Goal: Task Accomplishment & Management: Manage account settings

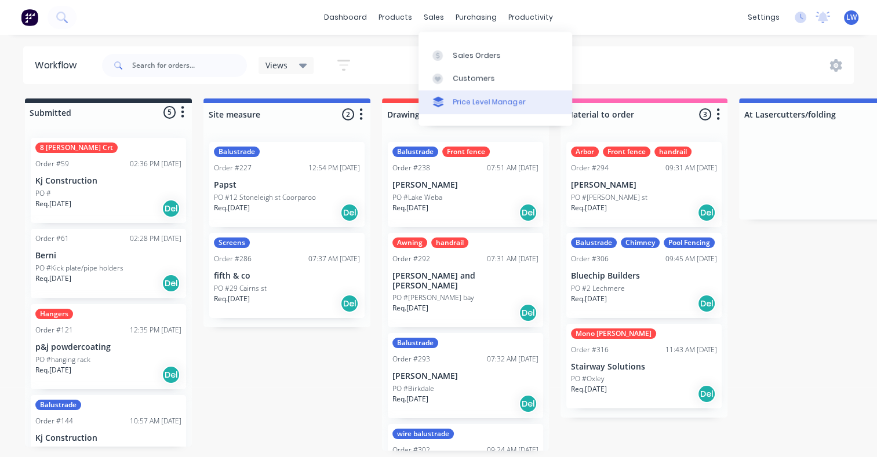
click at [447, 100] on div at bounding box center [440, 102] width 17 height 10
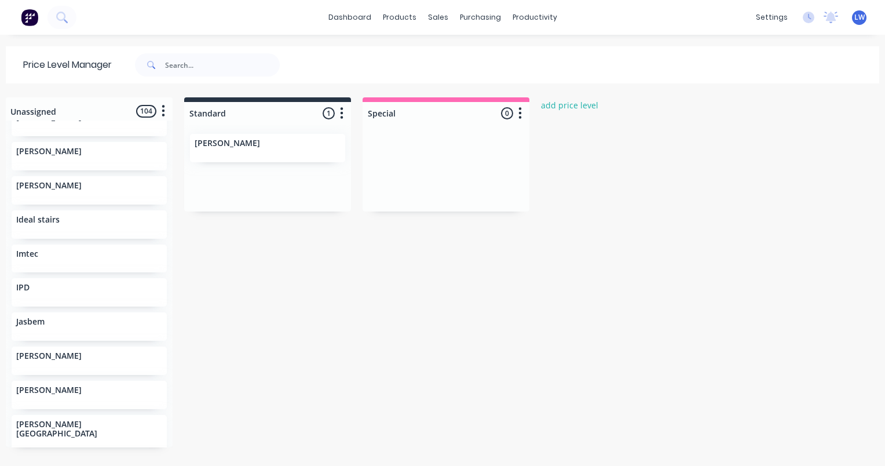
scroll to position [1101, 0]
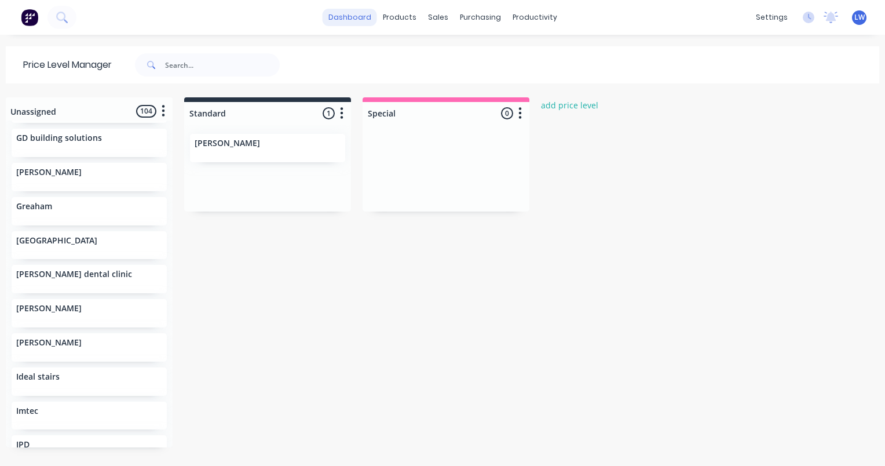
click at [341, 20] on link "dashboard" at bounding box center [350, 17] width 54 height 17
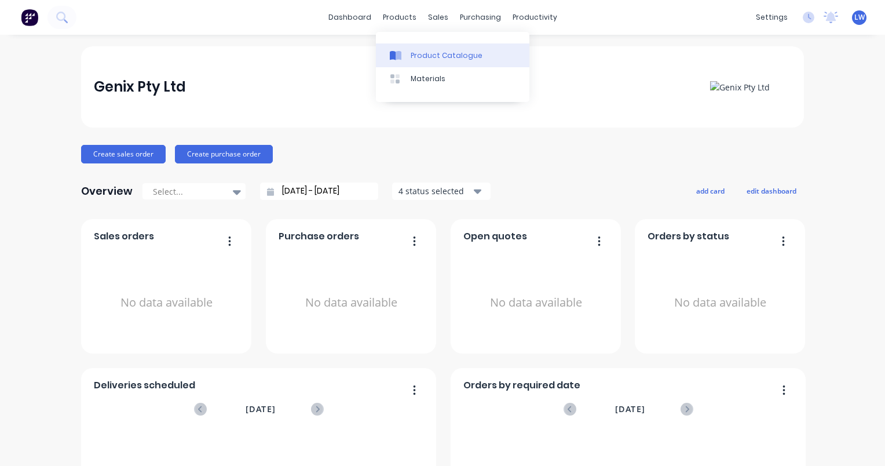
click at [411, 59] on div "Product Catalogue" at bounding box center [447, 55] width 72 height 10
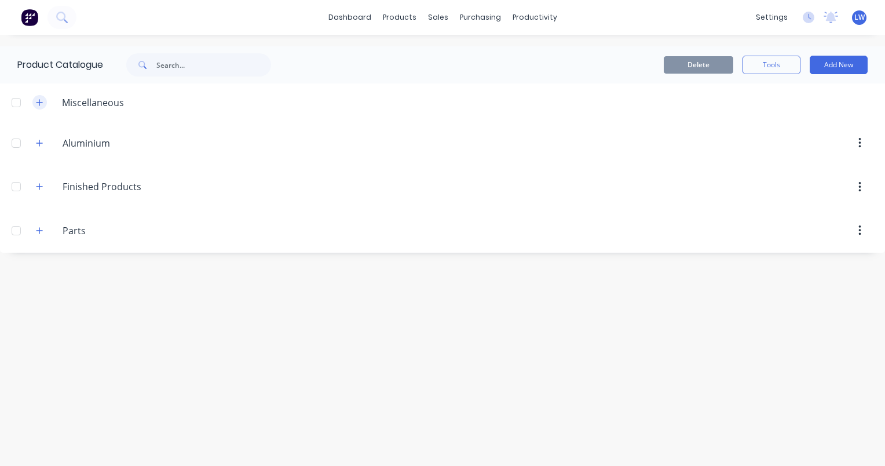
click at [39, 101] on icon "button" at bounding box center [39, 102] width 7 height 8
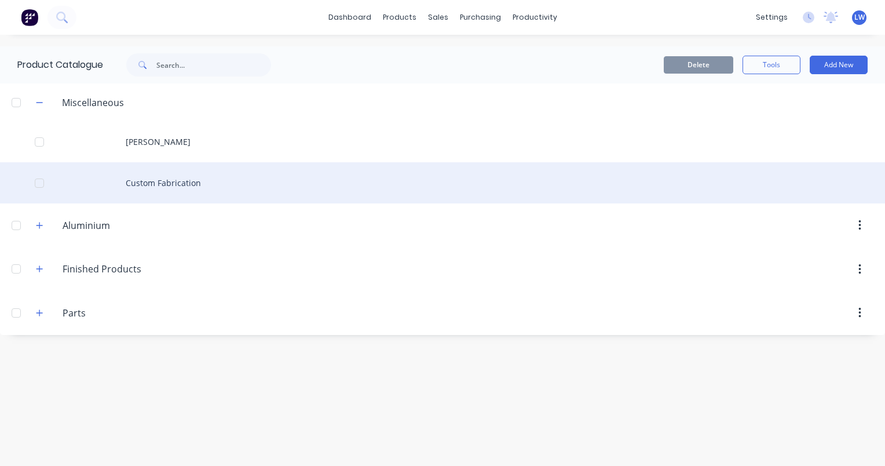
click at [166, 185] on div "Custom Fabrication" at bounding box center [442, 182] width 885 height 41
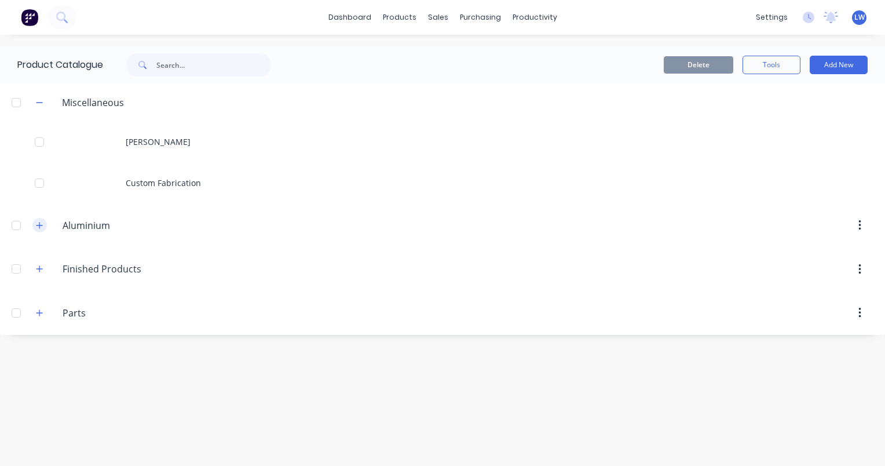
click at [40, 227] on icon "button" at bounding box center [39, 225] width 7 height 8
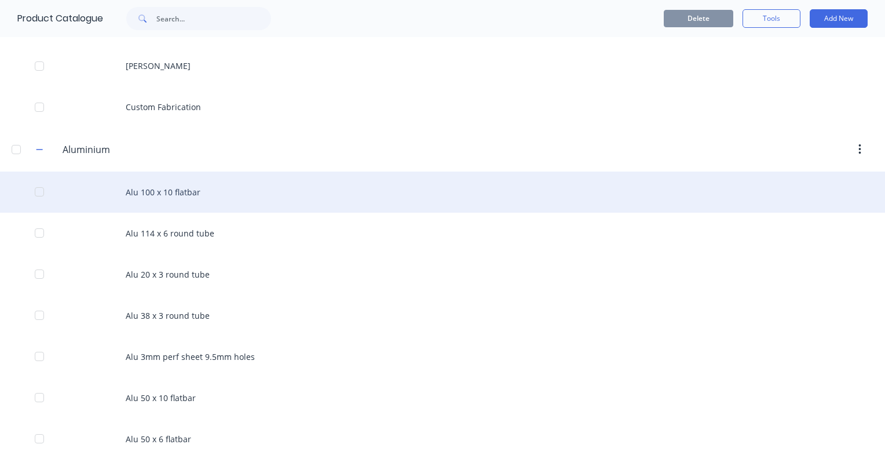
scroll to position [167, 0]
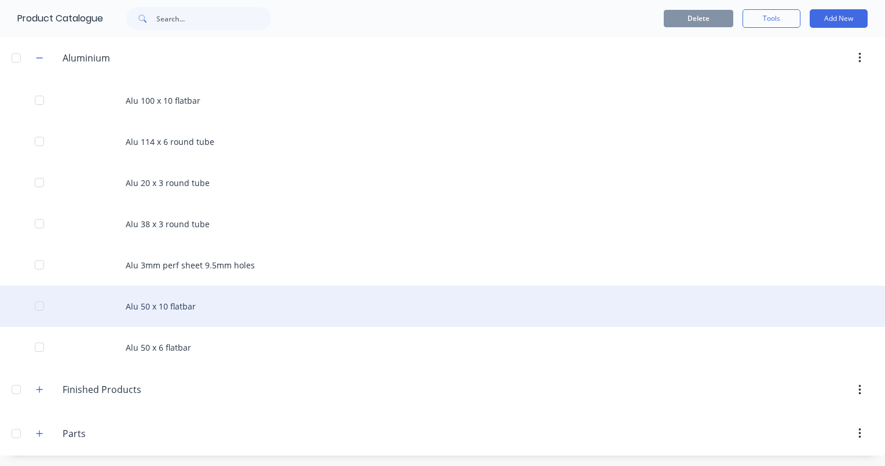
click at [182, 302] on div "Alu 50 x 10 flatbar" at bounding box center [442, 306] width 885 height 41
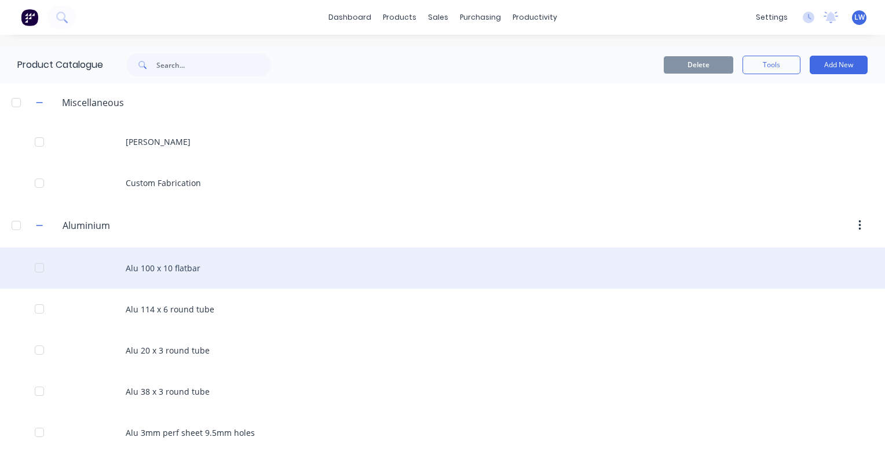
scroll to position [167, 0]
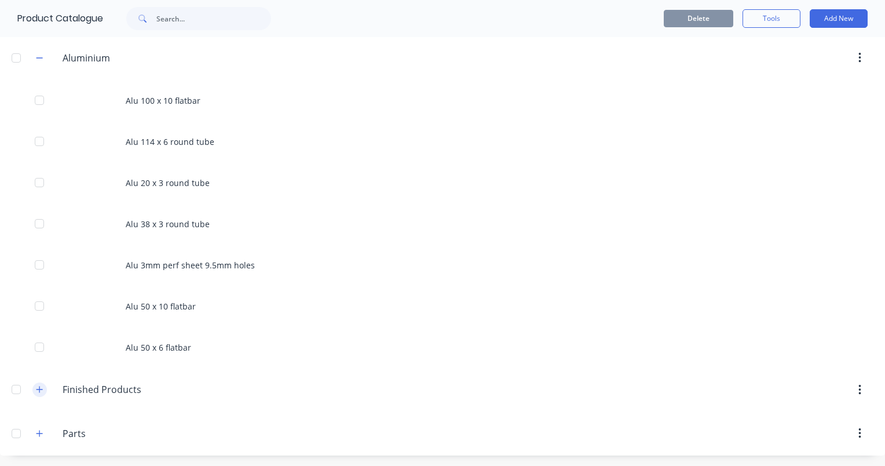
click at [37, 389] on icon "button" at bounding box center [39, 389] width 6 height 6
click at [39, 391] on icon "button" at bounding box center [39, 389] width 7 height 8
click at [89, 390] on input "Finished Products" at bounding box center [131, 389] width 137 height 14
click at [42, 392] on icon "button" at bounding box center [39, 389] width 7 height 8
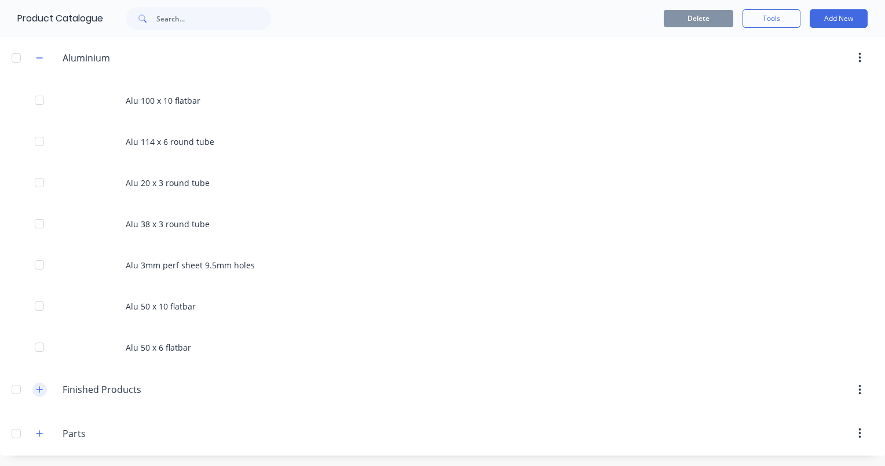
click at [39, 390] on icon "button" at bounding box center [39, 389] width 6 height 6
click at [842, 16] on button "Add New" at bounding box center [839, 18] width 58 height 19
click at [770, 49] on div "Category" at bounding box center [812, 48] width 89 height 17
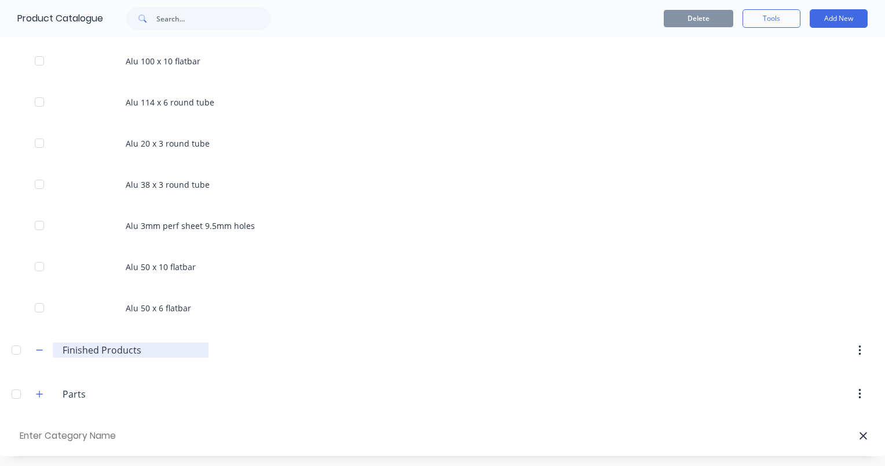
click at [118, 352] on input "Finished Products" at bounding box center [131, 350] width 137 height 14
click at [42, 351] on icon "button" at bounding box center [39, 350] width 7 height 8
click at [81, 350] on input "Finished Products" at bounding box center [131, 350] width 137 height 14
click at [81, 436] on input "text" at bounding box center [82, 436] width 131 height 17
click at [16, 349] on div at bounding box center [16, 349] width 23 height 23
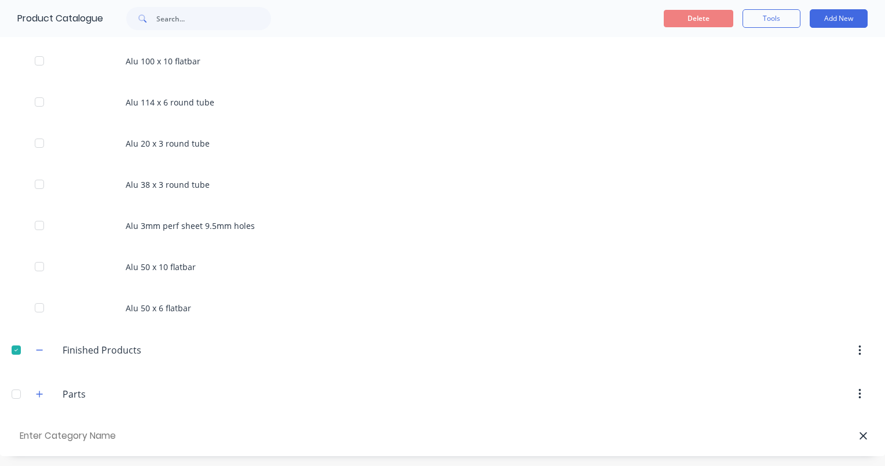
click at [17, 393] on div at bounding box center [16, 393] width 23 height 23
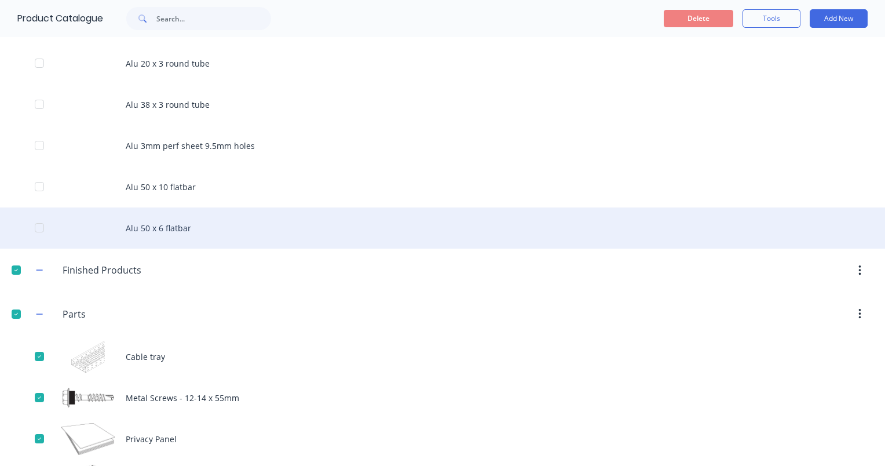
scroll to position [371, 0]
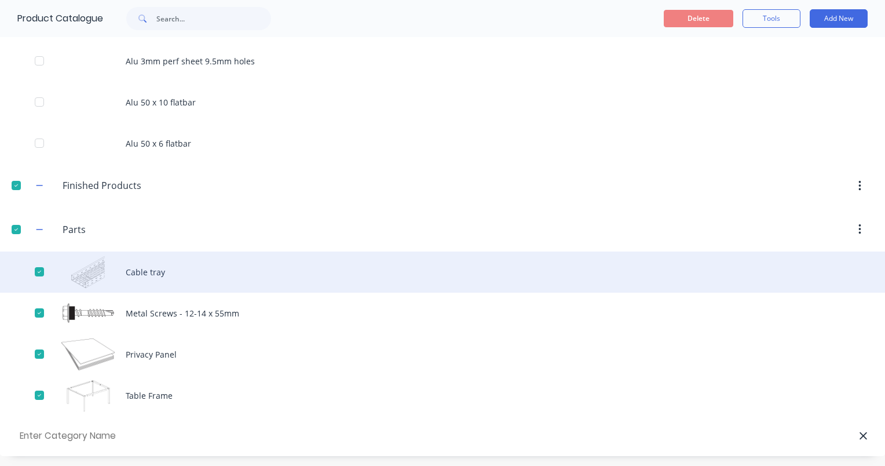
click at [137, 261] on div "Cable tray" at bounding box center [442, 271] width 885 height 41
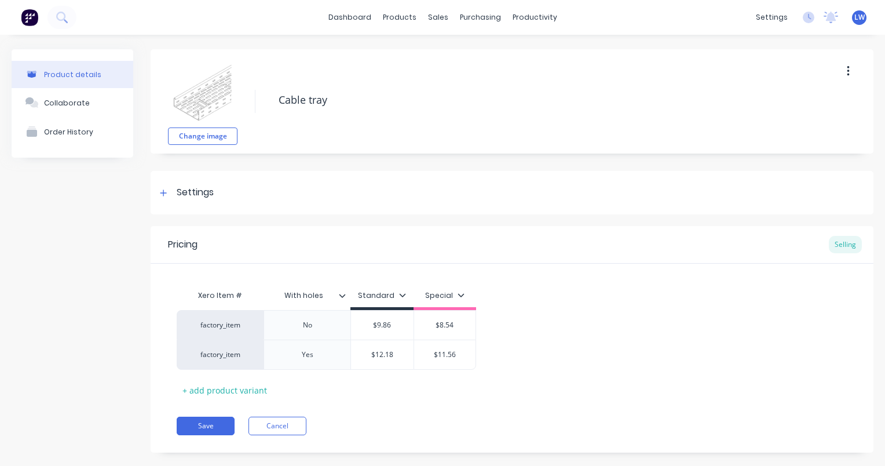
type textarea "x"
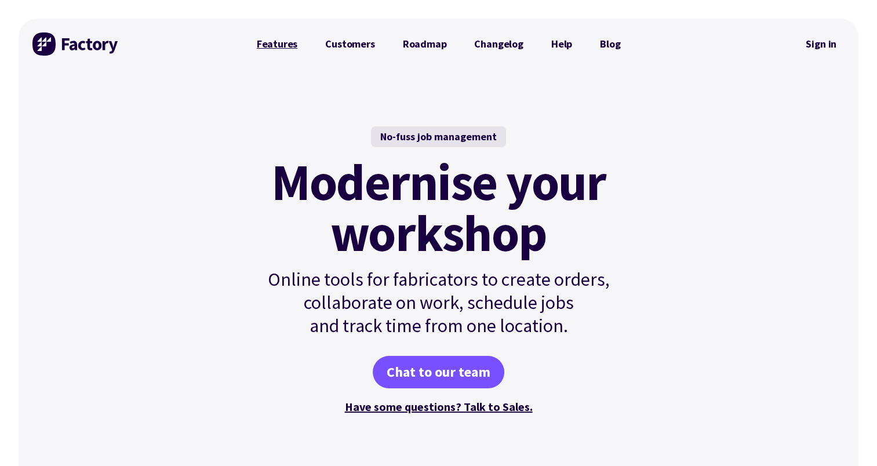
click at [293, 45] on link "Features" at bounding box center [277, 43] width 69 height 23
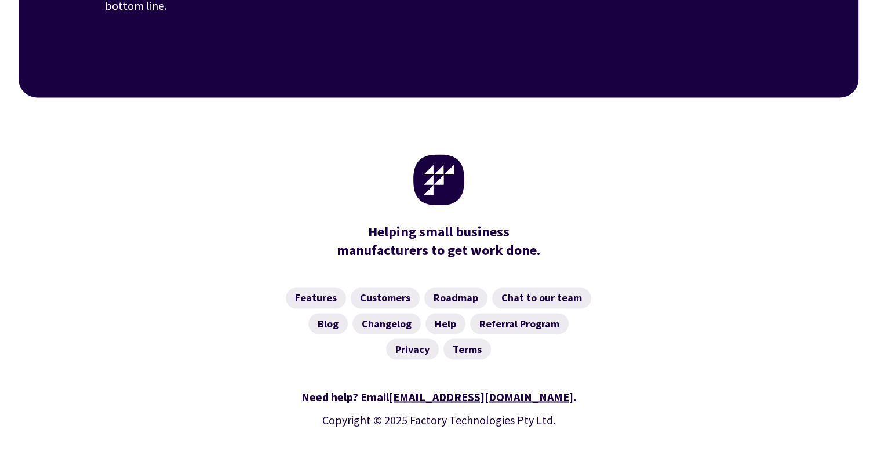
scroll to position [1865, 0]
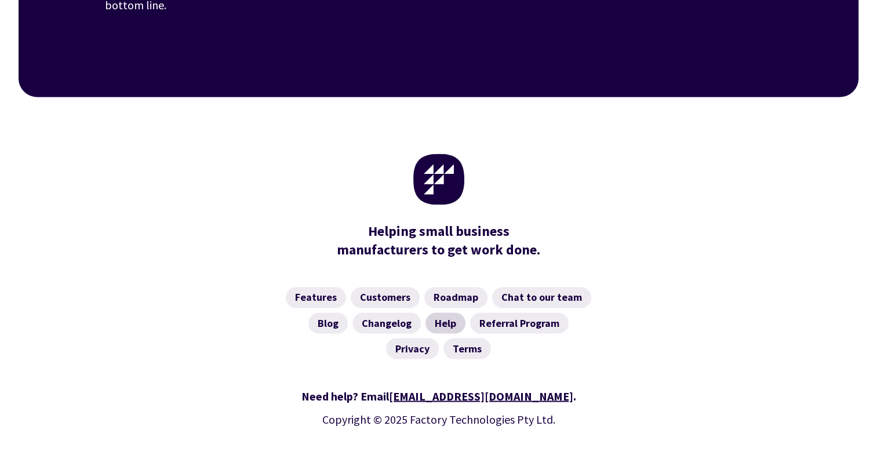
click at [439, 312] on link "Help" at bounding box center [445, 322] width 40 height 21
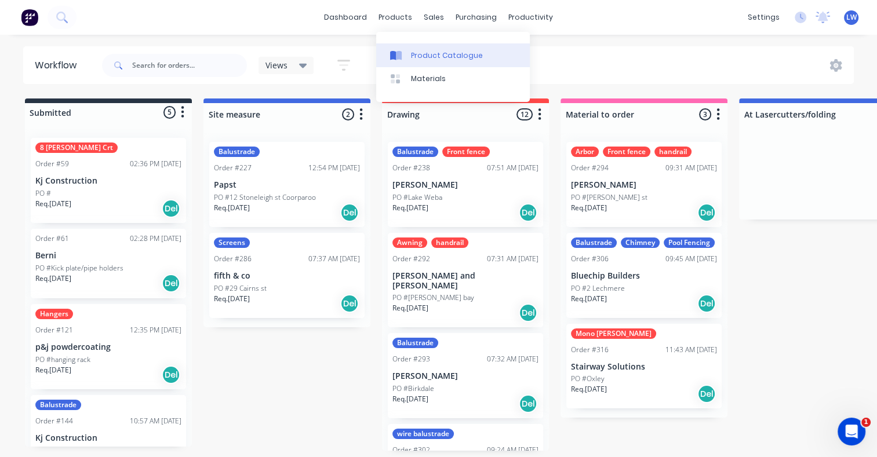
click at [402, 51] on div at bounding box center [398, 55] width 17 height 10
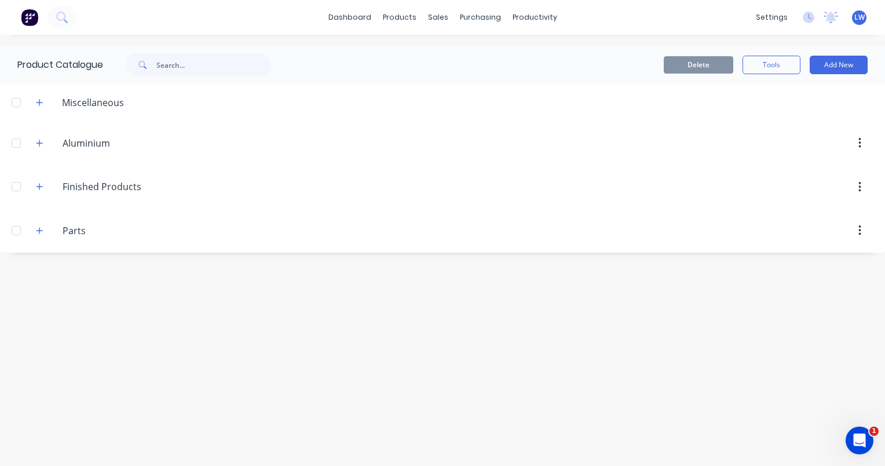
click at [81, 104] on div "Miscellaneous" at bounding box center [93, 103] width 81 height 14
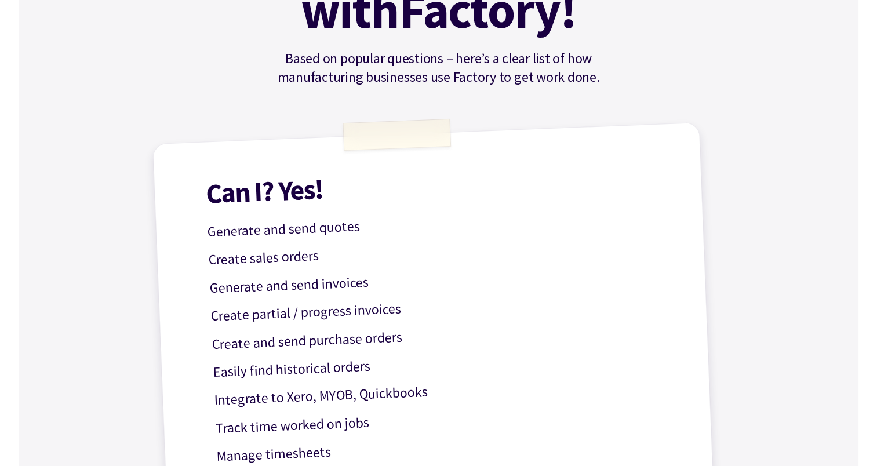
scroll to position [290, 0]
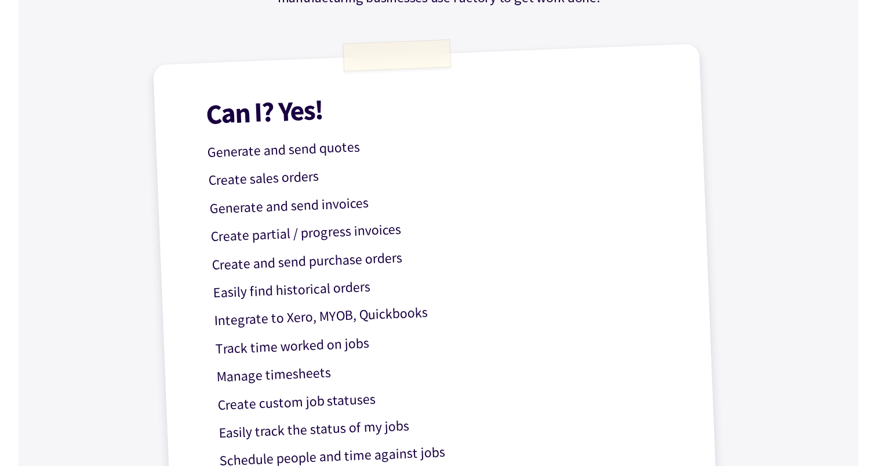
click at [325, 145] on p "Generate and send quotes" at bounding box center [438, 143] width 463 height 41
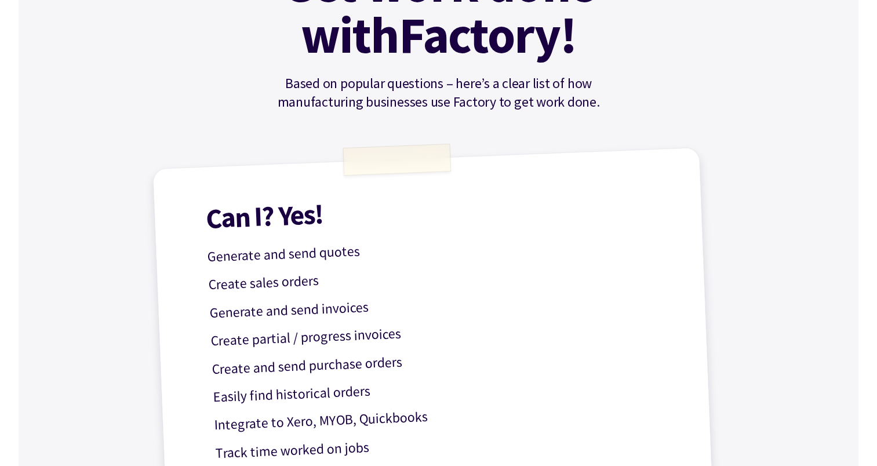
scroll to position [0, 0]
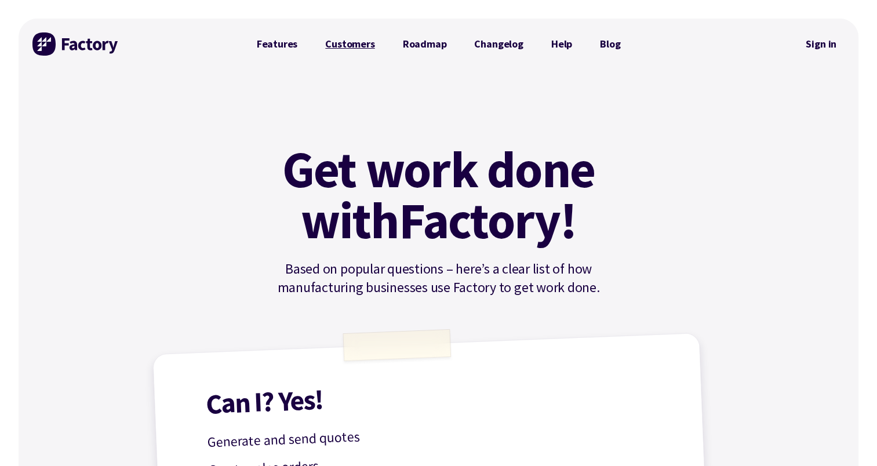
click at [345, 47] on link "Customers" at bounding box center [349, 43] width 77 height 23
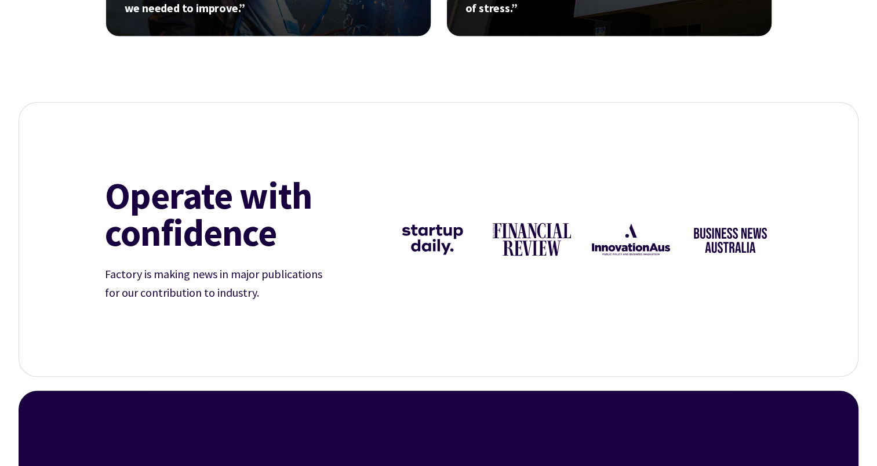
scroll to position [1043, 0]
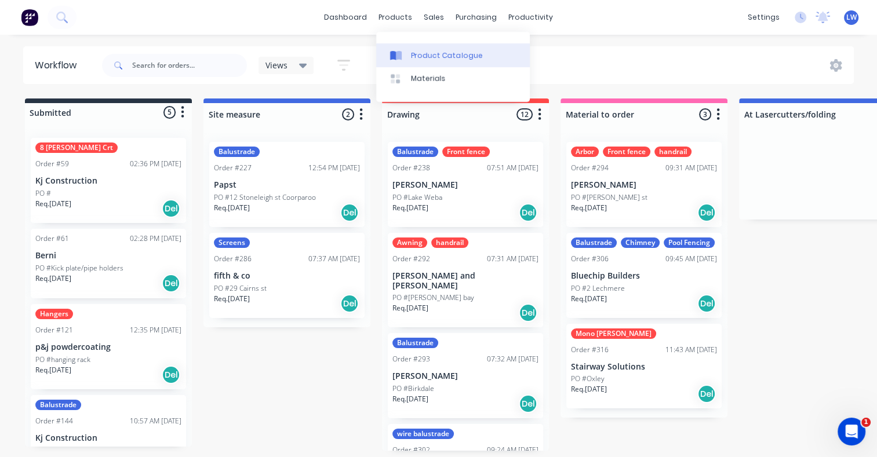
click at [407, 56] on div at bounding box center [398, 55] width 17 height 10
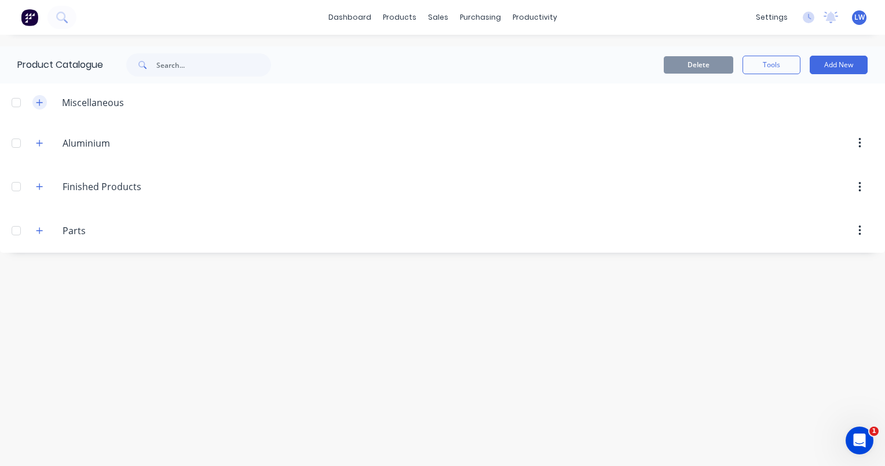
click at [39, 102] on icon "button" at bounding box center [39, 102] width 6 height 6
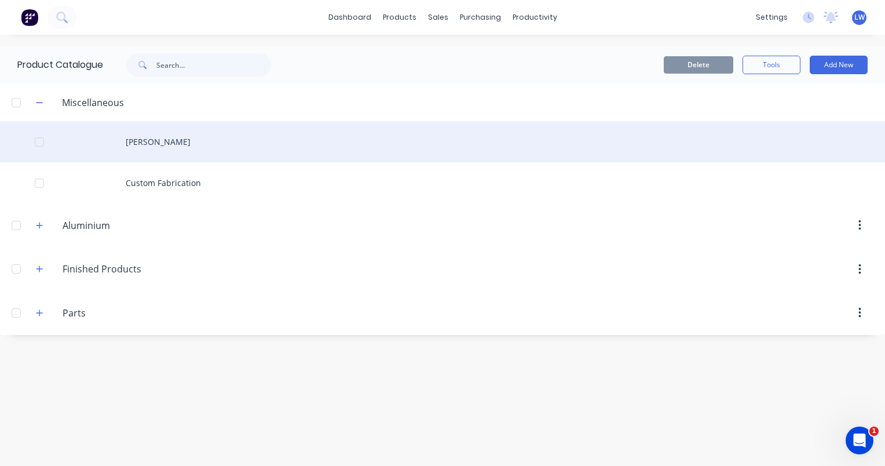
click at [38, 138] on div at bounding box center [39, 141] width 23 height 23
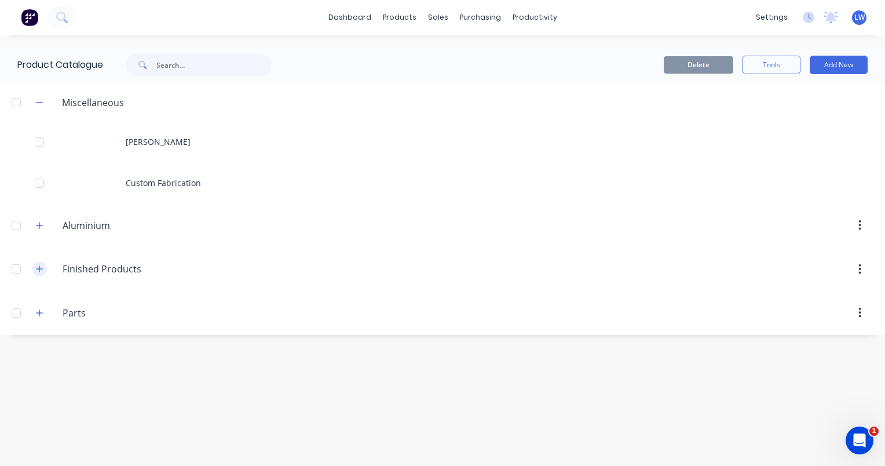
click at [42, 269] on icon "button" at bounding box center [39, 269] width 6 height 6
click at [764, 64] on button "Tools" at bounding box center [772, 65] width 58 height 19
click at [644, 107] on div at bounding box center [509, 102] width 752 height 14
click at [865, 266] on button "button" at bounding box center [859, 269] width 27 height 21
click at [723, 240] on header "Aluminium Aluminium" at bounding box center [442, 225] width 885 height 44
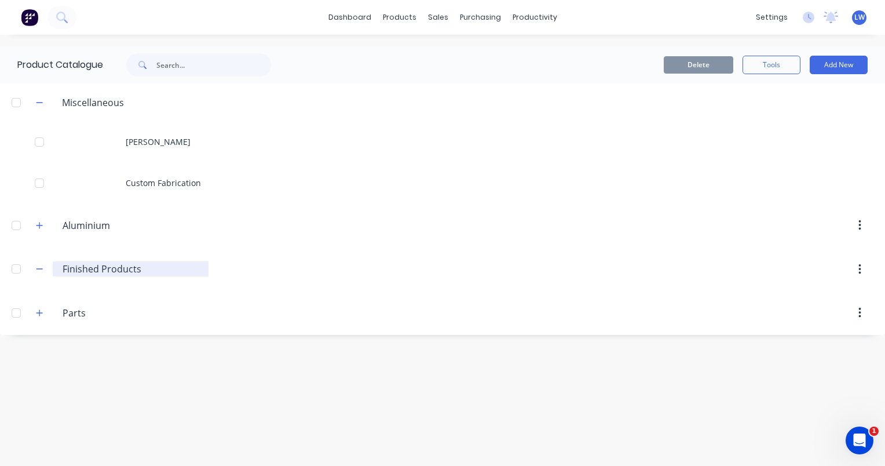
click at [116, 270] on input "Finished Products" at bounding box center [131, 269] width 137 height 14
click at [159, 271] on input "Finished Products" at bounding box center [131, 269] width 137 height 14
click at [848, 61] on button "Add New" at bounding box center [839, 65] width 58 height 19
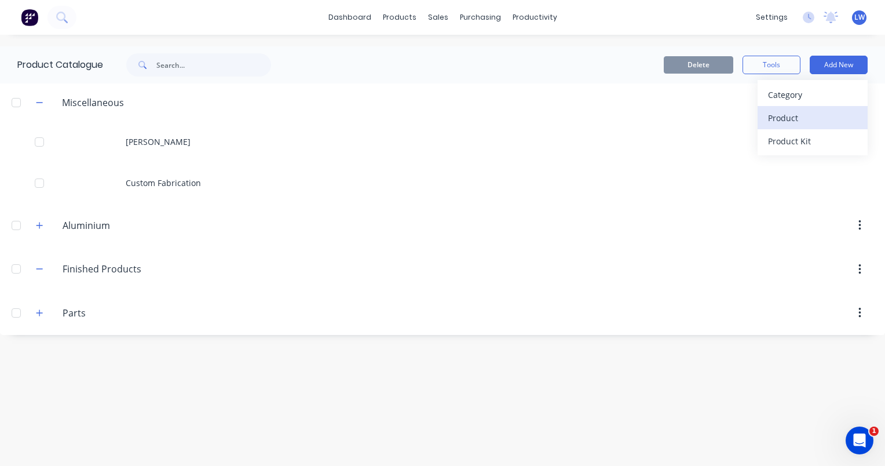
click at [781, 118] on div "Product" at bounding box center [812, 117] width 89 height 17
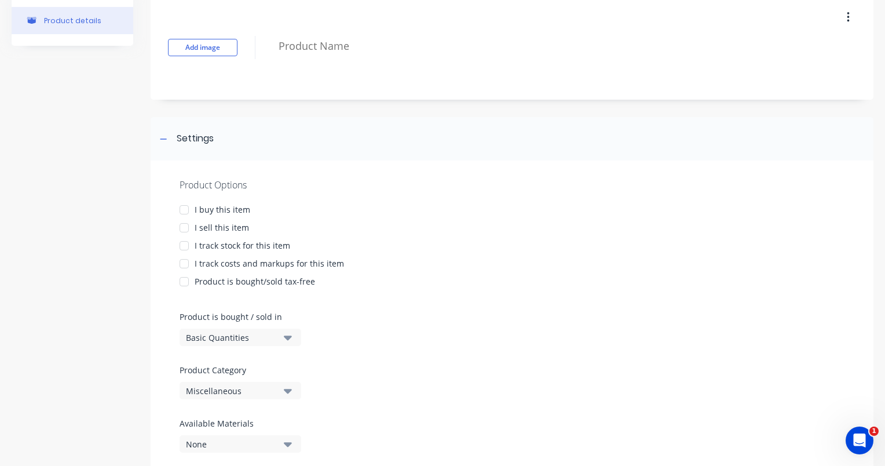
scroll to position [93, 0]
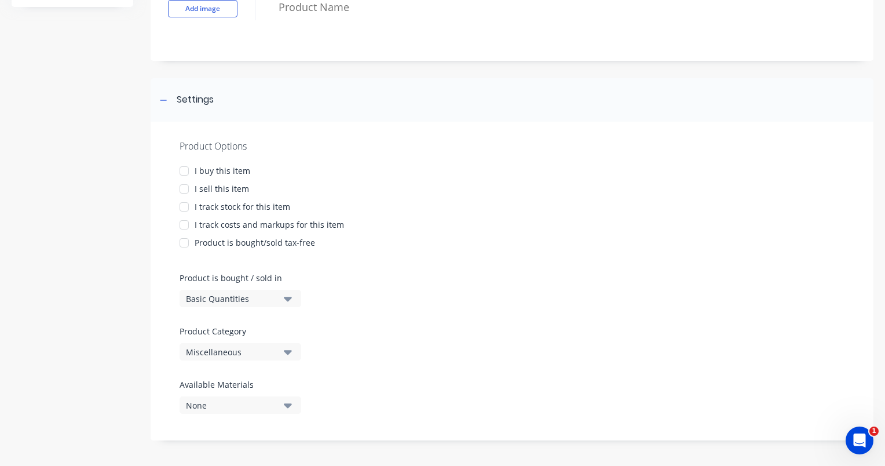
click at [187, 188] on div at bounding box center [184, 188] width 23 height 23
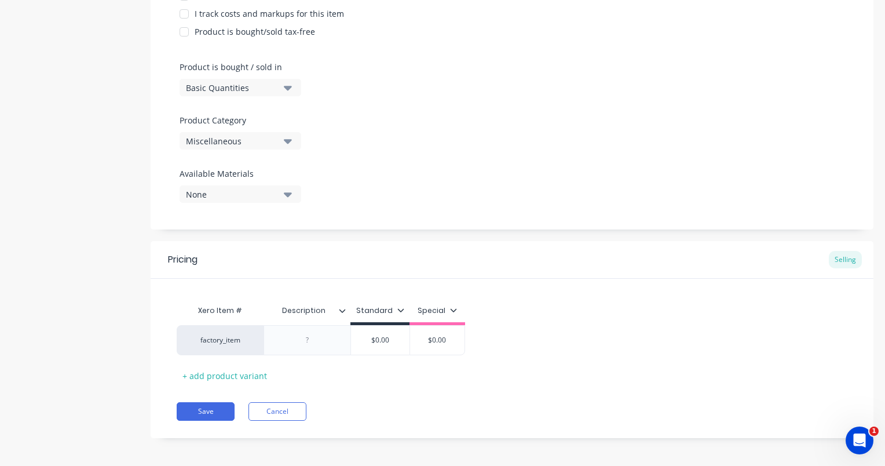
scroll to position [307, 0]
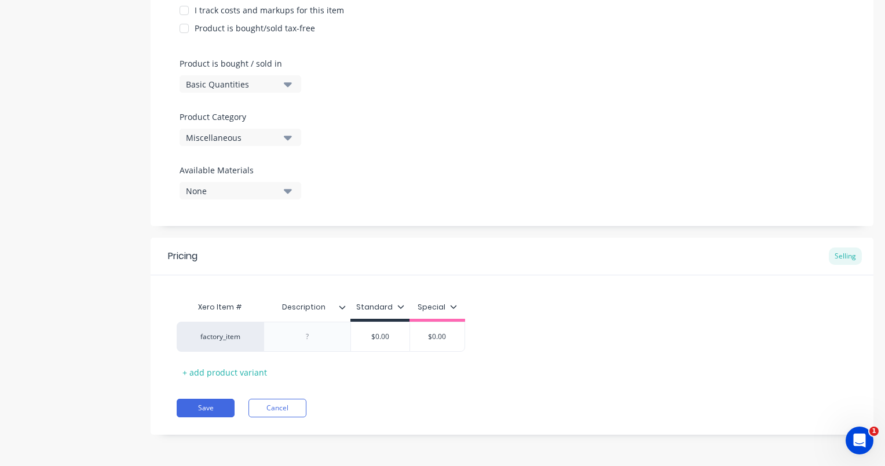
click at [286, 82] on icon "button" at bounding box center [288, 84] width 8 height 5
click at [235, 136] on div "Lineal Metres" at bounding box center [267, 136] width 174 height 23
click at [290, 137] on icon "button" at bounding box center [288, 138] width 8 height 5
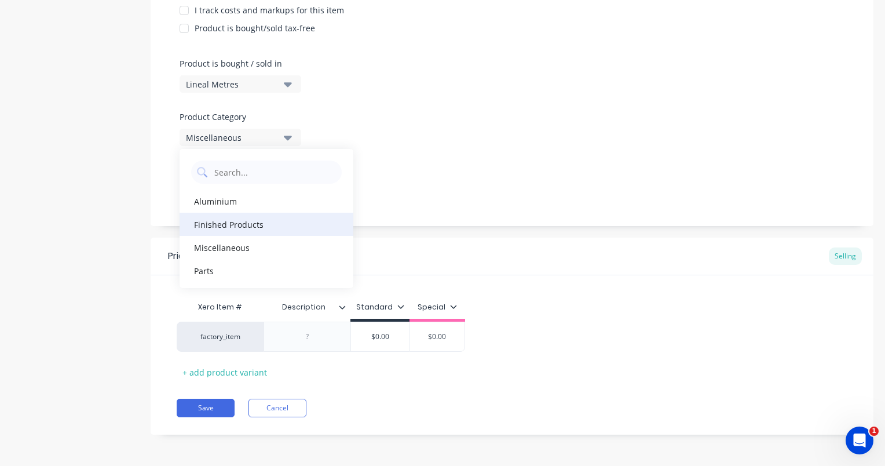
click at [244, 225] on div "Finished Products" at bounding box center [267, 224] width 174 height 23
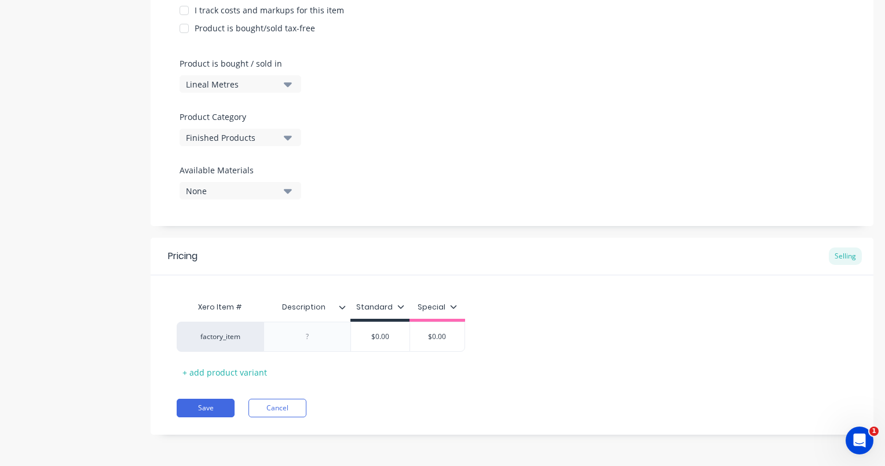
click at [287, 191] on icon "button" at bounding box center [288, 191] width 8 height 5
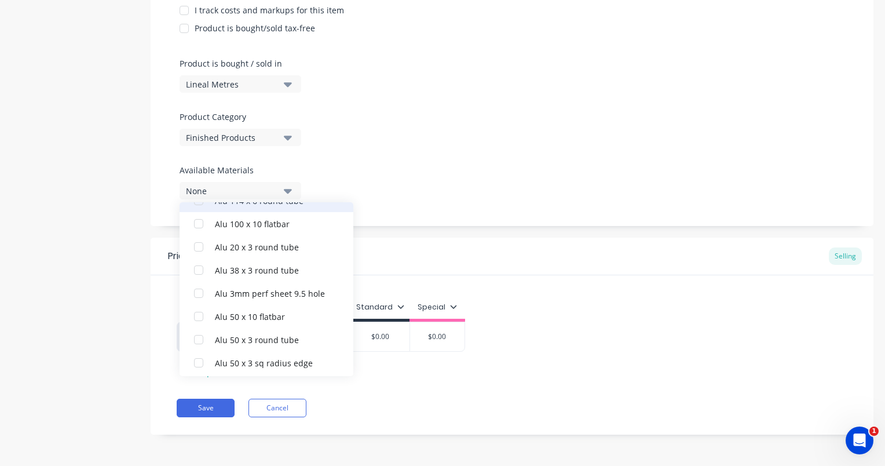
scroll to position [81, 0]
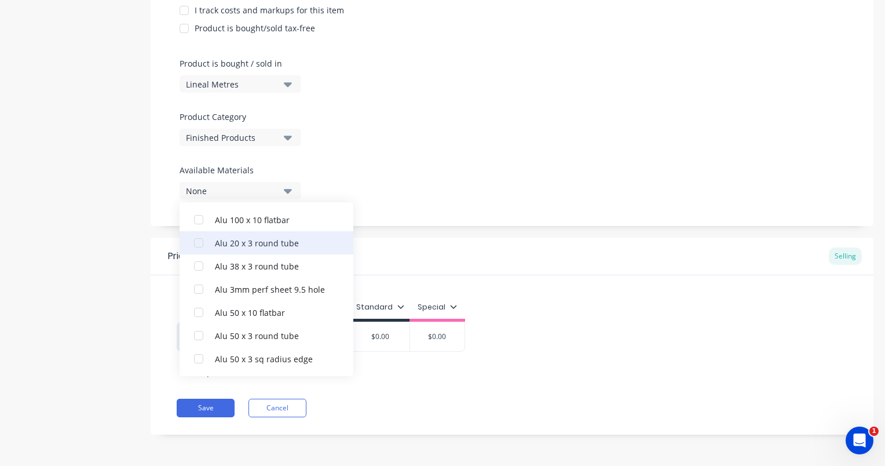
click at [198, 243] on div "button" at bounding box center [198, 242] width 23 height 23
type textarea "x"
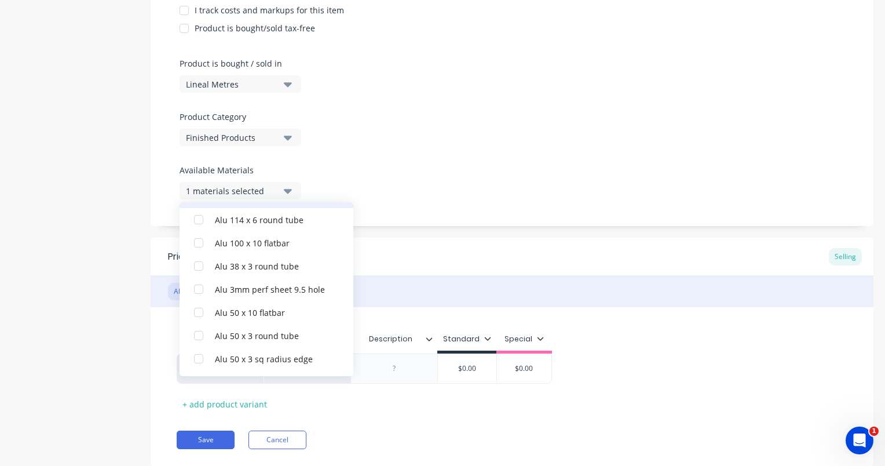
scroll to position [35, 0]
click at [418, 189] on div "Product Options I buy this item I sell this item I track stock for this item I …" at bounding box center [512, 66] width 723 height 319
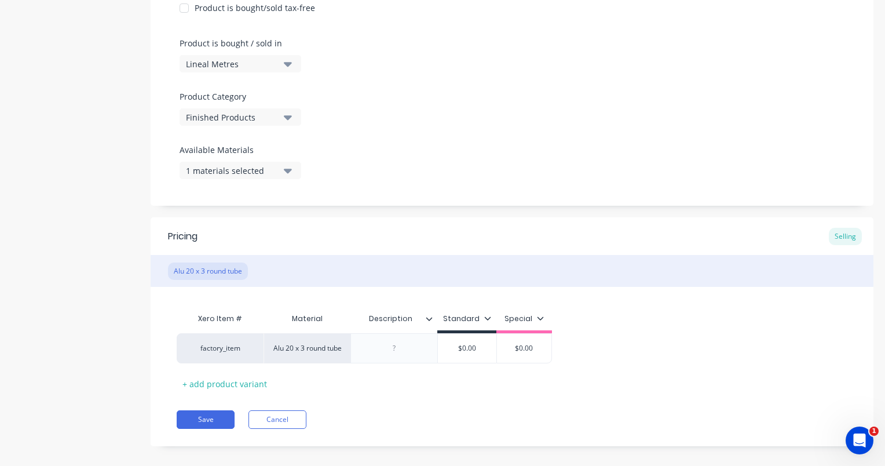
scroll to position [339, 0]
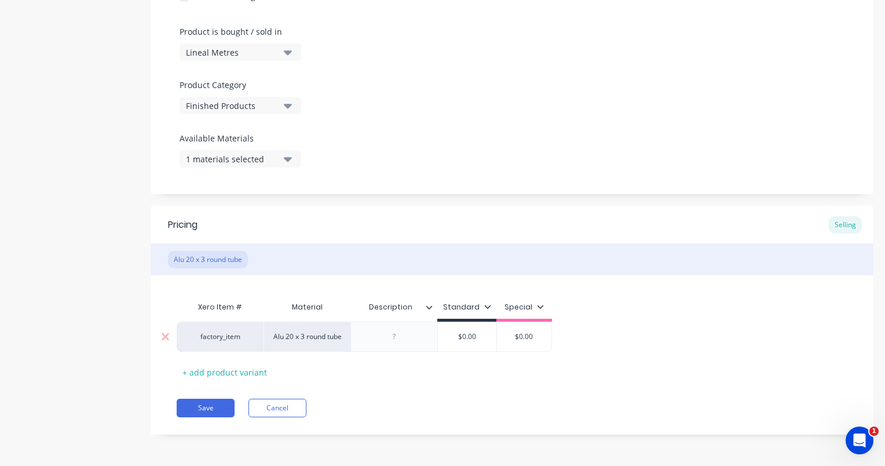
click at [390, 341] on div at bounding box center [395, 336] width 58 height 15
click at [388, 339] on div at bounding box center [395, 336] width 58 height 15
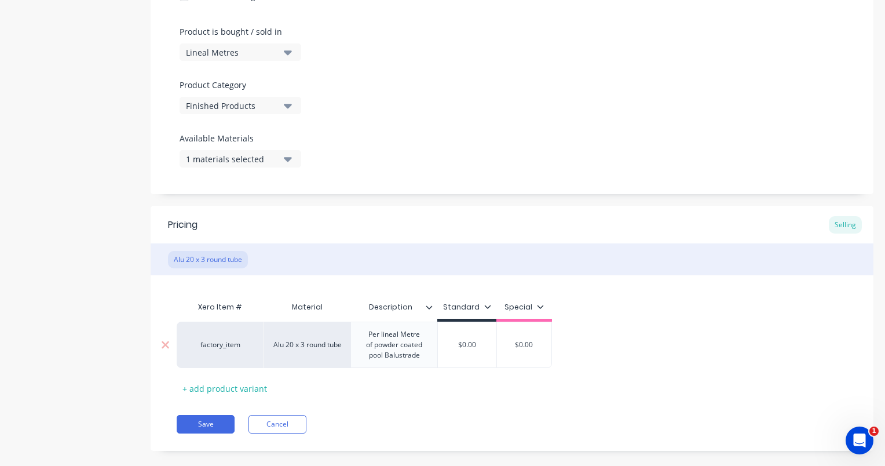
type textarea "x"
type input "$0.00"
click at [480, 345] on div "factory_item Alu 20 x 3 round tube Per lineal Metre of powder coated pool Balus…" at bounding box center [364, 345] width 375 height 46
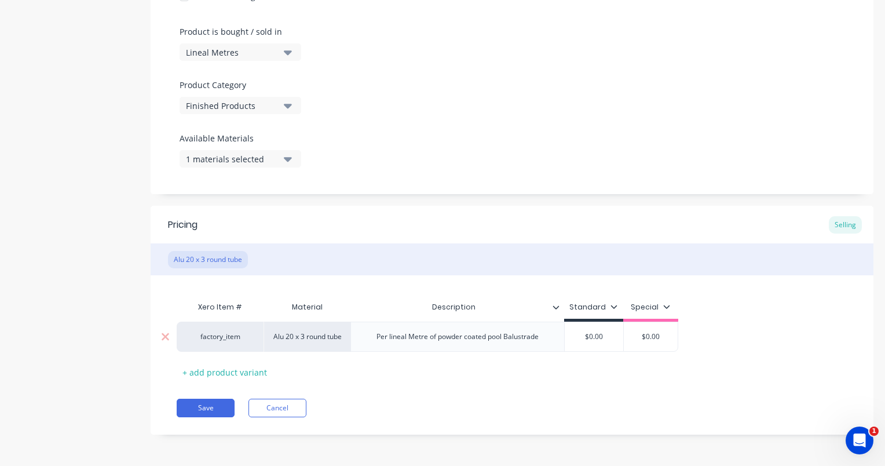
drag, startPoint x: 610, startPoint y: 334, endPoint x: 573, endPoint y: 333, distance: 37.1
click at [573, 333] on input "$0.00" at bounding box center [594, 336] width 59 height 10
click at [603, 334] on input "$0.00" at bounding box center [594, 336] width 59 height 10
drag, startPoint x: 602, startPoint y: 334, endPoint x: 587, endPoint y: 340, distance: 16.4
click at [587, 340] on input "$0.00" at bounding box center [594, 336] width 59 height 10
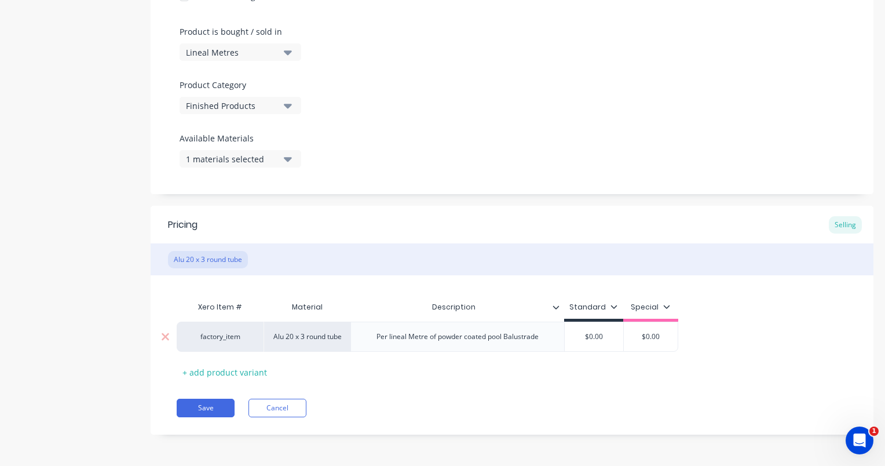
type textarea "x"
type input "$0.002"
type textarea "x"
type input "$0.00"
type textarea "x"
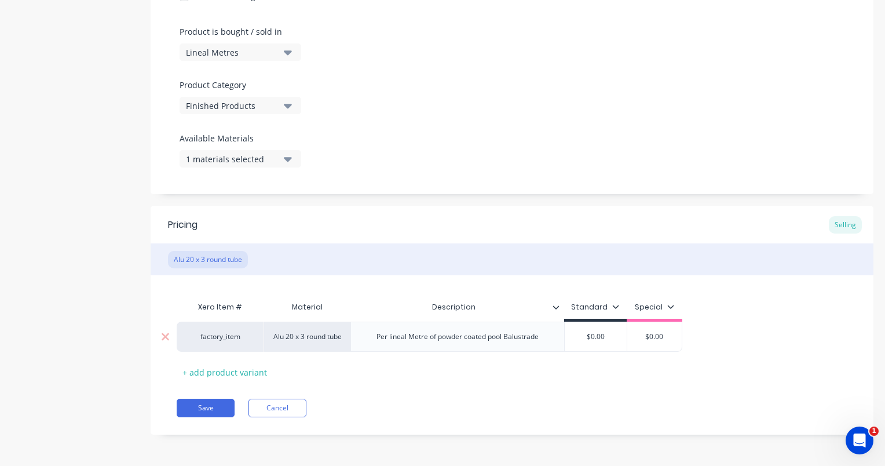
type input "$0.0"
type textarea "x"
type input "$0."
type textarea "x"
type input "$0"
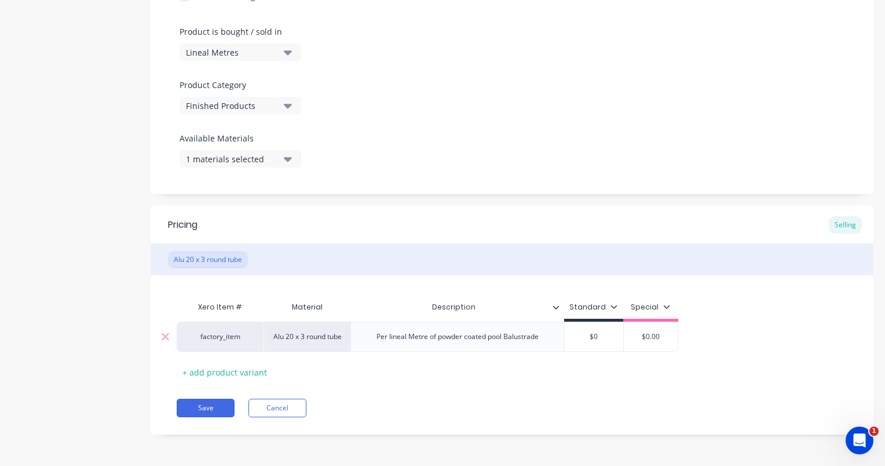
type textarea "x"
type input "$"
type textarea "x"
type input "$5"
type textarea "x"
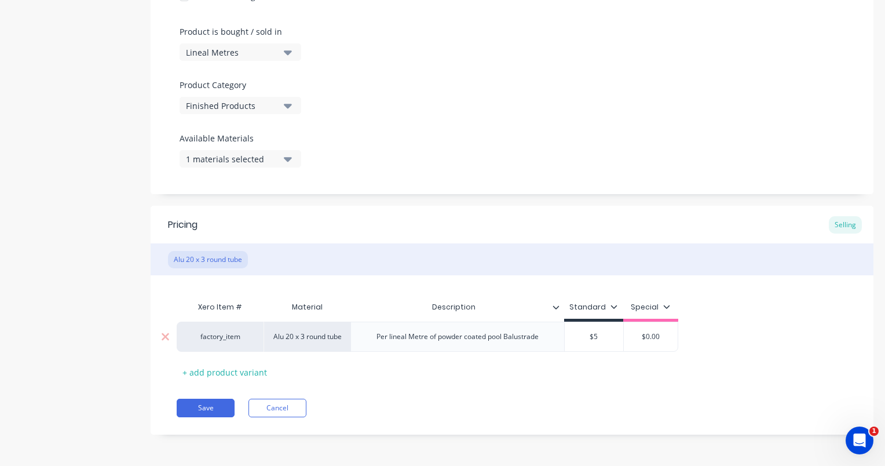
type input "$"
type textarea "x"
type input "$5"
type textarea "x"
type input "$50"
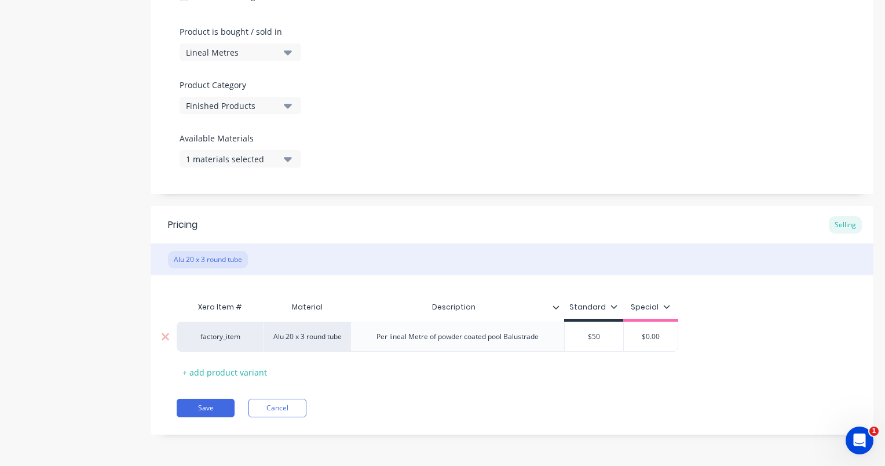
type textarea "x"
type input "$500"
type input "$0.00"
click at [663, 334] on input "$0.00" at bounding box center [651, 336] width 58 height 10
type textarea "x"
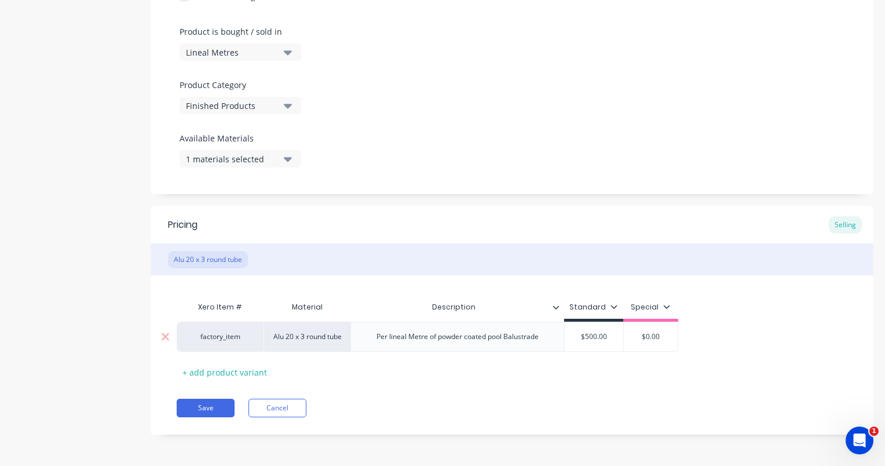
type input "$0.0"
type textarea "x"
type input "$0."
type textarea "x"
type input "$0"
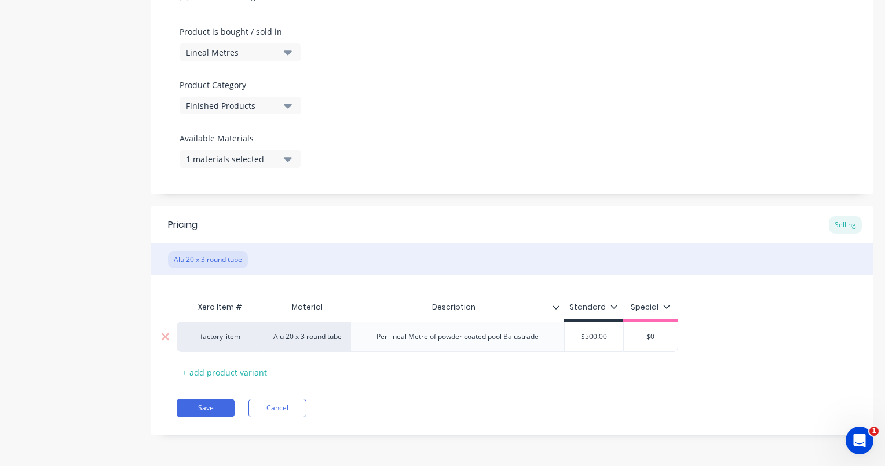
type textarea "x"
type input "$"
type textarea "x"
type input "$4"
type textarea "x"
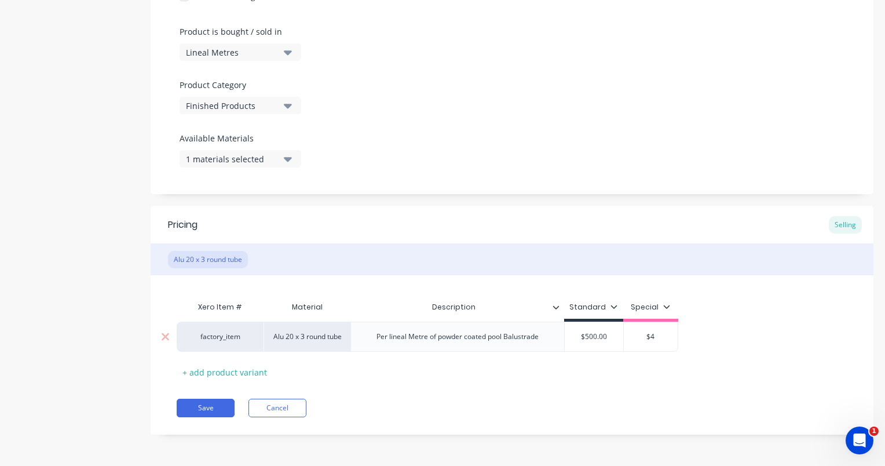
type input "$45"
type textarea "x"
type input "$450"
click at [207, 406] on button "Save" at bounding box center [206, 408] width 58 height 19
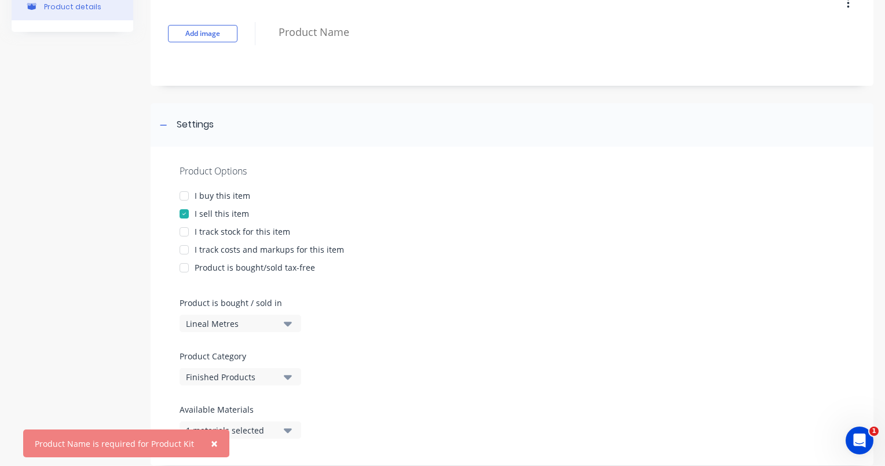
scroll to position [0, 0]
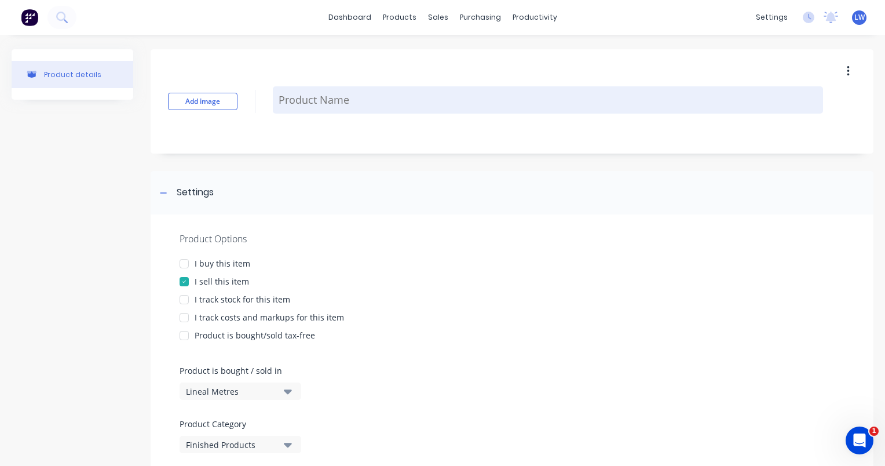
click at [310, 96] on textarea at bounding box center [548, 99] width 550 height 27
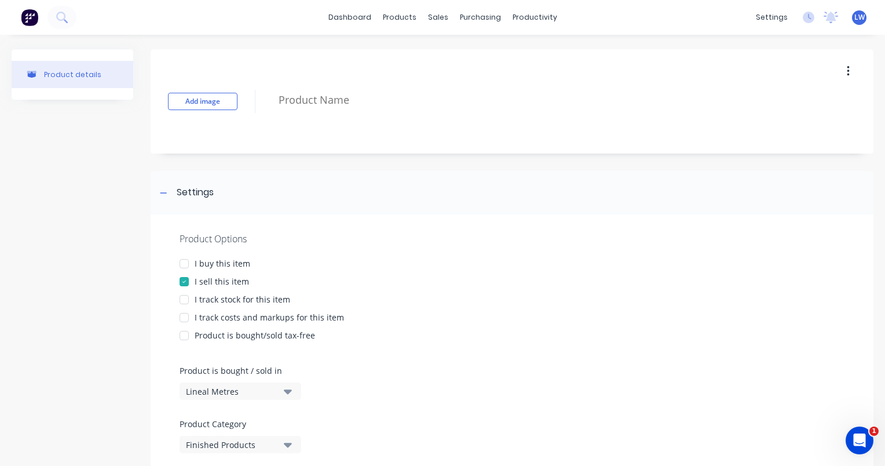
type textarea "x"
type textarea "B"
type textarea "x"
type textarea "Ba"
type textarea "x"
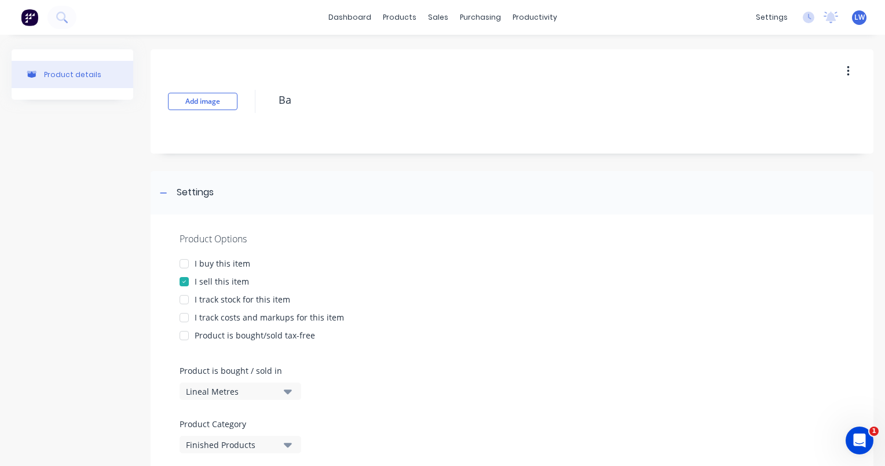
type textarea "[MEDICAL_DATA]"
type textarea "x"
type textarea "Bali"
type textarea "x"
type textarea "[MEDICAL_DATA]"
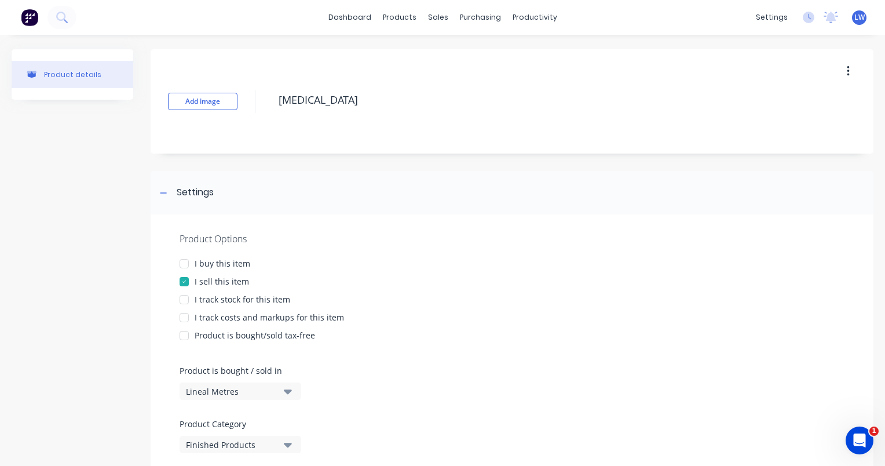
type textarea "x"
type textarea "Ba"
type textarea "x"
type textarea "B"
type textarea "x"
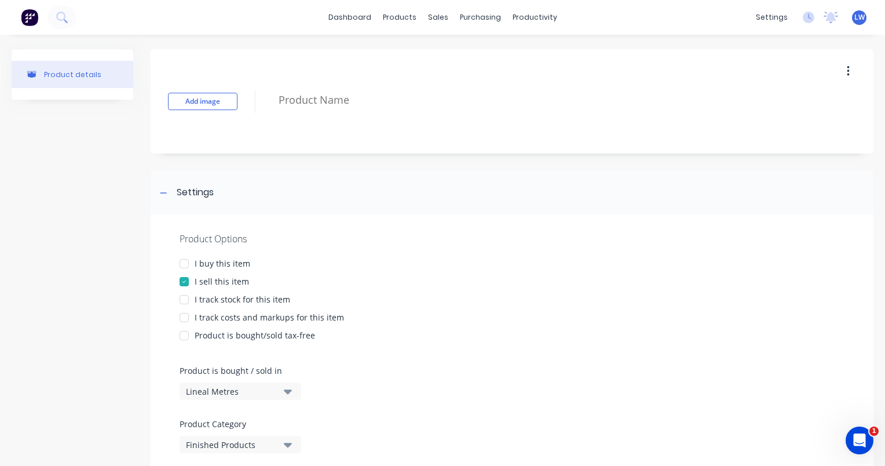
type textarea "x"
type textarea "A"
type textarea "x"
type textarea "Al"
type textarea "x"
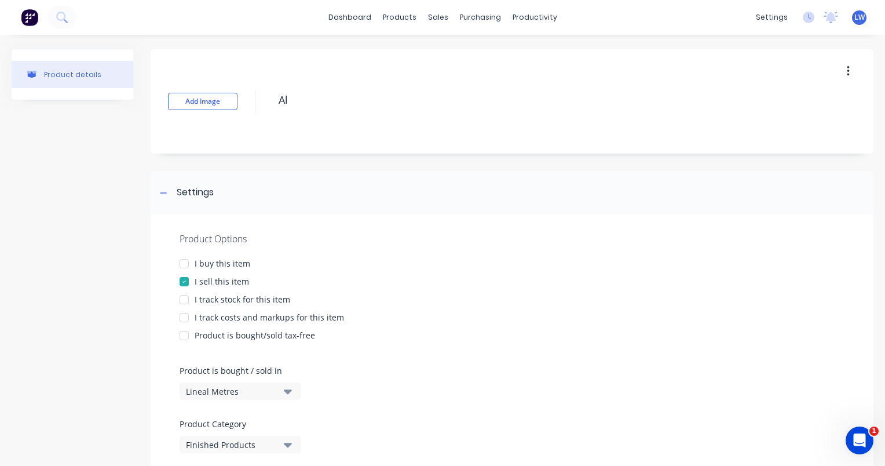
type textarea "All"
type textarea "x"
type textarea "Allu"
type textarea "x"
type textarea "Allum"
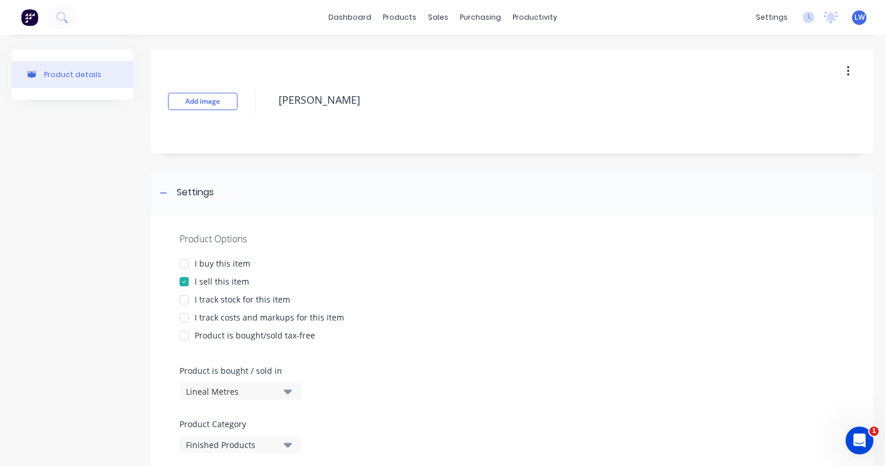
type textarea "x"
type textarea "Allumi"
type textarea "x"
type textarea "Allumin"
type textarea "x"
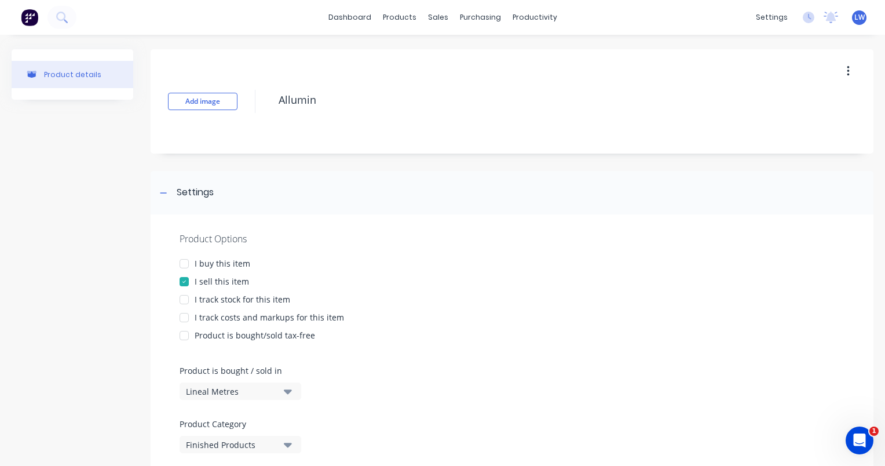
type textarea "Alluminu"
type textarea "x"
type textarea "Alluminum"
type textarea "x"
type textarea "Alluminum"
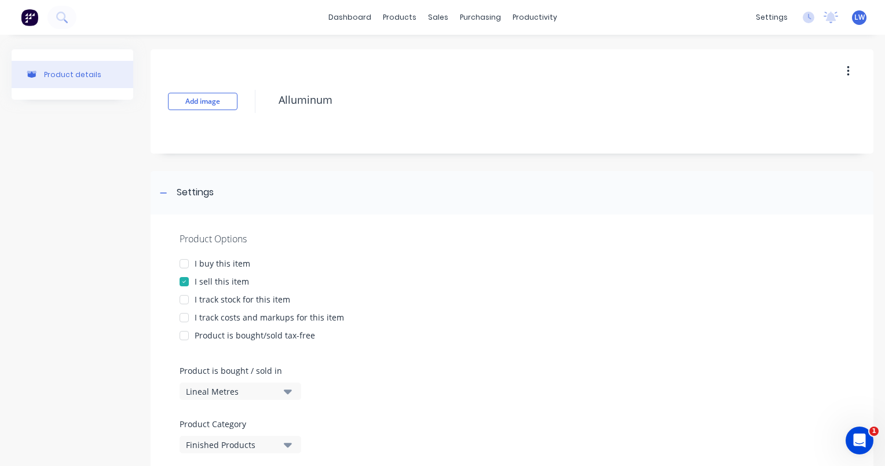
type textarea "x"
type textarea "Alluminum B"
type textarea "x"
type textarea "Alluminum Ba"
type textarea "x"
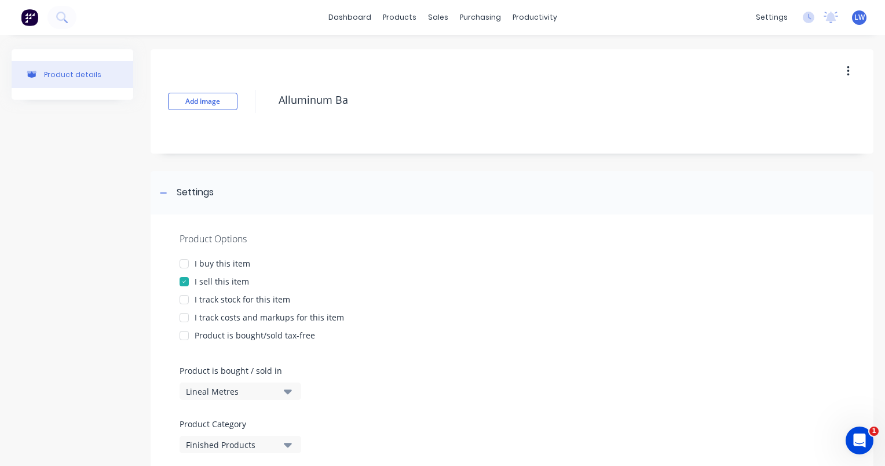
type textarea "Alluminum Bal"
type textarea "x"
type textarea "Alluminum Balu"
type textarea "x"
type textarea "Alluminum Balus"
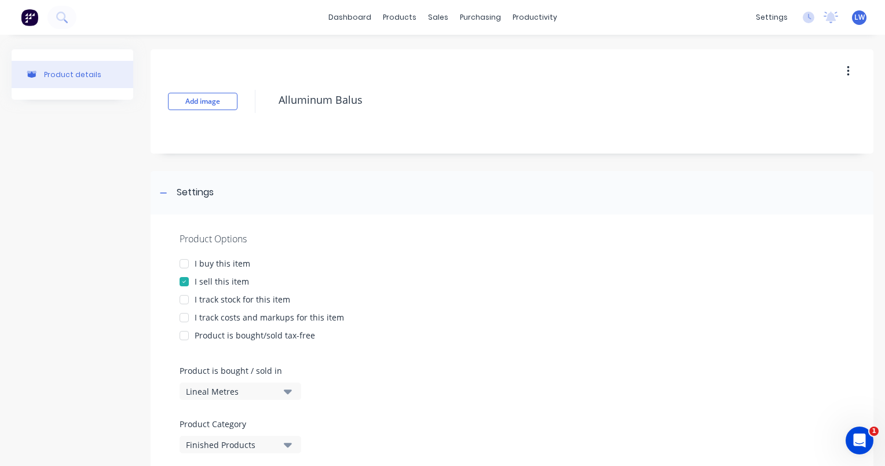
type textarea "x"
type textarea "Alluminum Balust"
type textarea "x"
type textarea "Alluminum Balustr"
type textarea "x"
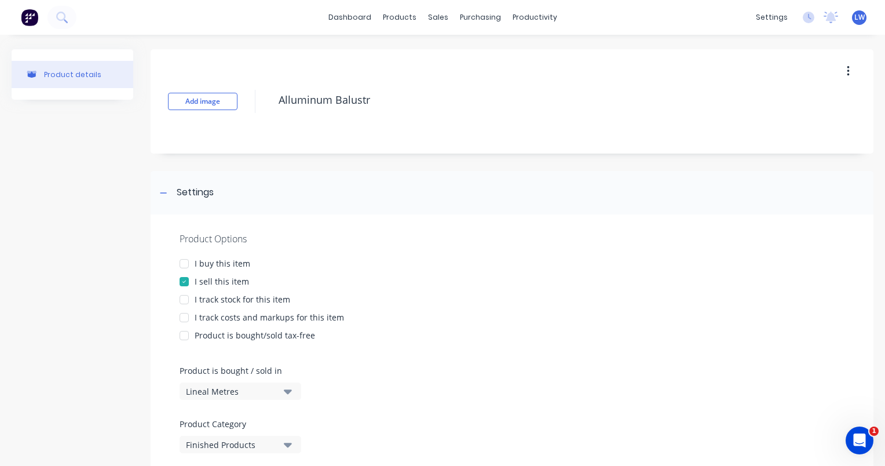
type textarea "Alluminum Balustra"
type textarea "x"
type textarea "Alluminum Balustrad"
type textarea "x"
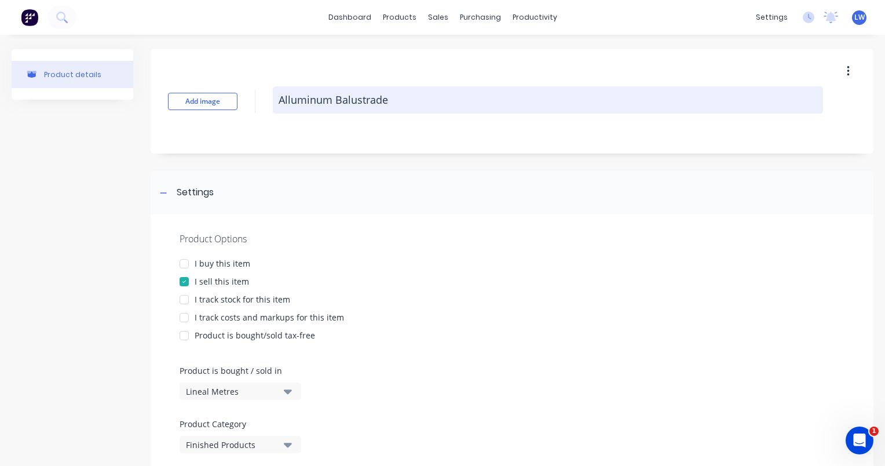
type textarea "Alluminum Balustrade"
type textarea "x"
type textarea "Alluminum Balustrade"
type textarea "x"
type textarea "Aluminum Balustrade"
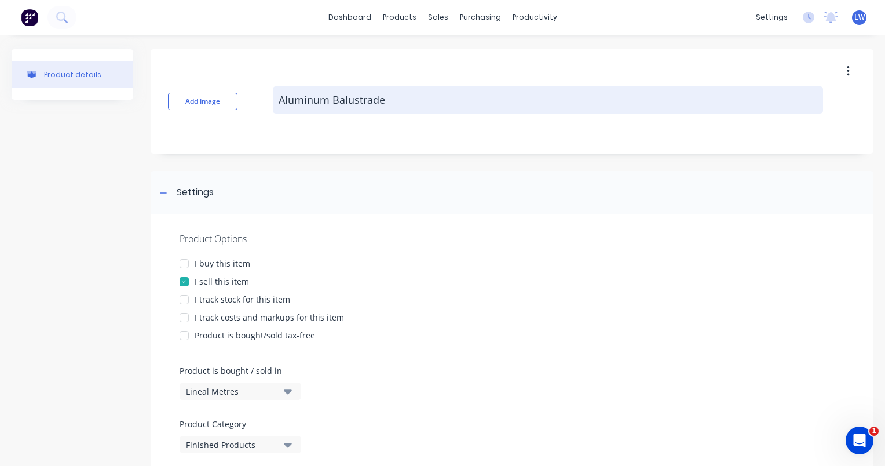
click at [313, 100] on textarea "Aluminum Balustrade" at bounding box center [548, 99] width 550 height 27
type textarea "x"
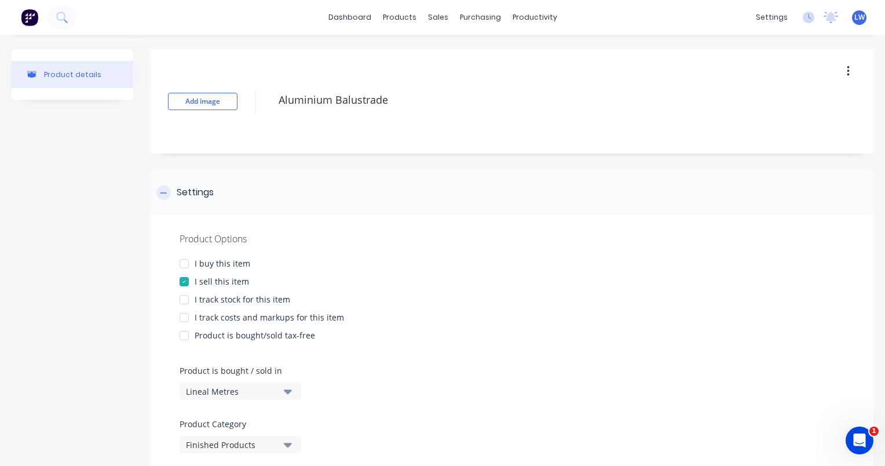
type textarea "Aluminium Balustrade"
type textarea "x"
type textarea "Aluminium Balustrade"
click at [347, 209] on div "Settings" at bounding box center [512, 192] width 723 height 43
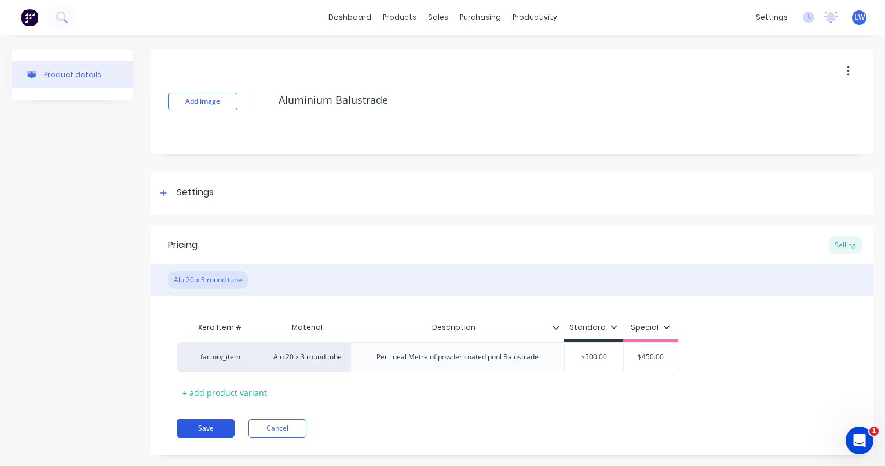
click at [216, 430] on button "Save" at bounding box center [206, 428] width 58 height 19
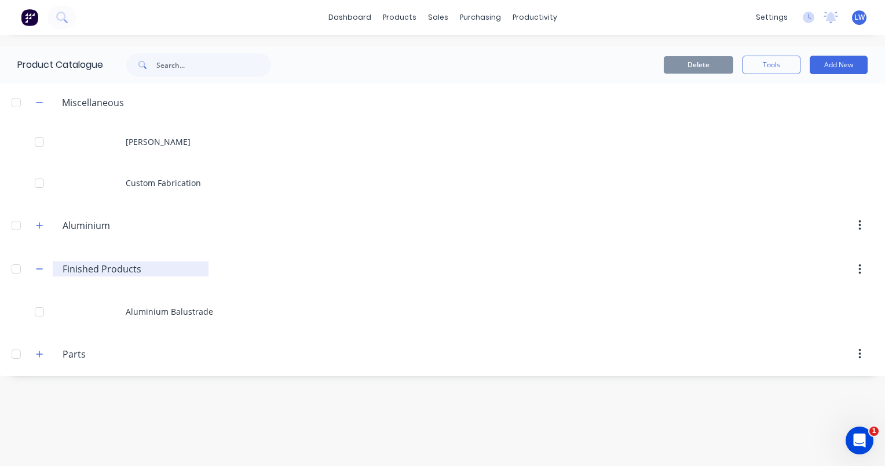
click at [82, 271] on input "Finished Products" at bounding box center [131, 269] width 137 height 14
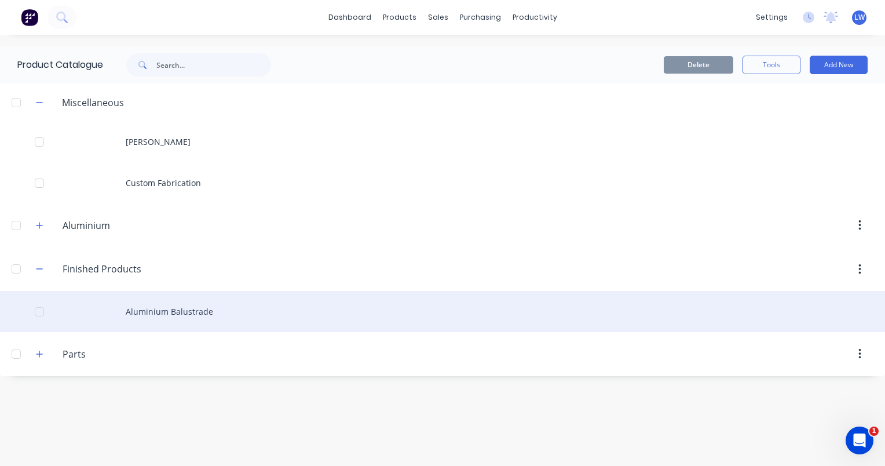
click at [151, 311] on div "Aluminium Balustrade" at bounding box center [442, 311] width 885 height 41
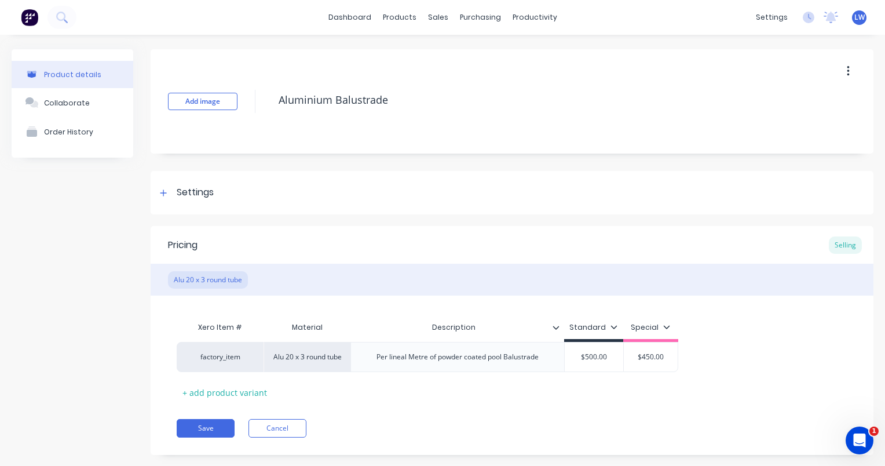
type textarea "x"
click at [453, 55] on div "Sales Orders" at bounding box center [477, 55] width 48 height 10
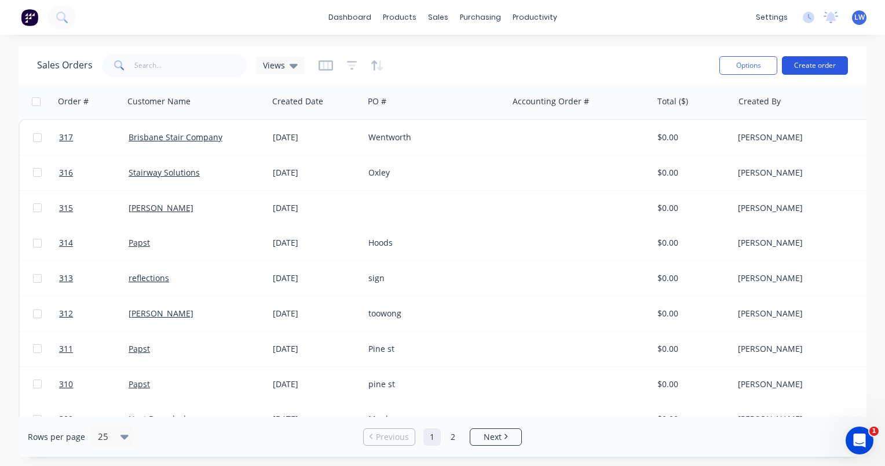
click at [808, 67] on button "Create order" at bounding box center [815, 65] width 66 height 19
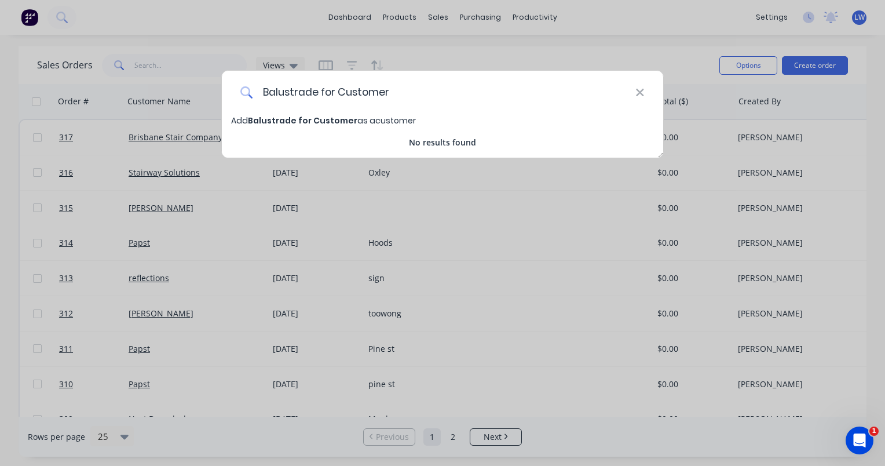
type input "Balustrade for Customer"
click at [564, 53] on div "Balustrade for Customer Add Balustrade for Customer as a customer No results fo…" at bounding box center [442, 233] width 885 height 466
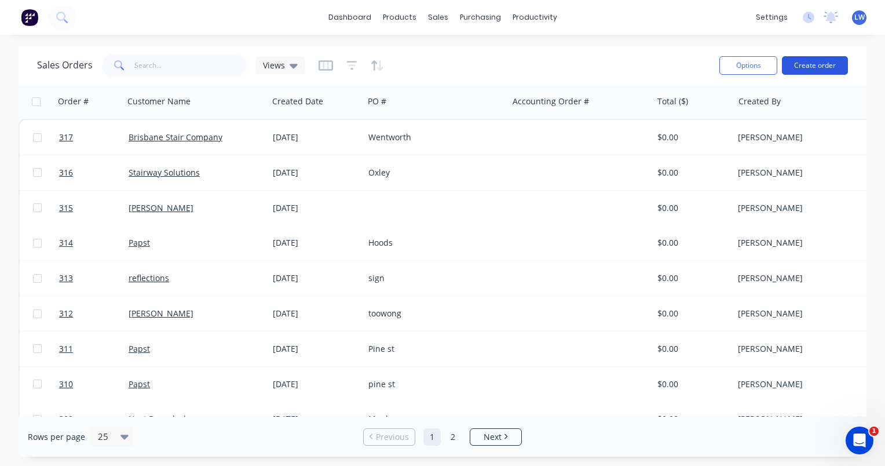
click at [810, 64] on button "Create order" at bounding box center [815, 65] width 66 height 19
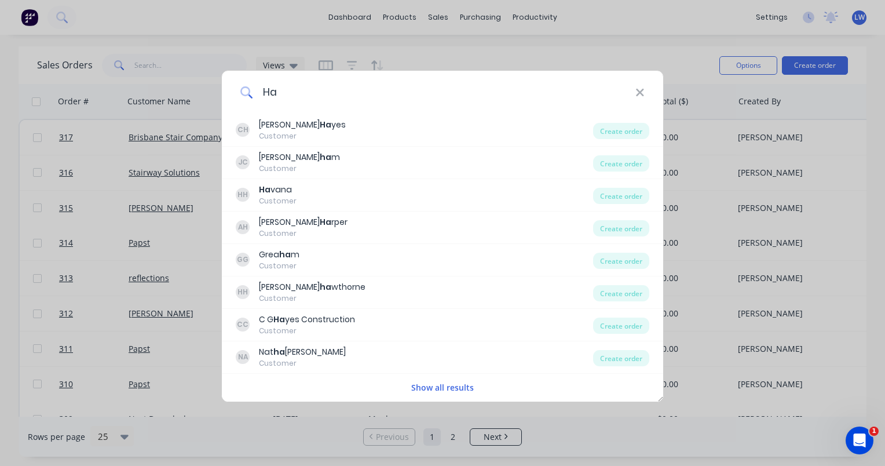
type input "H"
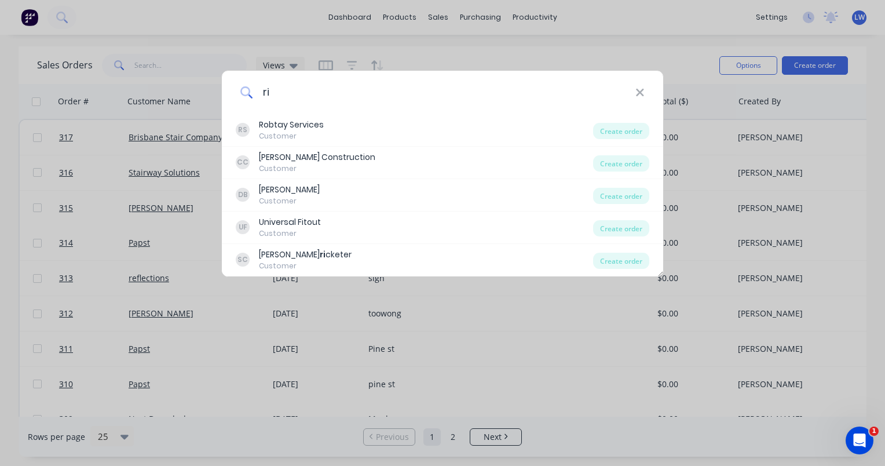
type input "r"
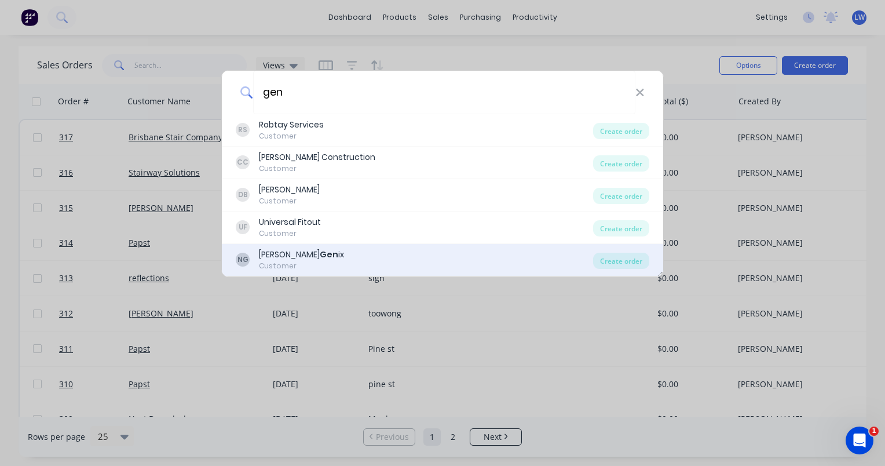
type input "gen"
click at [320, 257] on b "Gen" at bounding box center [329, 255] width 19 height 12
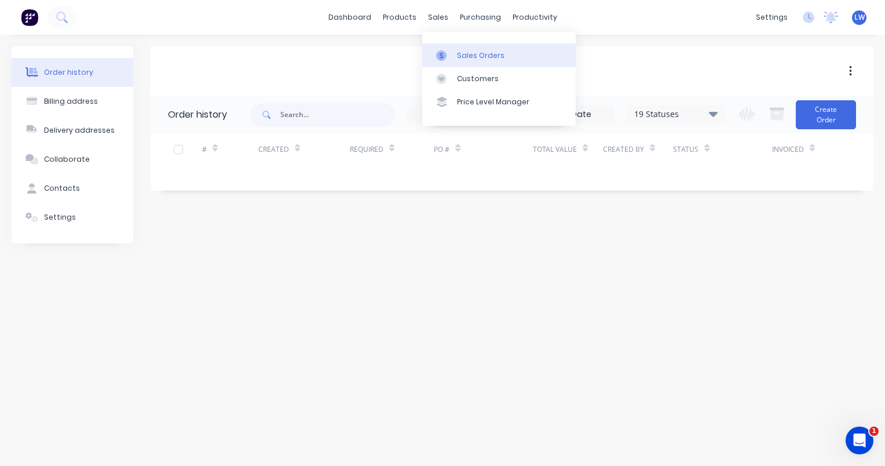
click at [465, 56] on div "Sales Orders" at bounding box center [481, 55] width 48 height 10
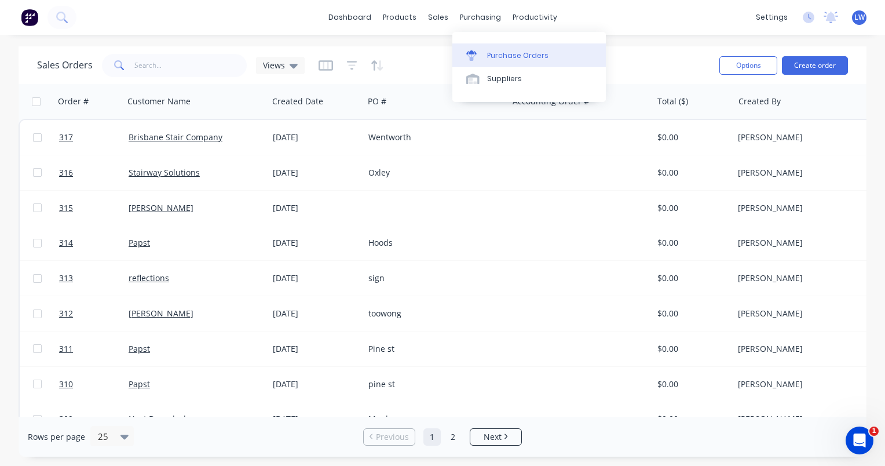
click at [494, 54] on div "Purchase Orders" at bounding box center [517, 55] width 61 height 10
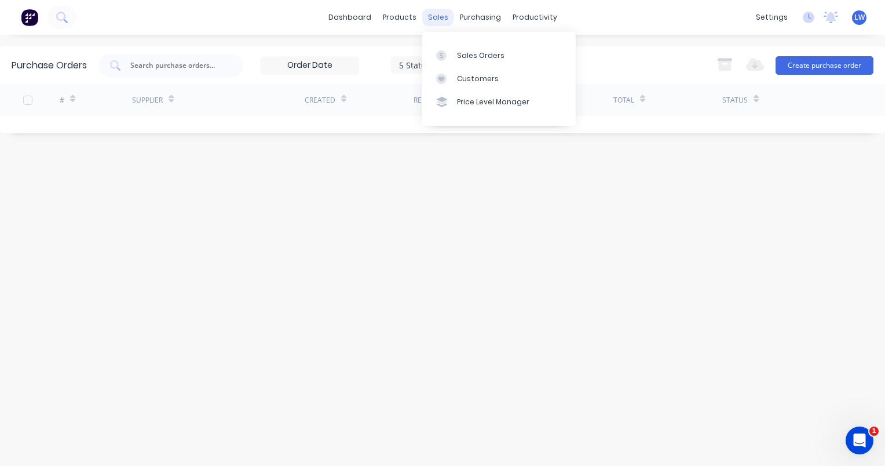
click at [444, 21] on div "sales" at bounding box center [438, 17] width 32 height 17
click at [413, 17] on div "products" at bounding box center [399, 17] width 45 height 17
click at [454, 53] on link "Sales Orders" at bounding box center [499, 54] width 154 height 23
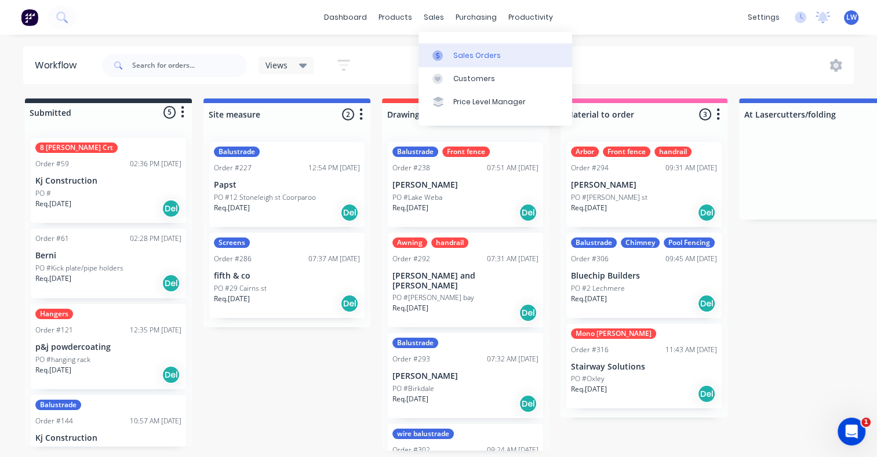
click at [463, 52] on div "Sales Orders" at bounding box center [477, 55] width 48 height 10
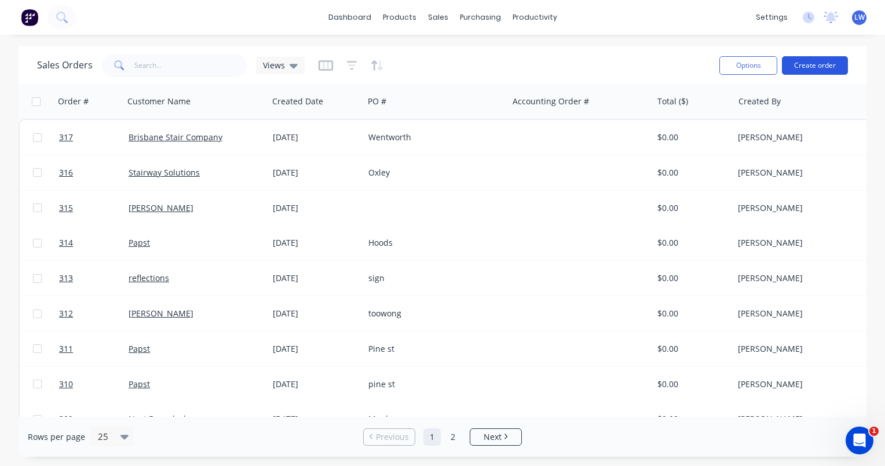
click at [815, 63] on button "Create order" at bounding box center [815, 65] width 66 height 19
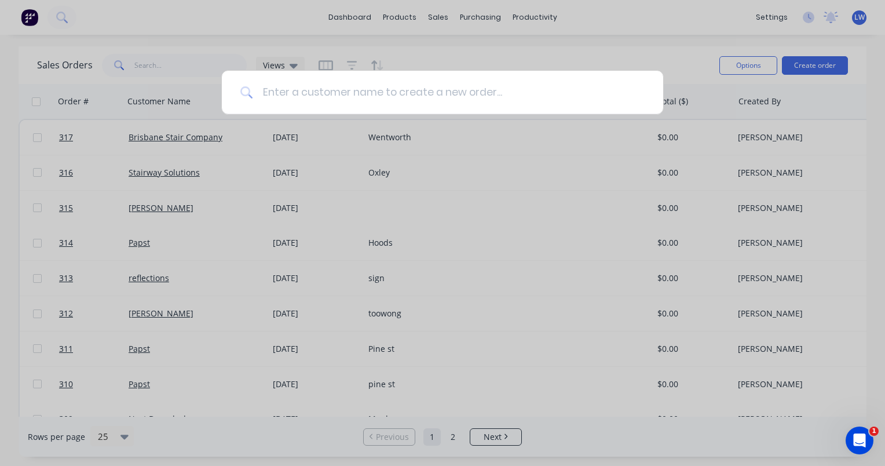
click at [435, 98] on input at bounding box center [449, 92] width 392 height 43
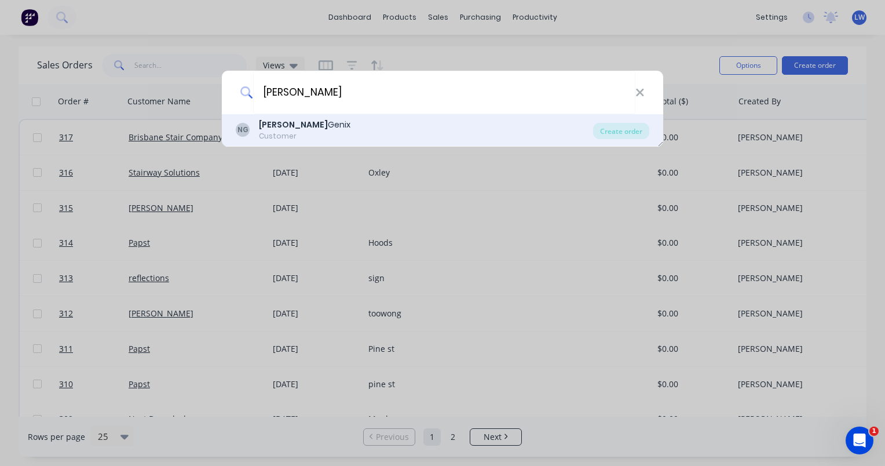
type input "[PERSON_NAME]"
click at [266, 132] on div "Customer" at bounding box center [305, 136] width 92 height 10
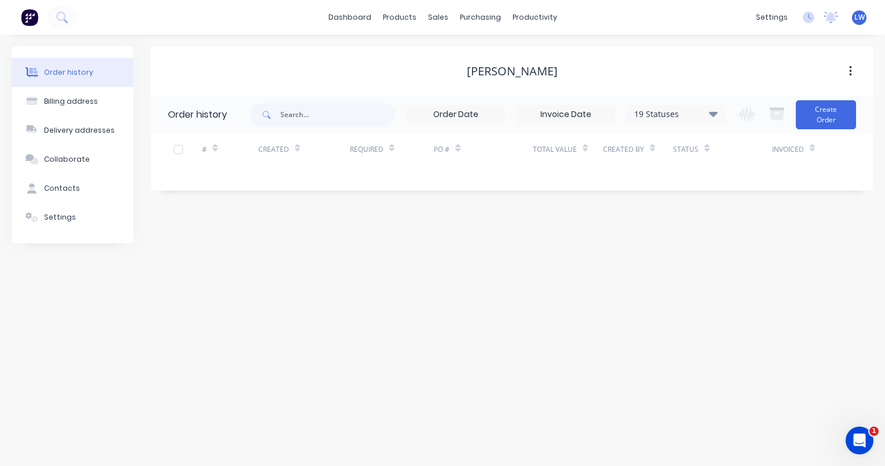
click at [178, 149] on div at bounding box center [178, 149] width 23 height 23
click at [834, 118] on button "Create Order" at bounding box center [826, 114] width 60 height 29
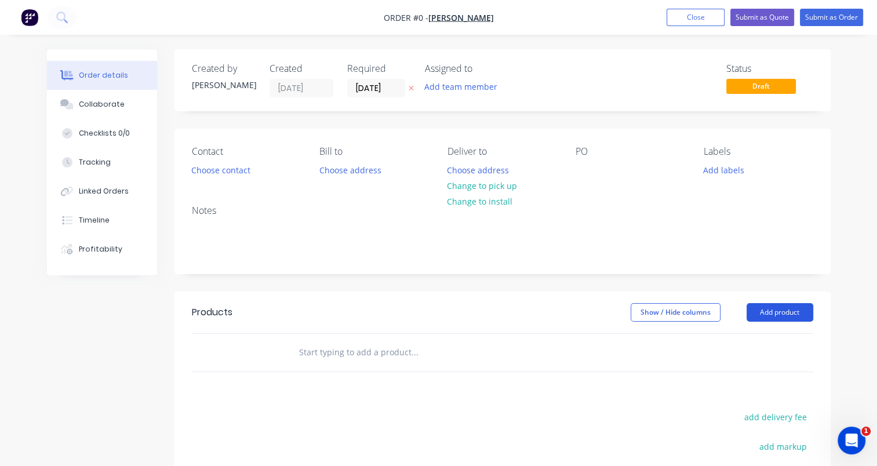
click at [767, 311] on button "Add product" at bounding box center [779, 312] width 67 height 19
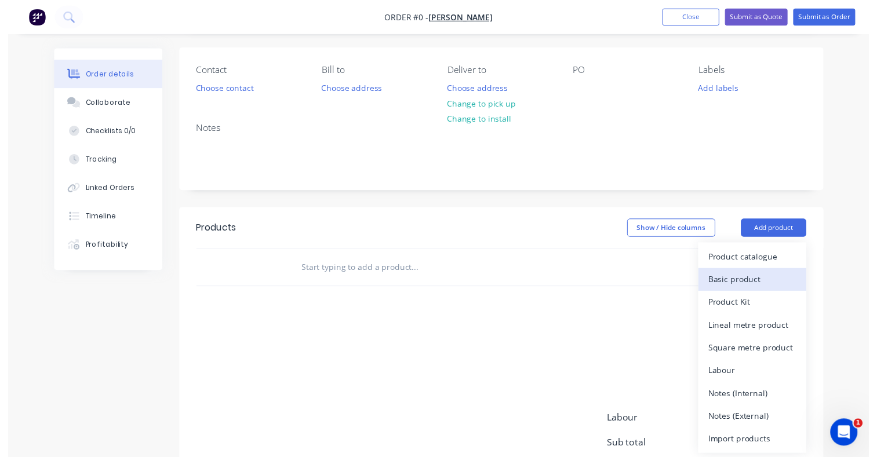
scroll to position [174, 0]
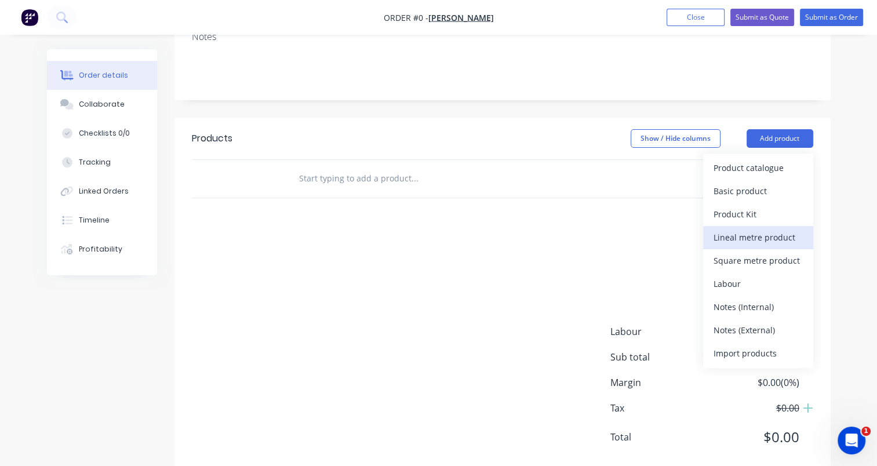
click at [762, 239] on div "Lineal metre product" at bounding box center [757, 237] width 89 height 17
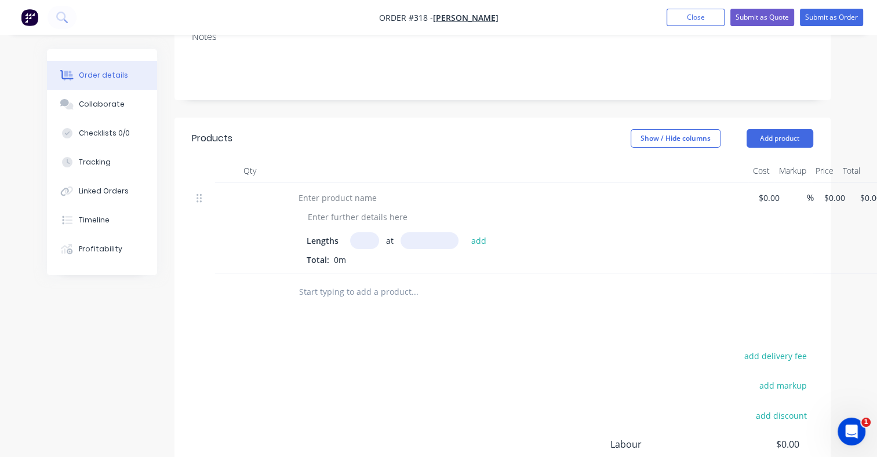
click at [360, 242] on input "text" at bounding box center [364, 240] width 29 height 17
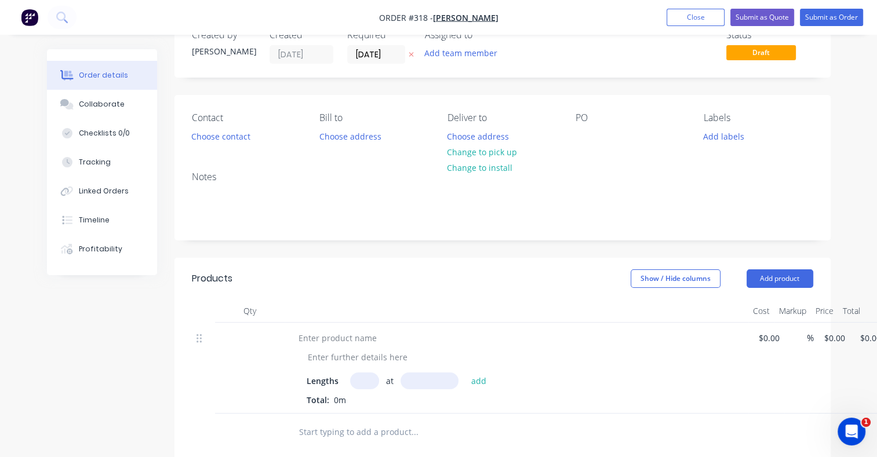
scroll to position [33, 0]
click at [196, 341] on icon at bounding box center [198, 339] width 5 height 9
click at [199, 339] on icon at bounding box center [198, 339] width 5 height 10
drag, startPoint x: 199, startPoint y: 338, endPoint x: 213, endPoint y: 367, distance: 32.1
click at [211, 367] on div at bounding box center [203, 368] width 23 height 91
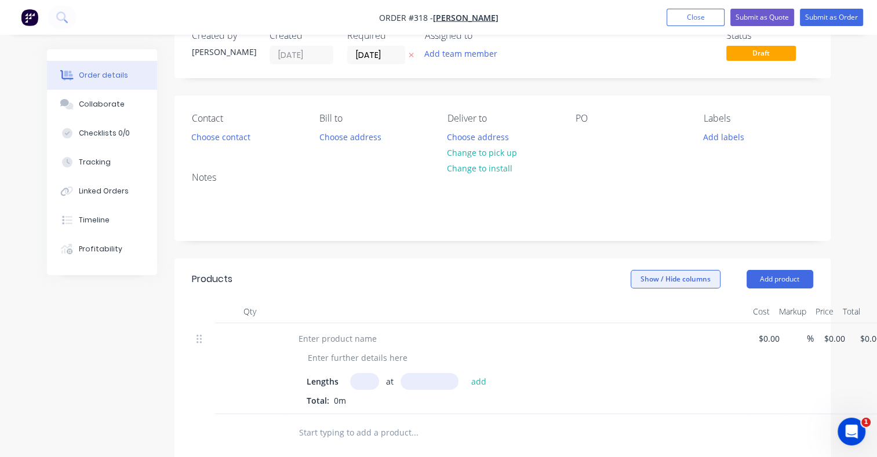
click at [659, 278] on button "Show / Hide columns" at bounding box center [675, 279] width 90 height 19
click at [491, 314] on div at bounding box center [515, 311] width 463 height 23
click at [253, 311] on div "Qty" at bounding box center [250, 311] width 70 height 23
click at [199, 339] on icon at bounding box center [198, 339] width 5 height 10
drag, startPoint x: 199, startPoint y: 339, endPoint x: 205, endPoint y: 376, distance: 37.0
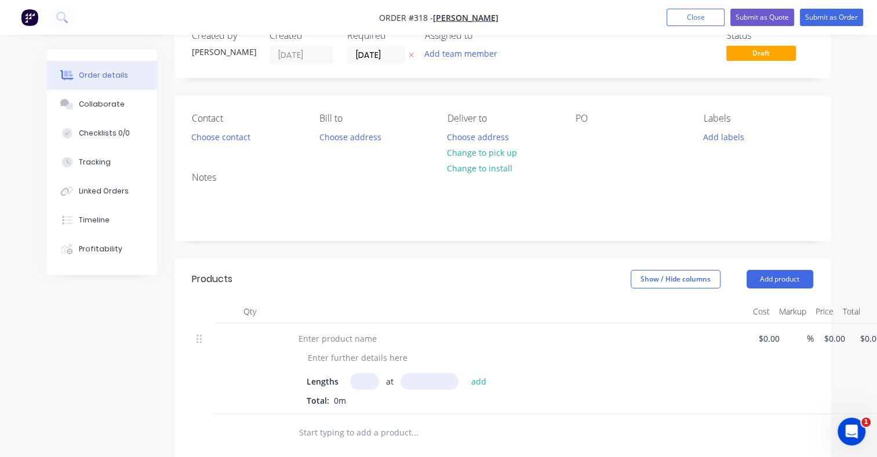
click at [200, 377] on div at bounding box center [203, 368] width 23 height 91
click at [199, 340] on icon at bounding box center [198, 339] width 5 height 10
drag, startPoint x: 199, startPoint y: 340, endPoint x: 526, endPoint y: 290, distance: 331.2
click at [526, 290] on header "Products Show / Hide columns Add product" at bounding box center [502, 279] width 656 height 42
click at [771, 277] on button "Add product" at bounding box center [779, 279] width 67 height 19
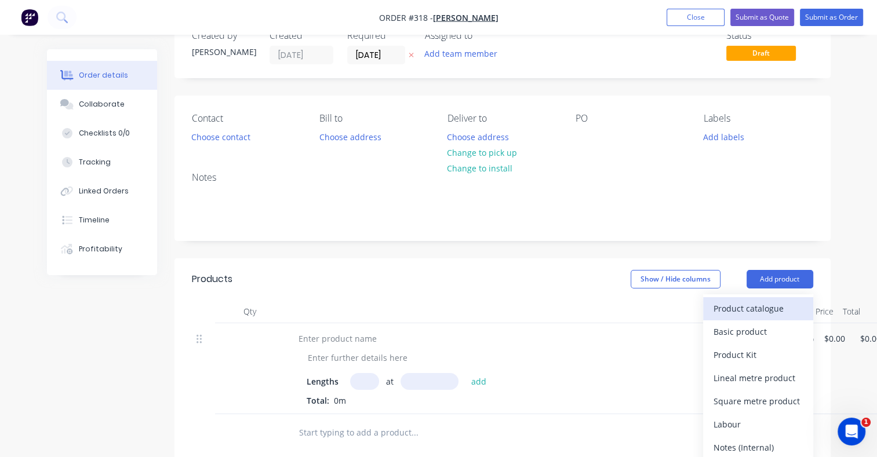
click at [751, 309] on div "Product catalogue" at bounding box center [757, 308] width 89 height 17
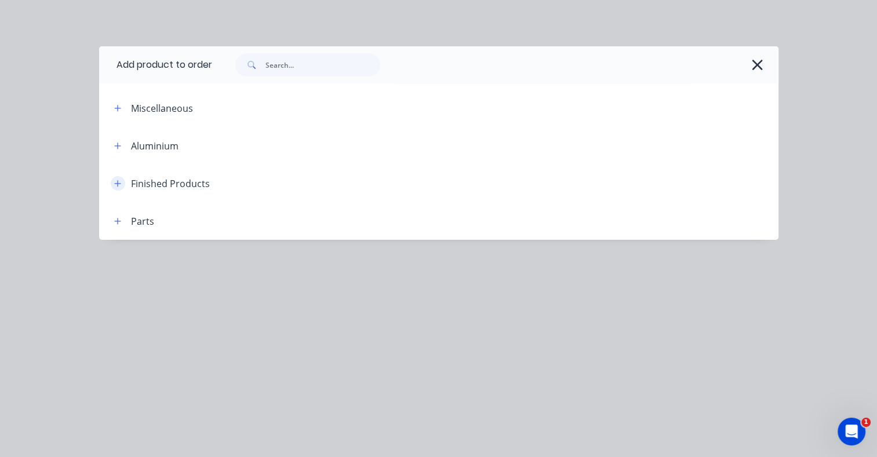
click at [119, 184] on icon "button" at bounding box center [117, 184] width 7 height 8
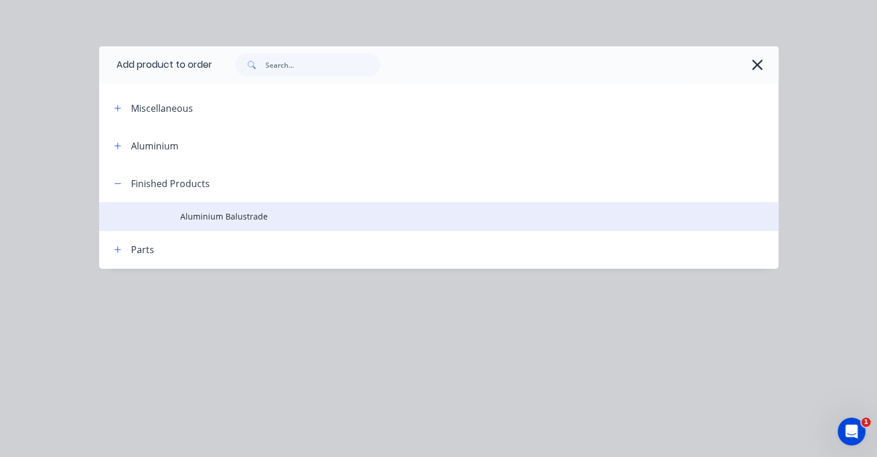
click at [230, 216] on span "Aluminium Balustrade" at bounding box center [419, 216] width 478 height 12
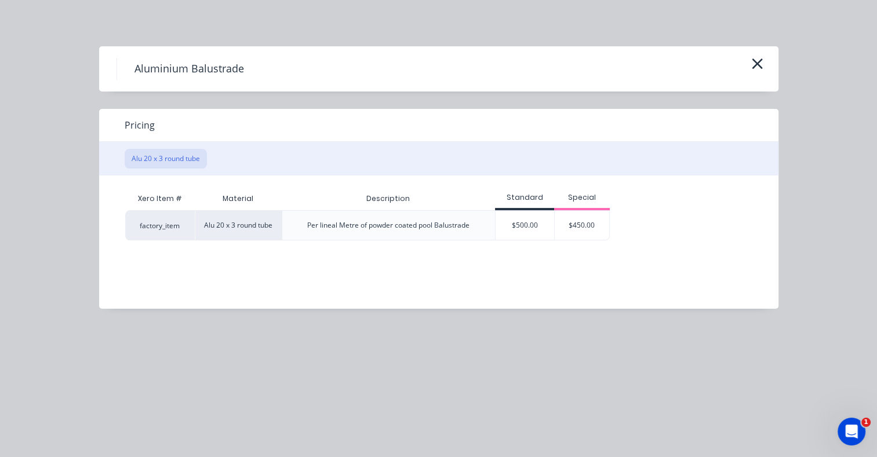
click at [165, 158] on button "Alu 20 x 3 round tube" at bounding box center [166, 159] width 82 height 20
click at [172, 160] on button "Alu 20 x 3 round tube" at bounding box center [166, 159] width 82 height 20
click at [753, 54] on div "Aluminium Balustrade" at bounding box center [438, 68] width 679 height 45
click at [752, 61] on icon "button" at bounding box center [757, 64] width 12 height 16
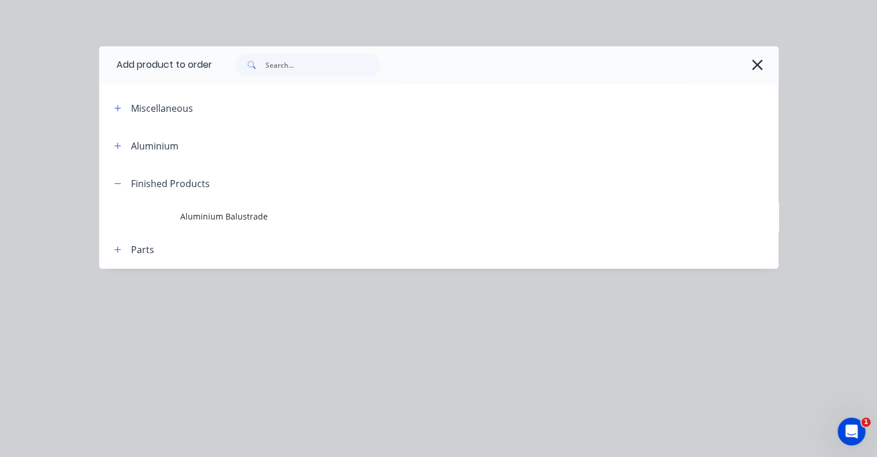
click at [756, 63] on icon "button" at bounding box center [757, 65] width 12 height 16
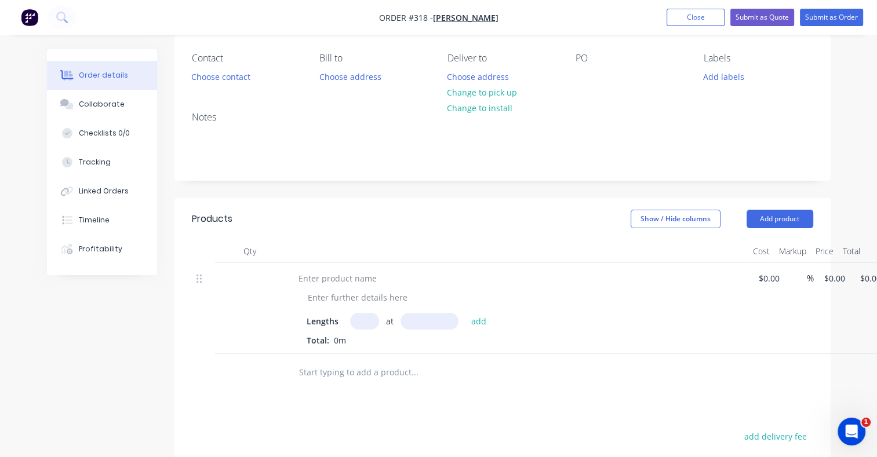
scroll to position [0, 0]
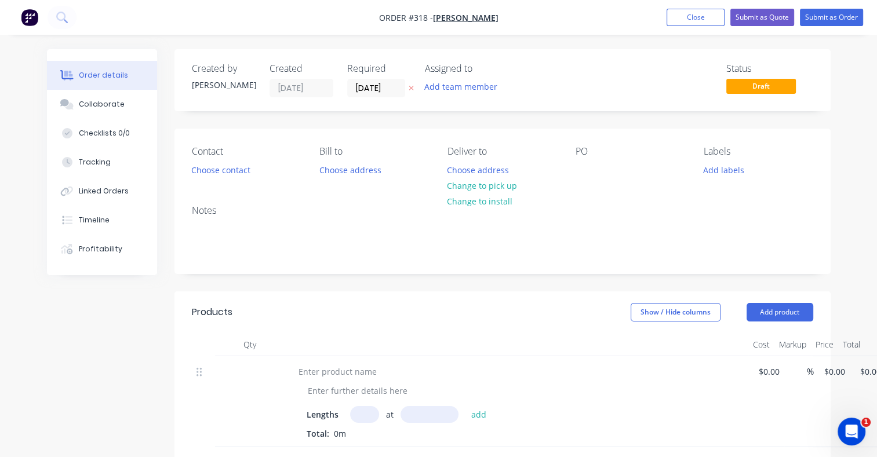
drag, startPoint x: 204, startPoint y: 368, endPoint x: 202, endPoint y: 375, distance: 7.2
click at [202, 375] on div at bounding box center [203, 371] width 14 height 16
click at [201, 371] on icon at bounding box center [198, 372] width 5 height 10
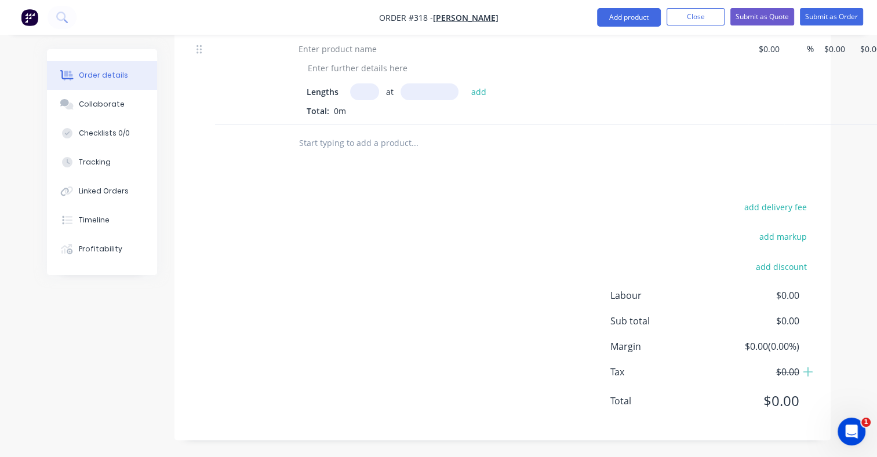
scroll to position [33, 0]
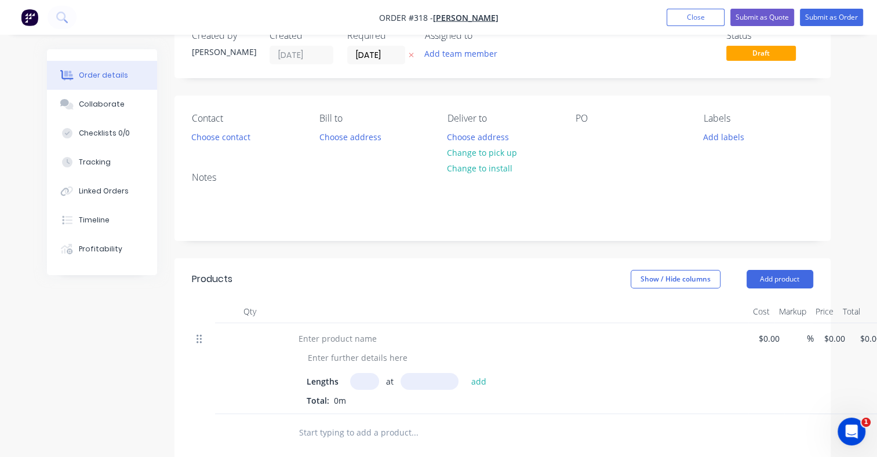
click at [197, 341] on icon at bounding box center [198, 339] width 5 height 10
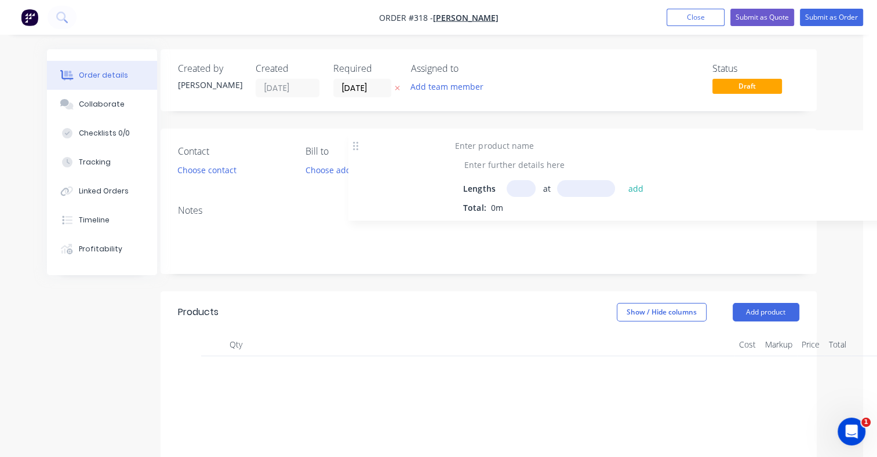
scroll to position [0, 16]
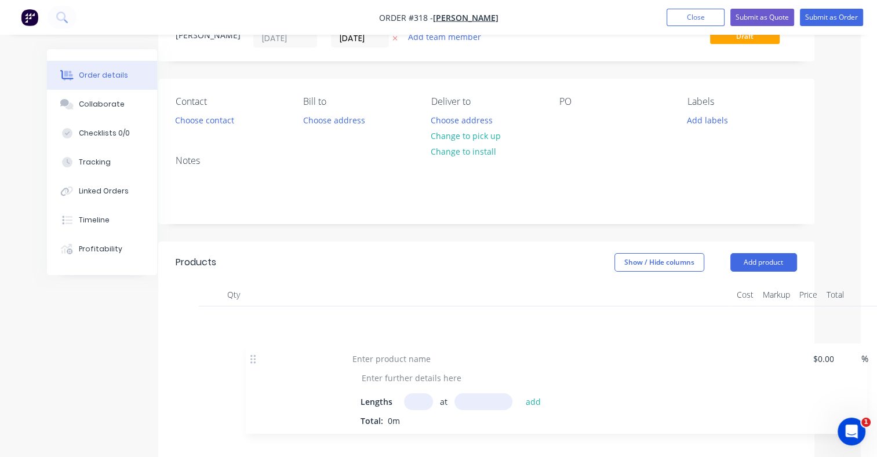
drag, startPoint x: 197, startPoint y: 341, endPoint x: 243, endPoint y: 341, distance: 46.3
click at [244, 363] on div "Lengths at add Total: 0m $0.00 $0.00 % $0.00 $0.00 $0.00 $0.00" at bounding box center [486, 351] width 621 height 91
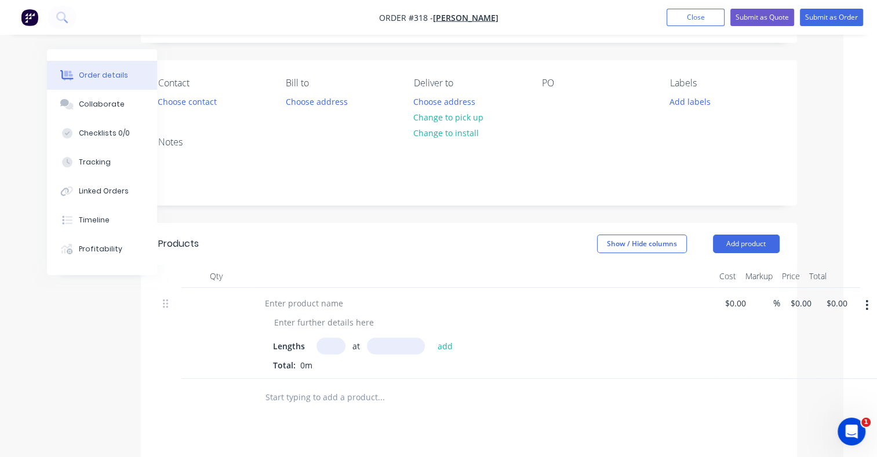
scroll to position [68, 37]
click at [865, 304] on button "button" at bounding box center [862, 305] width 27 height 21
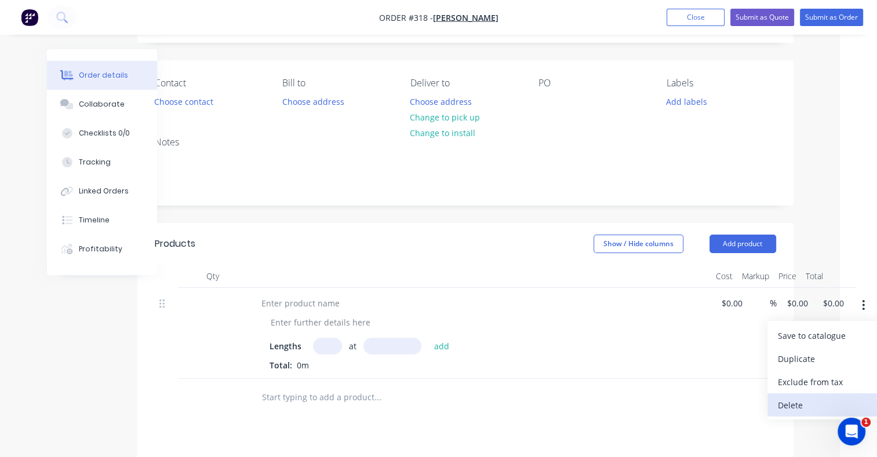
click at [796, 407] on div "Delete" at bounding box center [821, 405] width 89 height 17
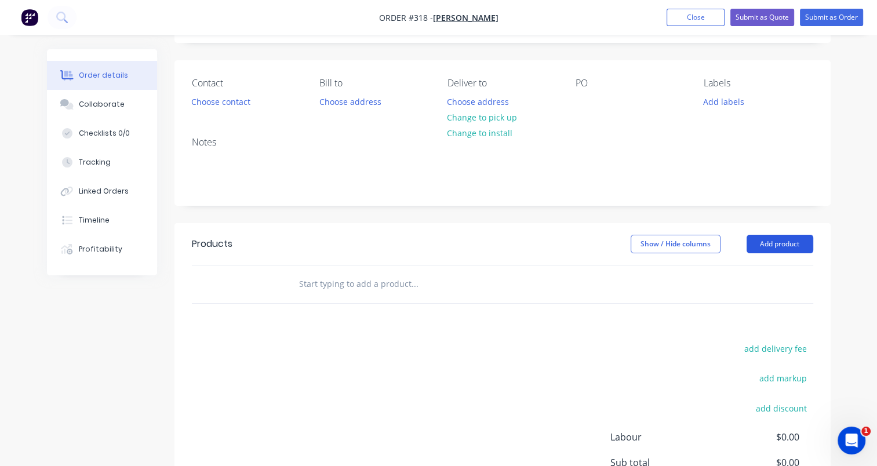
click at [779, 243] on button "Add product" at bounding box center [779, 244] width 67 height 19
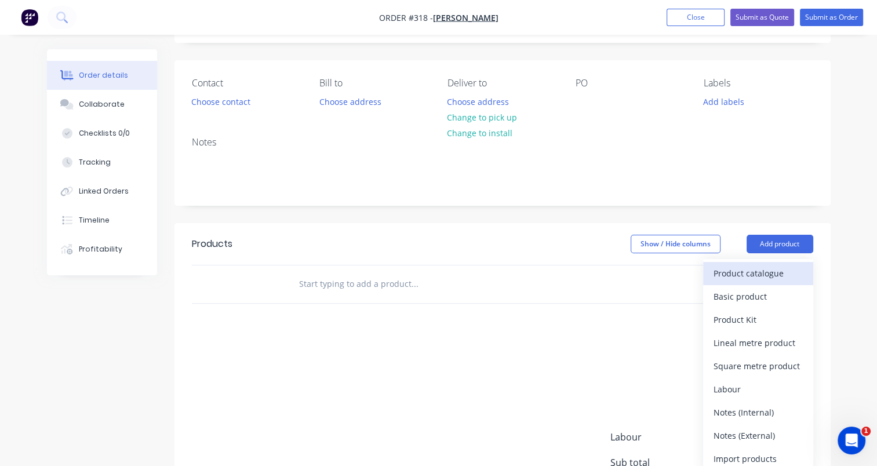
click at [753, 278] on div "Product catalogue" at bounding box center [757, 273] width 89 height 17
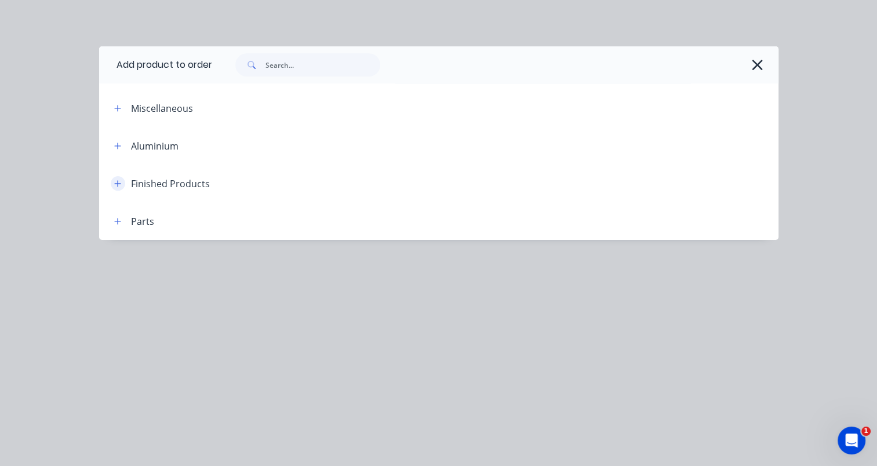
click at [118, 185] on icon "button" at bounding box center [117, 183] width 6 height 6
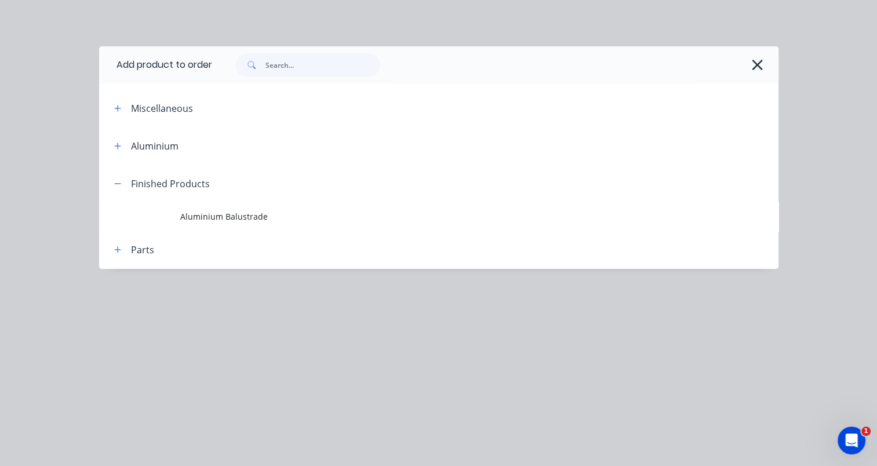
click at [230, 216] on span "Aluminium Balustrade" at bounding box center [419, 216] width 478 height 12
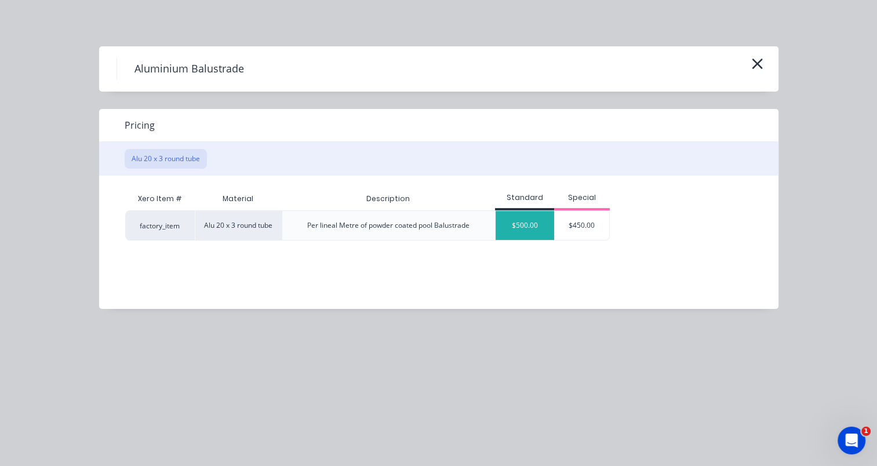
click at [513, 223] on div "$500.00" at bounding box center [524, 225] width 59 height 29
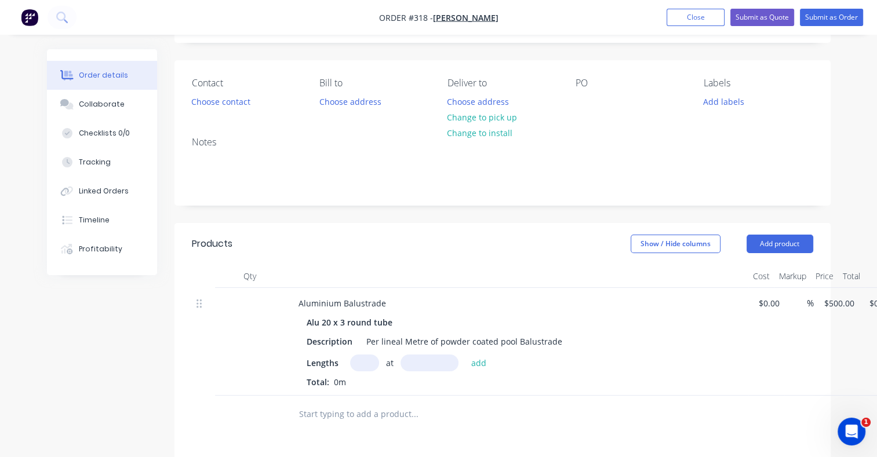
click at [362, 360] on input "text" at bounding box center [364, 363] width 29 height 17
type input "2"
click at [430, 363] on input "text" at bounding box center [429, 363] width 58 height 17
type input "35"
click at [465, 355] on button "add" at bounding box center [478, 363] width 27 height 16
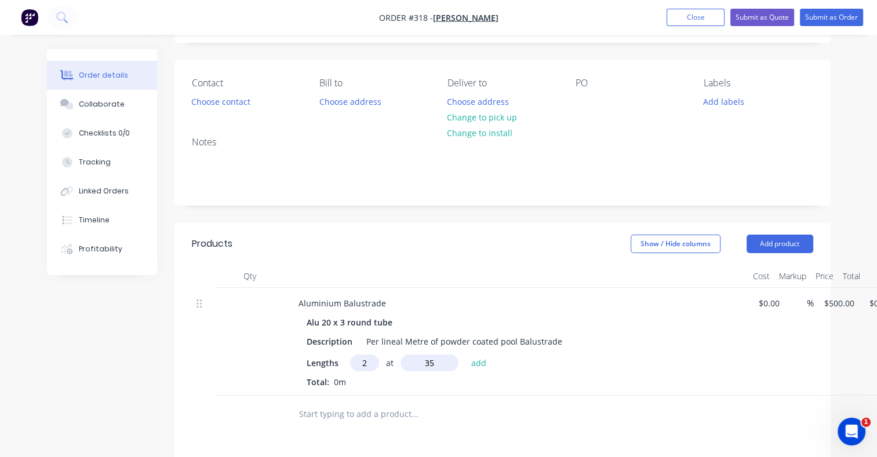
type input "$35.00"
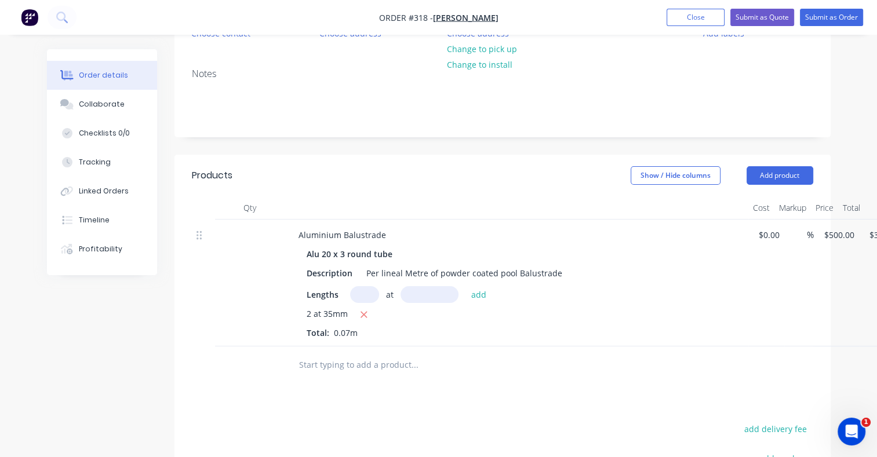
scroll to position [127, 0]
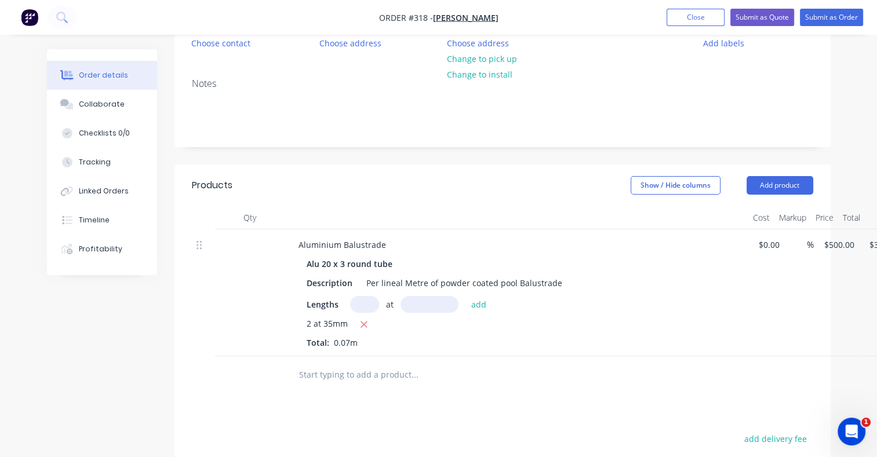
click at [356, 306] on input "text" at bounding box center [364, 304] width 29 height 17
type input "1"
click at [433, 305] on input "text" at bounding box center [429, 304] width 58 height 17
type input "35mm"
click at [477, 304] on button "add" at bounding box center [478, 304] width 27 height 16
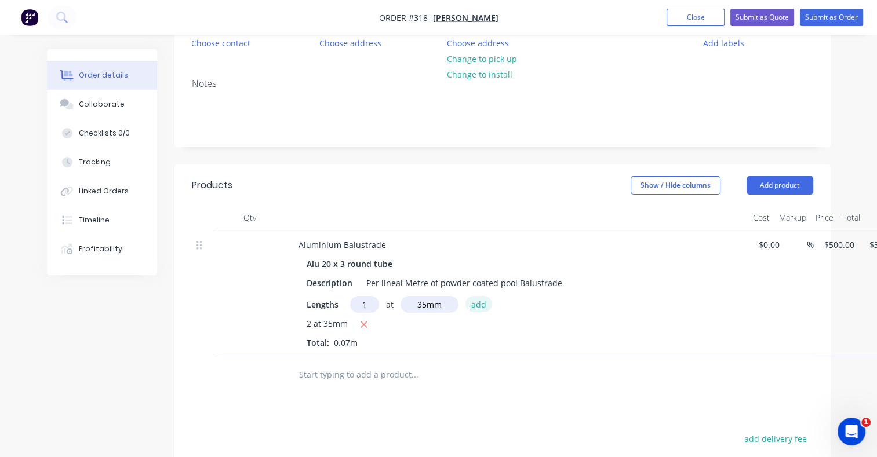
type input "$52.50"
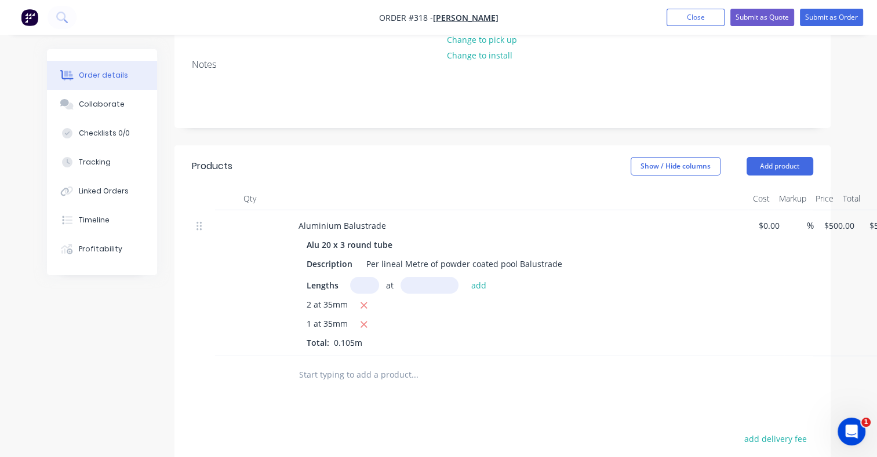
scroll to position [88, 0]
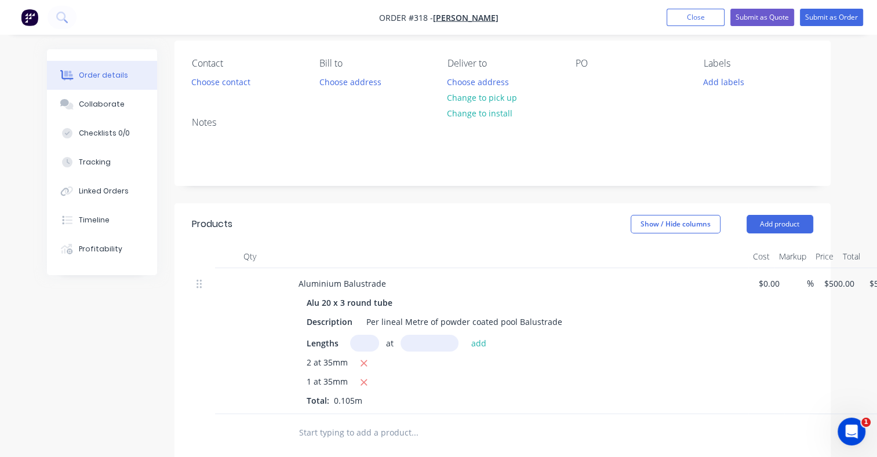
click at [362, 345] on input "text" at bounding box center [364, 343] width 29 height 17
type input "40"
click at [433, 342] on input "text" at bounding box center [429, 343] width 58 height 17
type input "1000"
click at [465, 335] on button "add" at bounding box center [478, 343] width 27 height 16
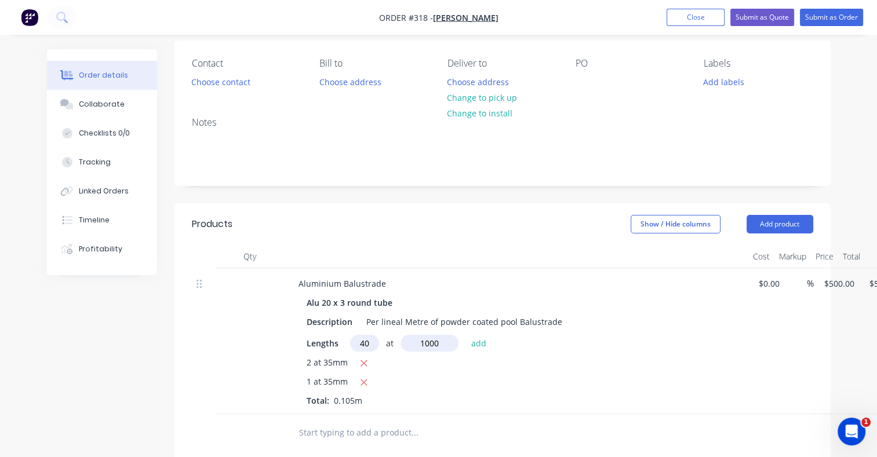
type input "$20,052.50"
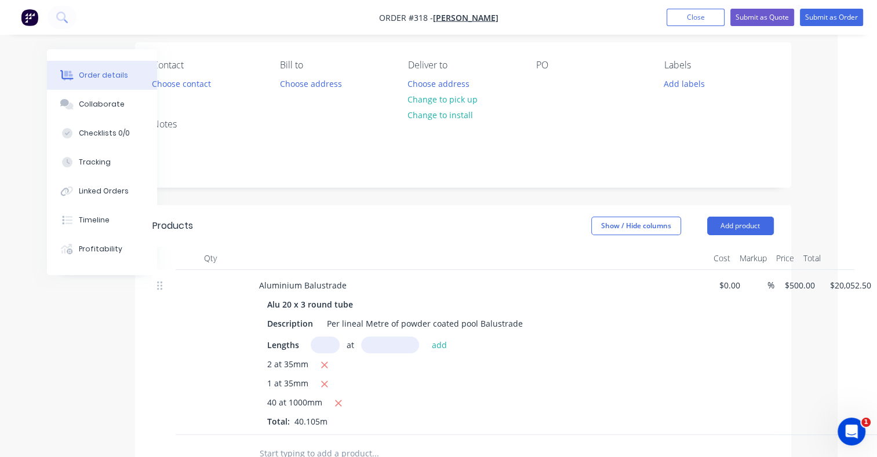
scroll to position [0, 39]
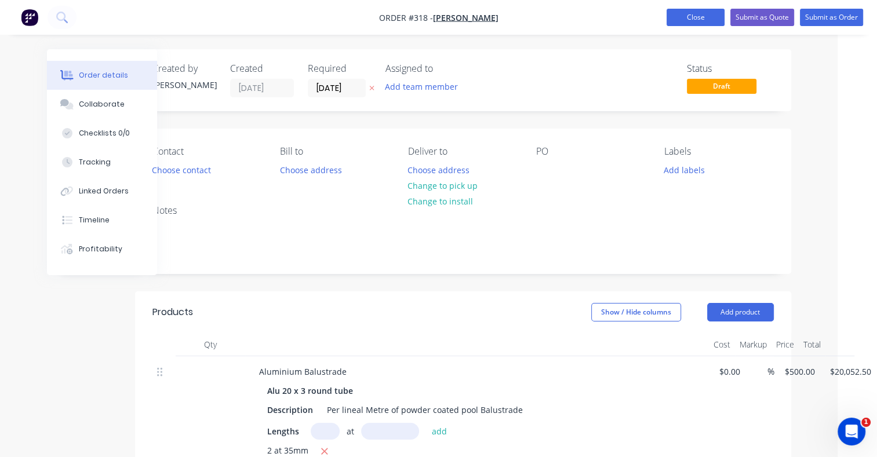
click at [699, 21] on button "Close" at bounding box center [695, 17] width 58 height 17
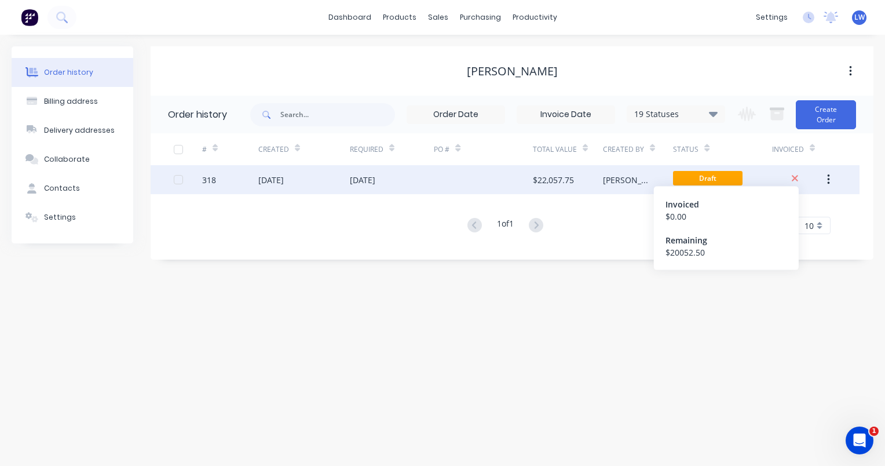
click at [797, 176] on icon at bounding box center [795, 178] width 6 height 6
click at [717, 182] on span "Draft" at bounding box center [708, 178] width 70 height 14
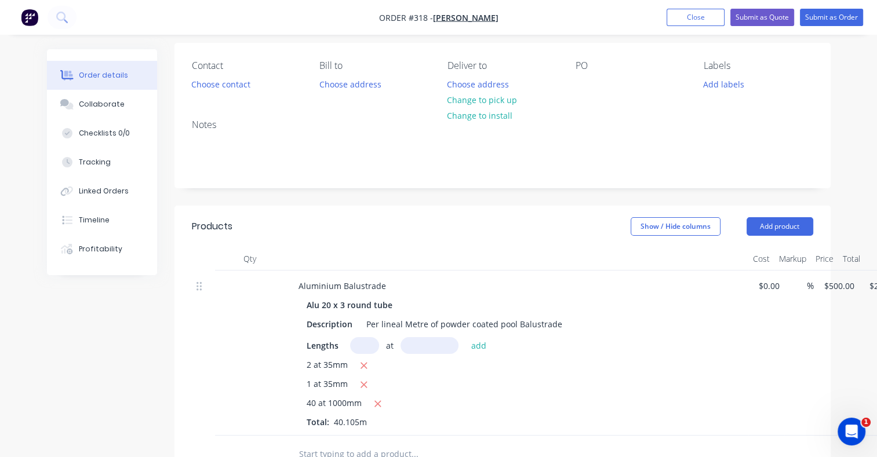
scroll to position [58, 0]
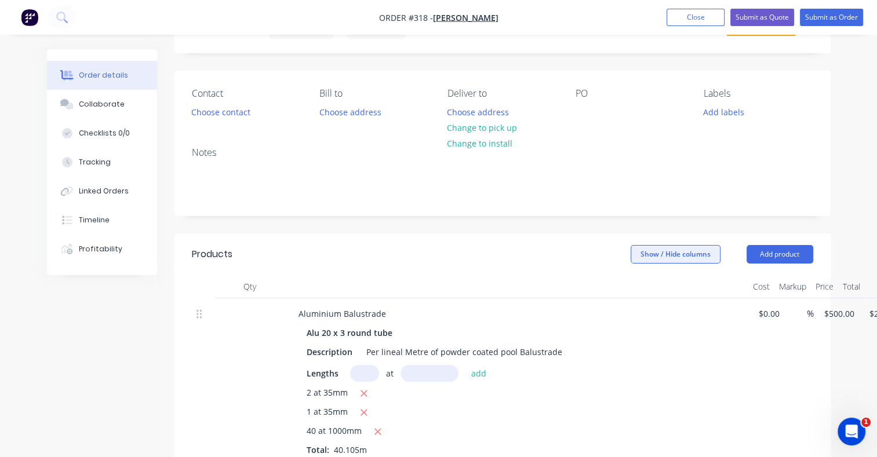
click at [664, 253] on button "Show / Hide columns" at bounding box center [675, 254] width 90 height 19
click at [647, 308] on span at bounding box center [649, 307] width 10 height 10
click at [634, 302] on input "Markup" at bounding box center [634, 302] width 0 height 0
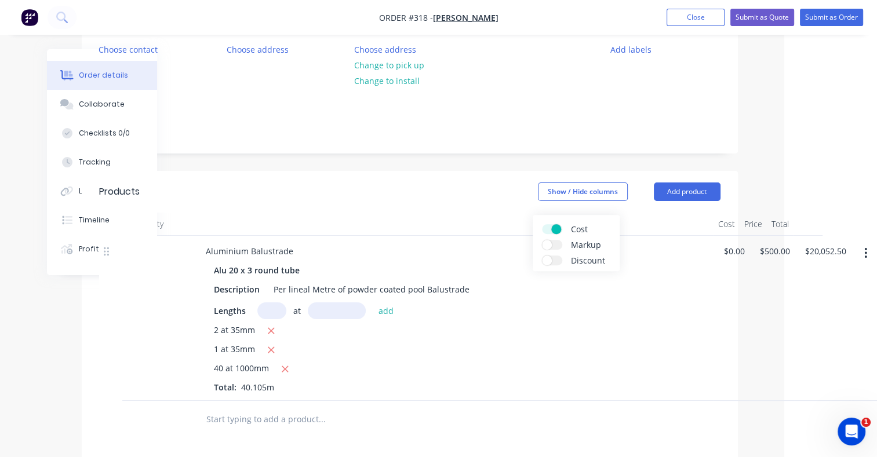
scroll to position [174, 93]
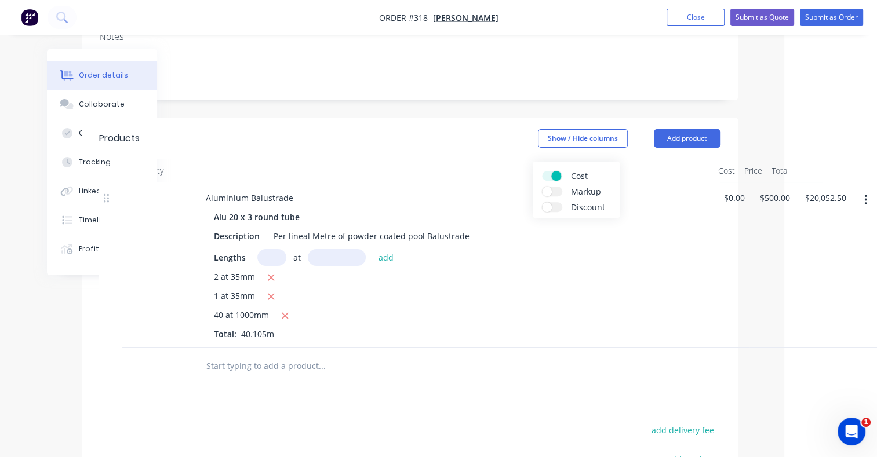
click at [547, 189] on span at bounding box center [547, 192] width 10 height 10
click at [542, 187] on input "Markup" at bounding box center [542, 187] width 0 height 0
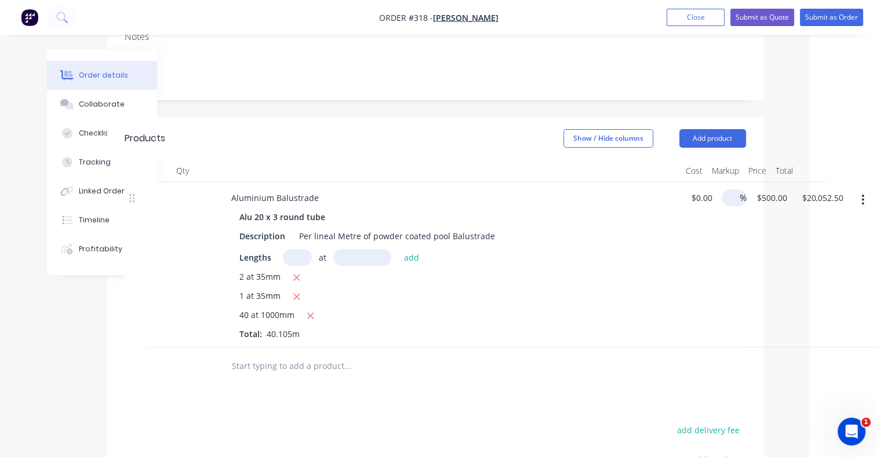
click at [736, 199] on input at bounding box center [732, 197] width 13 height 17
type input "0"
type input "10"
type input "$0.00"
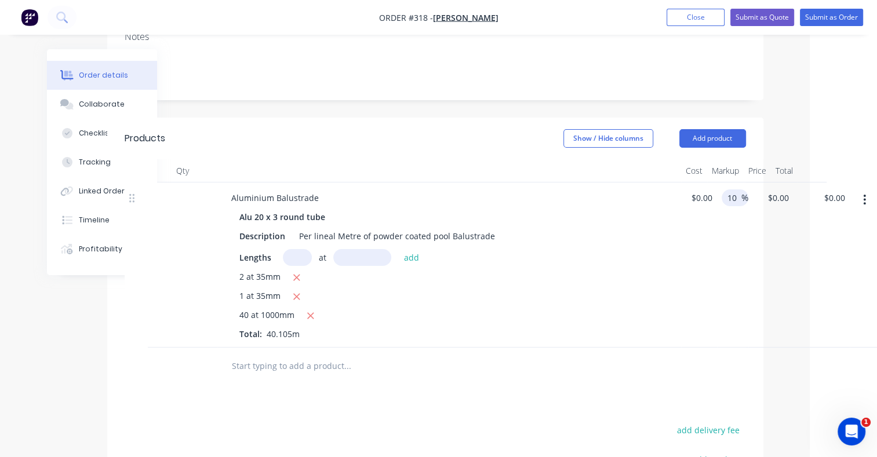
scroll to position [174, 39]
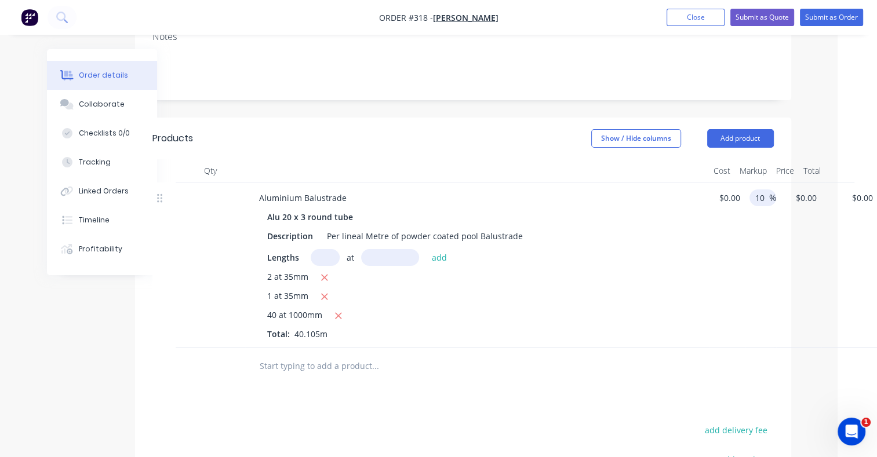
click at [723, 239] on div "Aluminium Balustrade Alu 20 x 3 round tube Description Per lineal Metre of powd…" at bounding box center [462, 264] width 621 height 165
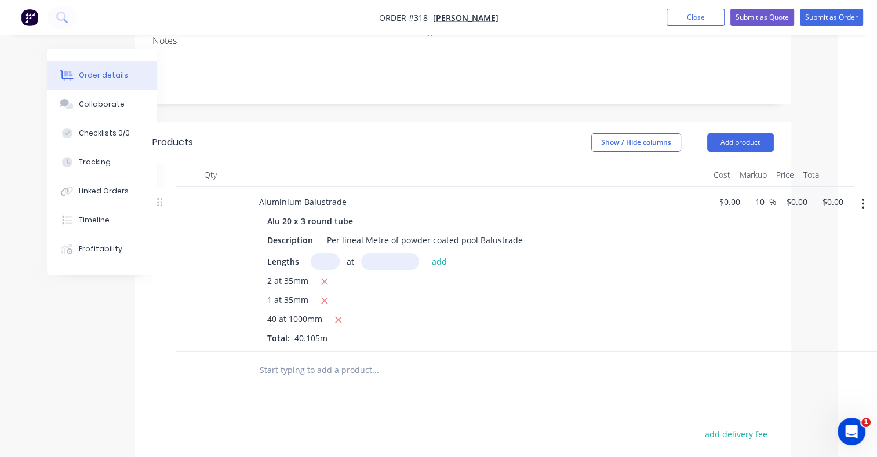
scroll to position [165, 39]
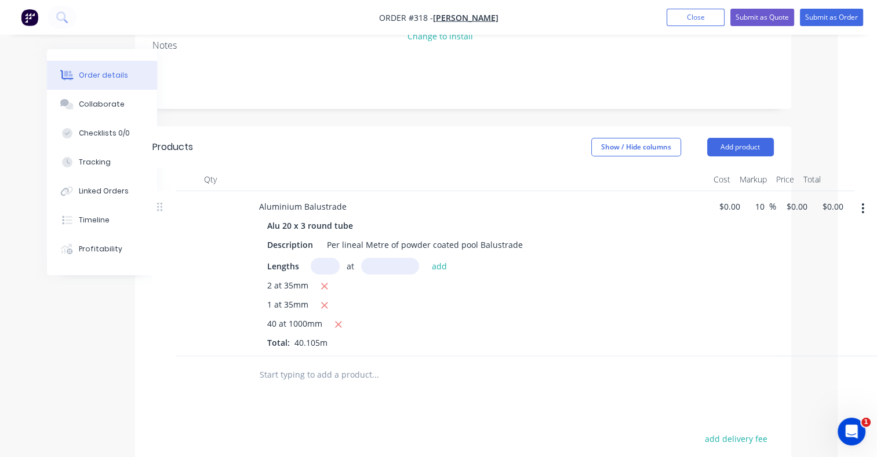
click at [322, 268] on input "text" at bounding box center [325, 266] width 29 height 17
type input "45"
click at [373, 264] on input "text" at bounding box center [390, 266] width 58 height 17
type input "1000"
click at [426, 258] on button "add" at bounding box center [439, 266] width 27 height 16
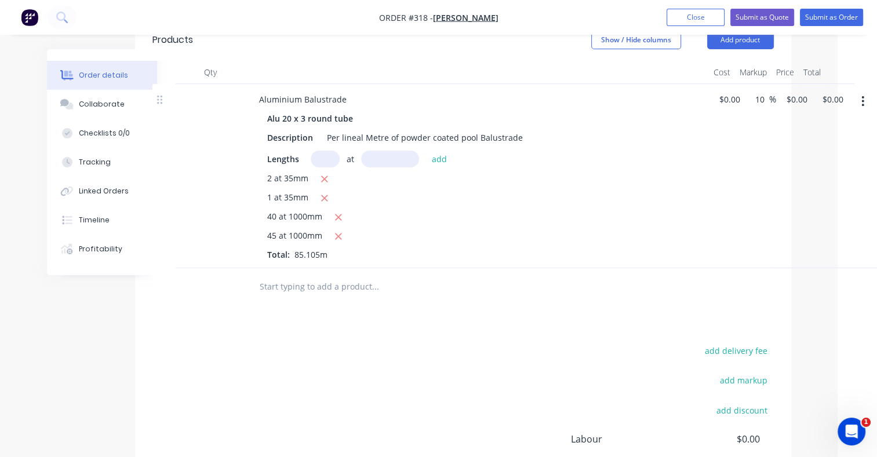
scroll to position [126, 39]
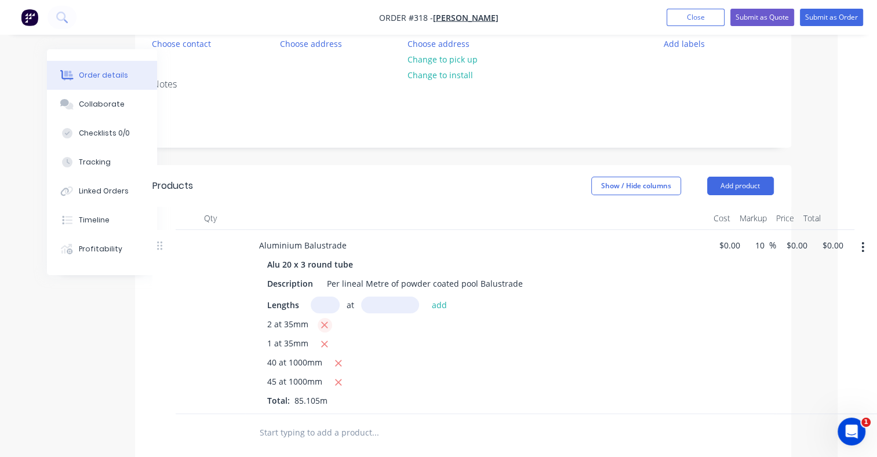
click at [322, 327] on icon "button" at bounding box center [324, 325] width 8 height 10
click at [324, 327] on icon "button" at bounding box center [324, 325] width 8 height 10
click at [341, 326] on button "button" at bounding box center [338, 325] width 14 height 14
click at [339, 325] on icon "button" at bounding box center [338, 325] width 8 height 10
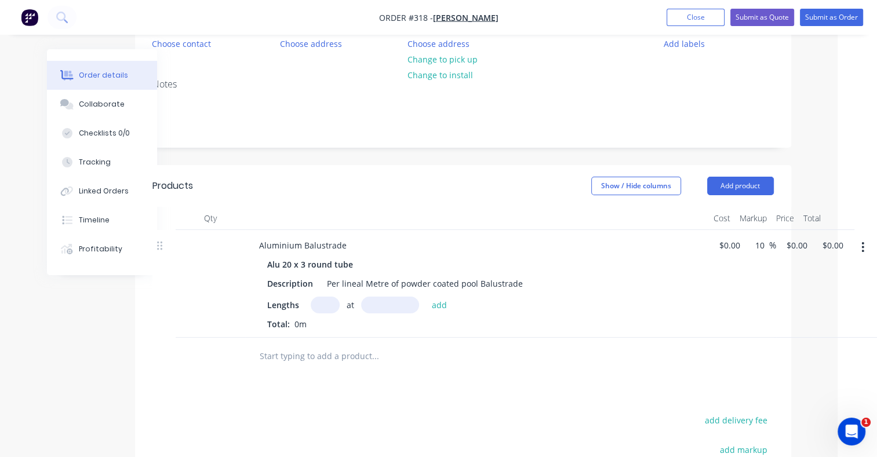
click at [470, 200] on header "Products Show / Hide columns Add product" at bounding box center [463, 186] width 656 height 42
click at [760, 248] on input "10" at bounding box center [761, 245] width 15 height 17
click at [735, 248] on input "0" at bounding box center [731, 245] width 27 height 17
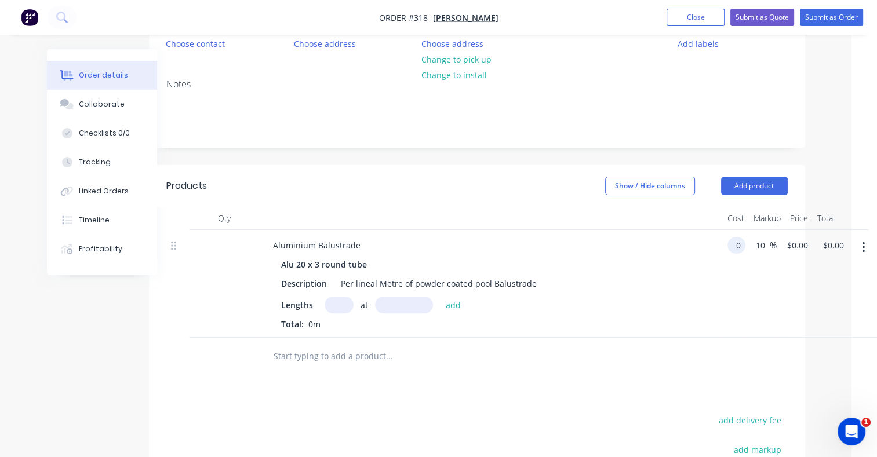
type input "$0.00"
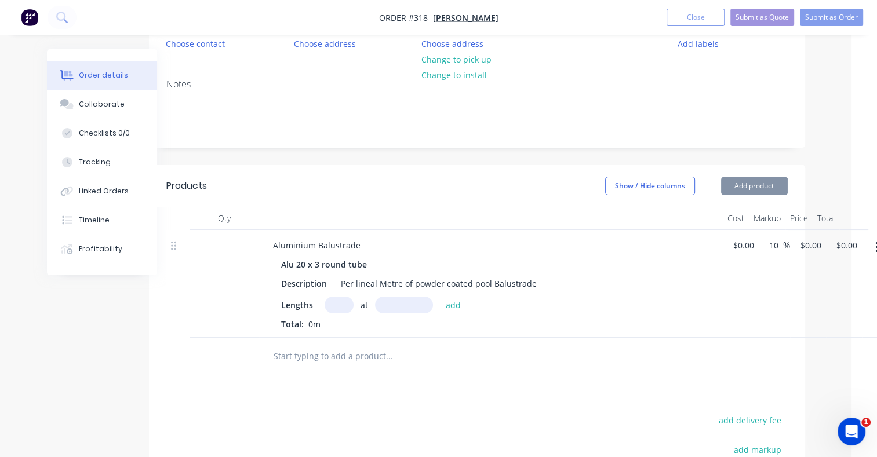
click at [865, 248] on button "button" at bounding box center [876, 247] width 27 height 21
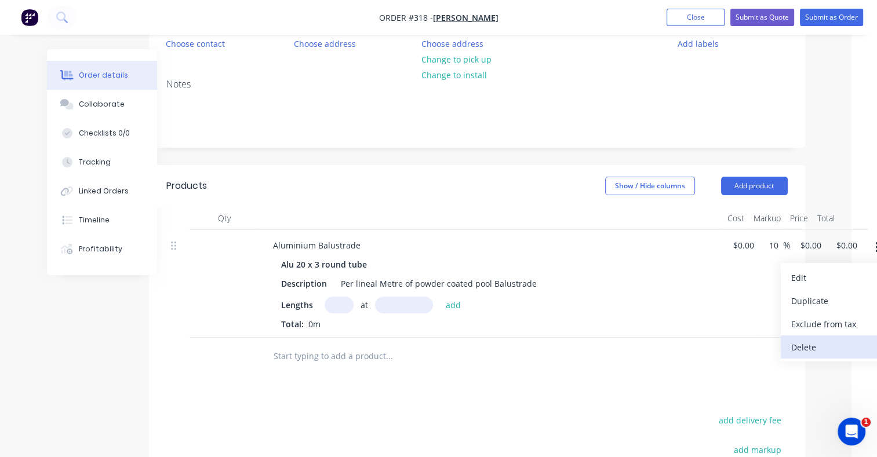
click at [798, 343] on div "Delete" at bounding box center [835, 347] width 89 height 17
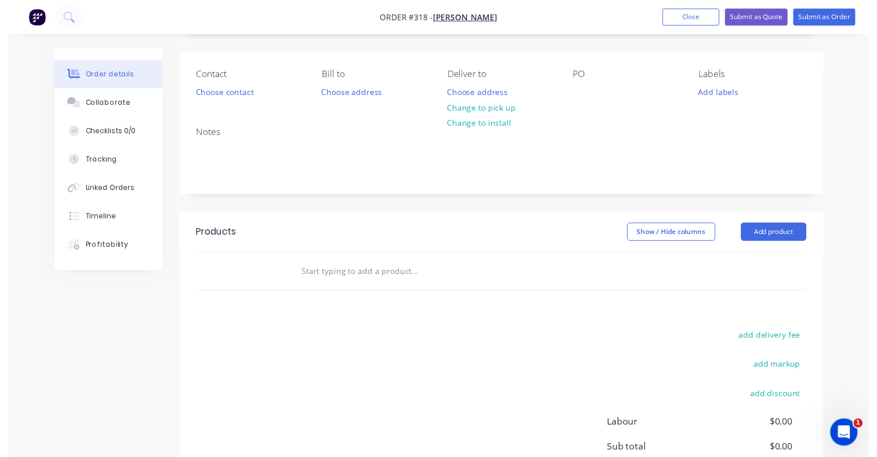
scroll to position [0, 0]
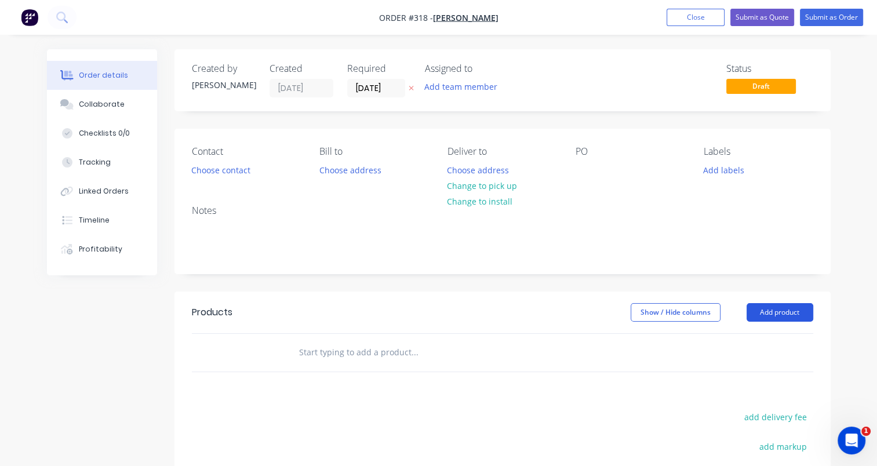
click at [769, 310] on button "Add product" at bounding box center [779, 312] width 67 height 19
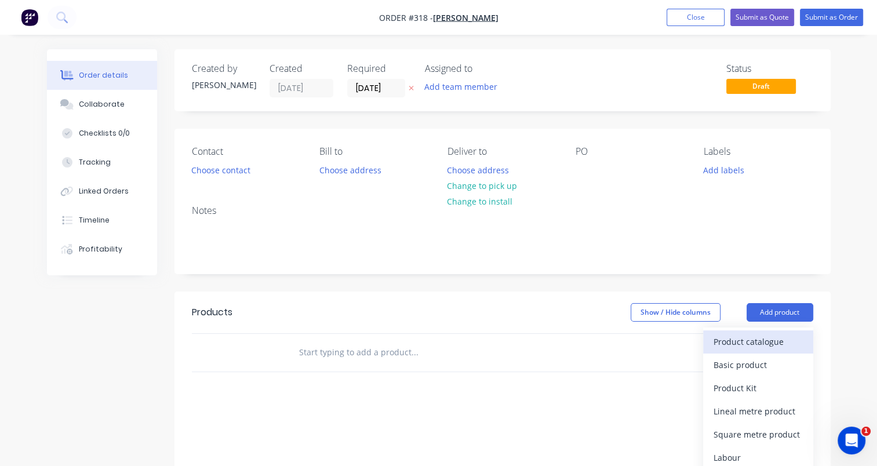
click at [758, 343] on div "Product catalogue" at bounding box center [757, 341] width 89 height 17
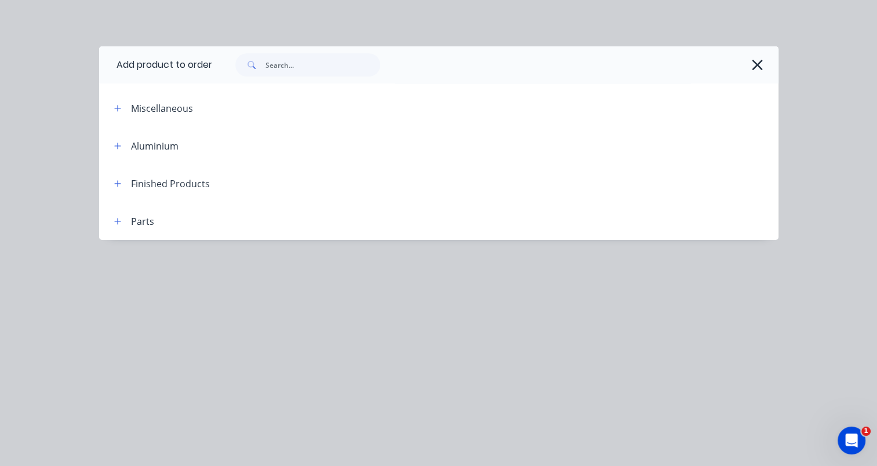
click at [151, 181] on div "Finished Products" at bounding box center [170, 184] width 79 height 14
click at [114, 185] on icon "button" at bounding box center [117, 184] width 7 height 8
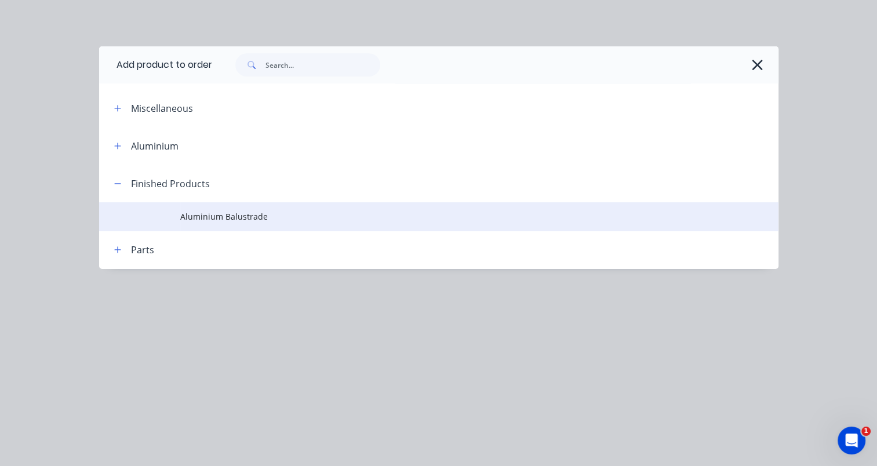
click at [218, 215] on span "Aluminium Balustrade" at bounding box center [419, 216] width 478 height 12
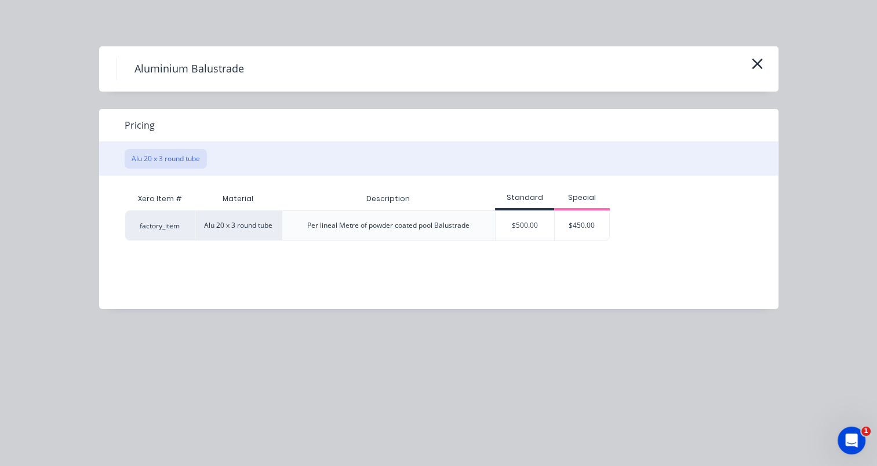
click at [193, 157] on button "Alu 20 x 3 round tube" at bounding box center [166, 159] width 82 height 20
click at [528, 225] on div "$500.00" at bounding box center [524, 225] width 59 height 29
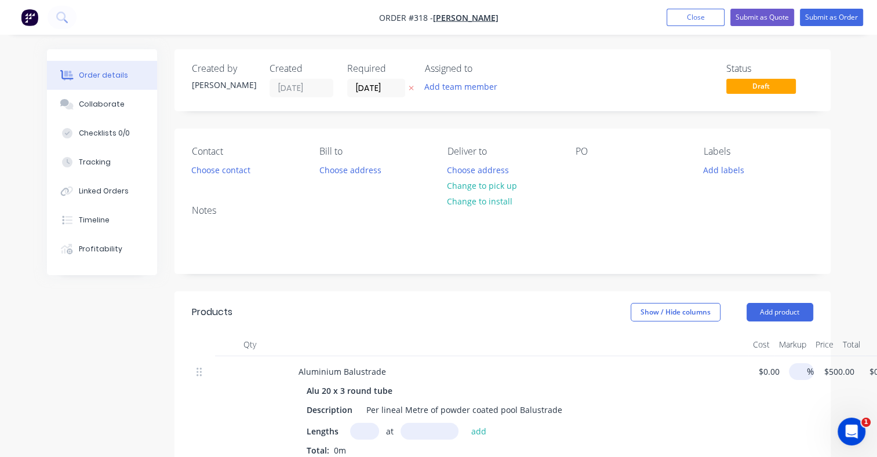
click at [804, 370] on input at bounding box center [799, 371] width 13 height 17
type input "10"
type input "$0.00"
click at [638, 403] on div "Description Per lineal Metre of powder coated pool Balustrade" at bounding box center [514, 409] width 424 height 17
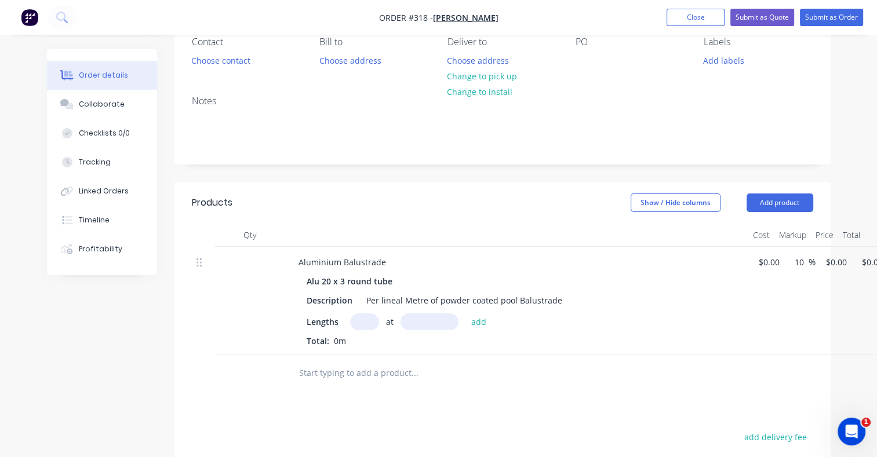
scroll to position [108, 0]
click at [761, 199] on button "Add product" at bounding box center [779, 204] width 67 height 19
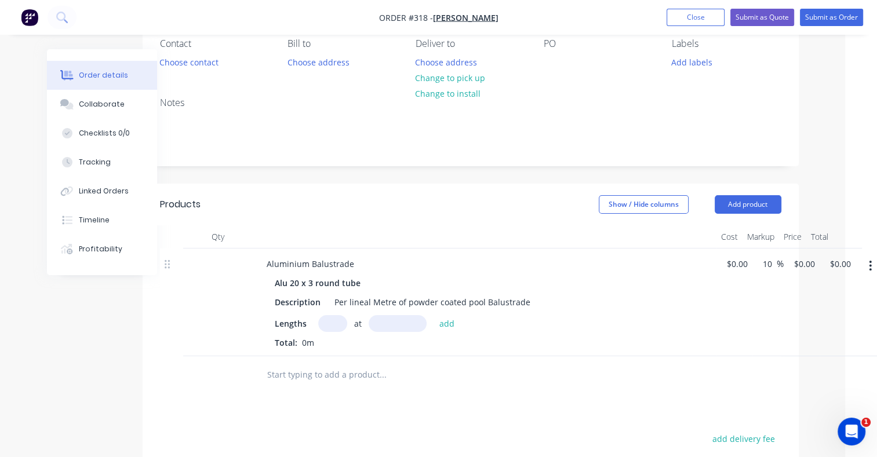
scroll to position [108, 39]
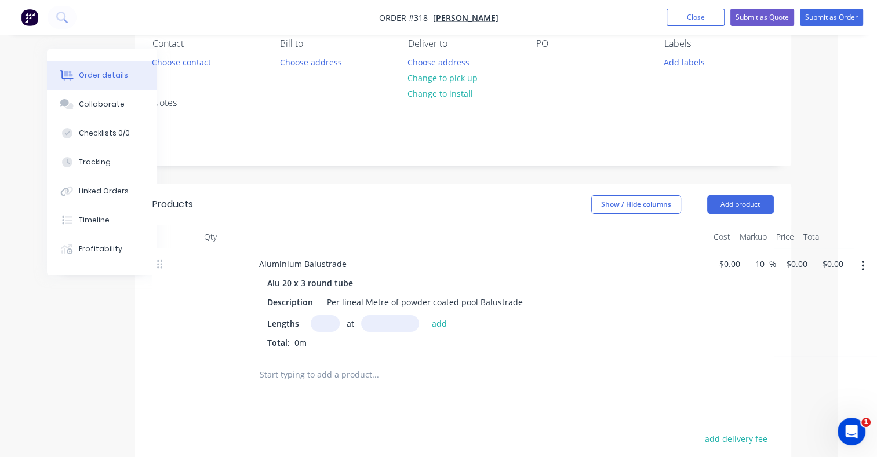
click at [864, 266] on button "button" at bounding box center [862, 265] width 27 height 21
click at [795, 364] on div "Delete" at bounding box center [821, 365] width 89 height 17
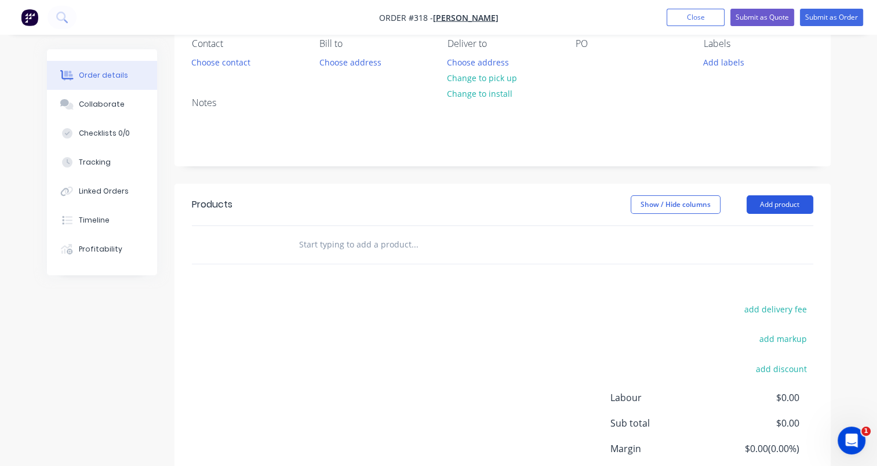
click at [772, 204] on button "Add product" at bounding box center [779, 204] width 67 height 19
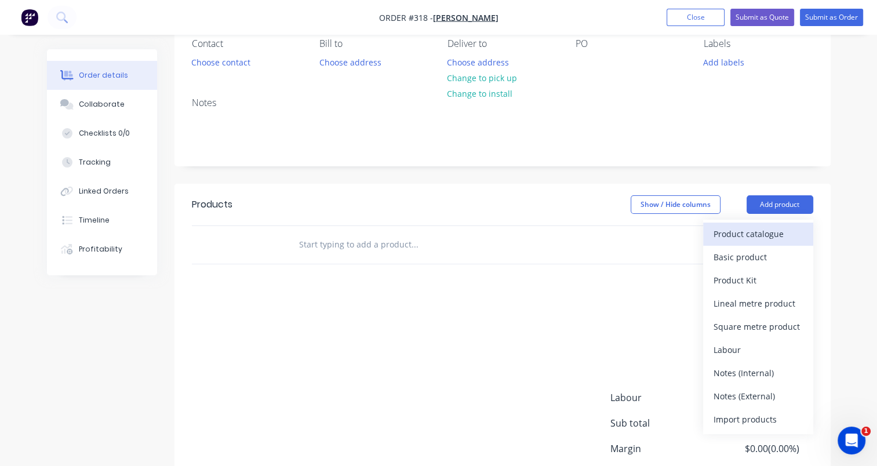
click at [765, 235] on div "Product catalogue" at bounding box center [757, 233] width 89 height 17
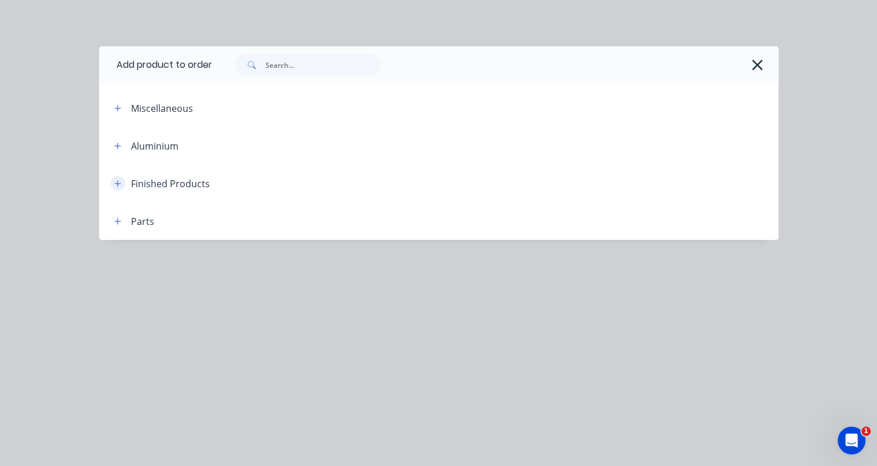
click at [117, 185] on icon "button" at bounding box center [117, 183] width 6 height 6
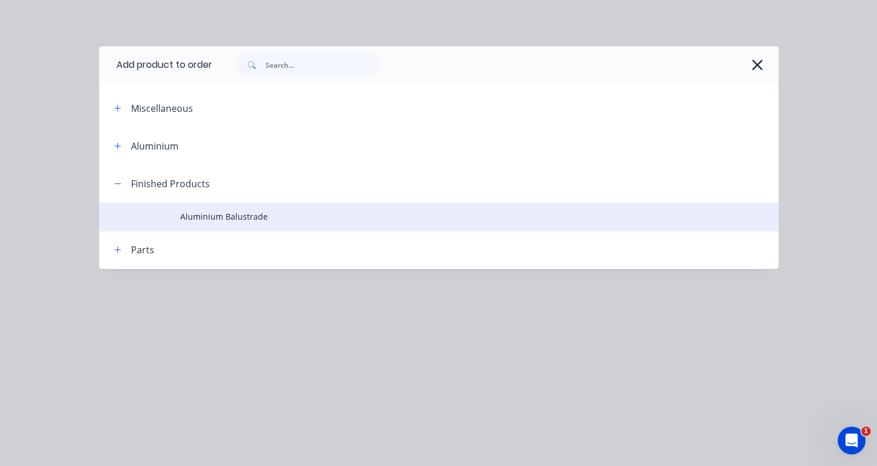
click at [229, 217] on span "Aluminium Balustrade" at bounding box center [419, 216] width 478 height 12
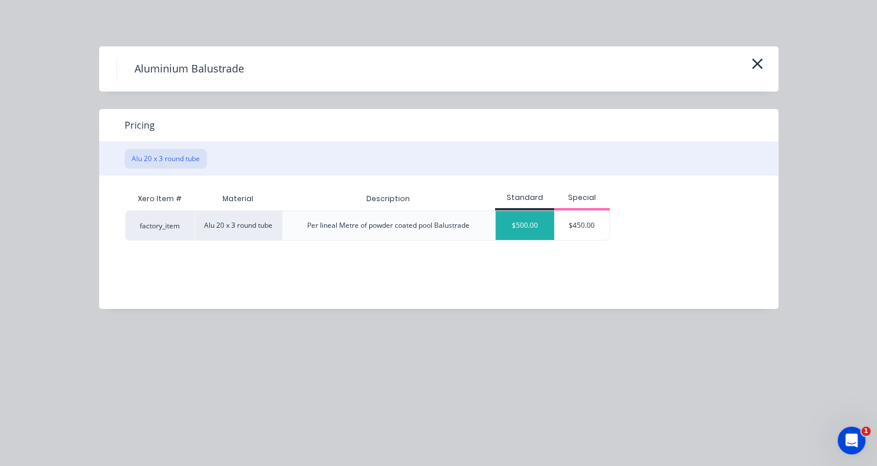
click at [522, 225] on div "$500.00" at bounding box center [524, 225] width 59 height 29
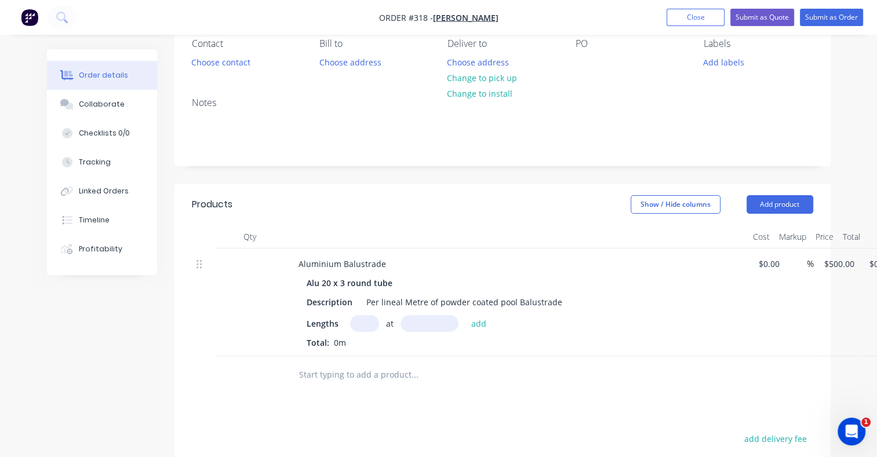
click at [369, 322] on input "text" at bounding box center [364, 323] width 29 height 17
type input "45"
click at [413, 324] on input "text" at bounding box center [429, 323] width 58 height 17
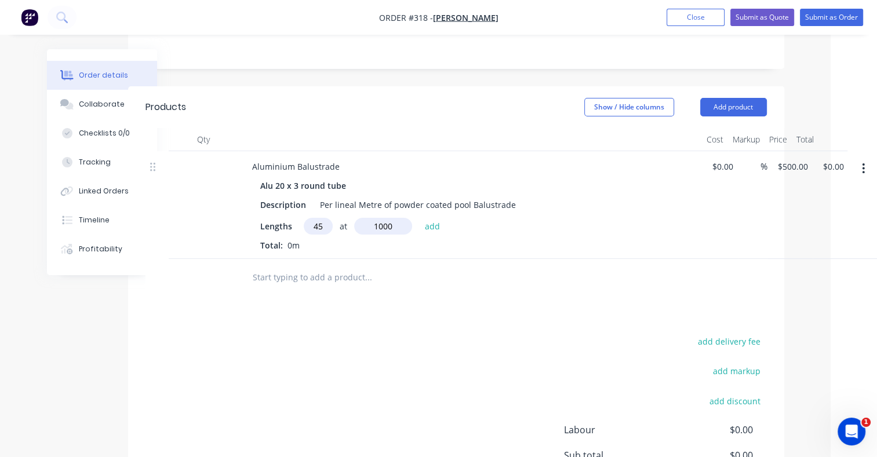
scroll to position [339, 46]
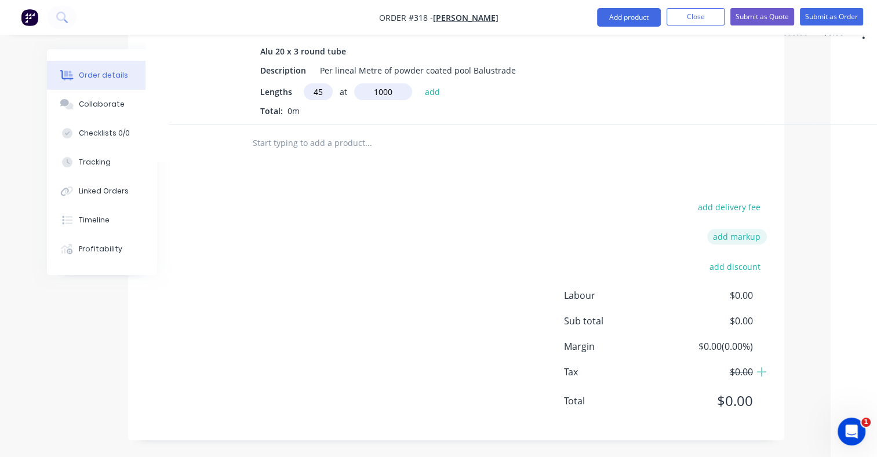
type input "1000mm"
click at [734, 236] on button "add markup" at bounding box center [737, 237] width 60 height 16
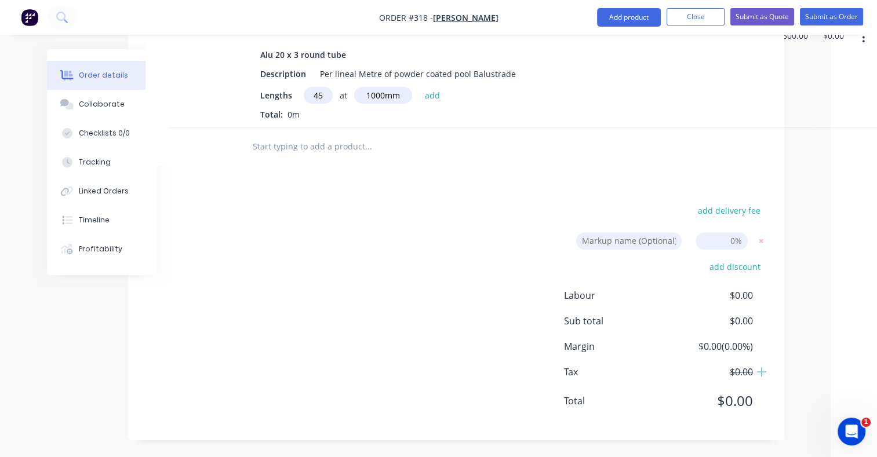
click at [727, 241] on input at bounding box center [721, 240] width 52 height 17
type input "10"
click input "submit" at bounding box center [0, 0] width 0 height 0
type input "$550.00"
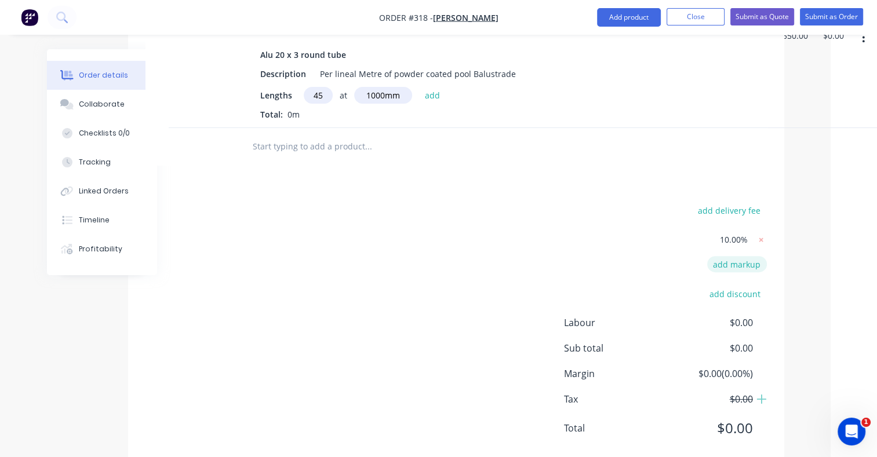
click at [735, 266] on button "add markup" at bounding box center [737, 264] width 60 height 16
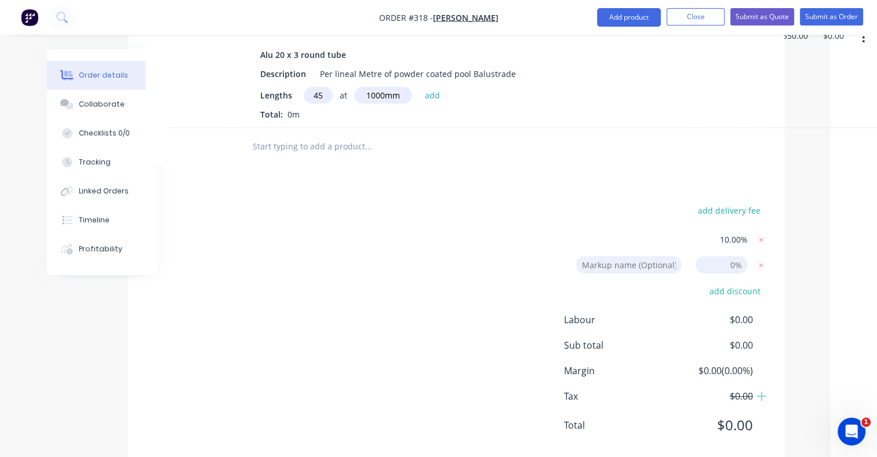
click at [735, 266] on input at bounding box center [721, 264] width 52 height 17
type input "10"
click input "submit" at bounding box center [0, 0] width 0 height 0
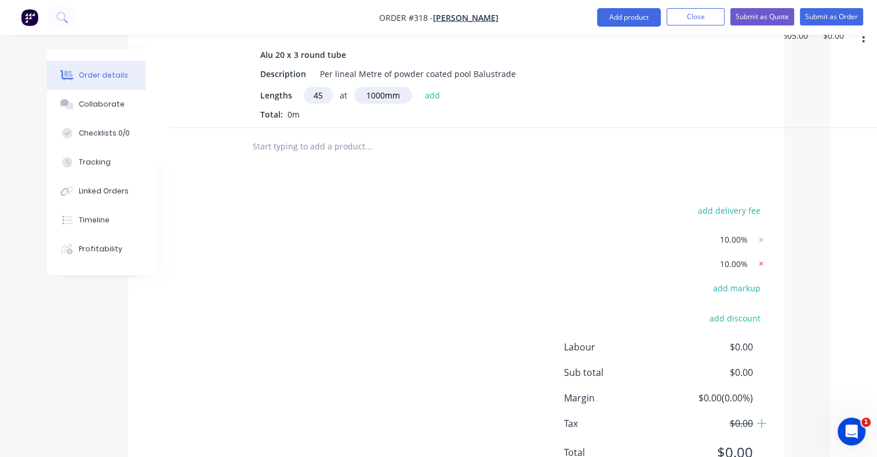
click at [760, 259] on icon at bounding box center [761, 264] width 12 height 12
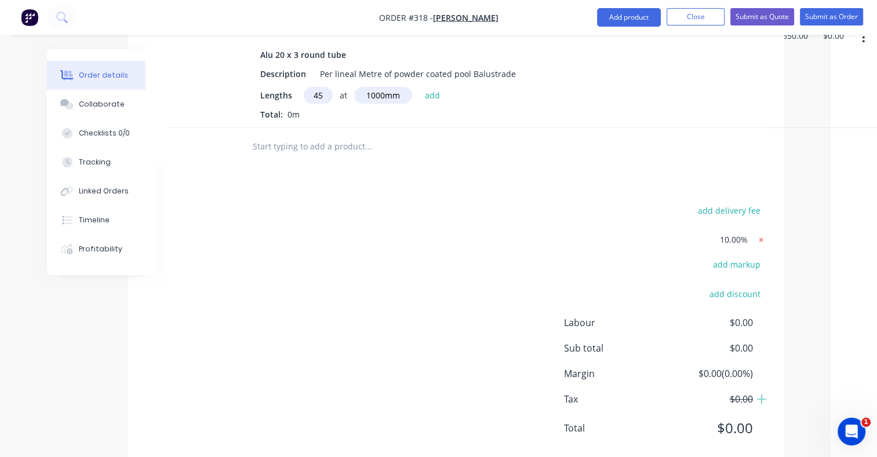
click at [762, 239] on icon at bounding box center [761, 240] width 12 height 12
type input "$500.00"
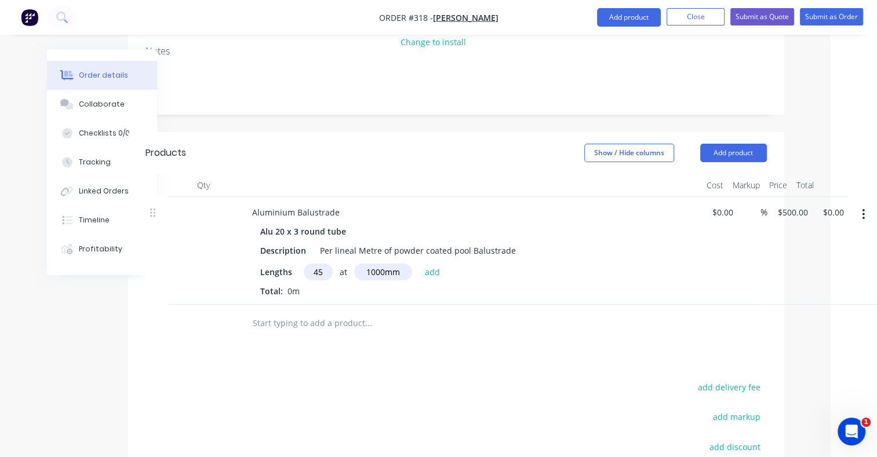
scroll to position [46, 46]
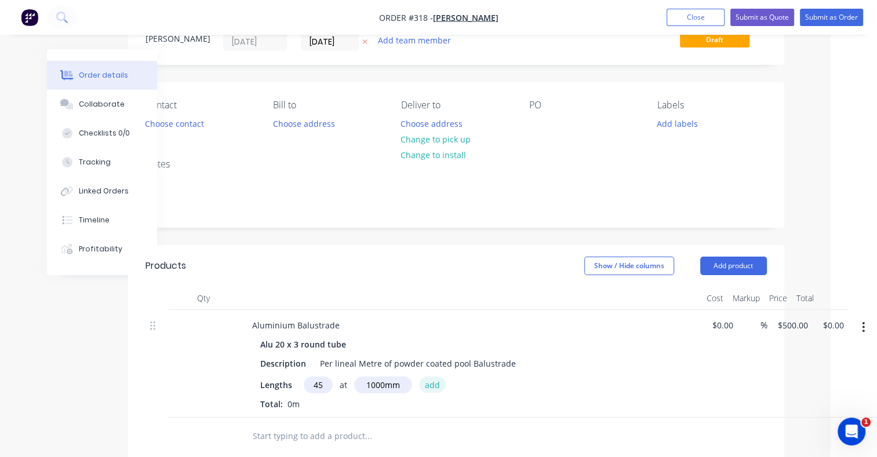
click at [431, 385] on button "add" at bounding box center [432, 385] width 27 height 16
type input "$22,500.00"
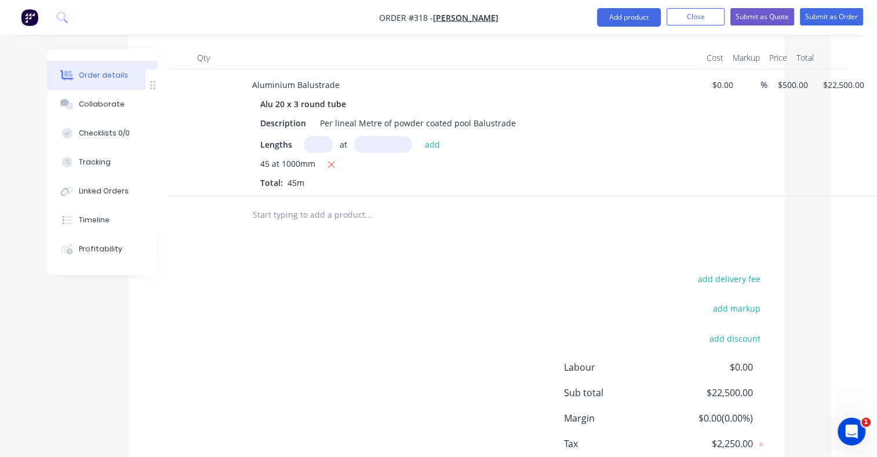
scroll to position [359, 46]
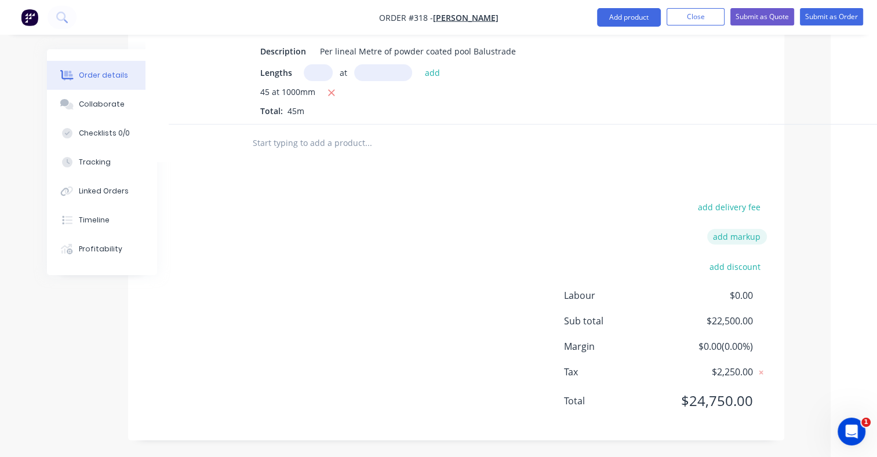
click at [740, 239] on button "add markup" at bounding box center [737, 237] width 60 height 16
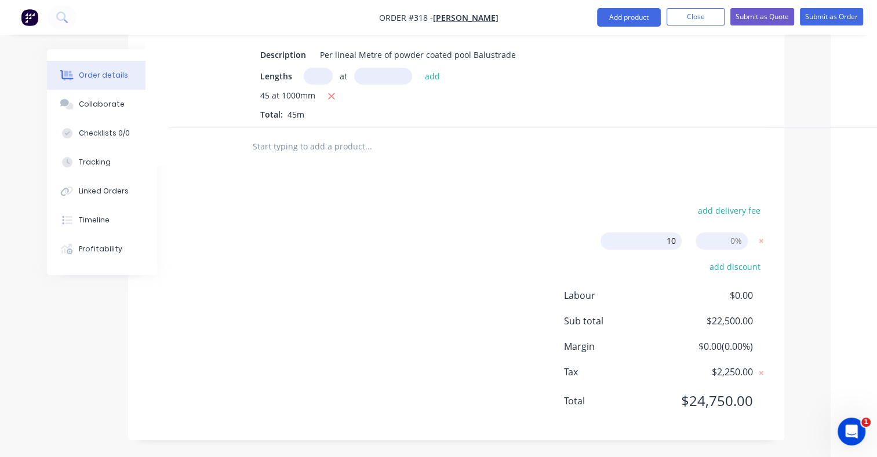
type input "10"
click input "submit" at bounding box center [0, 0] width 0 height 0
click at [547, 240] on div "add delivery fee 10 10 Markup name (Optional) 0% add discount Labour $0.00 Sub …" at bounding box center [455, 313] width 621 height 221
click at [570, 184] on div "Products Show / Hide columns Add product Qty Cost Markup Price Total Aluminium …" at bounding box center [456, 188] width 656 height 505
click at [735, 240] on input at bounding box center [721, 240] width 52 height 17
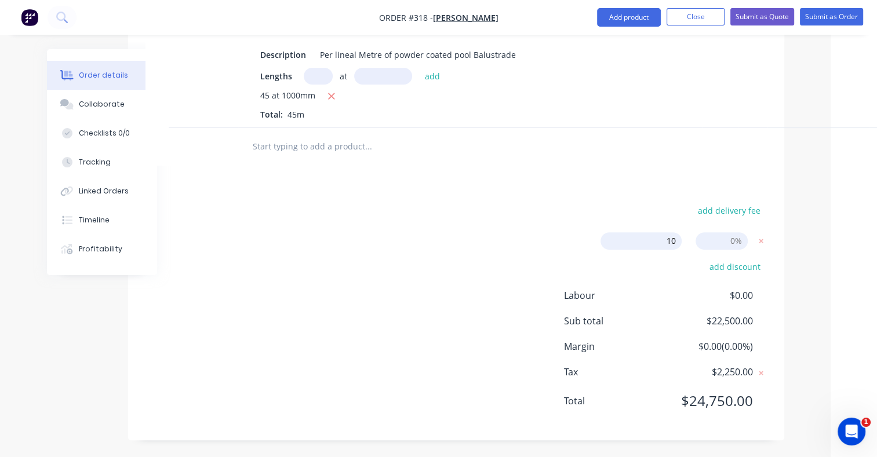
type input "10"
type input "$550.00"
type input "$24,750.00"
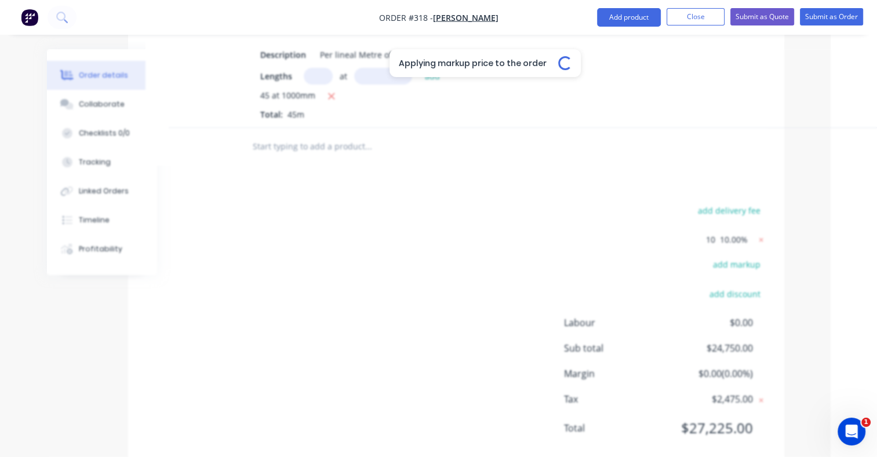
click at [557, 165] on div "Applying markup price to the order Loading... Order details Collaborate Checkli…" at bounding box center [392, 89] width 806 height 791
click at [717, 239] on form "10 10.00%" at bounding box center [691, 239] width 149 height 15
click at [723, 241] on span "10.00%" at bounding box center [734, 239] width 28 height 12
drag, startPoint x: 730, startPoint y: 236, endPoint x: 740, endPoint y: 236, distance: 9.8
click at [731, 236] on span "10.00%" at bounding box center [734, 239] width 28 height 12
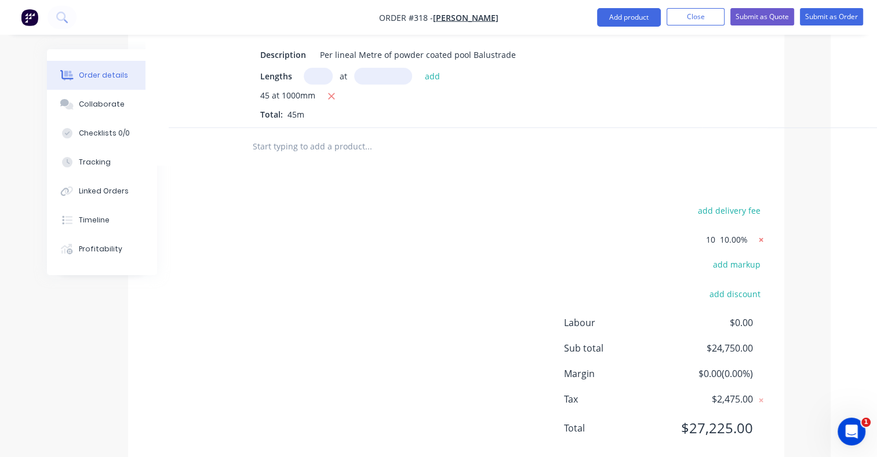
click at [760, 241] on icon at bounding box center [761, 240] width 12 height 12
type input "$500.00"
type input "$22,500.00"
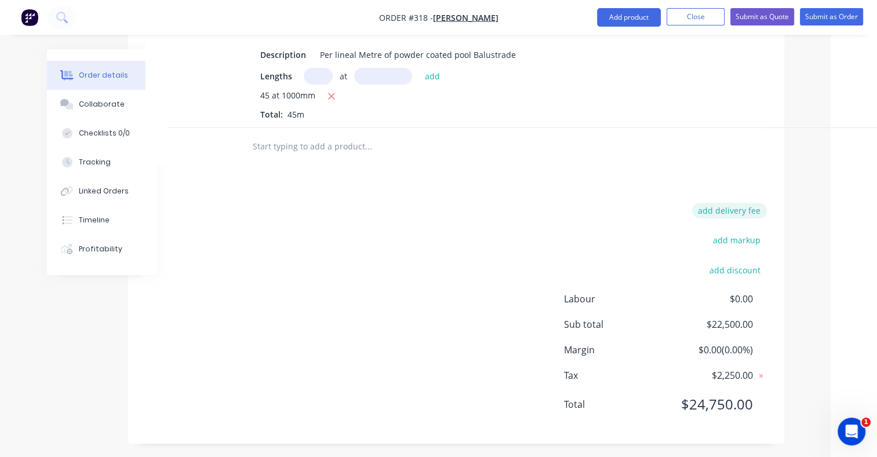
click at [732, 209] on button "add delivery fee" at bounding box center [729, 211] width 75 height 16
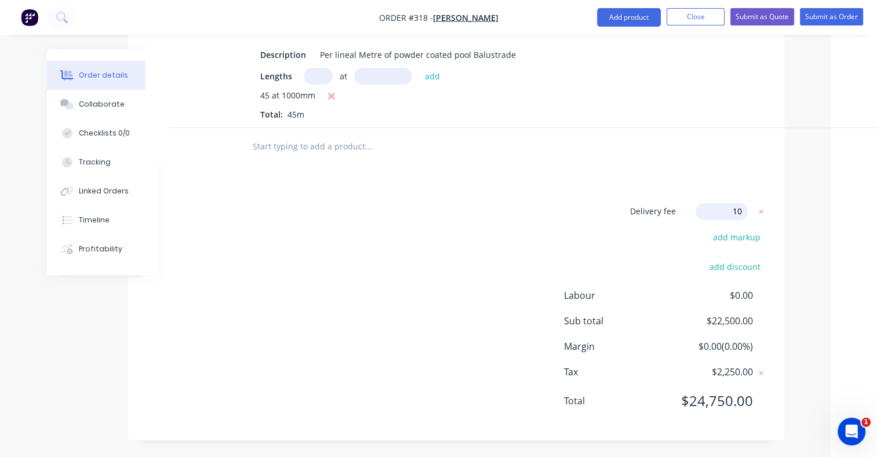
type input "105"
click input "submit" at bounding box center [0, 0] width 0 height 0
click at [731, 236] on button "add markup" at bounding box center [737, 237] width 60 height 16
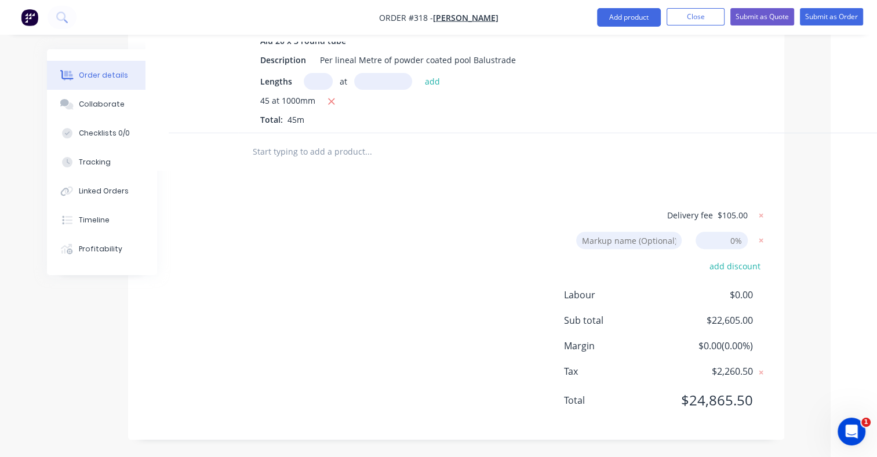
click at [637, 239] on input at bounding box center [628, 240] width 105 height 17
type input "Standard Markup"
click at [739, 241] on input at bounding box center [721, 240] width 52 height 17
click at [736, 240] on input at bounding box center [721, 240] width 52 height 17
type input "10"
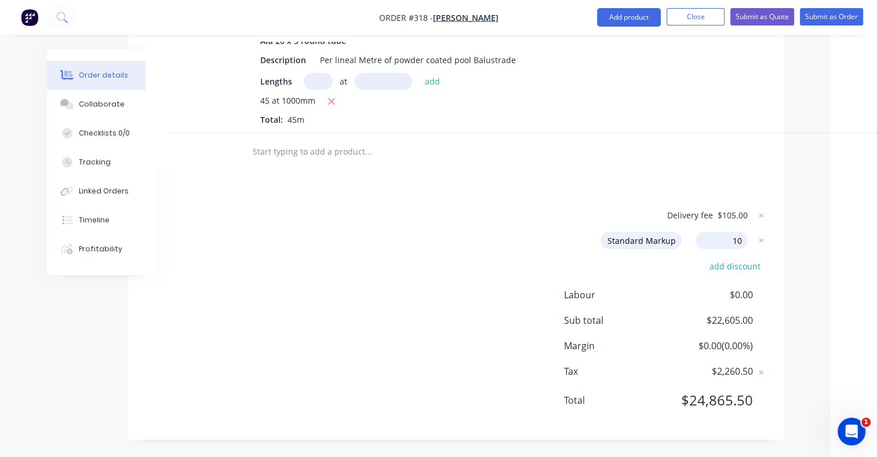
click input "submit" at bounding box center [0, 0] width 0 height 0
type input "$550.00"
type input "$24,750.00"
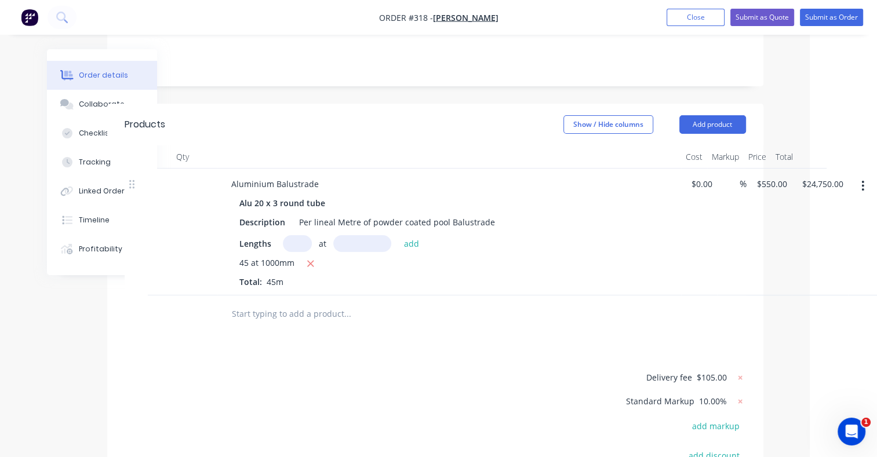
scroll to position [192, 67]
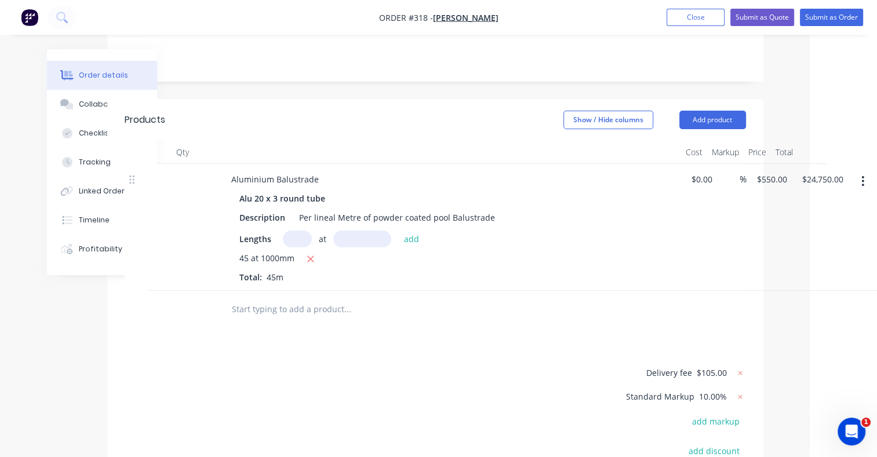
click at [863, 178] on icon "button" at bounding box center [862, 181] width 3 height 13
click at [801, 278] on div "Delete" at bounding box center [821, 281] width 89 height 17
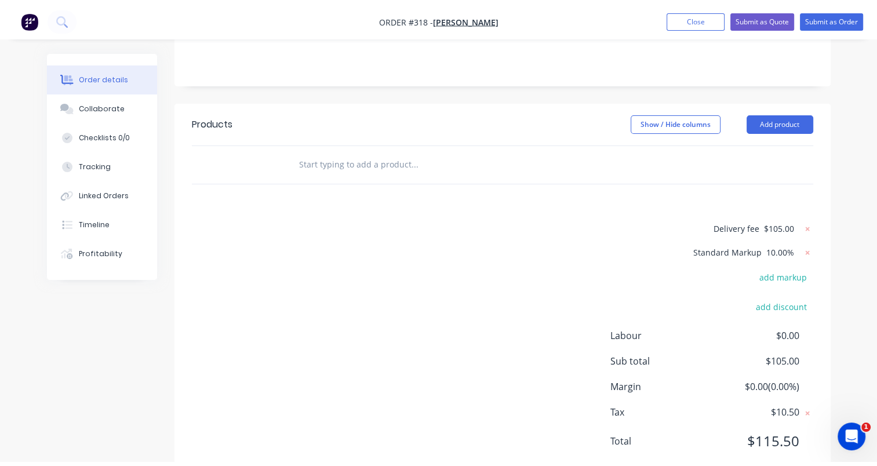
scroll to position [192, 0]
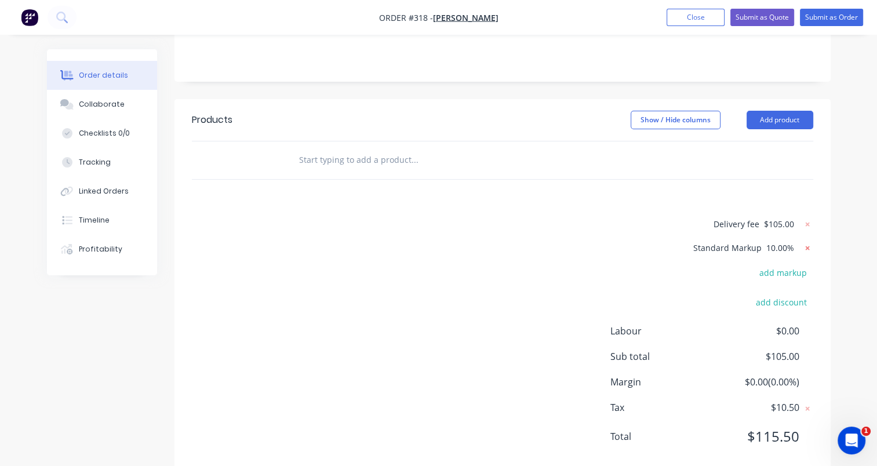
click at [806, 248] on icon at bounding box center [807, 248] width 4 height 4
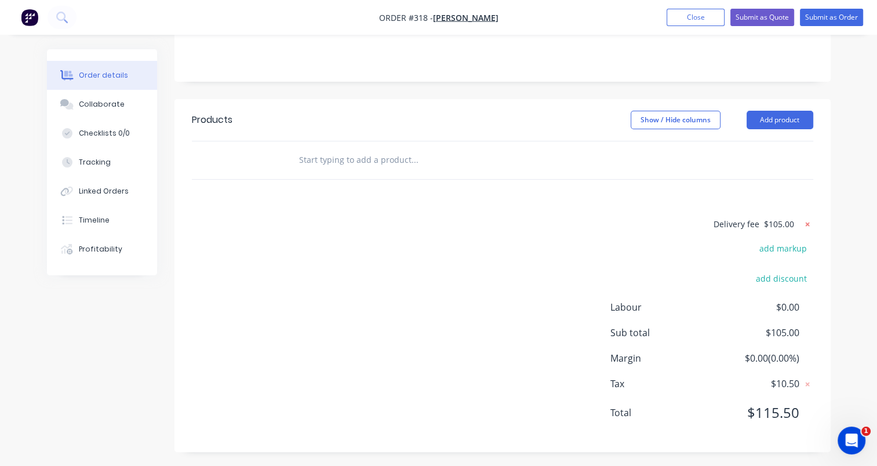
click at [807, 222] on icon at bounding box center [807, 224] width 4 height 4
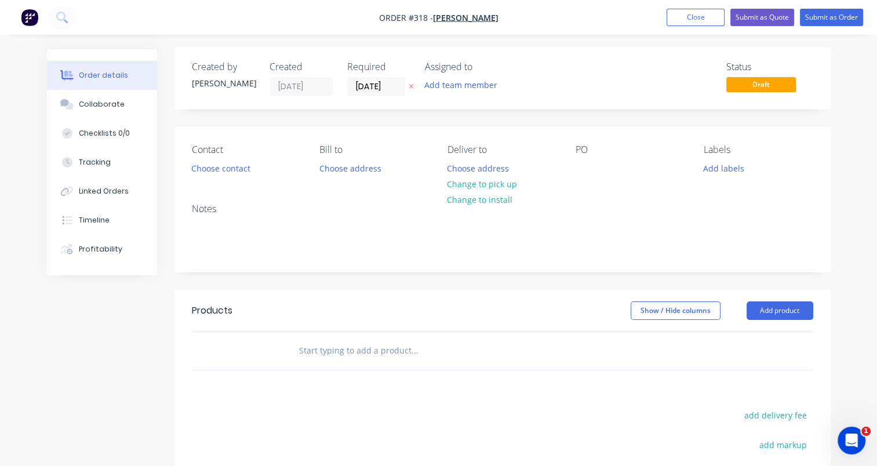
scroll to position [0, 0]
click at [105, 76] on div "Order details" at bounding box center [103, 75] width 49 height 10
click at [753, 88] on span "Draft" at bounding box center [761, 86] width 70 height 14
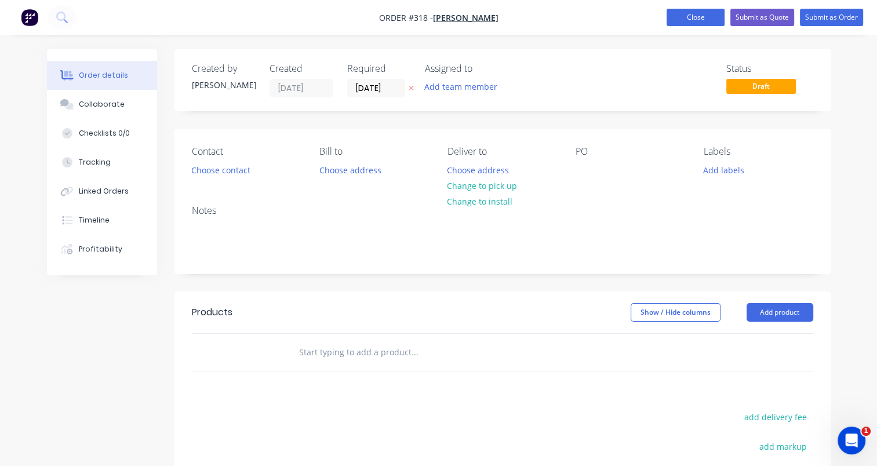
click at [681, 14] on button "Close" at bounding box center [695, 17] width 58 height 17
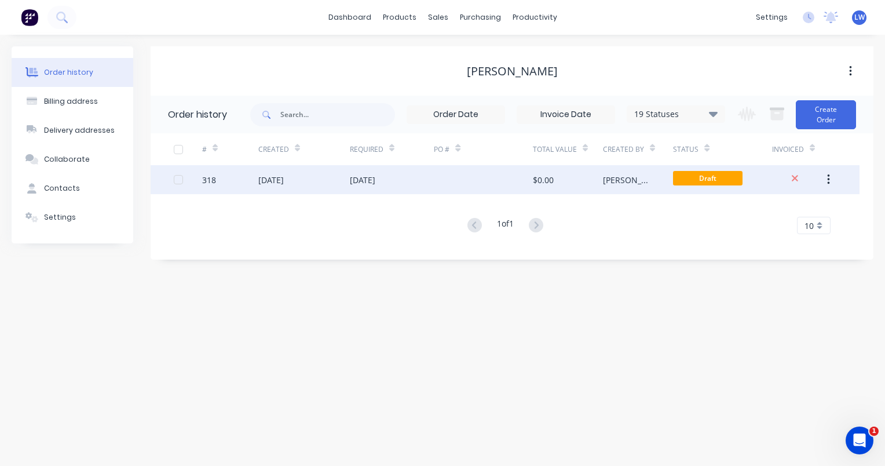
click at [828, 178] on icon "button" at bounding box center [828, 179] width 2 height 10
click at [178, 182] on div at bounding box center [178, 179] width 23 height 23
drag, startPoint x: 436, startPoint y: 178, endPoint x: 304, endPoint y: 239, distance: 144.9
click at [304, 239] on div "# Created Required PO # Total Value Created By Status Invoiced 318 [DATE] [DATE…" at bounding box center [505, 190] width 709 height 115
click at [715, 115] on icon at bounding box center [713, 113] width 9 height 5
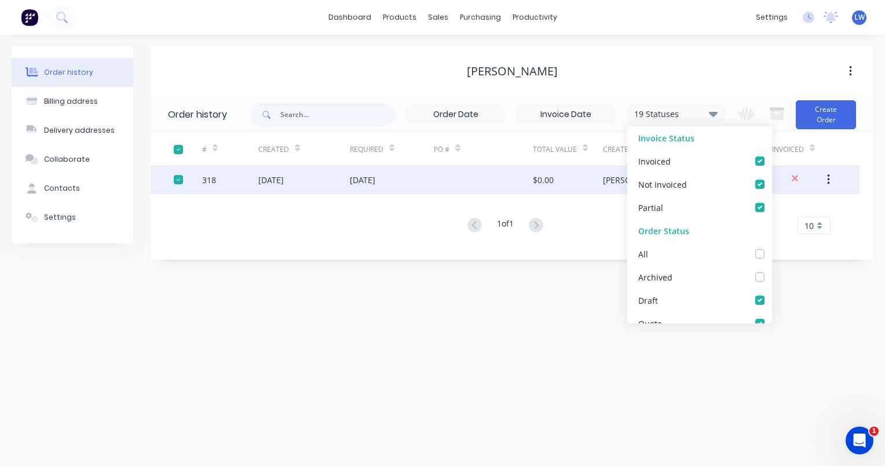
click at [496, 329] on div "Order history Billing address Delivery addresses Collaborate Contacts Settings …" at bounding box center [442, 250] width 885 height 431
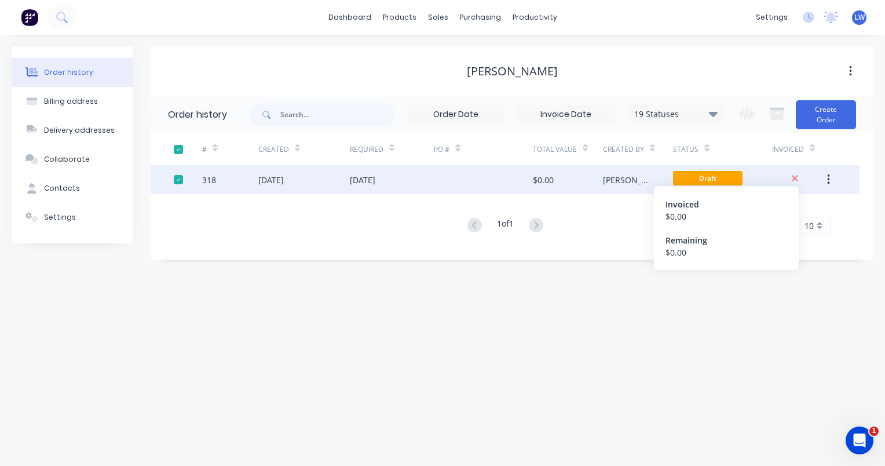
click at [795, 176] on icon at bounding box center [795, 178] width 8 height 10
click at [830, 181] on icon "button" at bounding box center [828, 179] width 3 height 13
click at [480, 283] on div "Order history Billing address Delivery addresses Collaborate Contacts Settings …" at bounding box center [442, 250] width 885 height 431
click at [102, 70] on button "Order history" at bounding box center [73, 72] width 122 height 29
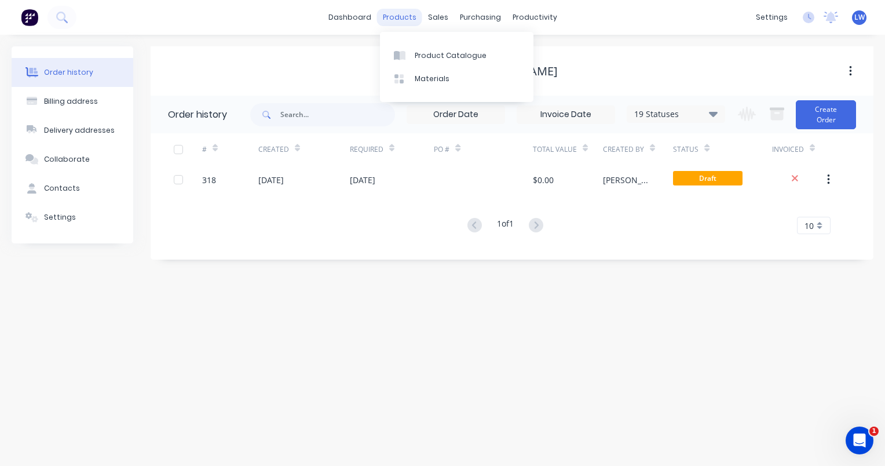
click at [403, 16] on div "products" at bounding box center [399, 17] width 45 height 17
click at [408, 20] on div "products" at bounding box center [399, 17] width 45 height 17
click at [415, 49] on link "Product Catalogue" at bounding box center [457, 54] width 154 height 23
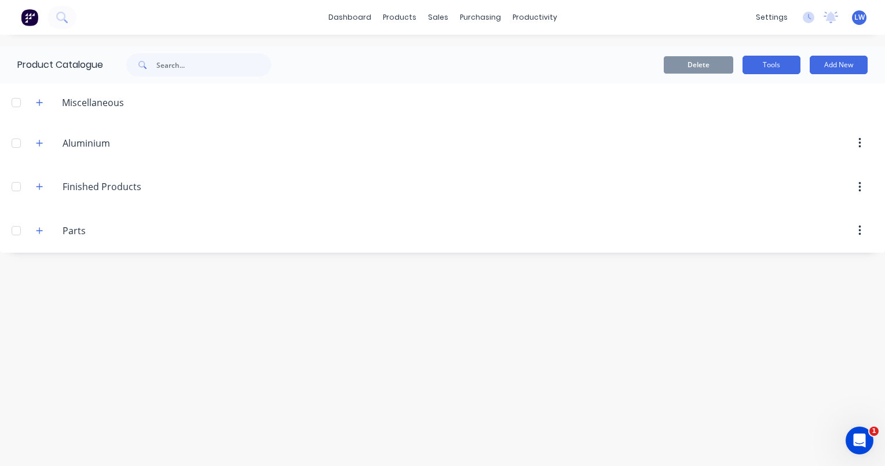
click at [772, 64] on button "Tools" at bounding box center [772, 65] width 58 height 19
click at [89, 142] on input "Aluminium" at bounding box center [131, 143] width 137 height 14
click at [114, 103] on div "Miscellaneous" at bounding box center [93, 103] width 81 height 14
click at [39, 107] on button "button" at bounding box center [39, 102] width 14 height 14
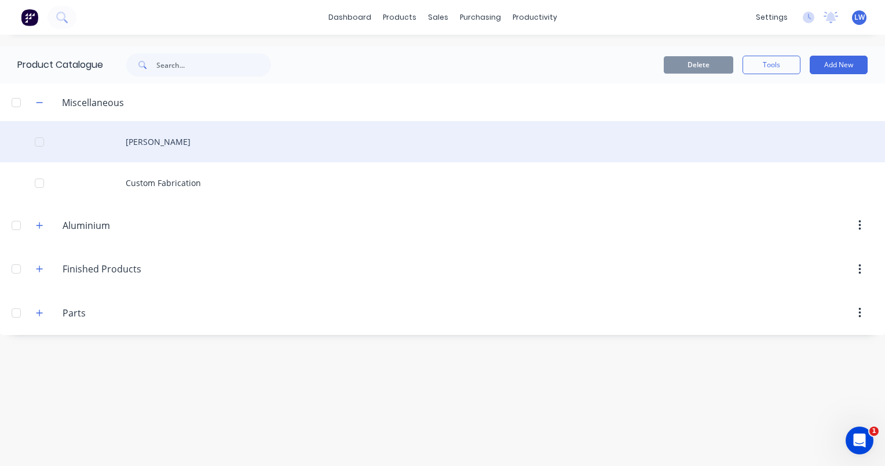
click at [132, 139] on div "[PERSON_NAME]" at bounding box center [442, 141] width 885 height 41
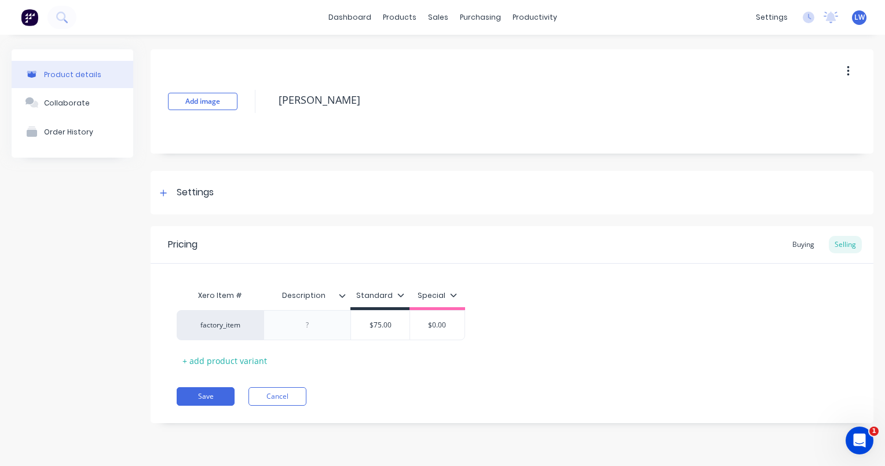
click at [56, 72] on div "Product details" at bounding box center [72, 74] width 57 height 9
click at [401, 16] on div "products" at bounding box center [399, 17] width 45 height 17
click at [417, 59] on div "Product Catalogue" at bounding box center [451, 55] width 72 height 10
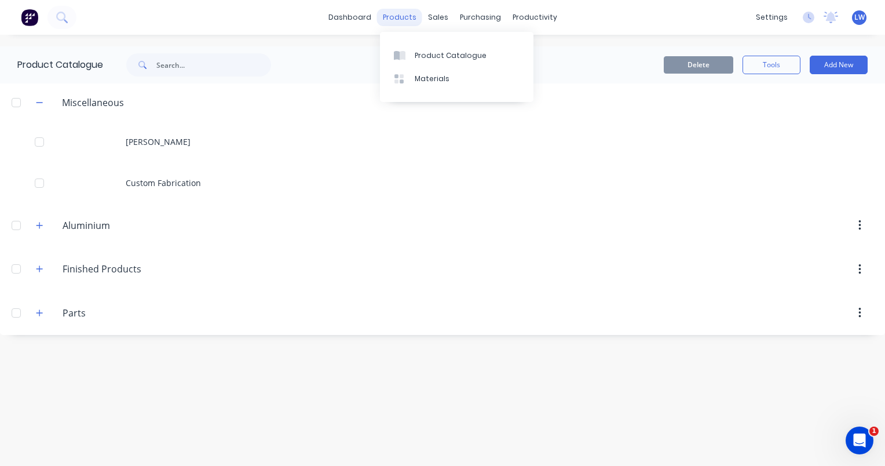
click at [410, 19] on div "products" at bounding box center [399, 17] width 45 height 17
click at [419, 56] on div "Product Catalogue" at bounding box center [451, 55] width 72 height 10
click at [834, 67] on button "Add New" at bounding box center [839, 65] width 58 height 19
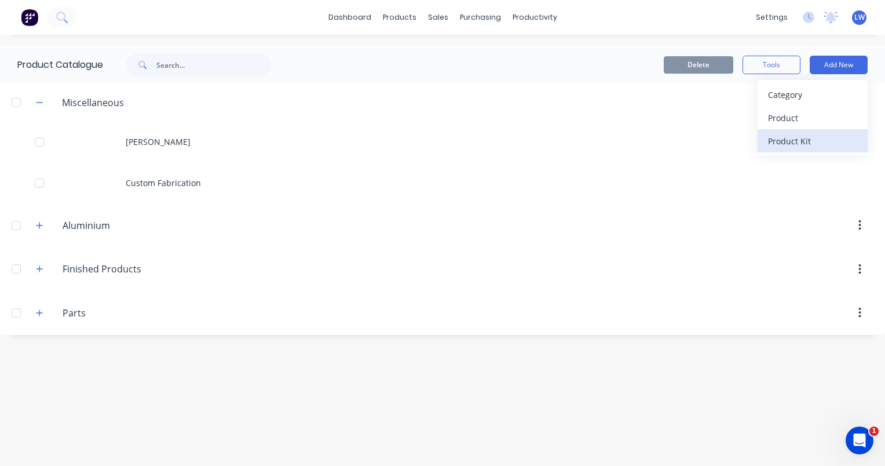
click at [793, 143] on div "Product Kit" at bounding box center [812, 141] width 89 height 17
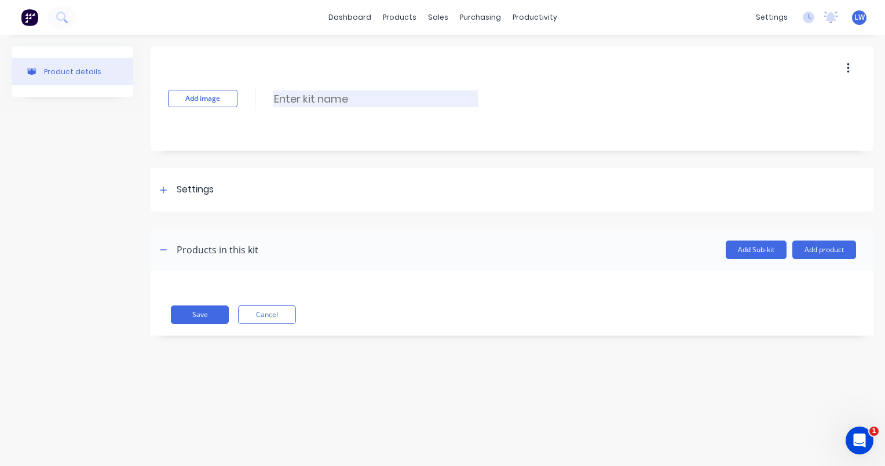
click at [295, 100] on input at bounding box center [375, 98] width 205 height 17
click at [167, 190] on div at bounding box center [163, 189] width 14 height 14
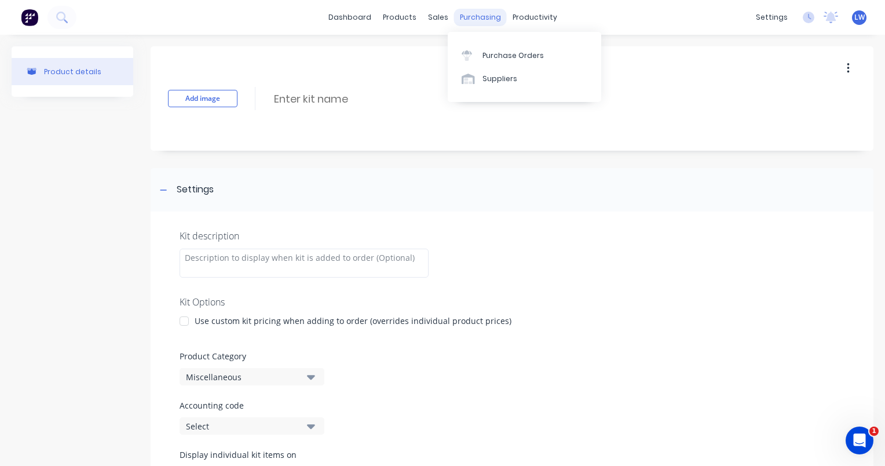
click at [470, 14] on div "purchasing" at bounding box center [480, 17] width 53 height 17
click at [401, 20] on div "products" at bounding box center [399, 17] width 45 height 17
click at [412, 51] on div "Product Catalogue" at bounding box center [447, 55] width 72 height 10
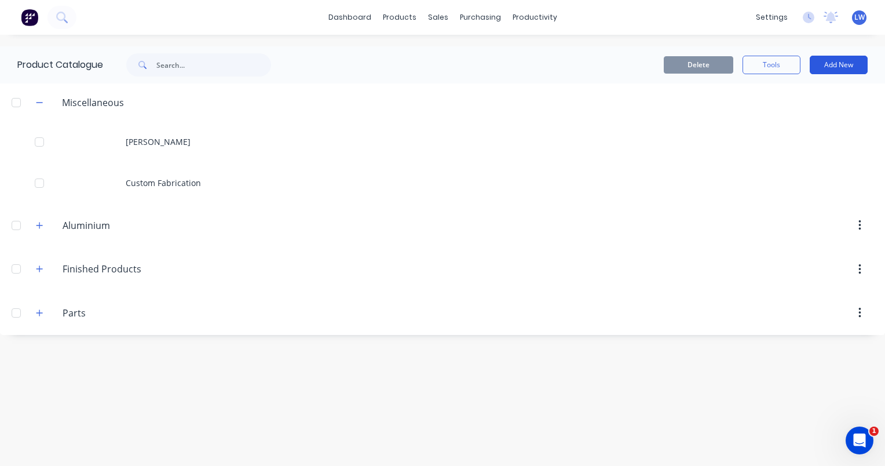
click at [837, 65] on button "Add New" at bounding box center [839, 65] width 58 height 19
click at [779, 114] on div "Product" at bounding box center [812, 117] width 89 height 17
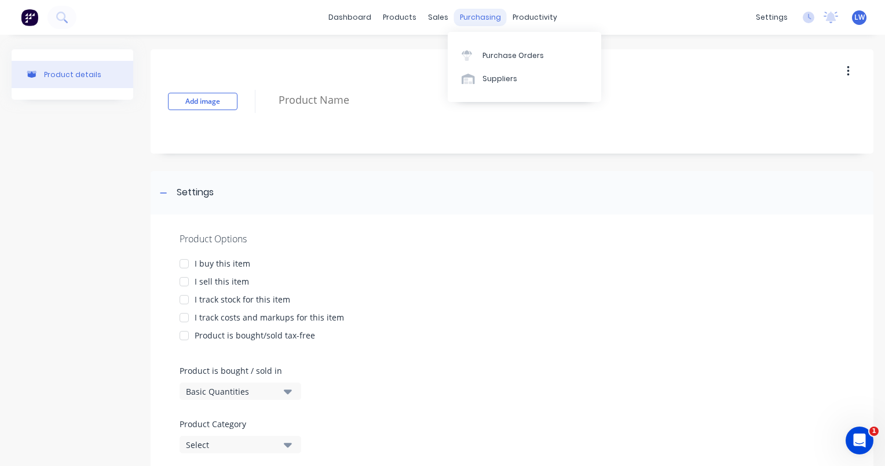
click at [465, 17] on div "purchasing" at bounding box center [480, 17] width 53 height 17
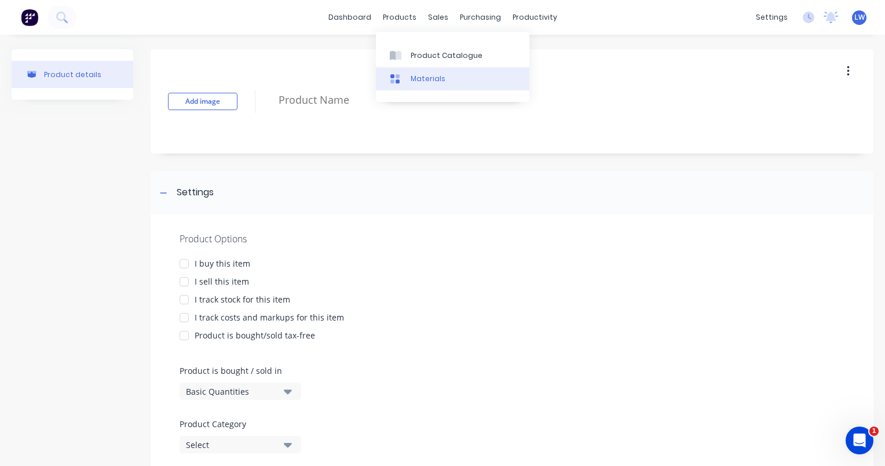
click at [411, 75] on div "Materials" at bounding box center [428, 79] width 35 height 10
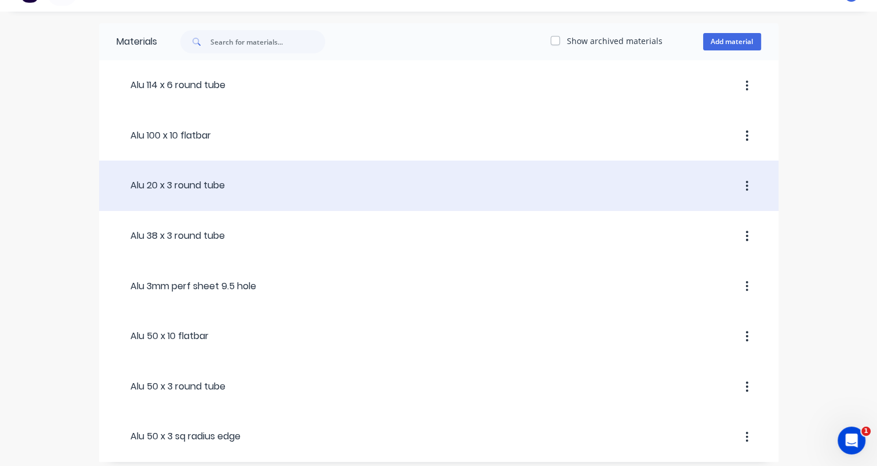
scroll to position [46, 0]
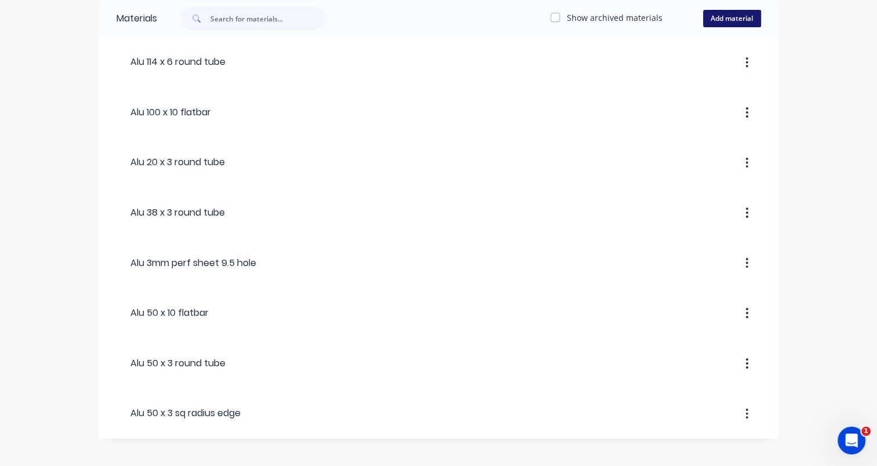
click at [732, 20] on button "Add material" at bounding box center [732, 18] width 58 height 17
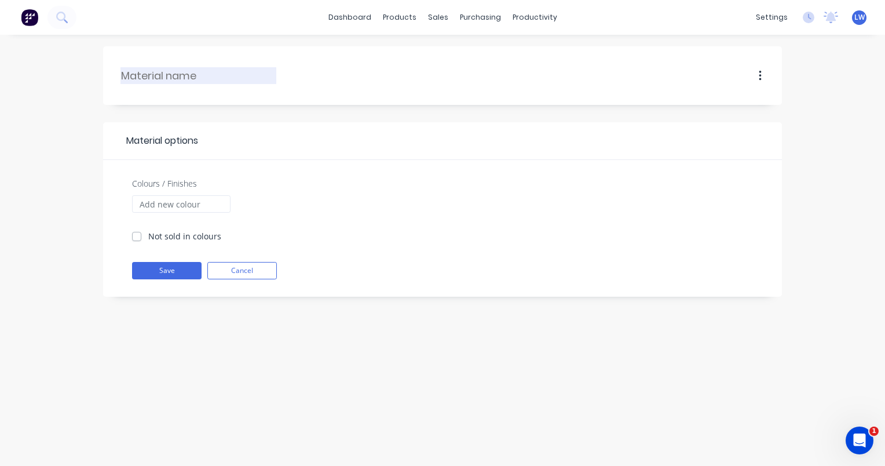
click at [188, 70] on input "text" at bounding box center [199, 76] width 156 height 16
click at [119, 74] on header "1200.Flatbar.and. 1200 Flatbar and" at bounding box center [442, 75] width 679 height 59
click at [121, 74] on div "1200.Flatbar.and. 1200 Flatbar and" at bounding box center [199, 75] width 156 height 17
click at [121, 74] on input "1200 Flatbar and" at bounding box center [199, 76] width 156 height 16
click at [228, 74] on input "Alu 1200 Flatbar and" at bounding box center [199, 76] width 156 height 16
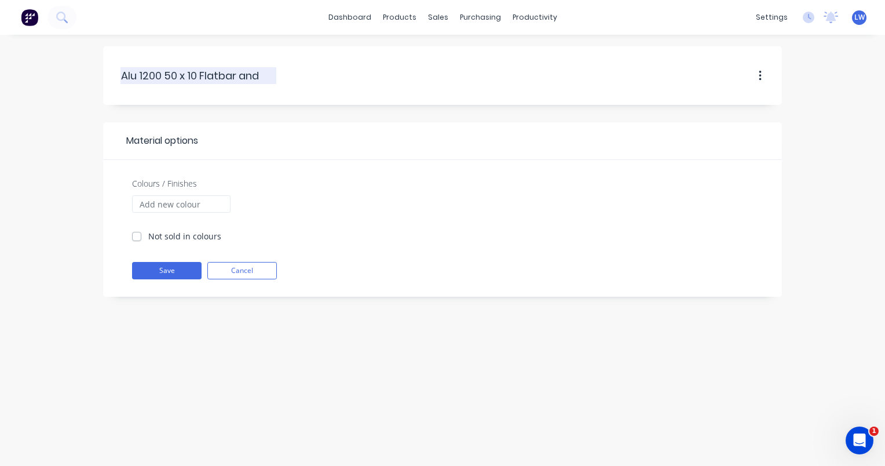
drag, startPoint x: 260, startPoint y: 79, endPoint x: 220, endPoint y: 74, distance: 40.2
click at [220, 74] on input "Alu 1200 50 x 10 Flatbar and" at bounding box center [199, 76] width 156 height 16
type input "Alu 1200 50 x 10 Flat/12mm CHS"
click at [163, 204] on input "Colours / Finishes" at bounding box center [181, 203] width 98 height 17
type input "Powder Coated"
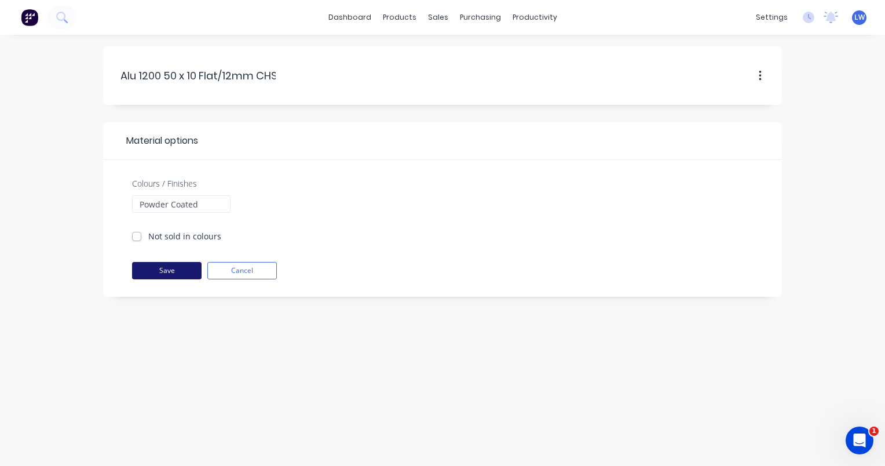
click at [165, 271] on button "Save" at bounding box center [167, 270] width 70 height 17
checkbox input "true"
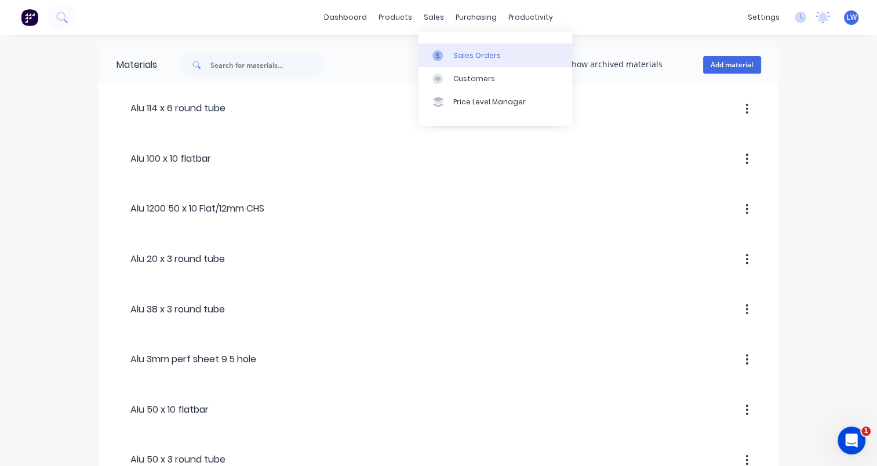
click at [465, 55] on div "Sales Orders" at bounding box center [477, 55] width 48 height 10
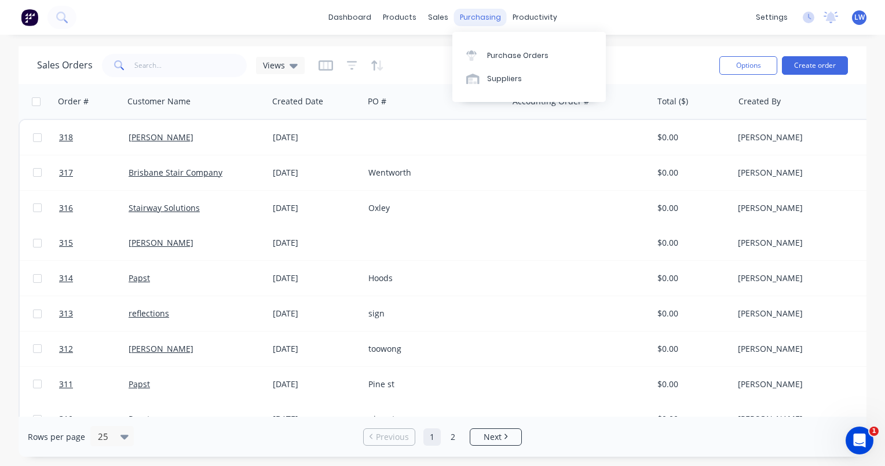
click at [473, 14] on div "purchasing" at bounding box center [480, 17] width 53 height 17
click at [410, 51] on div at bounding box center [402, 55] width 17 height 10
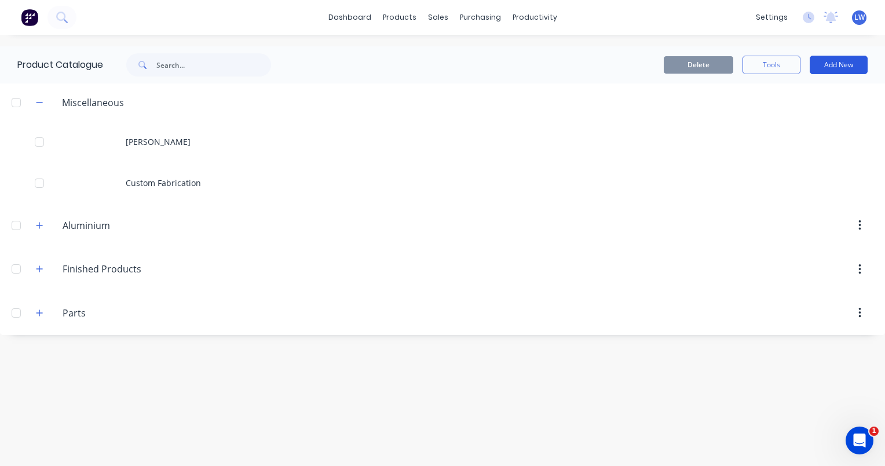
click at [846, 64] on button "Add New" at bounding box center [839, 65] width 58 height 19
click at [788, 96] on div "Category" at bounding box center [812, 94] width 89 height 17
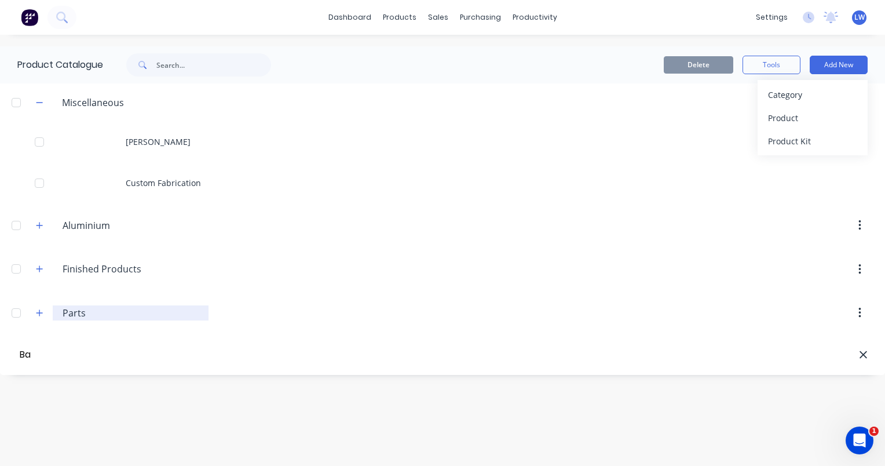
type input "B"
type input "Aluminium Balustrade"
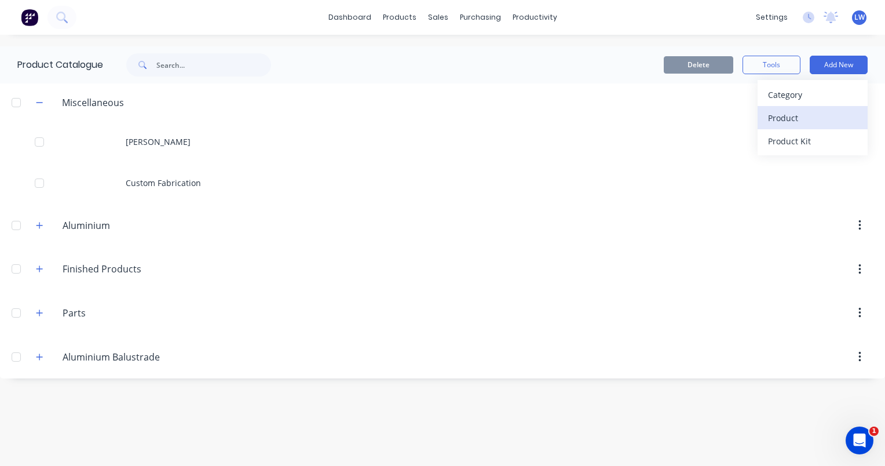
click at [795, 116] on div "Product" at bounding box center [812, 117] width 89 height 17
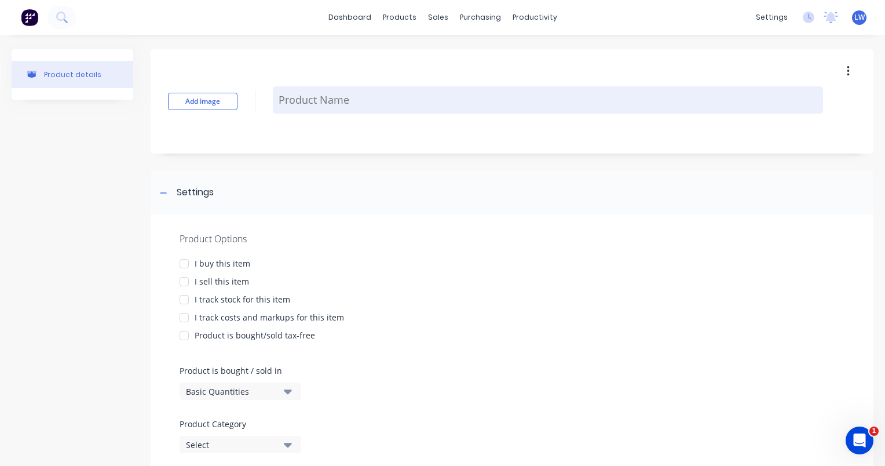
click at [303, 104] on textarea at bounding box center [548, 99] width 550 height 27
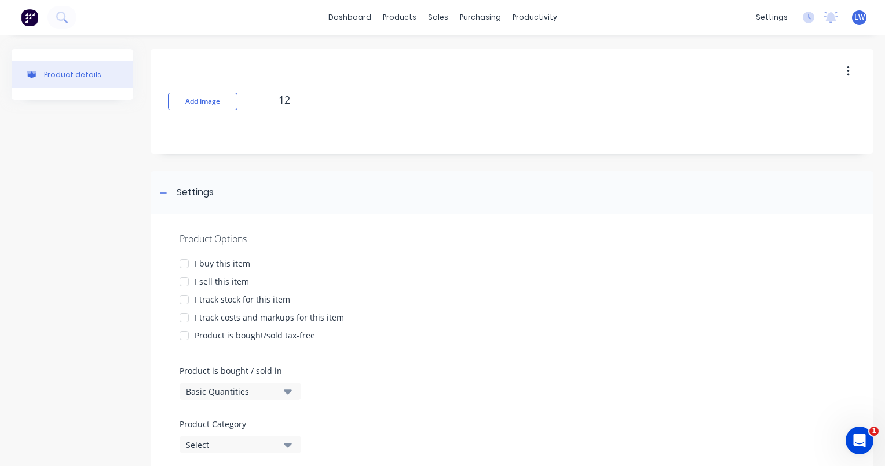
click at [847, 68] on icon "button" at bounding box center [848, 71] width 3 height 13
click at [185, 282] on div at bounding box center [184, 281] width 23 height 23
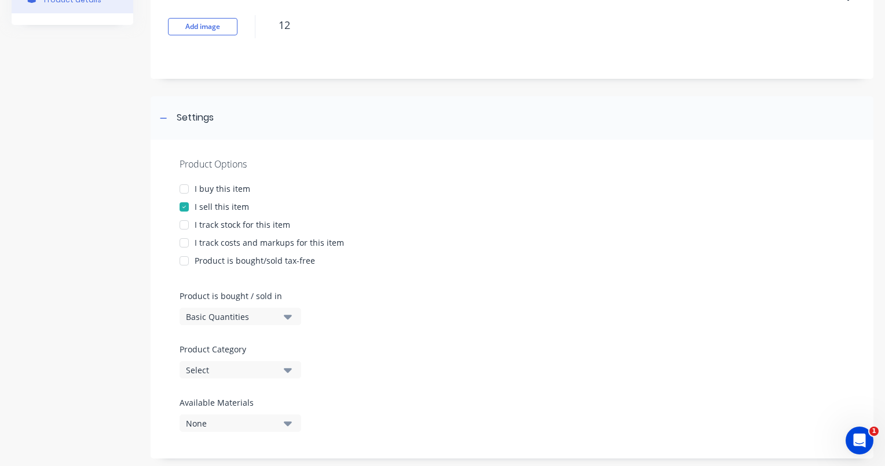
scroll to position [290, 0]
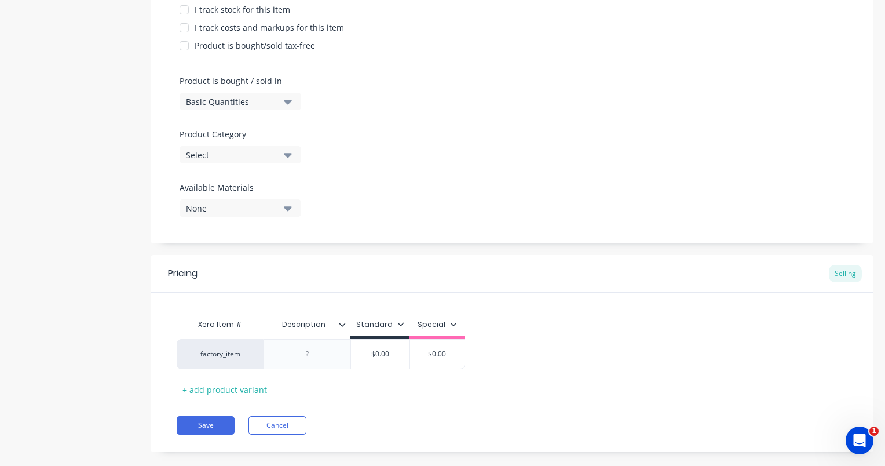
click at [290, 103] on icon "button" at bounding box center [288, 101] width 8 height 13
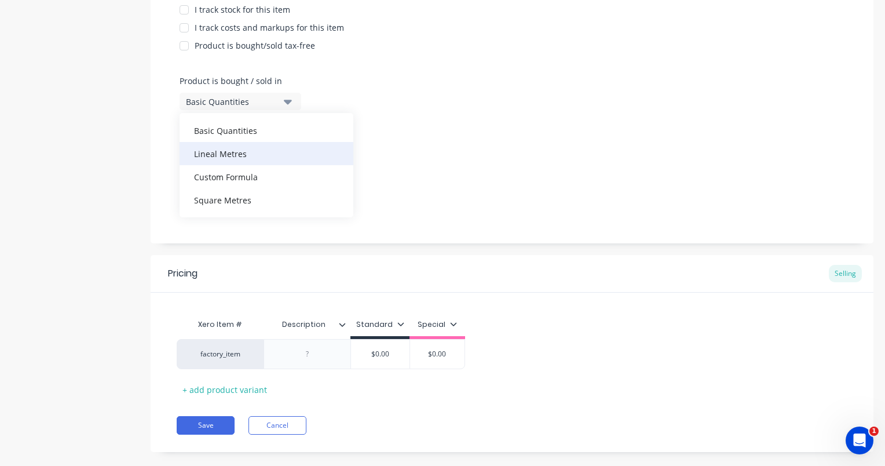
click at [231, 151] on div "Lineal Metres" at bounding box center [267, 153] width 174 height 23
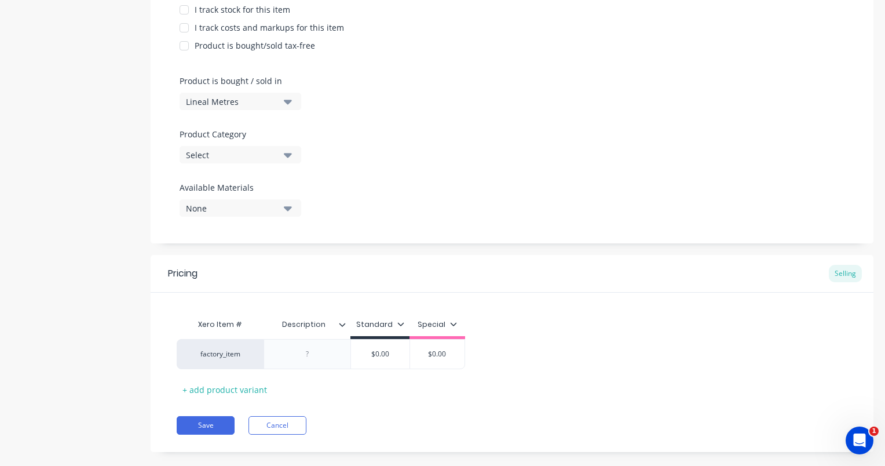
click at [287, 158] on icon "button" at bounding box center [288, 154] width 8 height 13
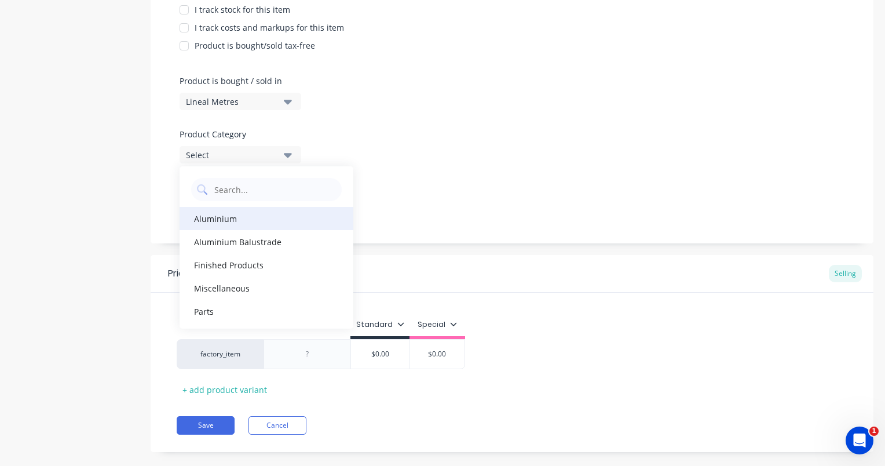
click at [225, 221] on div "Aluminium" at bounding box center [267, 218] width 174 height 23
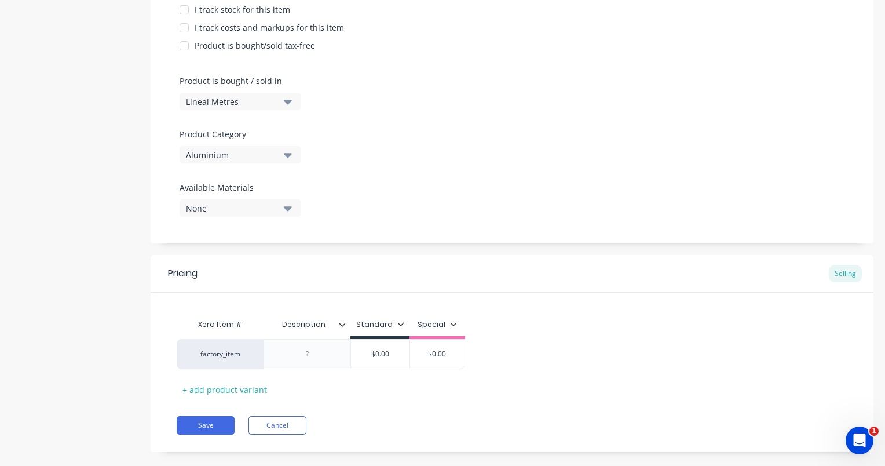
click at [289, 209] on icon "button" at bounding box center [288, 208] width 8 height 5
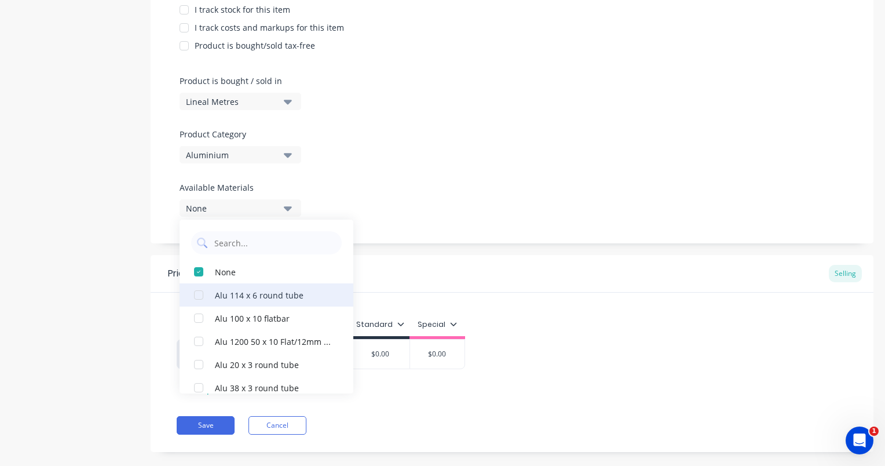
scroll to position [58, 0]
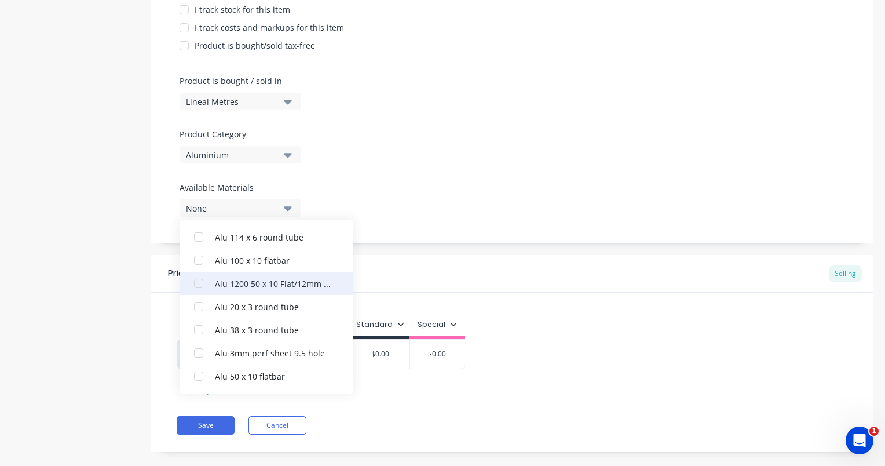
click at [273, 282] on div "Alu 1200 50 x 10 Flat/12mm CHS" at bounding box center [273, 283] width 116 height 12
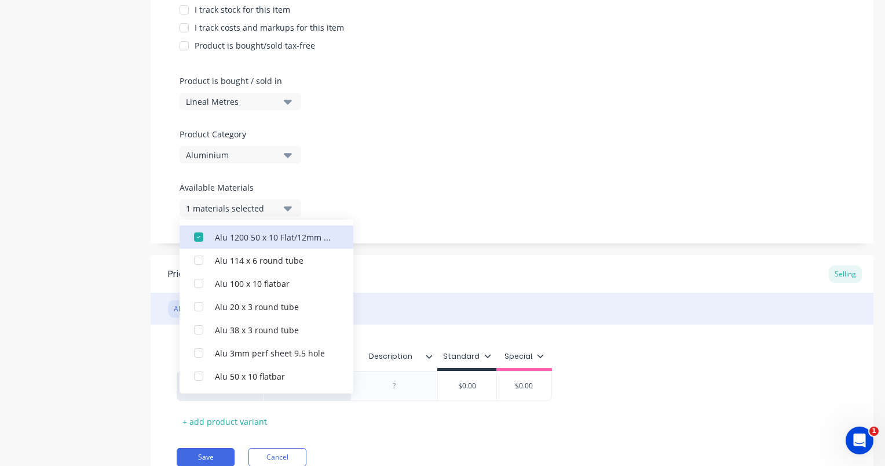
scroll to position [0, 0]
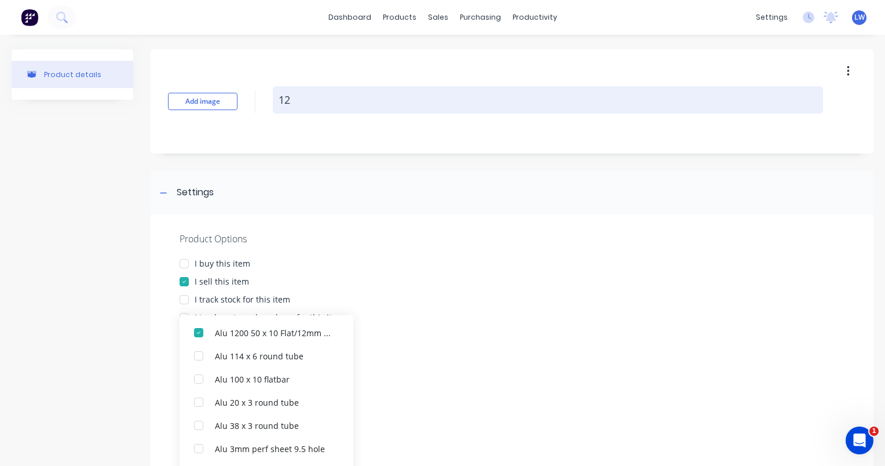
click at [297, 102] on textarea "12" at bounding box center [548, 99] width 550 height 27
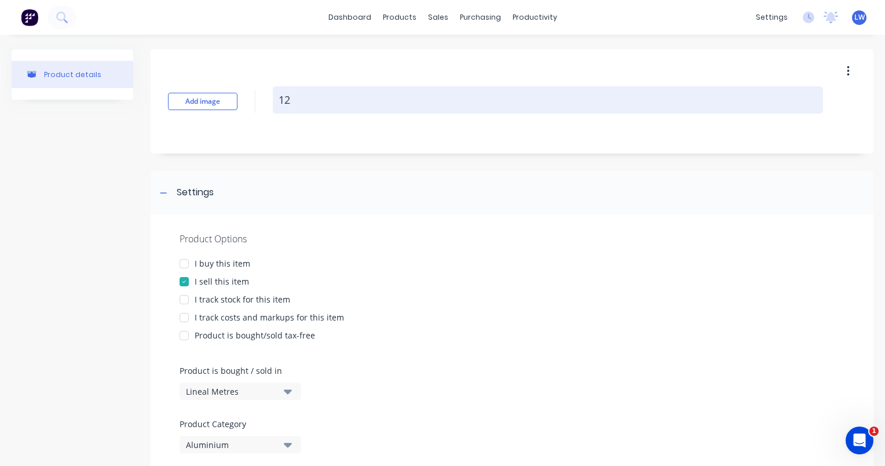
type textarea "1"
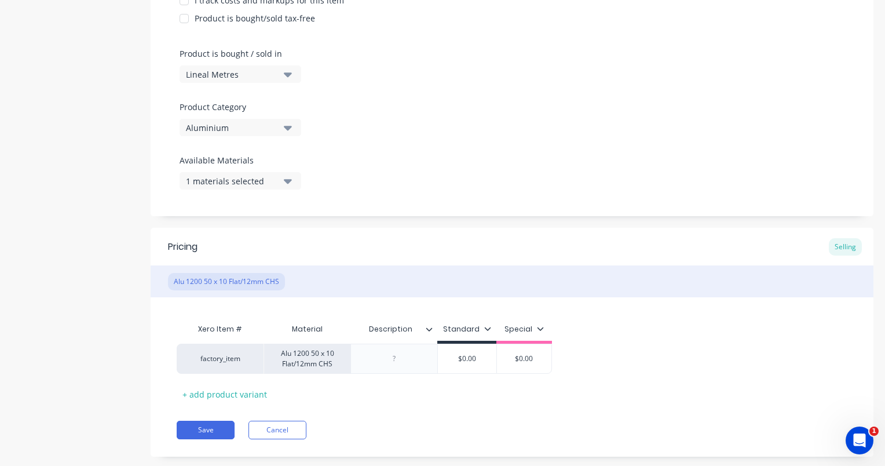
scroll to position [339, 0]
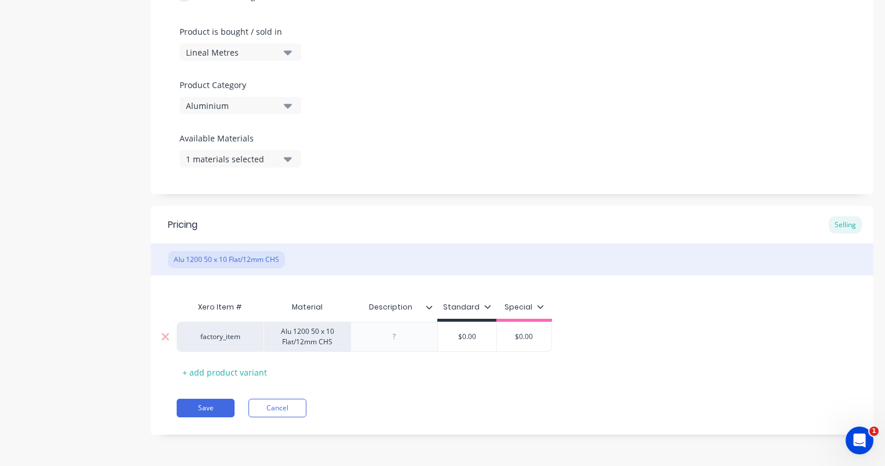
type textarea "Ally 1200 high Pool Fence"
click at [470, 337] on input "$0.00" at bounding box center [467, 336] width 59 height 10
type input "0"
click at [476, 333] on input "0" at bounding box center [467, 336] width 59 height 10
type input "500"
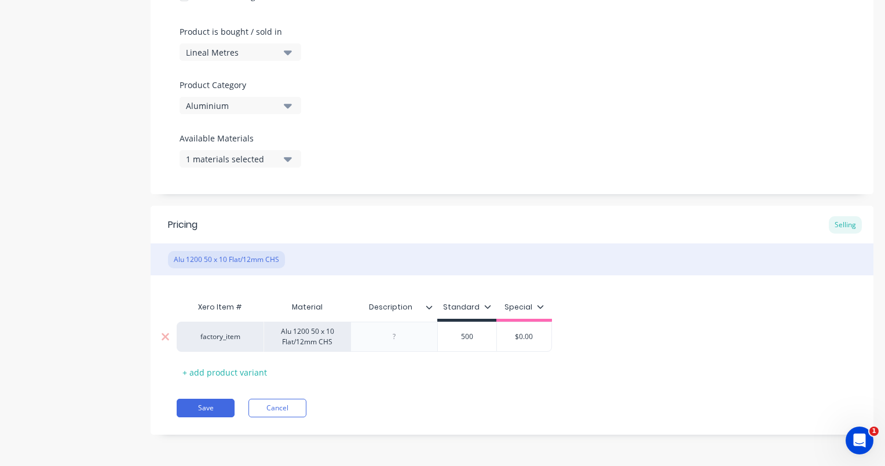
click at [535, 337] on input "$0.00" at bounding box center [524, 336] width 58 height 10
drag, startPoint x: 535, startPoint y: 337, endPoint x: 522, endPoint y: 337, distance: 13.3
click at [522, 337] on input "$0.00" at bounding box center [524, 336] width 58 height 10
type input "$"
type input "450"
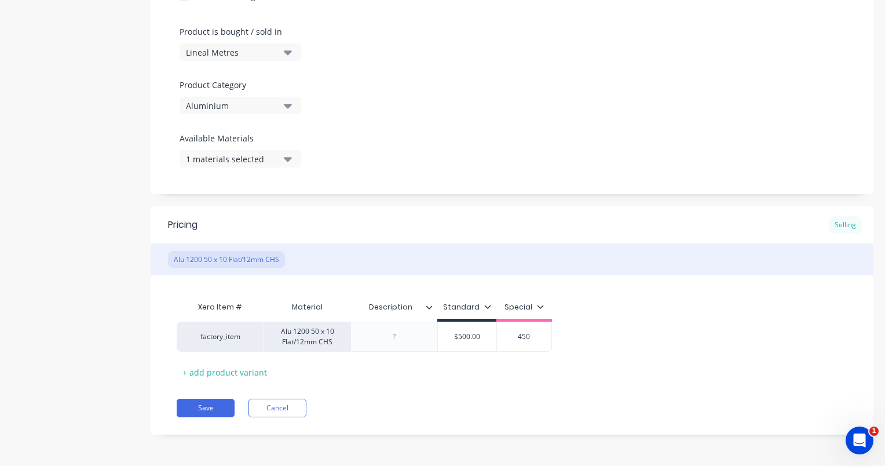
click at [832, 222] on div "Selling" at bounding box center [845, 224] width 33 height 17
click at [833, 221] on div "Selling" at bounding box center [845, 224] width 33 height 17
click at [209, 374] on div "+ add product variant" at bounding box center [225, 372] width 96 height 18
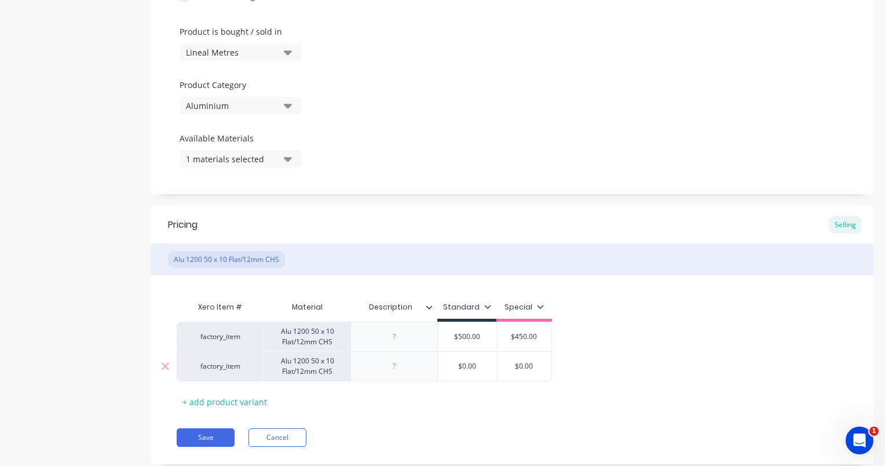
click at [306, 362] on div "Alu 1200 50 x 10 Flat/12mm CHS" at bounding box center [307, 366] width 87 height 30
click at [168, 367] on icon at bounding box center [165, 366] width 9 height 12
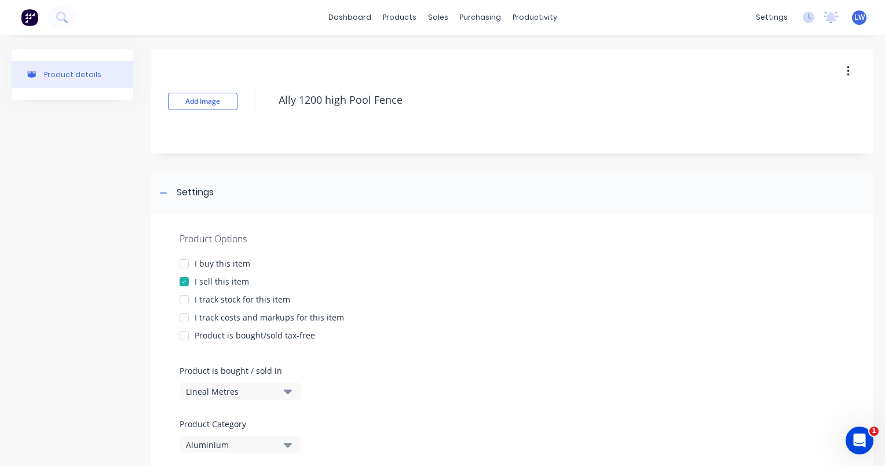
scroll to position [0, 0]
click at [842, 69] on button "button" at bounding box center [848, 71] width 27 height 21
click at [534, 118] on div "Add image Ally 1200 high Pool Fence Duplicate Delete" at bounding box center [512, 101] width 723 height 104
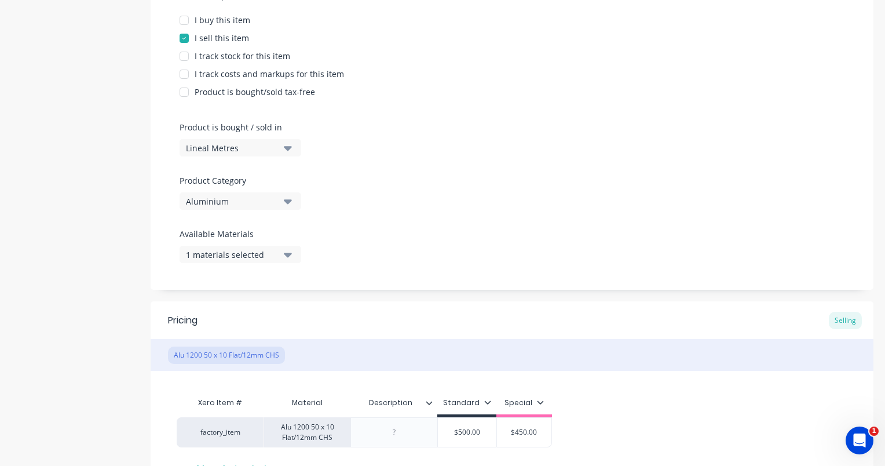
scroll to position [339, 0]
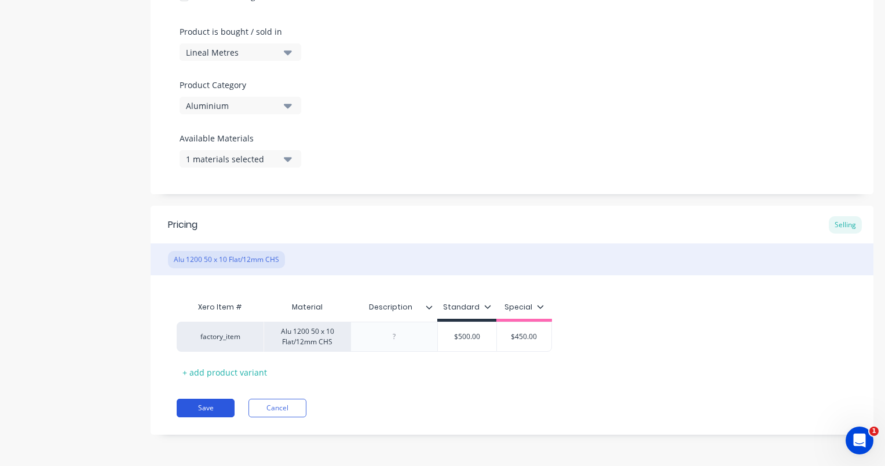
click at [216, 410] on button "Save" at bounding box center [206, 408] width 58 height 19
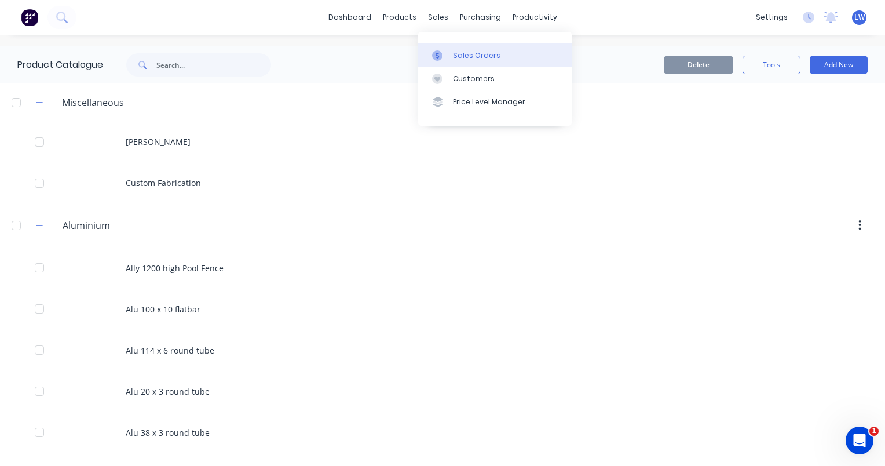
click at [449, 54] on div at bounding box center [440, 55] width 17 height 10
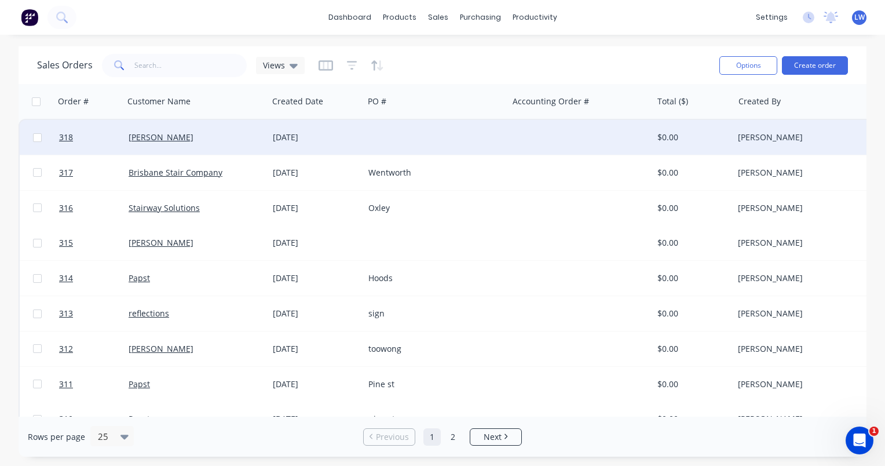
click at [35, 140] on input "checkbox" at bounding box center [37, 137] width 9 height 9
checkbox input "true"
click at [236, 132] on div "[PERSON_NAME]" at bounding box center [193, 138] width 129 height 12
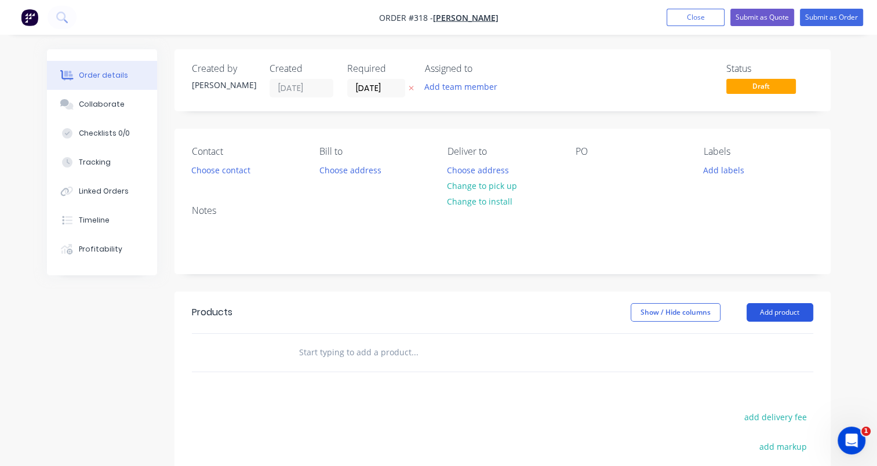
click at [767, 312] on button "Add product" at bounding box center [779, 312] width 67 height 19
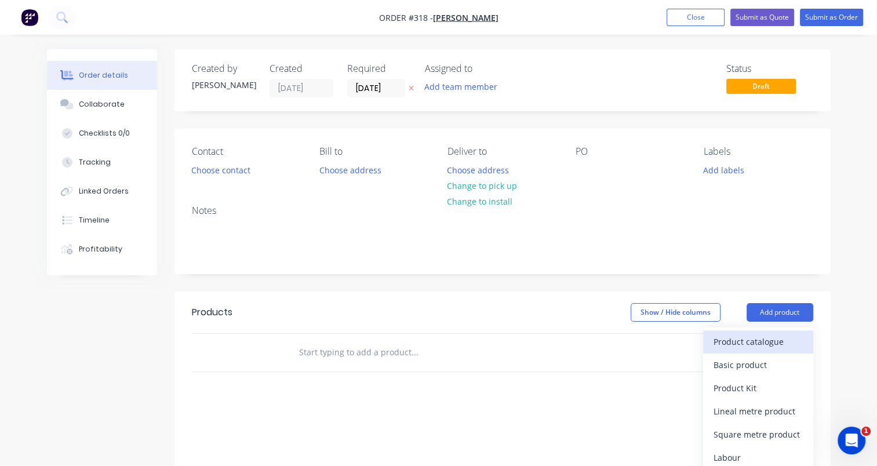
click at [754, 341] on div "Product catalogue" at bounding box center [757, 341] width 89 height 17
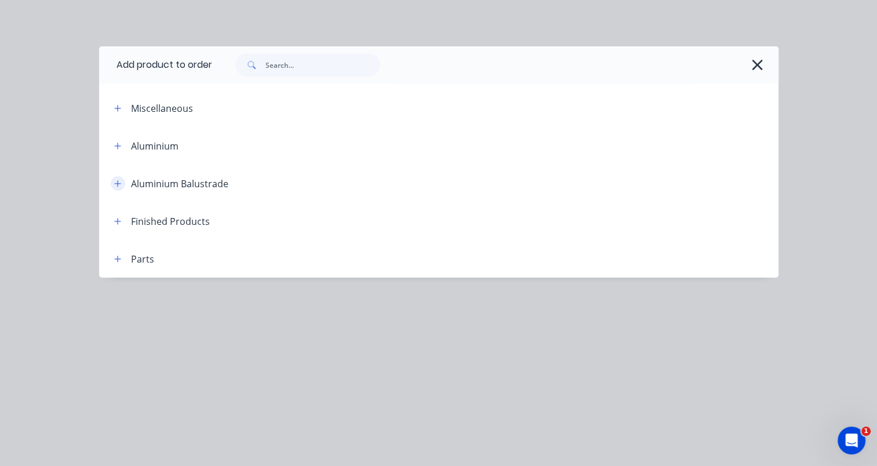
click at [116, 185] on icon "button" at bounding box center [117, 184] width 7 height 8
click at [115, 182] on icon "button" at bounding box center [117, 184] width 7 height 8
click at [147, 185] on div "Aluminium Balustrade" at bounding box center [179, 184] width 97 height 14
click at [116, 182] on icon "button" at bounding box center [117, 184] width 7 height 8
click at [119, 221] on icon "button" at bounding box center [117, 221] width 6 height 6
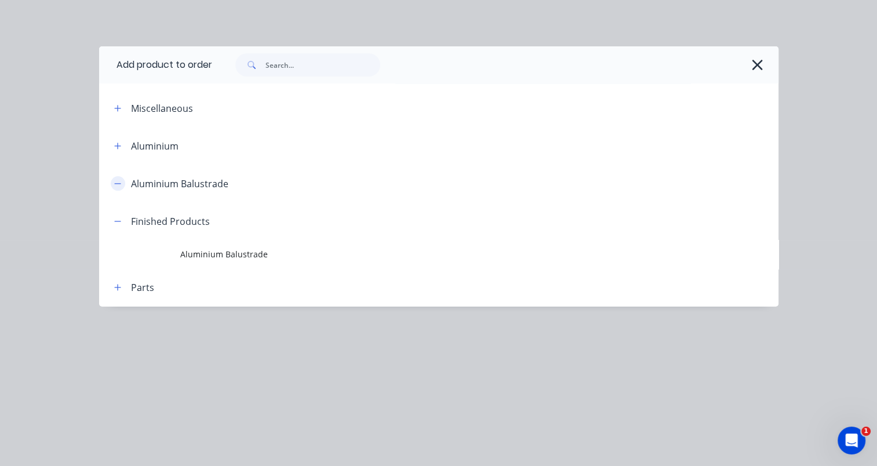
click at [120, 182] on icon "button" at bounding box center [117, 184] width 7 height 8
click at [183, 226] on div "Finished Products" at bounding box center [170, 221] width 79 height 14
click at [156, 183] on div "Aluminium Balustrade" at bounding box center [179, 184] width 97 height 14
click at [157, 145] on div "Aluminium" at bounding box center [155, 146] width 48 height 14
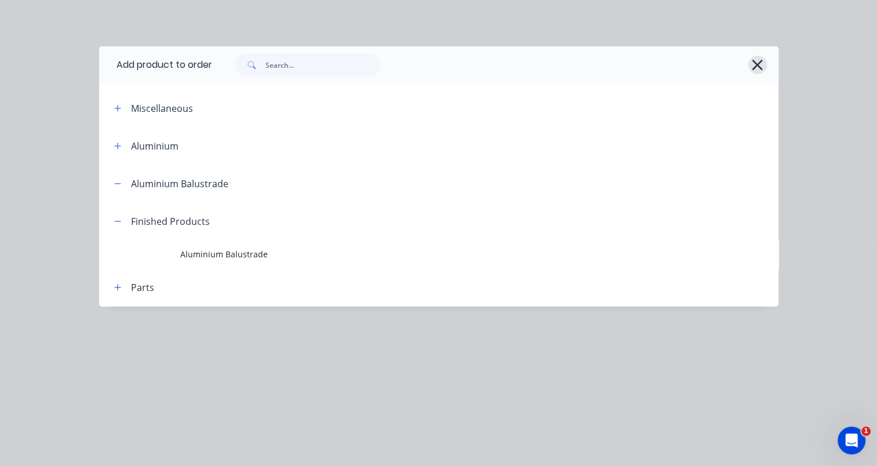
click at [755, 65] on icon "button" at bounding box center [757, 65] width 10 height 10
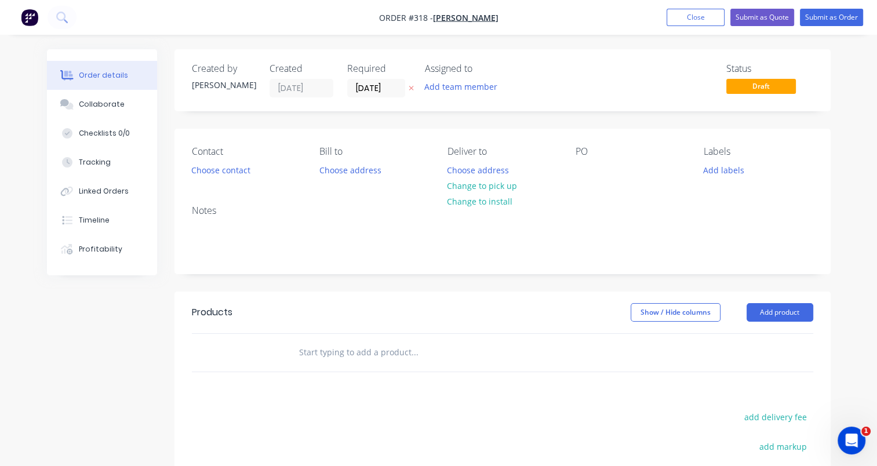
click at [94, 76] on div "Order details" at bounding box center [103, 75] width 49 height 10
drag, startPoint x: 771, startPoint y: 86, endPoint x: 698, endPoint y: 84, distance: 72.5
click at [698, 84] on div "Status Draft" at bounding box center [677, 80] width 272 height 34
click at [93, 72] on div "Order details" at bounding box center [103, 75] width 49 height 10
click at [672, 16] on button "Close" at bounding box center [695, 17] width 58 height 17
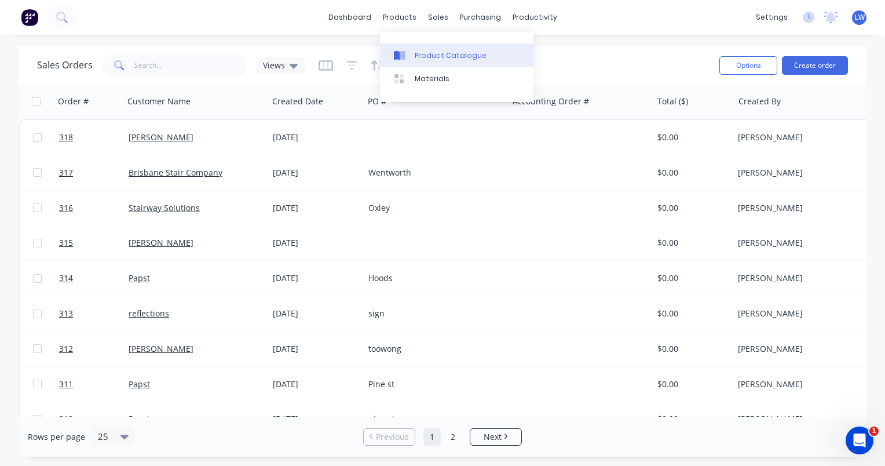
click at [429, 59] on div "Product Catalogue" at bounding box center [451, 55] width 72 height 10
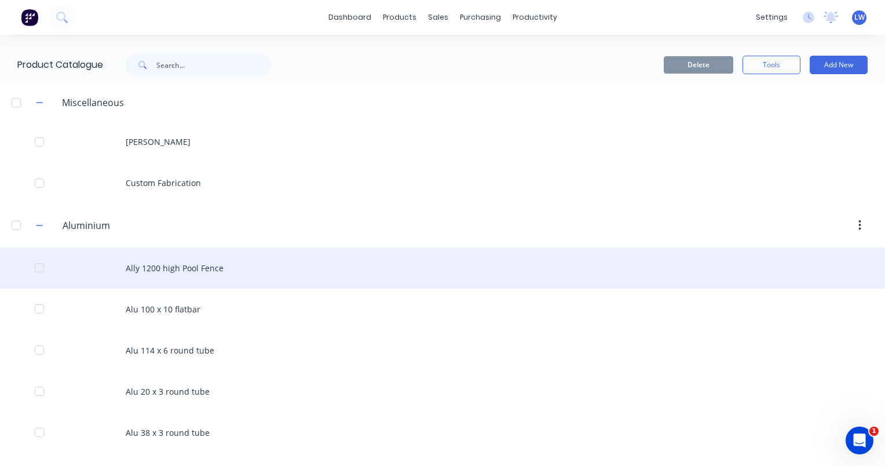
click at [214, 266] on div "Ally 1200 high Pool Fence" at bounding box center [442, 267] width 885 height 41
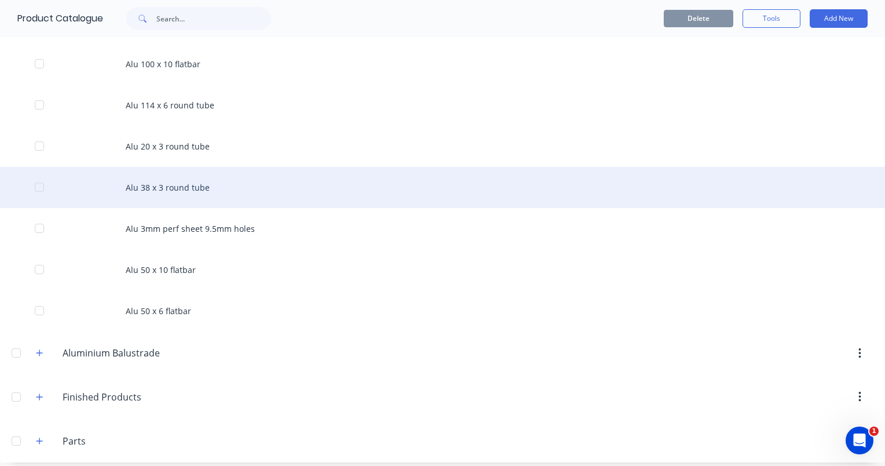
scroll to position [253, 0]
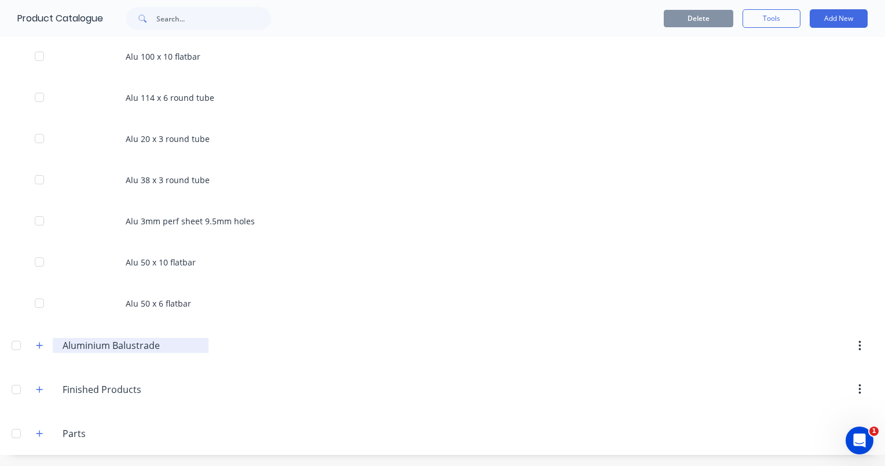
click at [123, 348] on input "Aluminium Balustrade" at bounding box center [131, 345] width 137 height 14
click at [39, 346] on icon "button" at bounding box center [39, 345] width 6 height 6
click at [39, 346] on icon "button" at bounding box center [39, 345] width 7 height 8
click at [39, 346] on icon "button" at bounding box center [39, 345] width 6 height 6
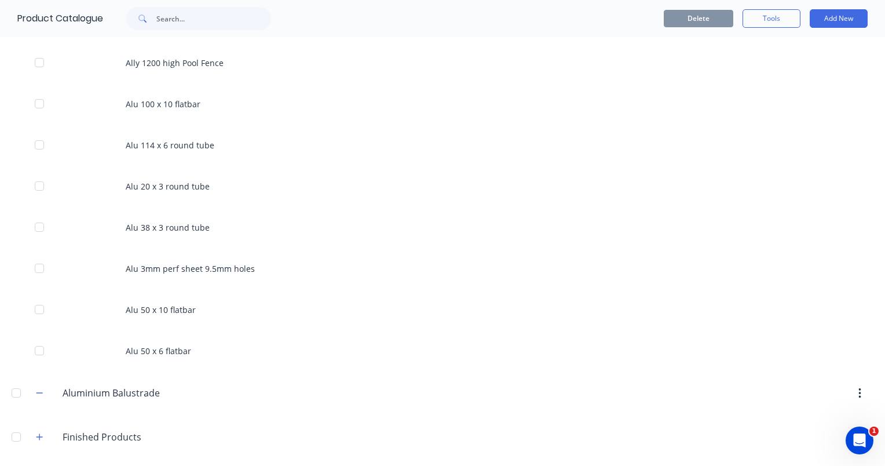
scroll to position [79, 0]
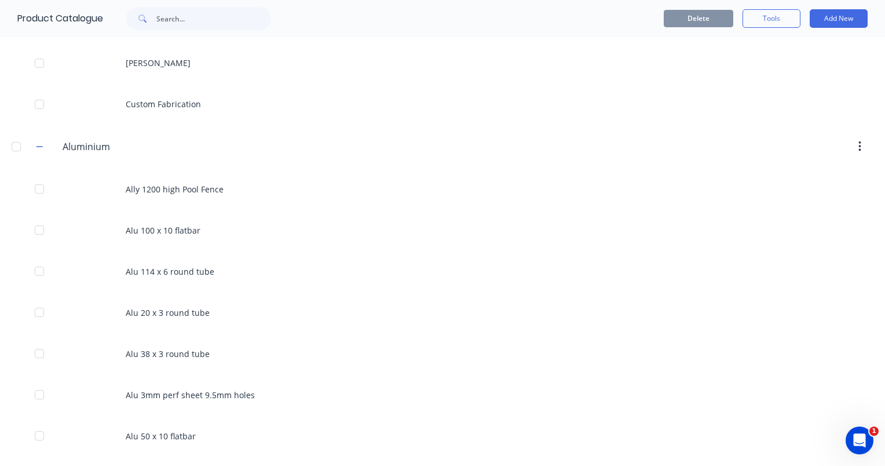
drag, startPoint x: 156, startPoint y: 185, endPoint x: 249, endPoint y: 147, distance: 100.3
click at [249, 147] on div "Aluminium Aluminium Ally 1200 high Pool Fence Alu 100 x 10 flatbar Alu 114 x 6 …" at bounding box center [442, 311] width 885 height 373
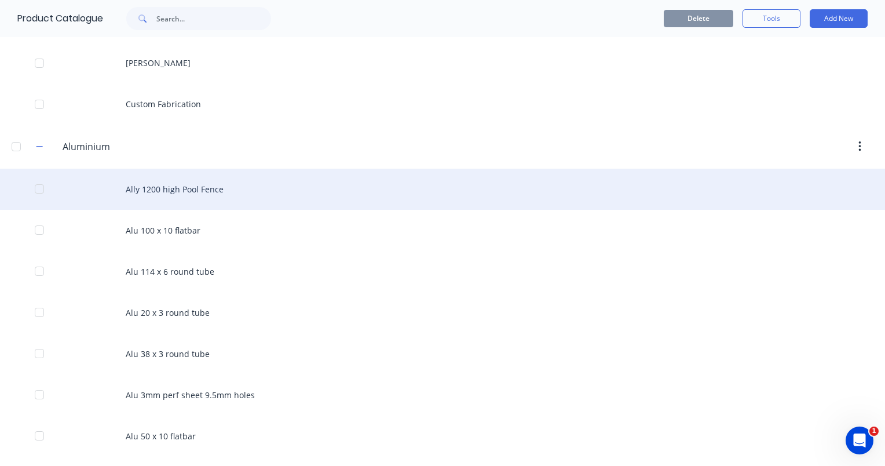
click at [39, 193] on div at bounding box center [39, 188] width 23 height 23
drag, startPoint x: 152, startPoint y: 187, endPoint x: 197, endPoint y: 169, distance: 48.6
click at [197, 169] on div "Ally 1200 high Pool Fence" at bounding box center [442, 189] width 885 height 41
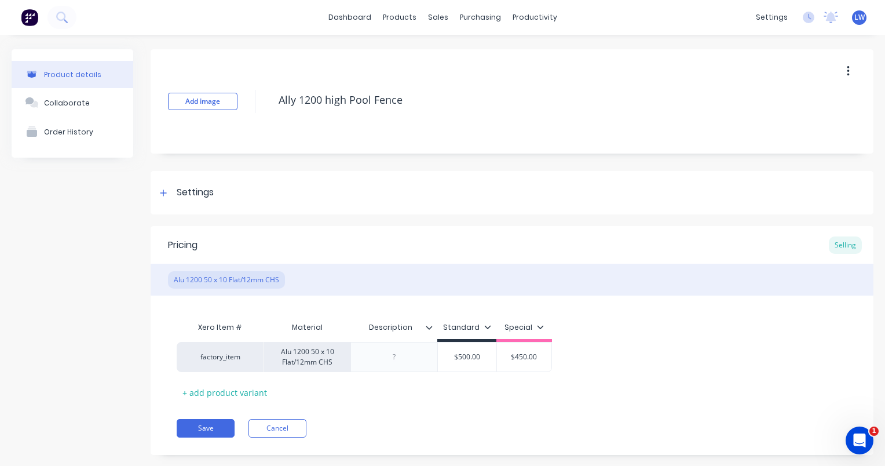
click at [847, 72] on icon "button" at bounding box center [848, 71] width 3 height 13
click at [472, 76] on div "Add image Ally 1200 high Pool Fence Duplicate Delete" at bounding box center [512, 101] width 723 height 104
click at [187, 191] on div "Settings" at bounding box center [195, 192] width 37 height 14
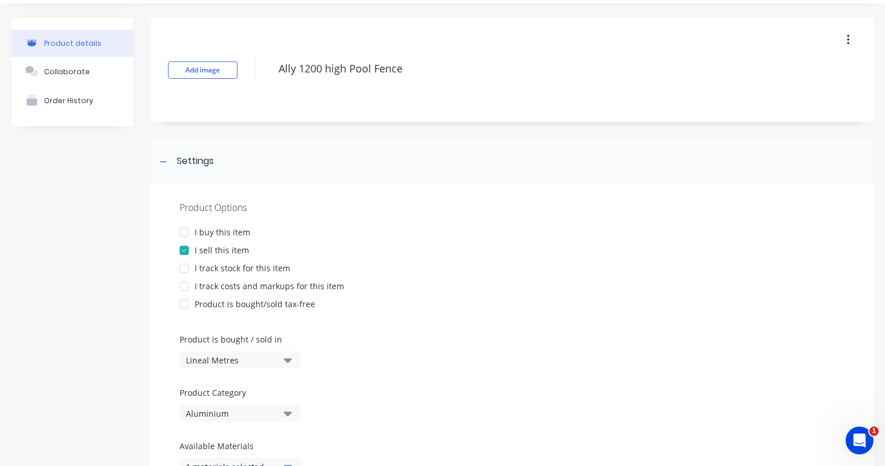
scroll to position [116, 0]
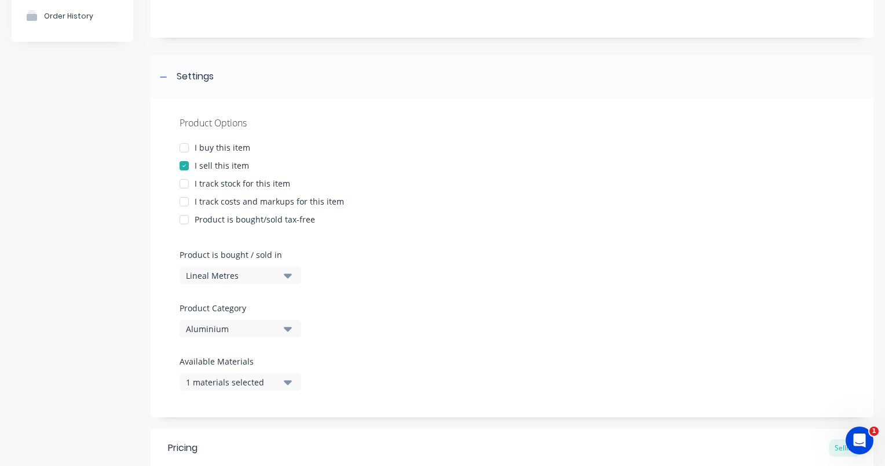
click at [284, 329] on icon "button" at bounding box center [288, 328] width 8 height 13
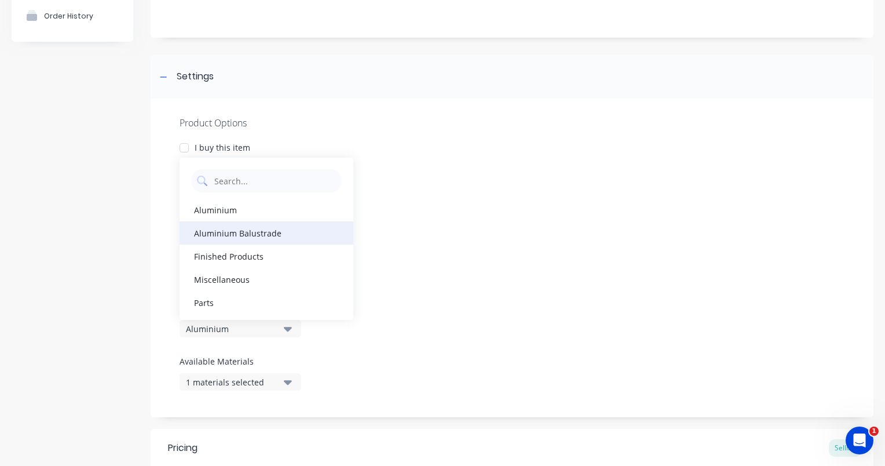
click at [250, 239] on div "Aluminium Balustrade" at bounding box center [267, 232] width 174 height 23
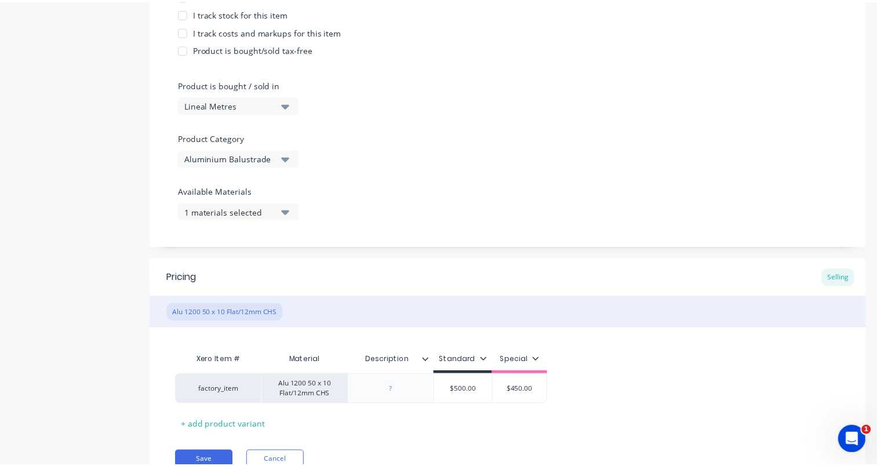
scroll to position [339, 0]
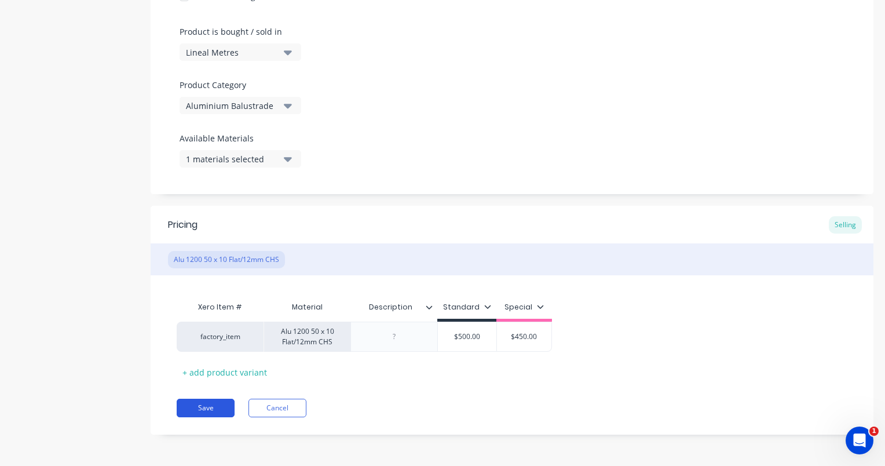
click at [206, 411] on button "Save" at bounding box center [206, 408] width 58 height 19
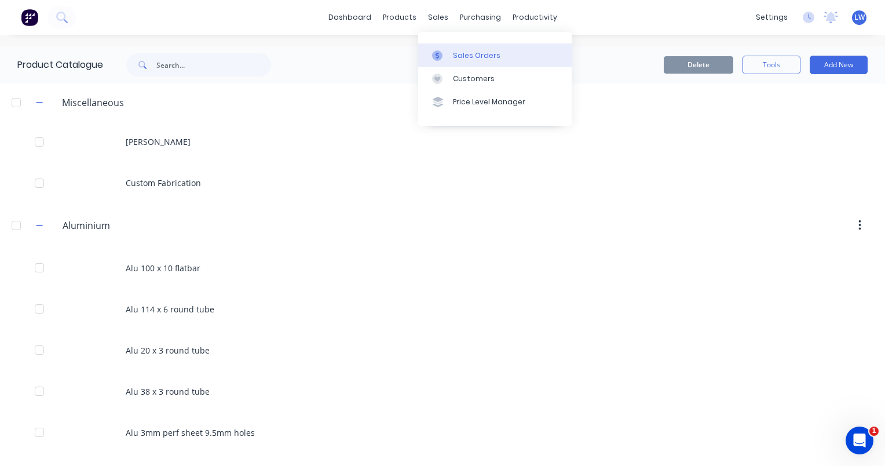
click at [450, 48] on link "Sales Orders" at bounding box center [495, 54] width 154 height 23
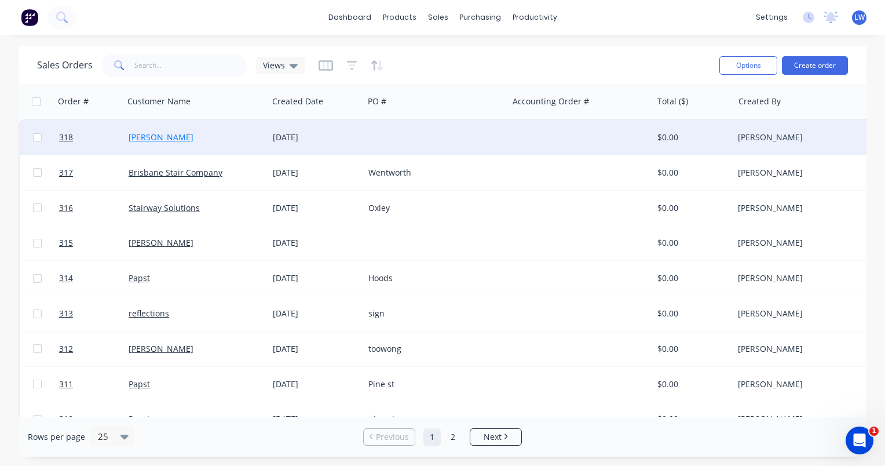
click at [146, 137] on link "[PERSON_NAME]" at bounding box center [161, 137] width 65 height 11
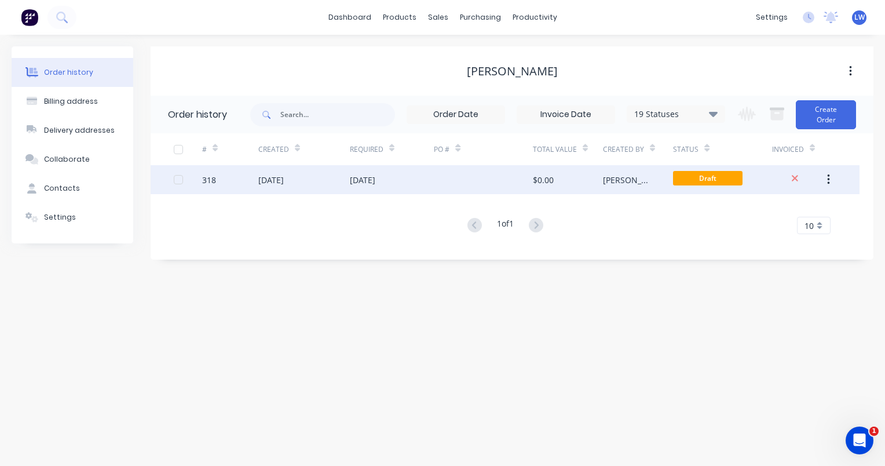
click at [264, 177] on div "[DATE]" at bounding box center [270, 180] width 25 height 12
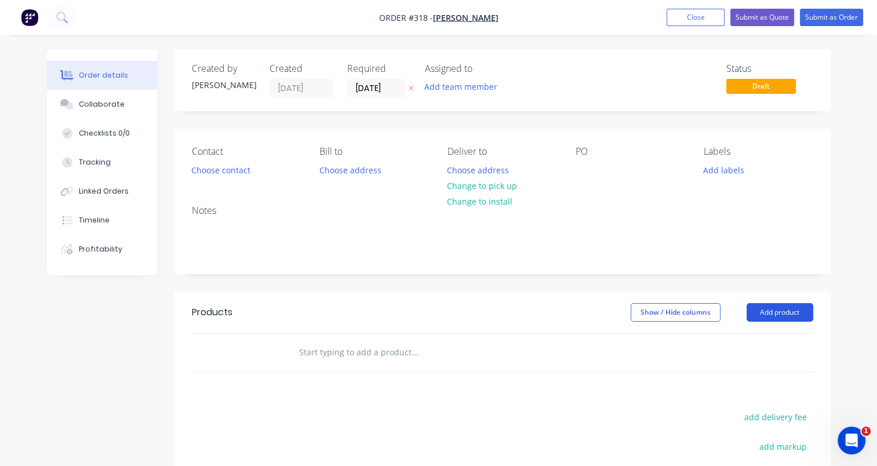
click at [782, 313] on button "Add product" at bounding box center [779, 312] width 67 height 19
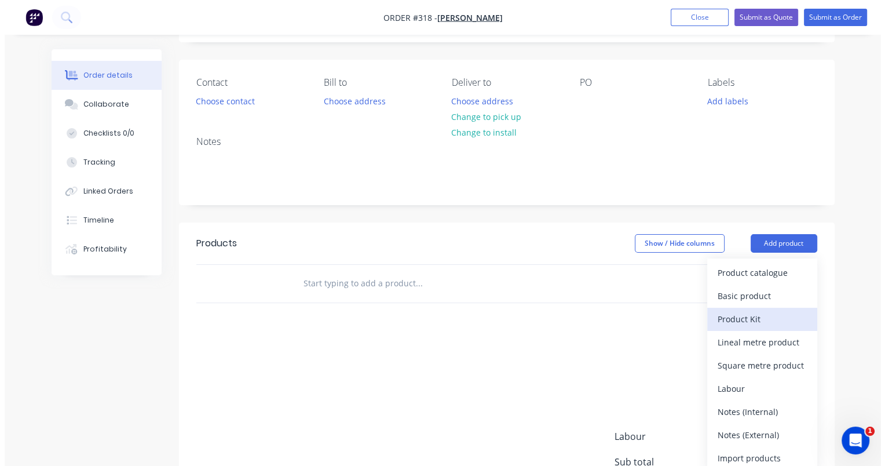
scroll to position [201, 0]
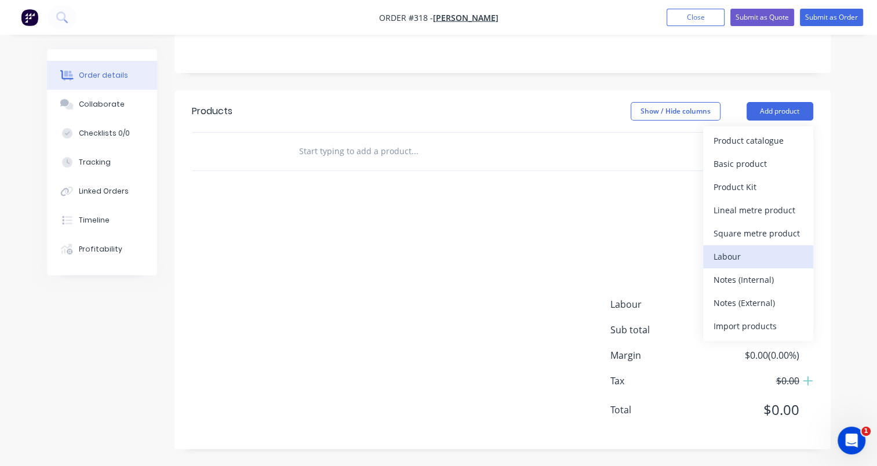
click at [734, 254] on div "Labour" at bounding box center [757, 256] width 89 height 17
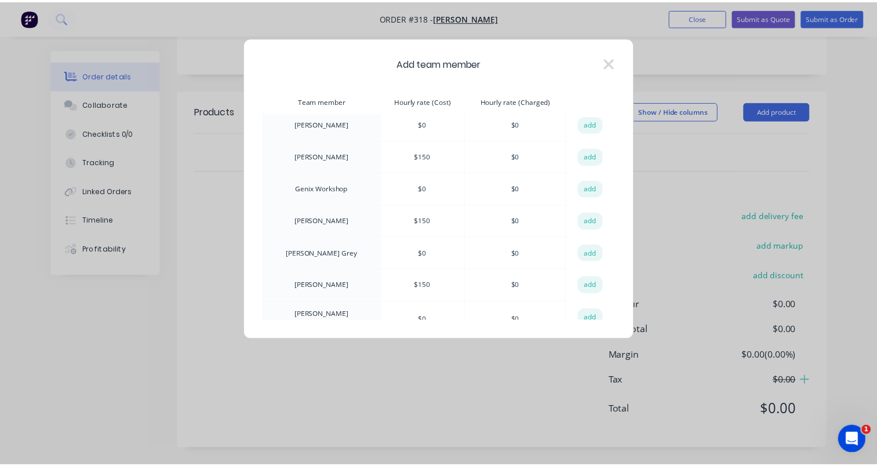
scroll to position [0, 0]
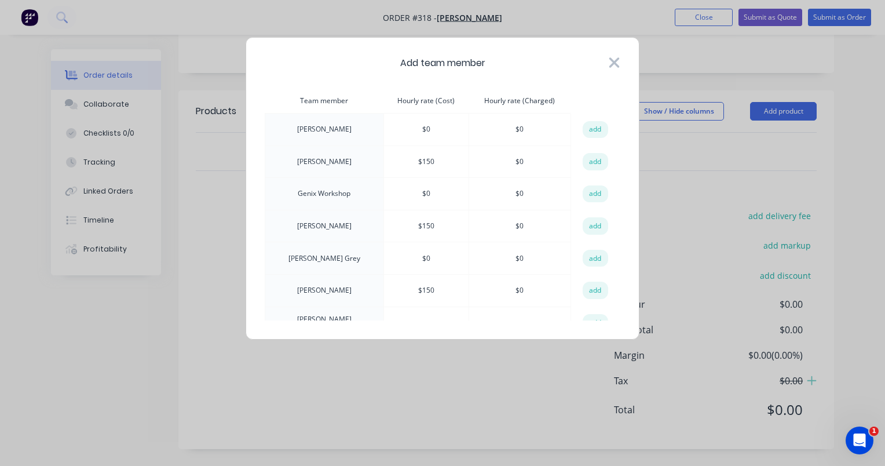
click at [614, 65] on icon at bounding box center [614, 62] width 12 height 16
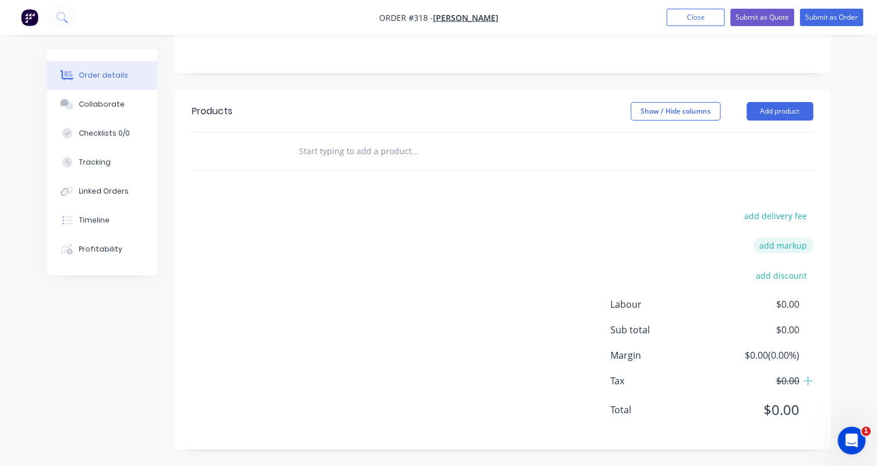
click at [777, 246] on button "add markup" at bounding box center [783, 246] width 60 height 16
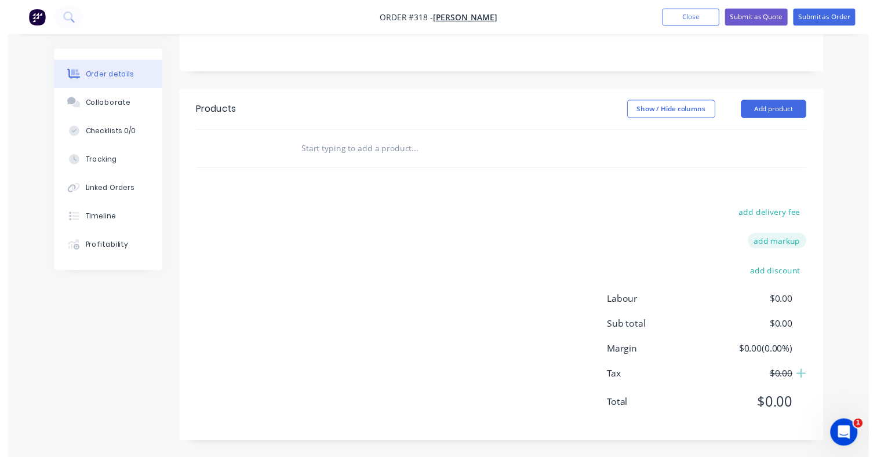
scroll to position [198, 0]
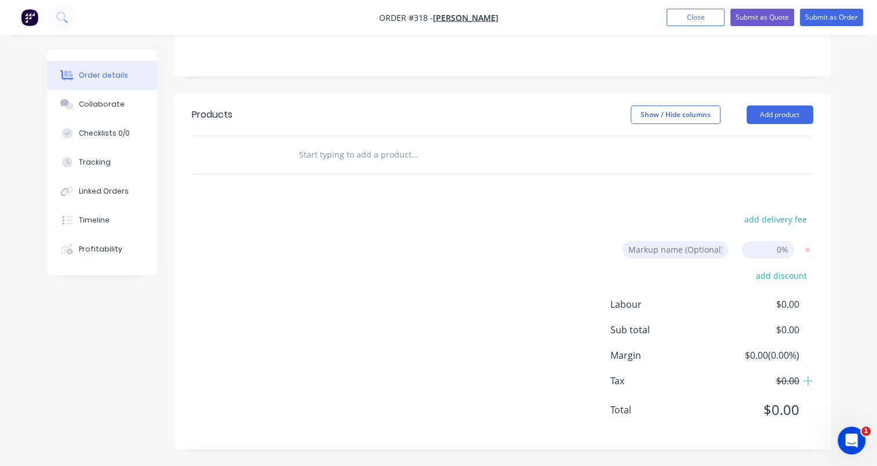
click at [774, 246] on input at bounding box center [768, 249] width 52 height 17
type input "10"
type input "Standard Markup"
type input "10%"
click input "submit" at bounding box center [0, 0] width 0 height 0
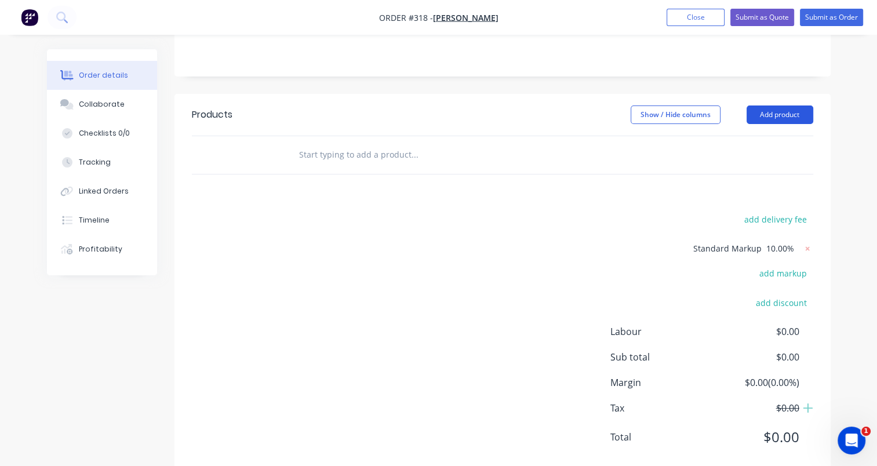
click at [786, 112] on button "Add product" at bounding box center [779, 114] width 67 height 19
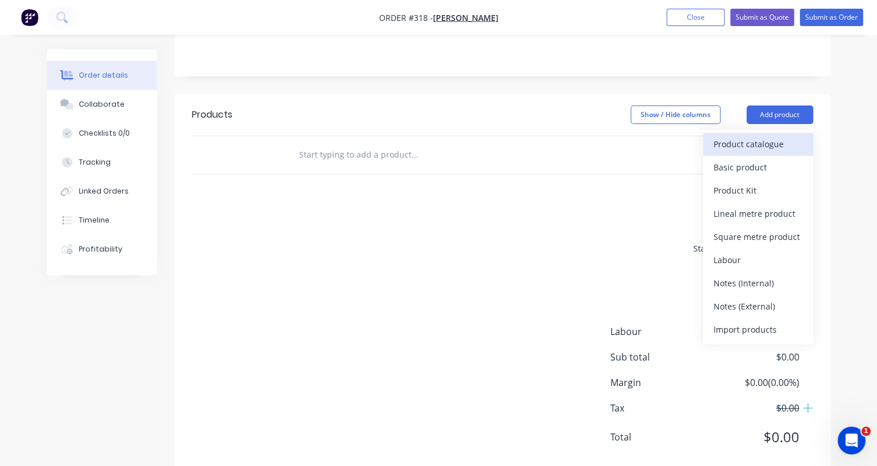
click at [742, 144] on div "Product catalogue" at bounding box center [757, 144] width 89 height 17
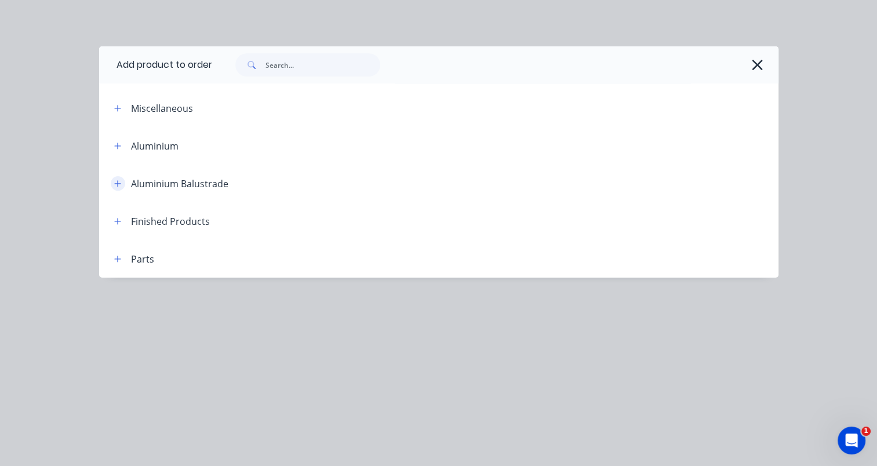
click at [117, 181] on icon "button" at bounding box center [117, 183] width 6 height 6
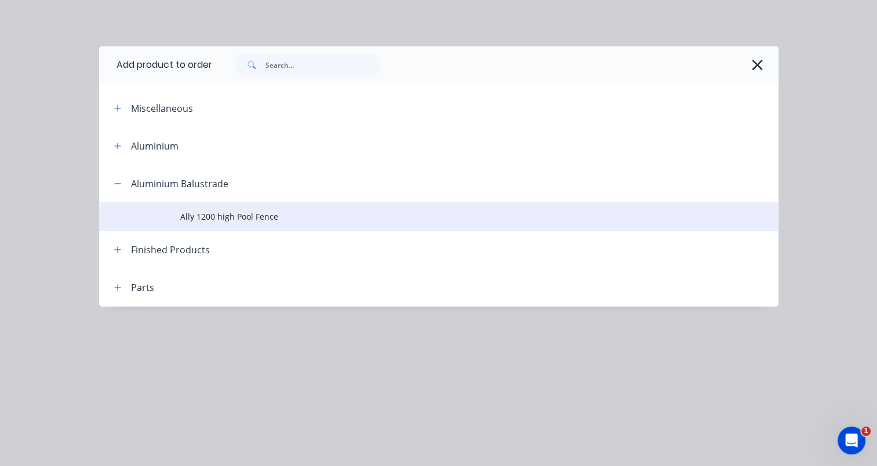
click at [213, 216] on span "Ally 1200 high Pool Fence" at bounding box center [419, 216] width 478 height 12
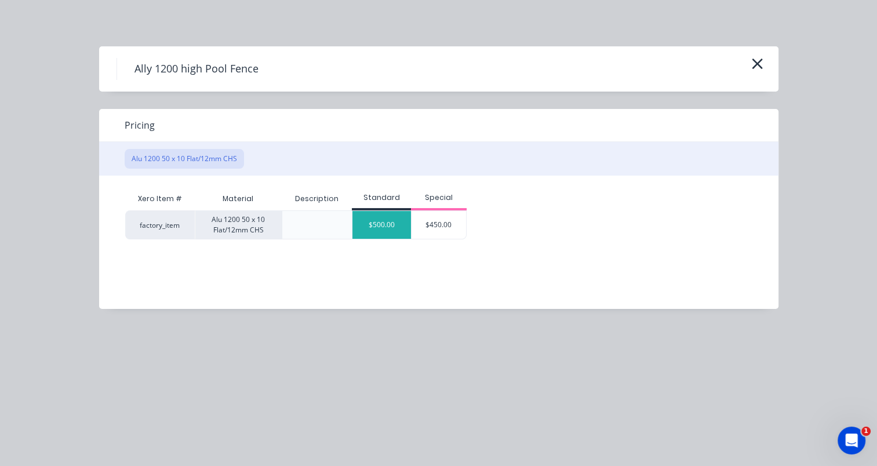
click at [396, 224] on div "$500.00" at bounding box center [381, 225] width 59 height 28
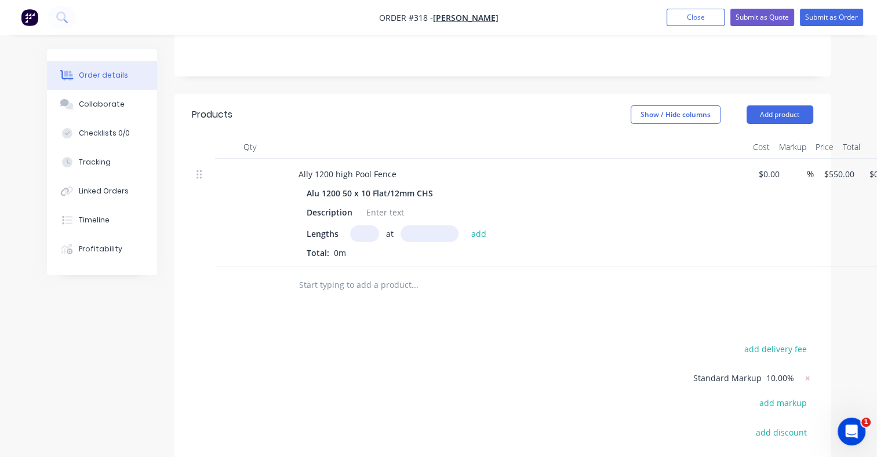
scroll to position [190, 0]
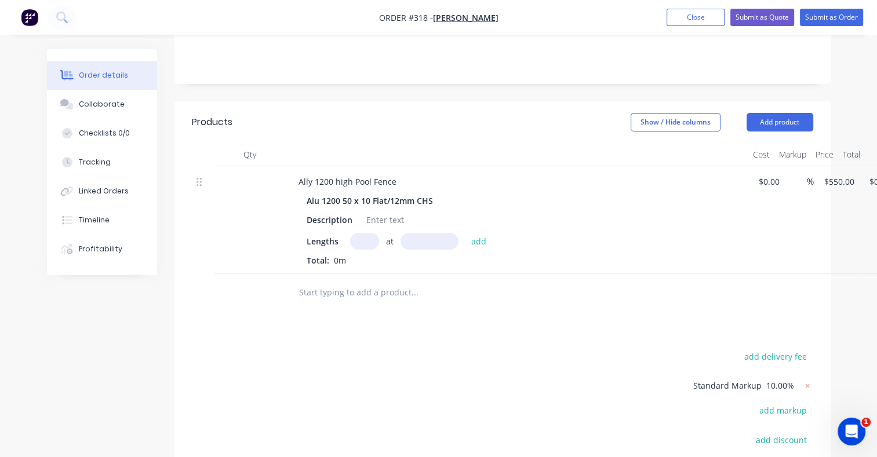
click at [355, 244] on input "text" at bounding box center [364, 241] width 29 height 17
type input "45"
click at [414, 242] on input "text" at bounding box center [429, 241] width 58 height 17
type input "1000mm"
click at [472, 240] on button "add" at bounding box center [478, 241] width 27 height 16
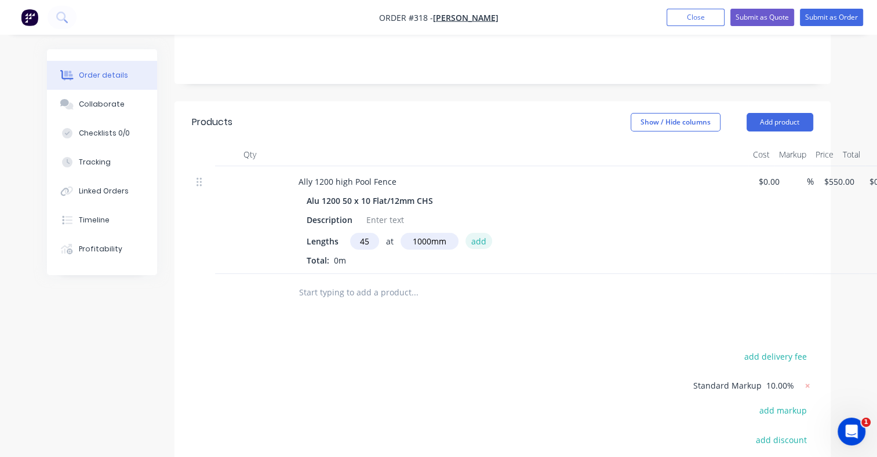
type input "$24,750.00"
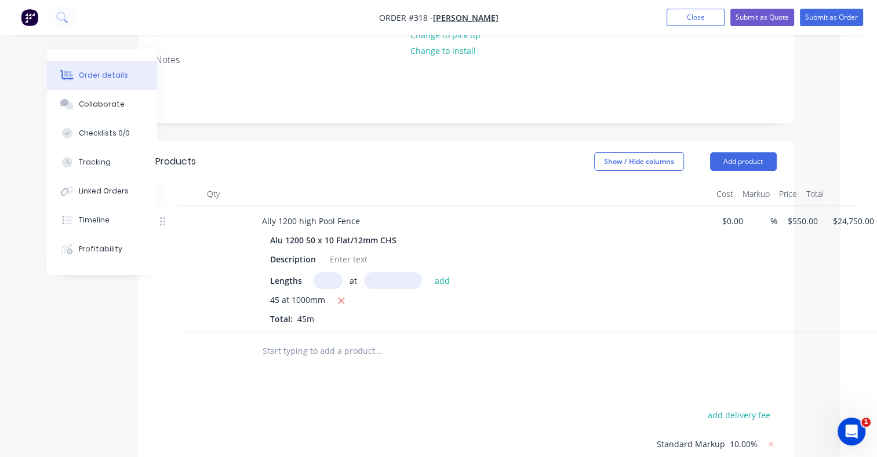
scroll to position [151, 67]
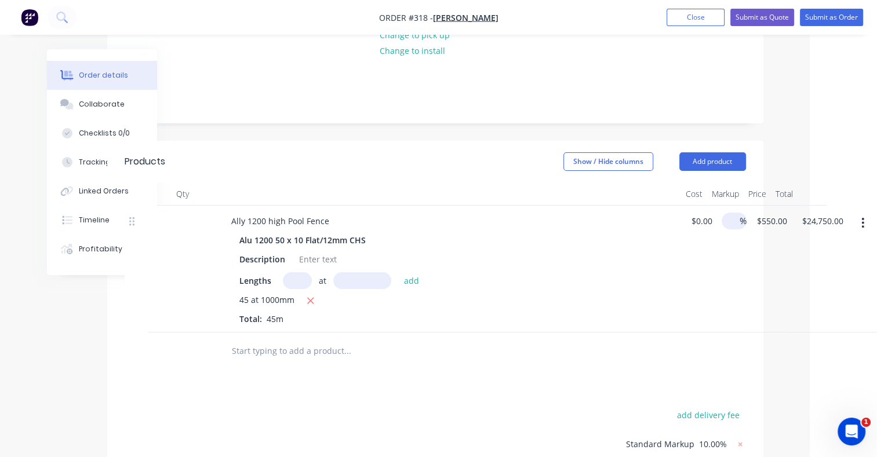
click at [729, 217] on input at bounding box center [732, 221] width 13 height 17
type input "10"
type input "$0.00"
click at [746, 281] on div "10 10 %" at bounding box center [732, 269] width 31 height 127
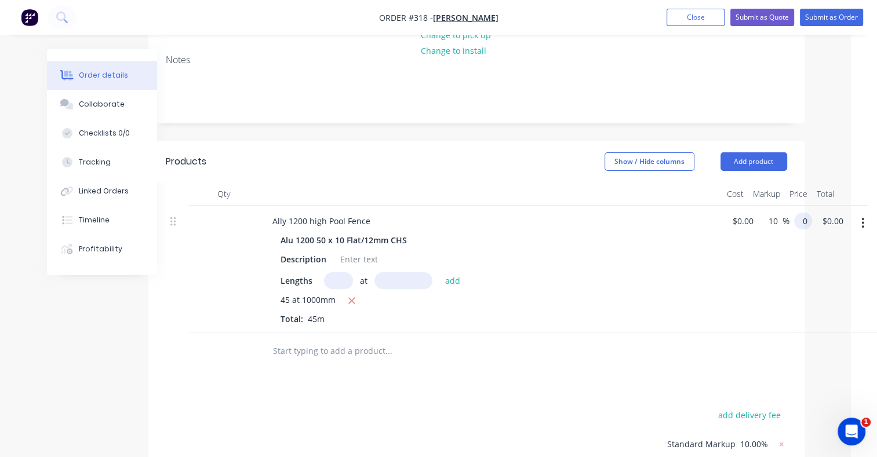
scroll to position [151, 25]
click at [794, 216] on div "0 0" at bounding box center [801, 269] width 23 height 127
type input "$550.00"
type input "$24,750.00"
click at [715, 277] on div "Alu 1200 50 x 10 Flat/12mm CHS Description Lengths at add 45 at 1000mm Total: 4…" at bounding box center [491, 278] width 454 height 93
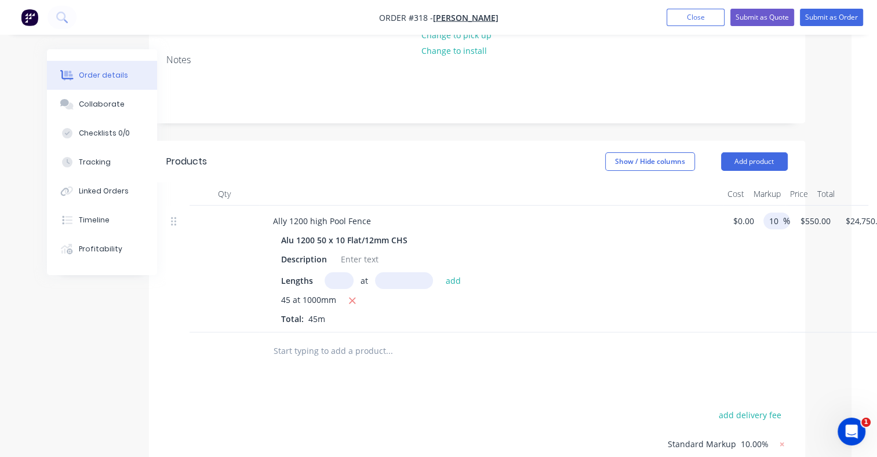
click at [783, 222] on span "%" at bounding box center [786, 220] width 7 height 13
type input "1"
type input "$0.00"
click at [732, 315] on div "$0.00 $0.00" at bounding box center [740, 269] width 36 height 127
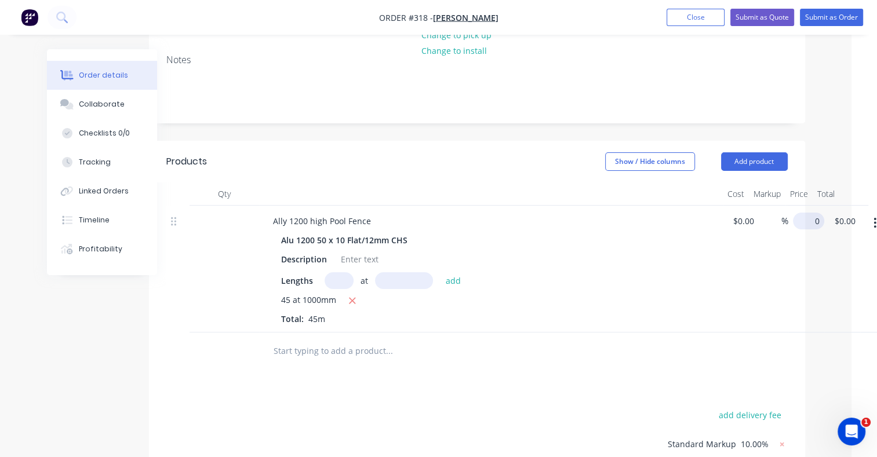
click at [787, 218] on div "Ally 1200 high Pool Fence Alu 1200 50 x 10 Flat/12mm CHS Description Lengths at…" at bounding box center [476, 269] width 621 height 127
type input "$0.00"
click at [351, 301] on icon "button" at bounding box center [354, 300] width 8 height 10
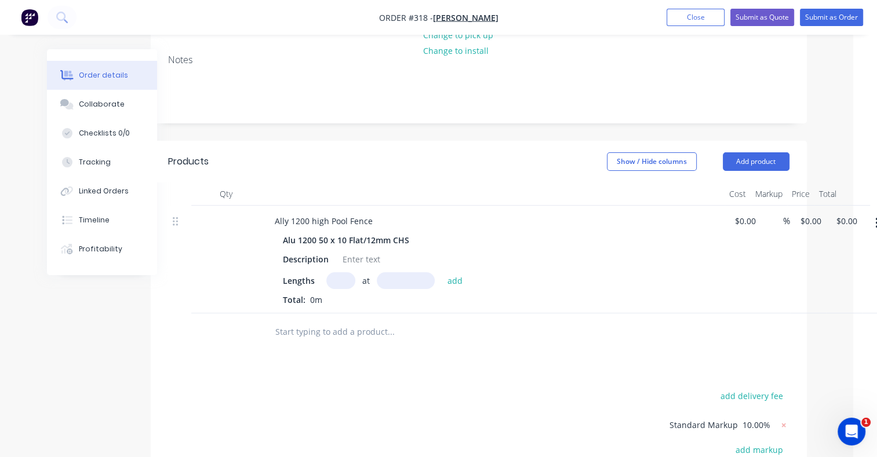
click at [336, 280] on input "text" at bounding box center [340, 280] width 29 height 17
click at [370, 257] on div at bounding box center [361, 259] width 47 height 17
click at [334, 282] on input "text" at bounding box center [340, 280] width 29 height 17
type input "45"
click at [414, 276] on input "text" at bounding box center [406, 280] width 58 height 17
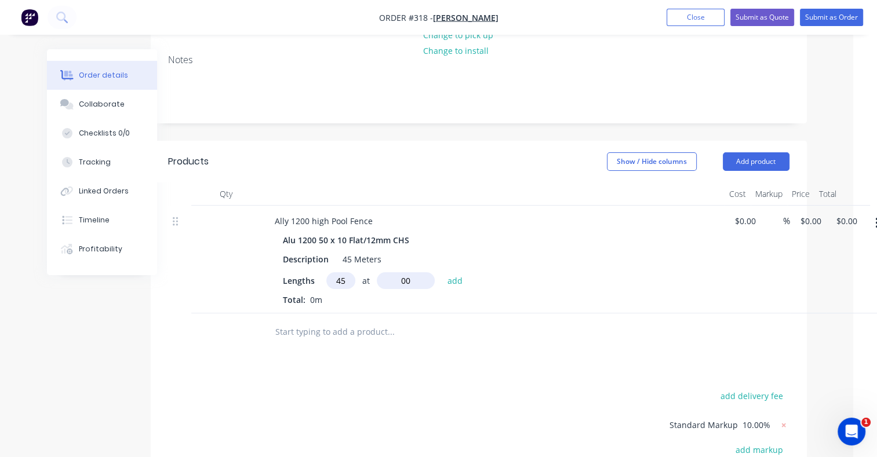
type input "0"
type input "1000"
click at [441, 272] on button "add" at bounding box center [454, 280] width 27 height 16
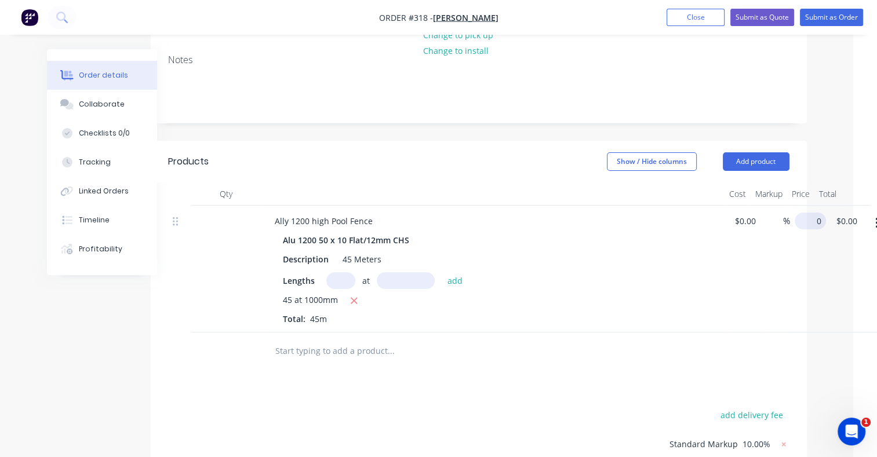
click at [789, 222] on div "Ally 1200 high Pool Fence Alu 1200 50 x 10 Flat/12mm CHS Description 45 Meters …" at bounding box center [478, 269] width 621 height 127
type input "$550.00"
type input "$24,750.00"
click at [642, 327] on div "Ally 1200 high Pool Fence Alu 1200 50 x 10 Flat/12mm CHS Description 45 Meters …" at bounding box center [492, 269] width 463 height 127
click at [183, 344] on div at bounding box center [179, 352] width 23 height 38
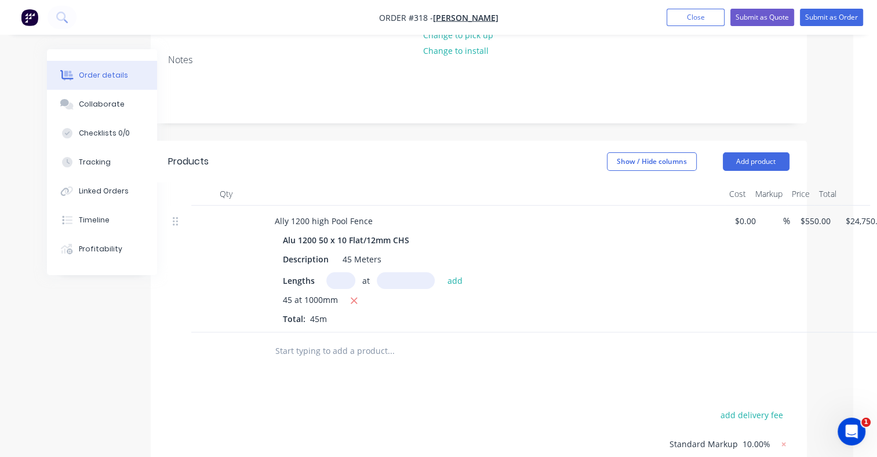
drag, startPoint x: 183, startPoint y: 344, endPoint x: 553, endPoint y: 343, distance: 370.2
click at [553, 343] on div at bounding box center [439, 350] width 348 height 23
click at [293, 350] on input "text" at bounding box center [391, 350] width 232 height 23
click at [767, 162] on button "Add product" at bounding box center [755, 161] width 67 height 19
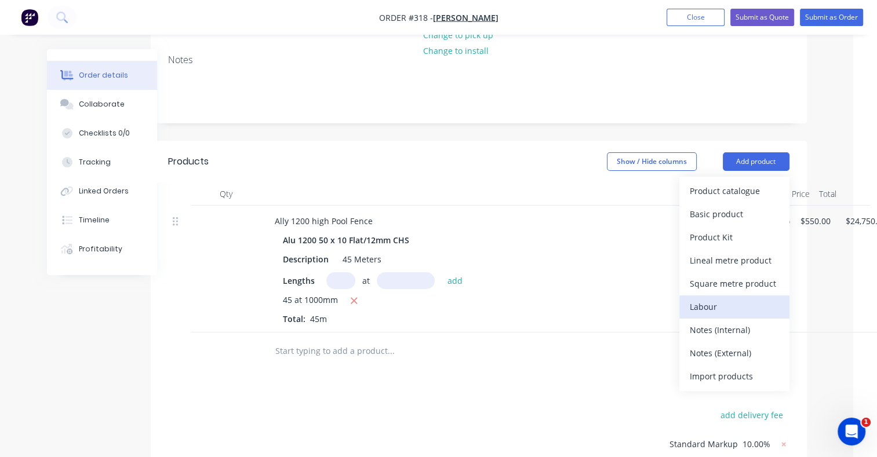
click at [702, 307] on div "Labour" at bounding box center [733, 306] width 89 height 17
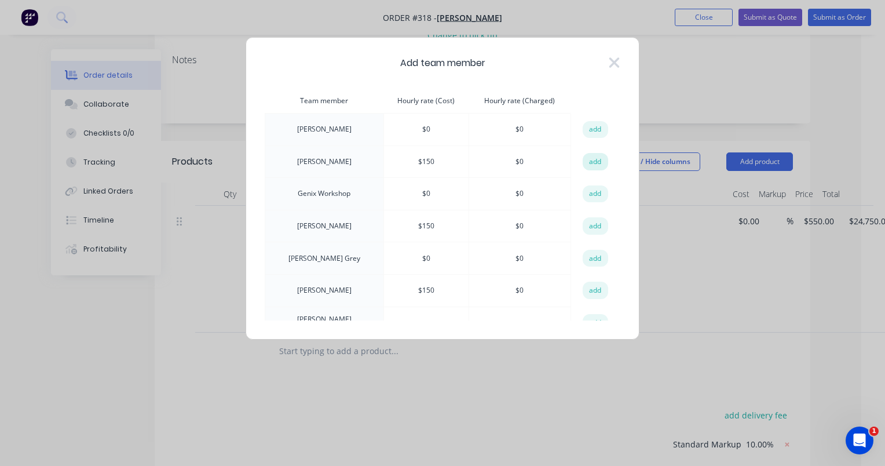
click at [584, 161] on button "add" at bounding box center [595, 161] width 25 height 17
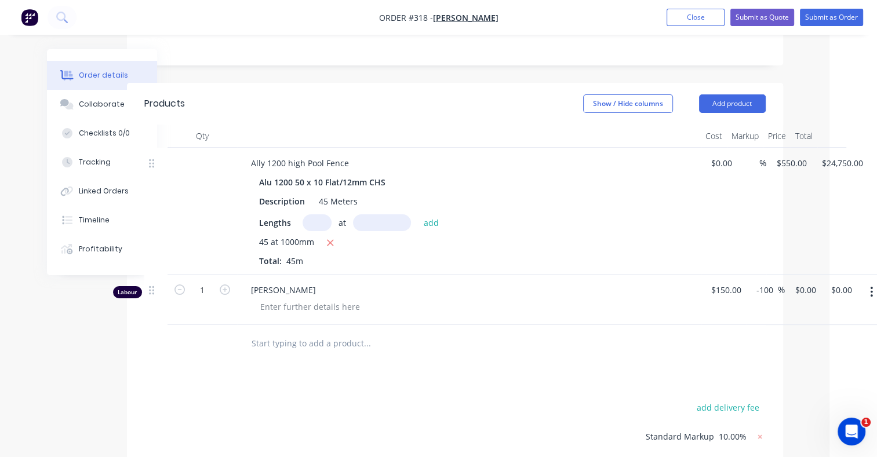
scroll to position [209, 67]
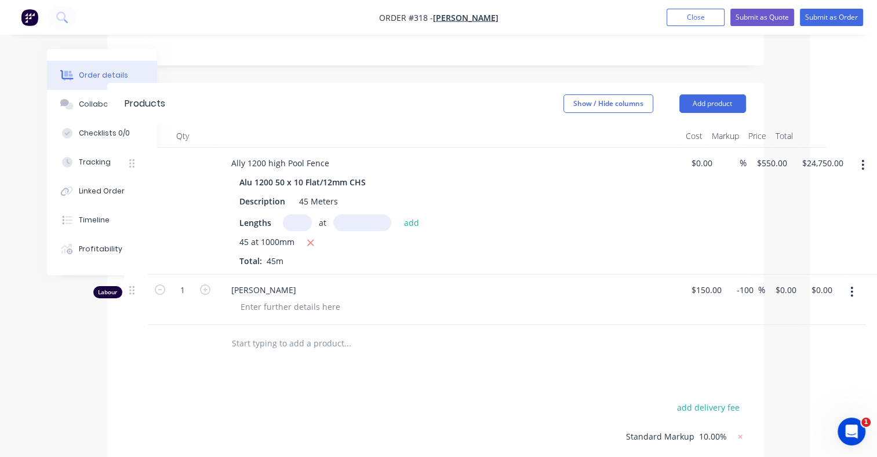
click at [853, 293] on button "button" at bounding box center [851, 292] width 27 height 21
click at [790, 321] on div "Edit" at bounding box center [810, 322] width 89 height 17
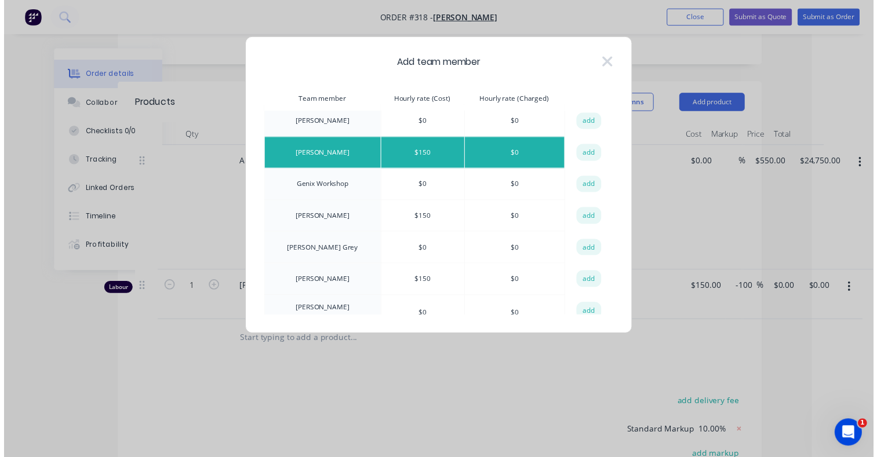
scroll to position [0, 0]
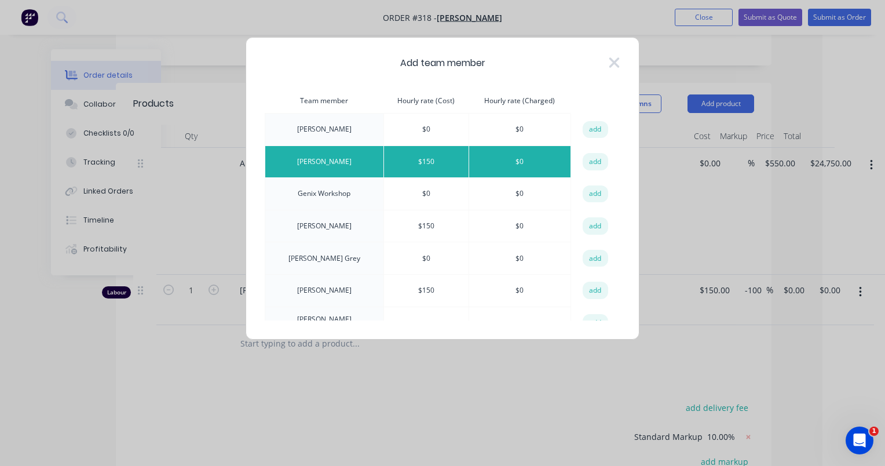
click at [511, 162] on td "$ 0" at bounding box center [520, 161] width 102 height 32
click at [392, 391] on div "Add team member Team member Hourly rate (Cost) Hourly rate (Charged) action [PE…" at bounding box center [442, 233] width 885 height 466
click at [618, 65] on icon at bounding box center [614, 62] width 10 height 10
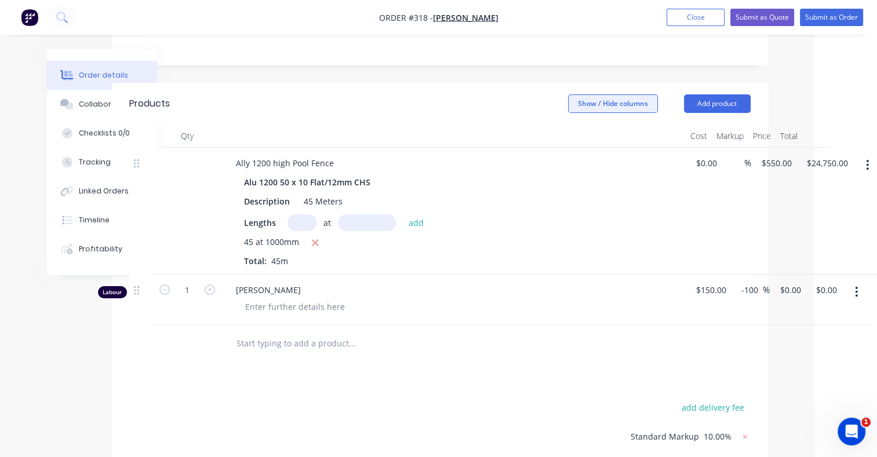
click at [587, 104] on button "Show / Hide columns" at bounding box center [613, 103] width 90 height 19
click at [583, 158] on span at bounding box center [586, 157] width 10 height 10
click at [572, 152] on input "Markup" at bounding box center [572, 152] width 0 height 0
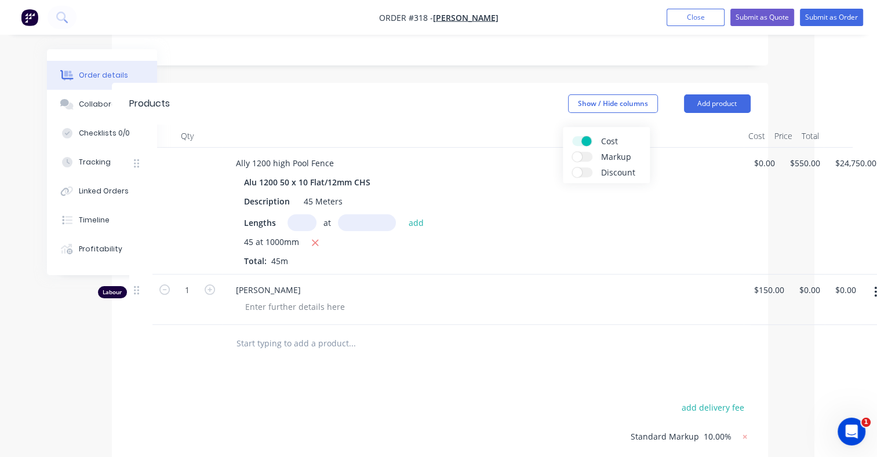
click at [513, 133] on div at bounding box center [482, 136] width 521 height 23
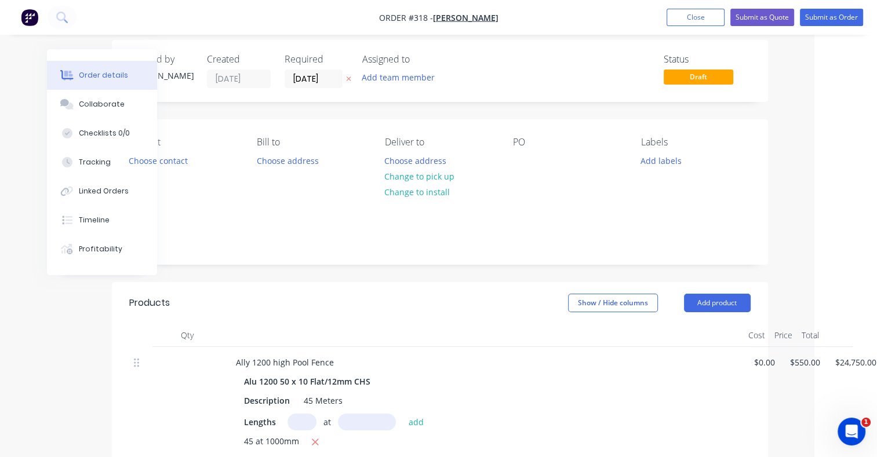
scroll to position [0, 63]
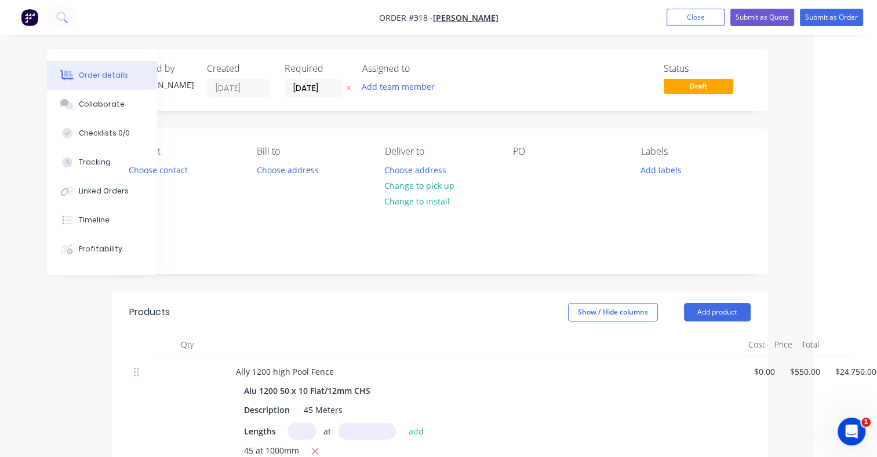
click at [102, 74] on div "Order details" at bounding box center [103, 75] width 49 height 10
click at [30, 21] on img "button" at bounding box center [29, 17] width 17 height 17
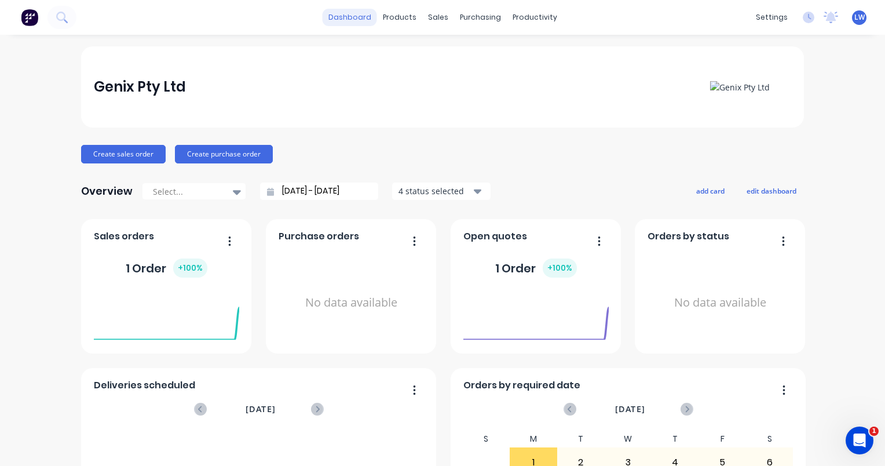
click at [348, 19] on link "dashboard" at bounding box center [350, 17] width 54 height 17
click at [406, 15] on div "products" at bounding box center [399, 17] width 45 height 17
click at [422, 54] on div "Product Catalogue" at bounding box center [447, 55] width 72 height 10
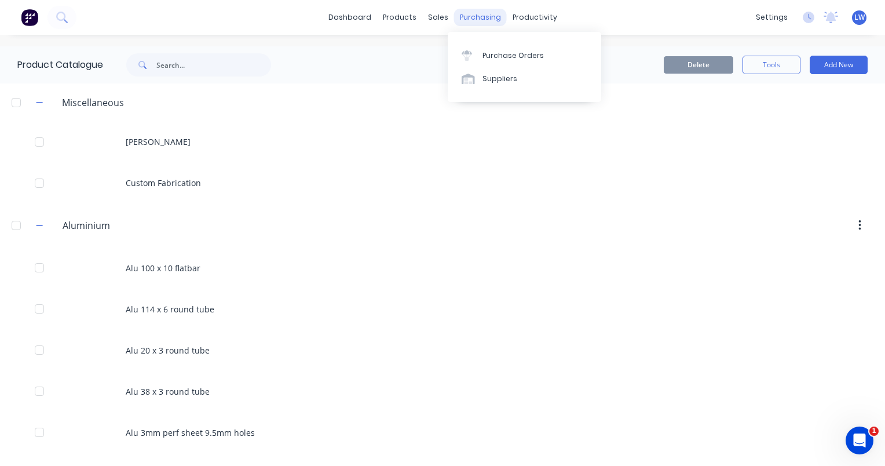
click at [476, 20] on div "purchasing" at bounding box center [480, 17] width 53 height 17
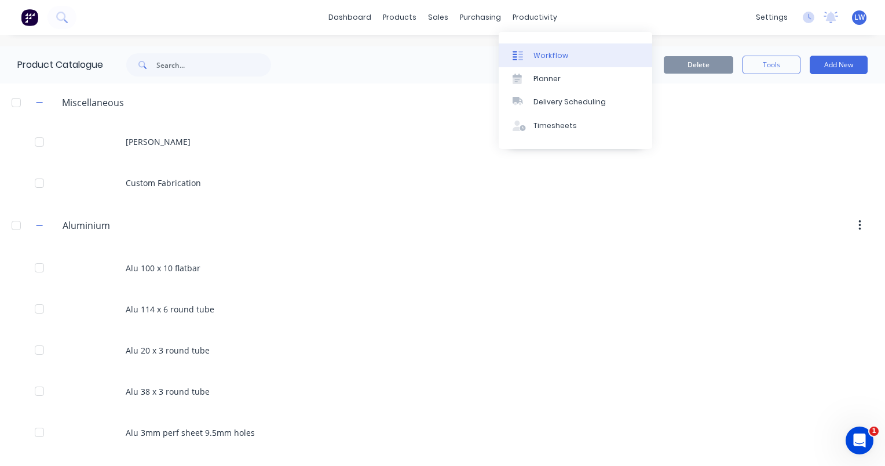
click at [541, 53] on div "Workflow" at bounding box center [551, 55] width 35 height 10
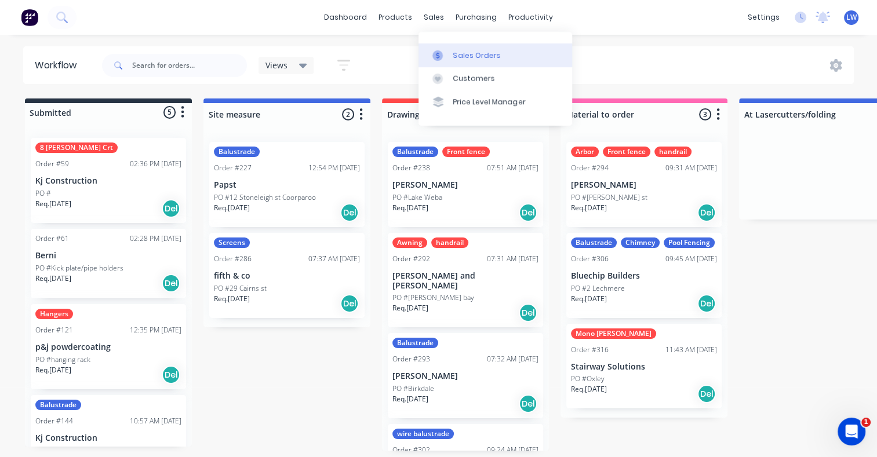
click at [460, 58] on div "Sales Orders" at bounding box center [477, 55] width 48 height 10
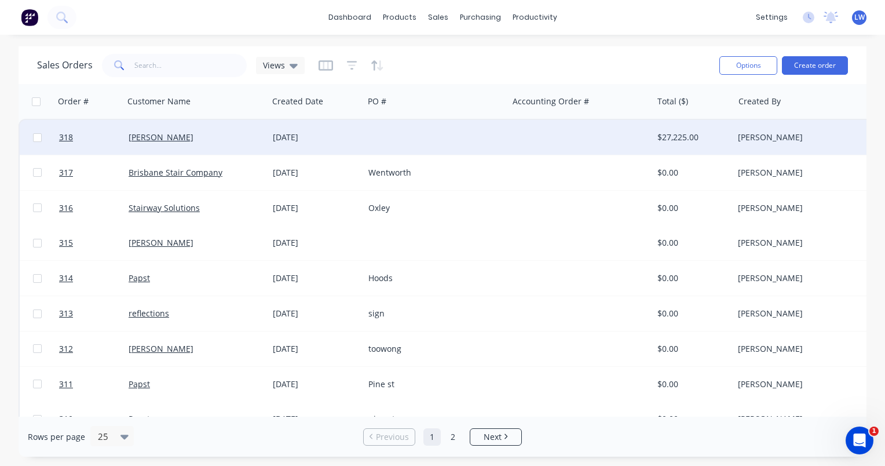
click at [729, 141] on div "$27,225.00" at bounding box center [693, 137] width 81 height 35
drag, startPoint x: 35, startPoint y: 140, endPoint x: 56, endPoint y: 135, distance: 21.4
click at [35, 139] on input "checkbox" at bounding box center [37, 137] width 9 height 9
checkbox input "true"
click at [753, 61] on button "Options" at bounding box center [749, 65] width 58 height 19
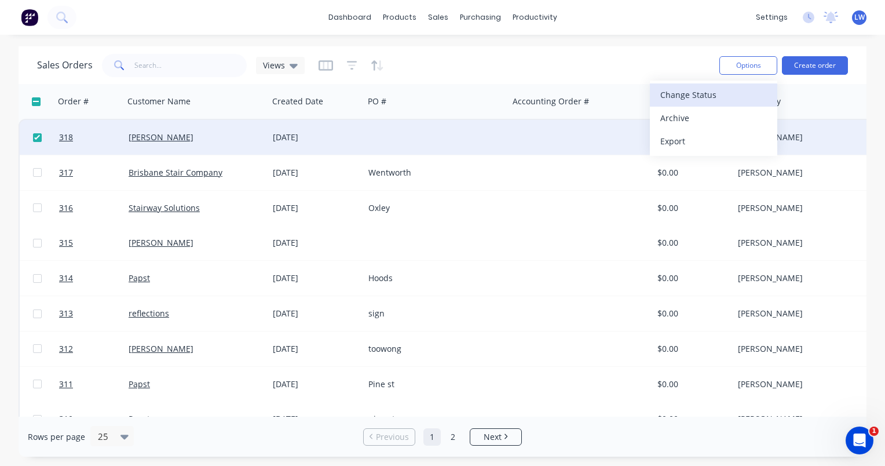
click at [681, 93] on div "Change Status" at bounding box center [713, 94] width 107 height 17
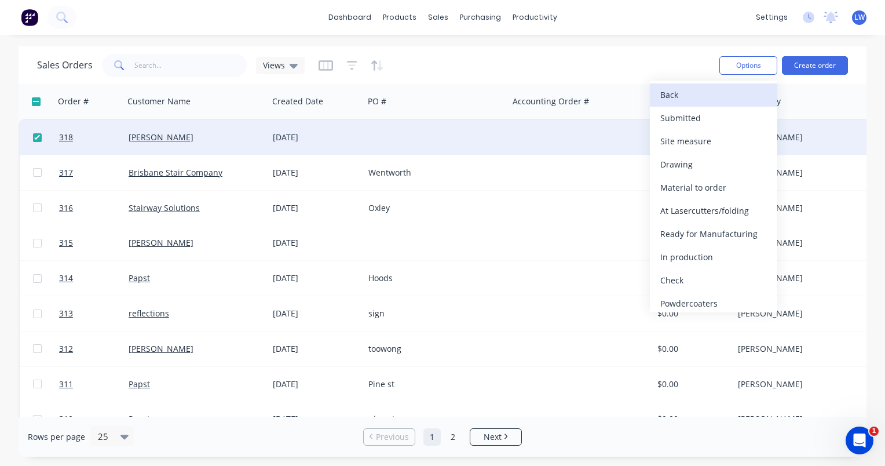
click at [676, 96] on div "Back" at bounding box center [713, 94] width 107 height 17
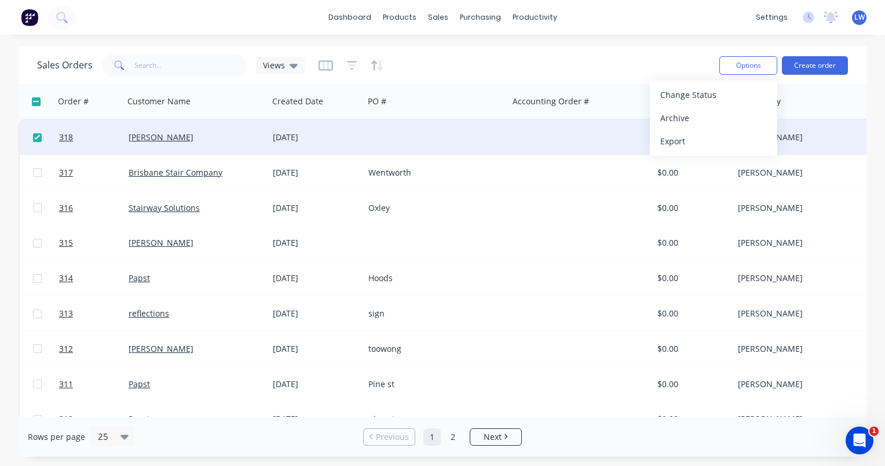
click at [304, 132] on div "[DATE]" at bounding box center [316, 138] width 86 height 12
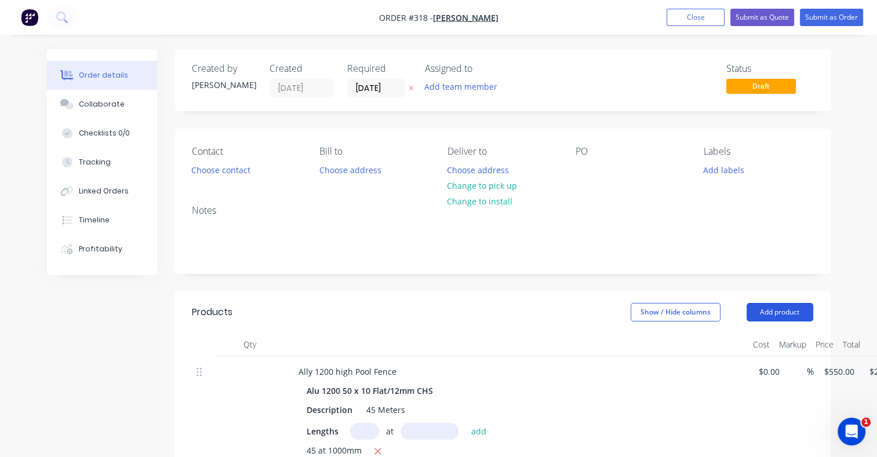
click at [795, 316] on button "Add product" at bounding box center [779, 312] width 67 height 19
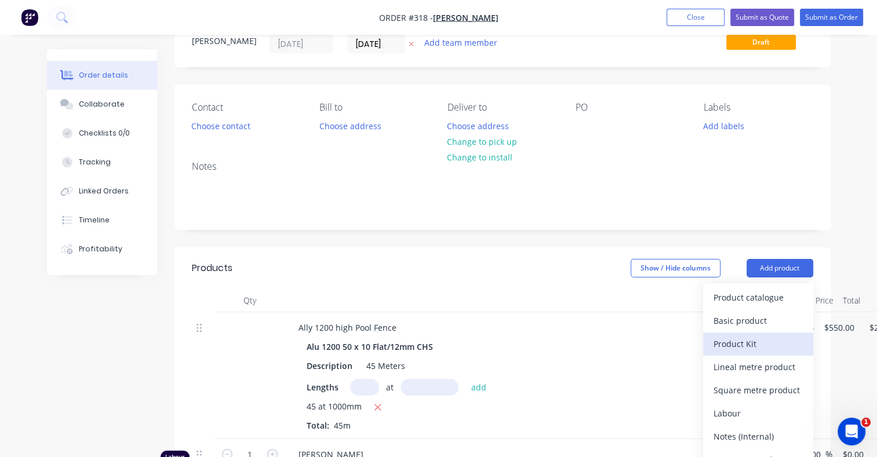
scroll to position [116, 0]
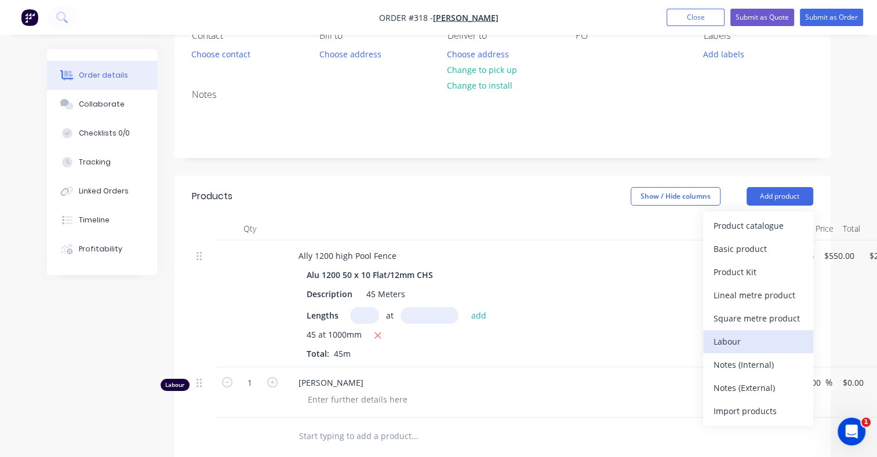
click at [723, 343] on div "Labour" at bounding box center [757, 341] width 89 height 17
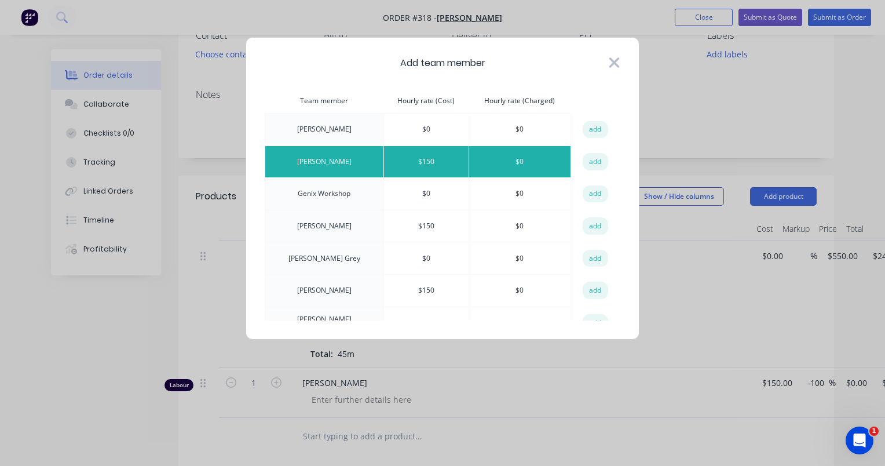
click at [616, 60] on icon at bounding box center [614, 62] width 10 height 10
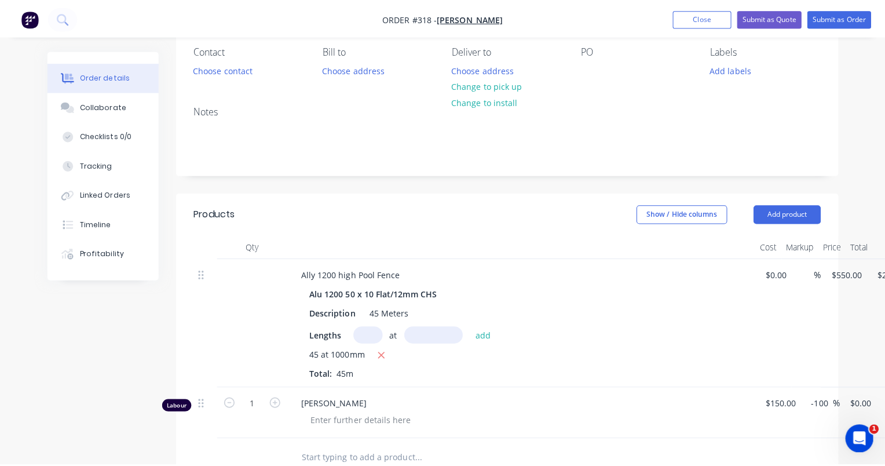
scroll to position [0, 0]
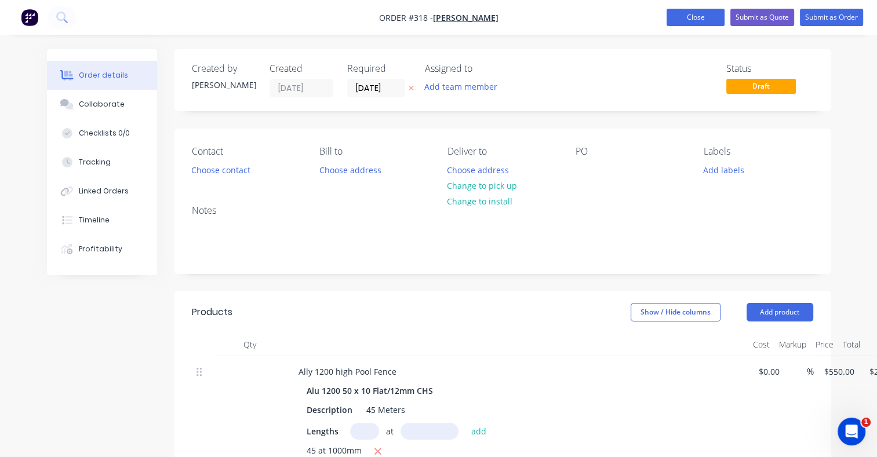
click at [700, 21] on button "Close" at bounding box center [695, 17] width 58 height 17
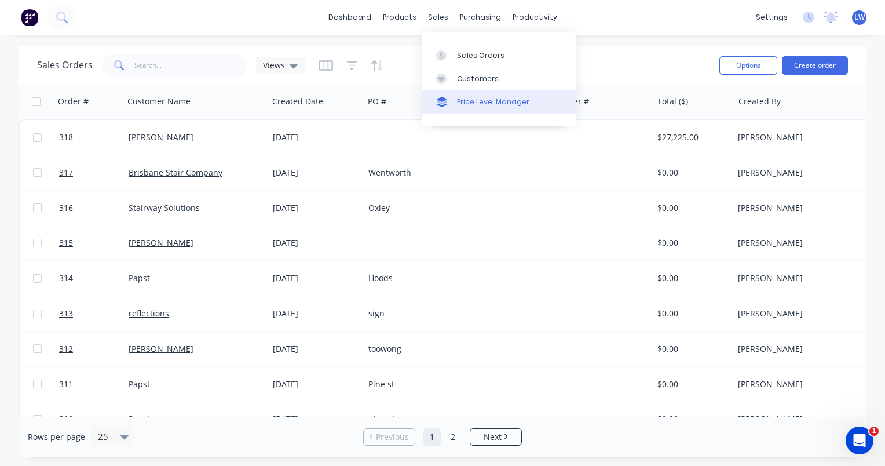
click at [459, 101] on div "Price Level Manager" at bounding box center [493, 102] width 72 height 10
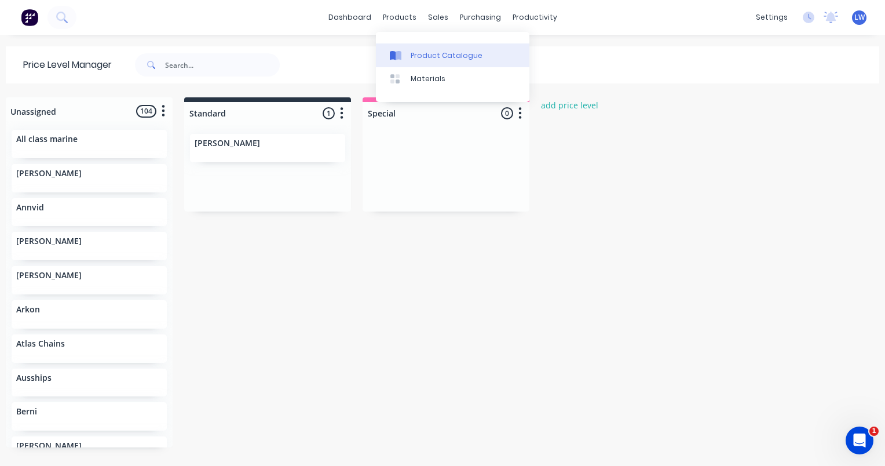
click at [419, 54] on div "Product Catalogue" at bounding box center [447, 55] width 72 height 10
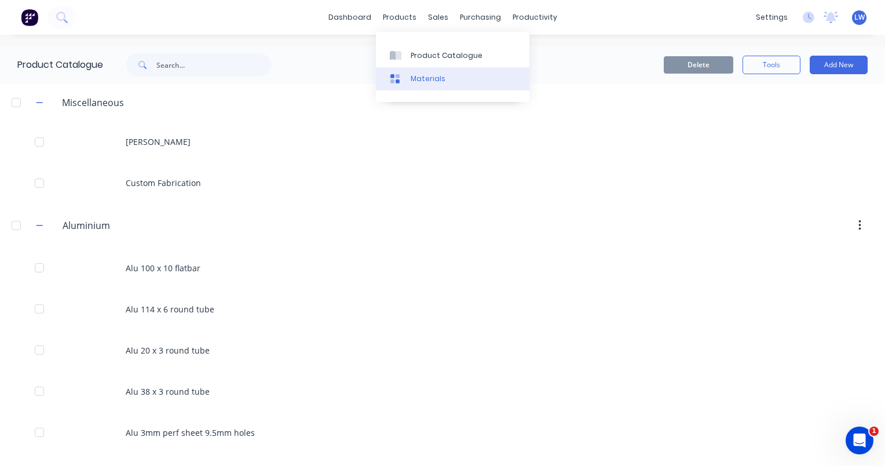
click at [404, 76] on div at bounding box center [398, 79] width 17 height 10
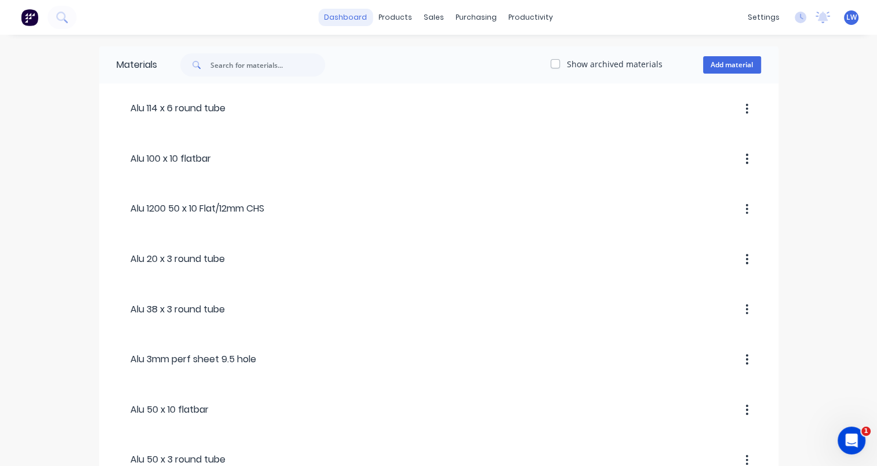
click at [355, 20] on link "dashboard" at bounding box center [345, 17] width 54 height 17
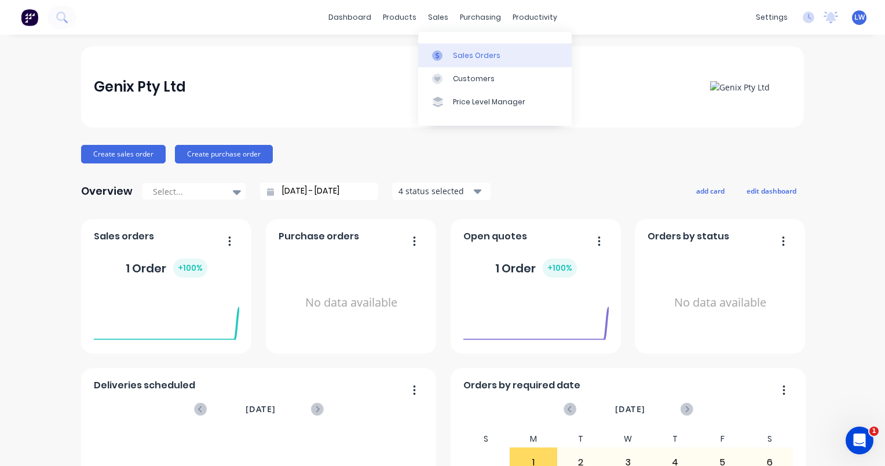
click at [457, 56] on div "Sales Orders" at bounding box center [477, 55] width 48 height 10
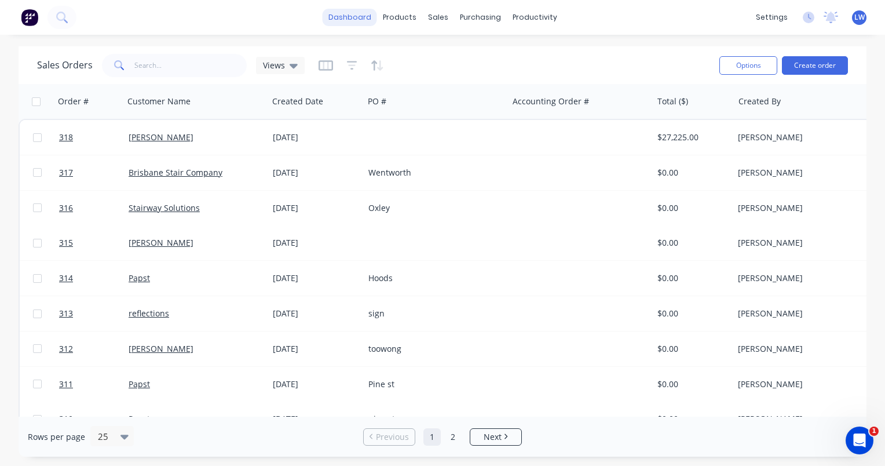
click at [373, 16] on link "dashboard" at bounding box center [350, 17] width 54 height 17
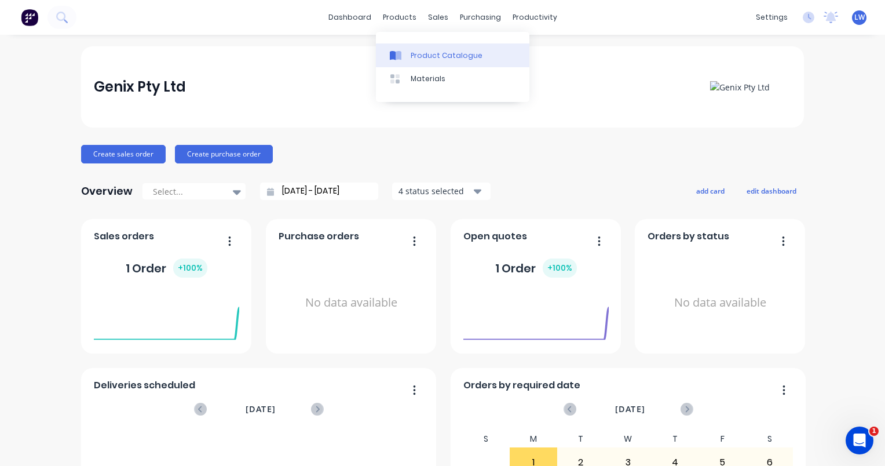
click at [430, 55] on div "Product Catalogue" at bounding box center [447, 55] width 72 height 10
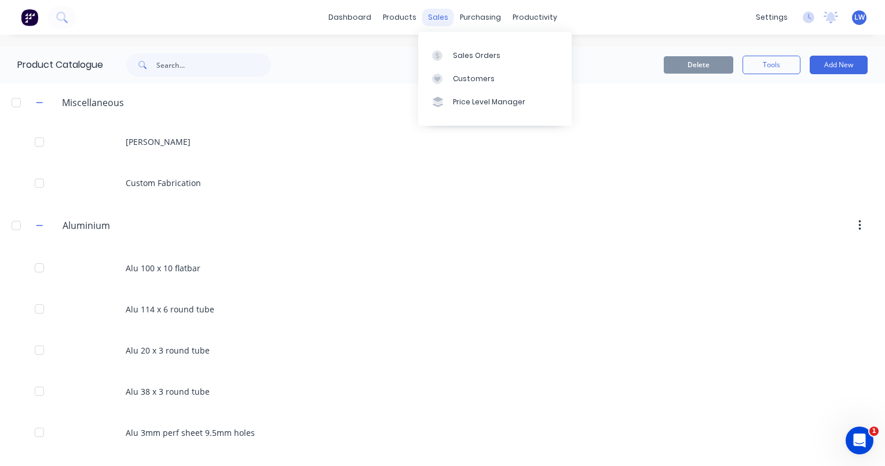
click at [433, 17] on div "sales" at bounding box center [438, 17] width 32 height 17
click at [459, 57] on div "Sales Orders" at bounding box center [477, 55] width 48 height 10
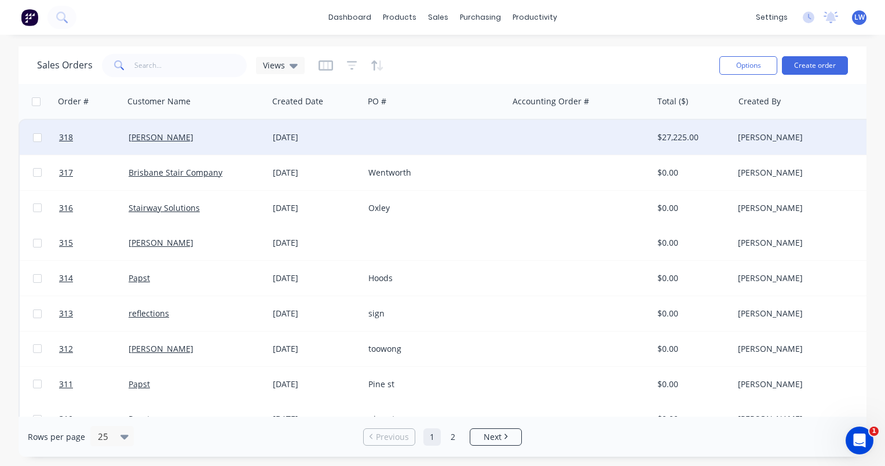
click at [306, 136] on div "[DATE]" at bounding box center [316, 138] width 86 height 12
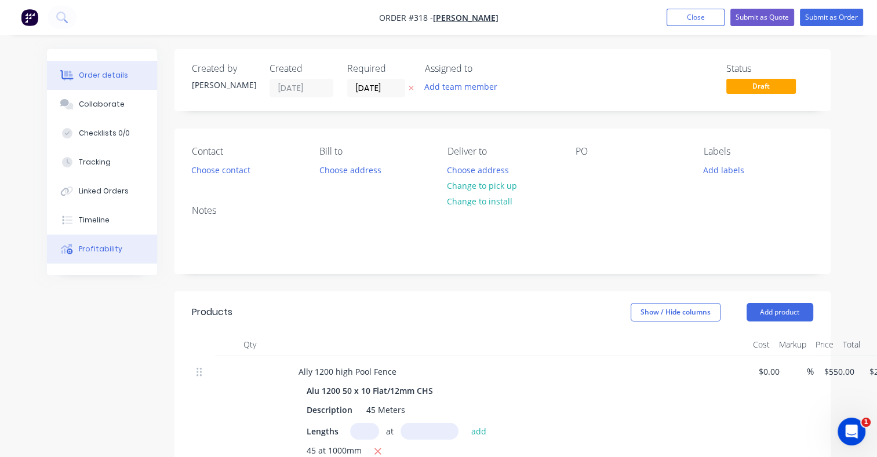
click at [103, 246] on div "Profitability" at bounding box center [100, 249] width 43 height 10
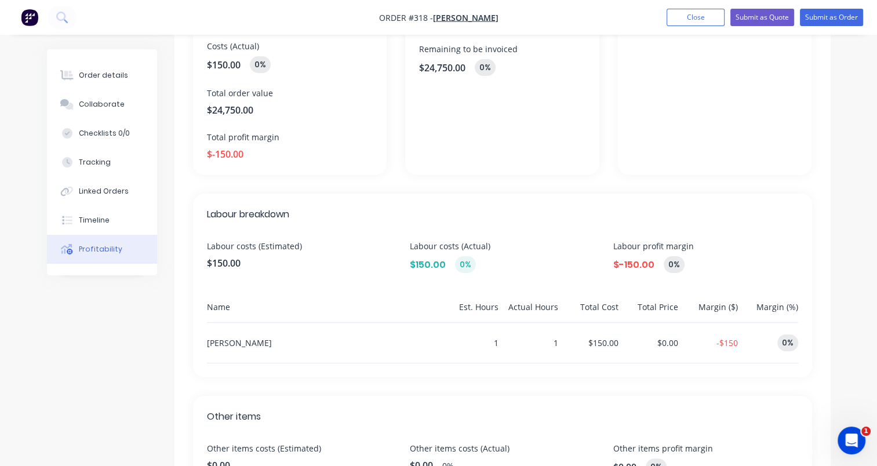
scroll to position [232, 0]
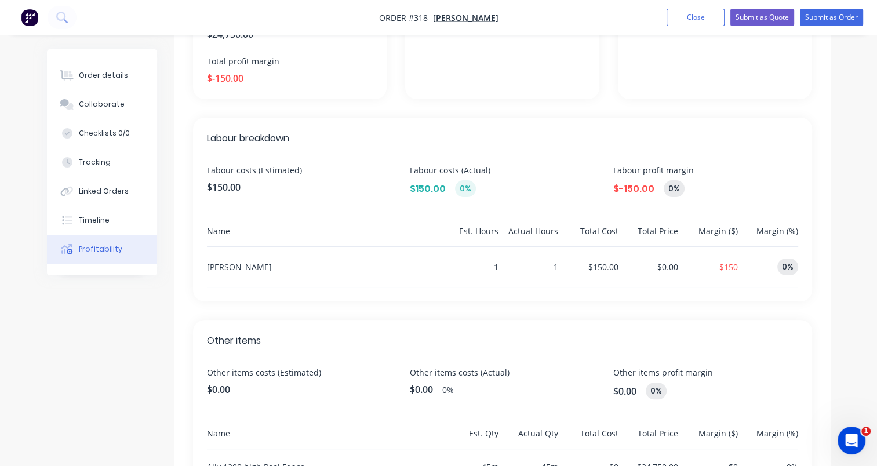
click at [607, 264] on div "$150.00" at bounding box center [590, 267] width 55 height 40
drag, startPoint x: 624, startPoint y: 266, endPoint x: 586, endPoint y: 268, distance: 37.7
click at [586, 268] on div "[PERSON_NAME] 1 1 $150.00 $0.00 -$150 0%" at bounding box center [502, 267] width 591 height 41
drag, startPoint x: 586, startPoint y: 268, endPoint x: 558, endPoint y: 132, distance: 139.0
click at [558, 132] on span "Labour breakdown" at bounding box center [502, 139] width 591 height 14
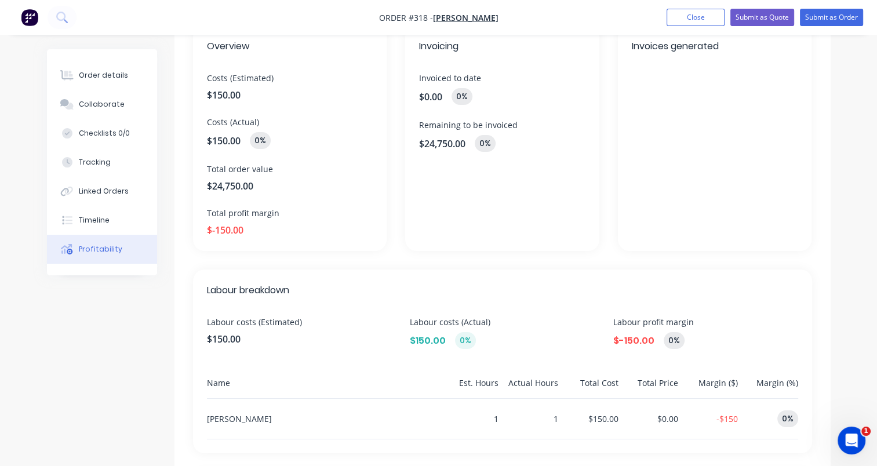
scroll to position [70, 0]
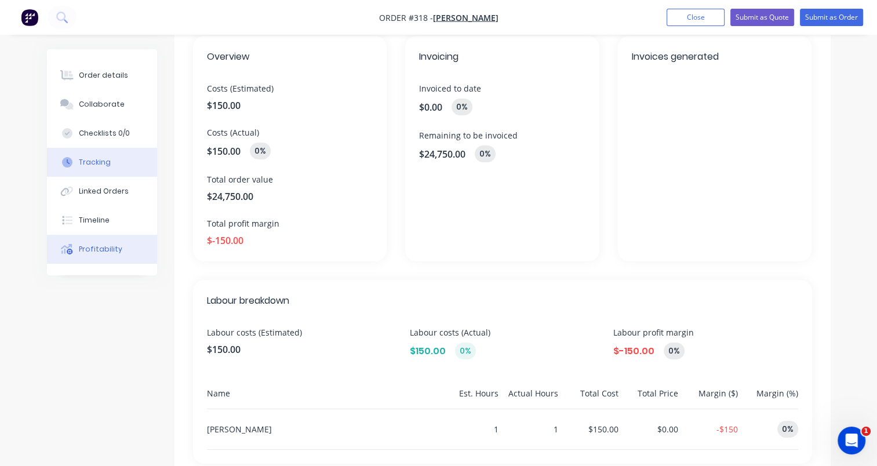
click at [114, 176] on button "Tracking" at bounding box center [102, 162] width 110 height 29
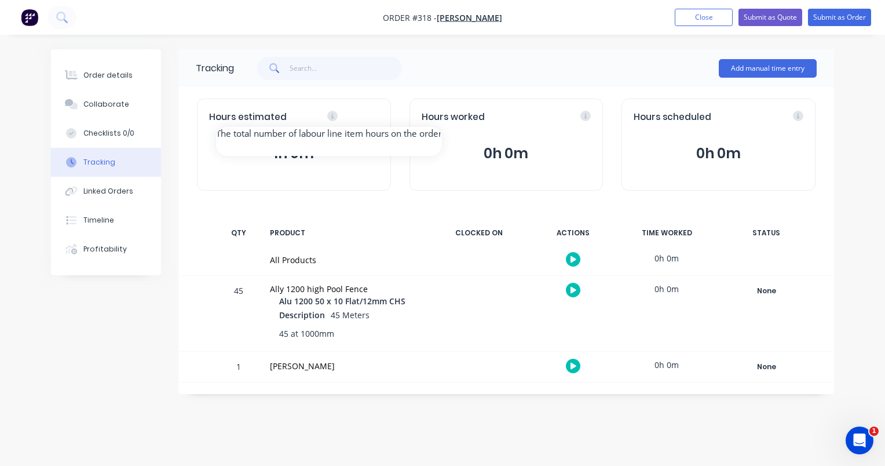
click at [373, 118] on div "Hours estimated" at bounding box center [294, 117] width 170 height 13
click at [327, 115] on icon at bounding box center [332, 116] width 10 height 10
click at [284, 157] on button "1h 0m" at bounding box center [294, 154] width 170 height 22
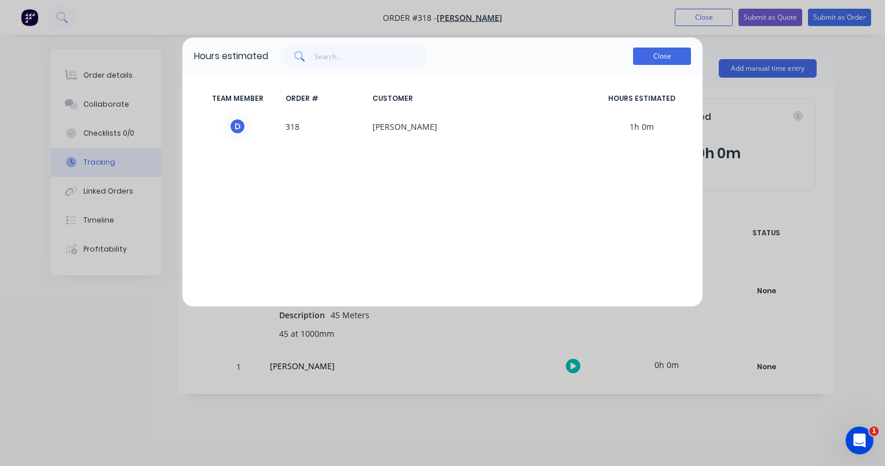
click at [650, 60] on button "Close" at bounding box center [662, 56] width 58 height 17
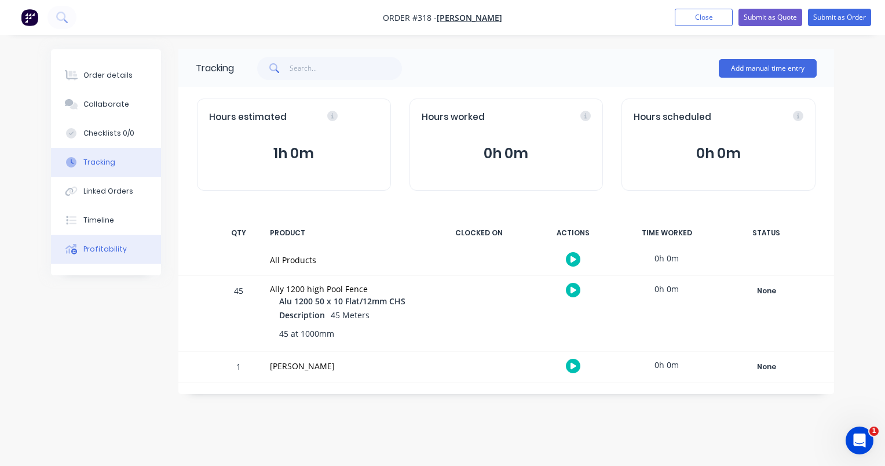
click at [86, 250] on div "Profitability" at bounding box center [104, 249] width 43 height 10
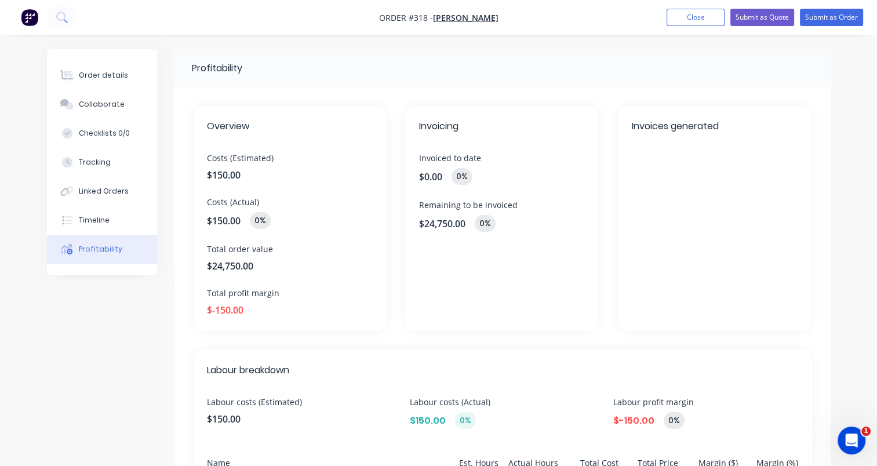
click at [37, 15] on img "button" at bounding box center [29, 17] width 17 height 17
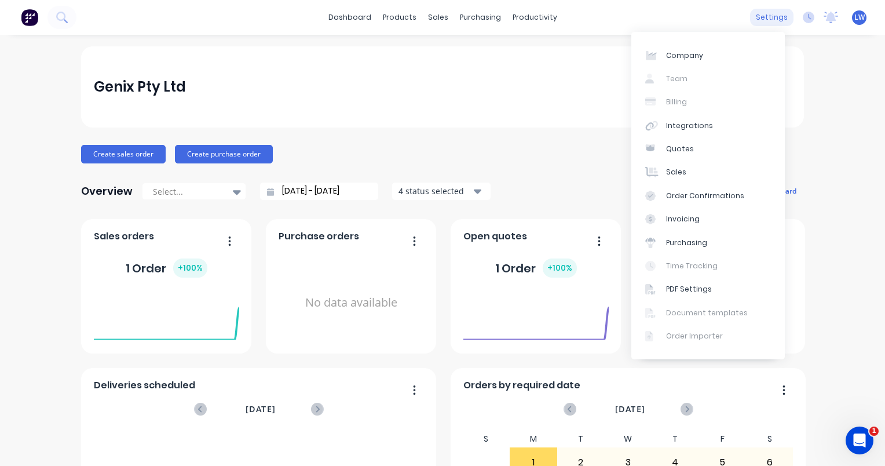
click at [762, 17] on div "settings" at bounding box center [771, 17] width 43 height 17
click at [679, 174] on div "Sales" at bounding box center [676, 172] width 20 height 10
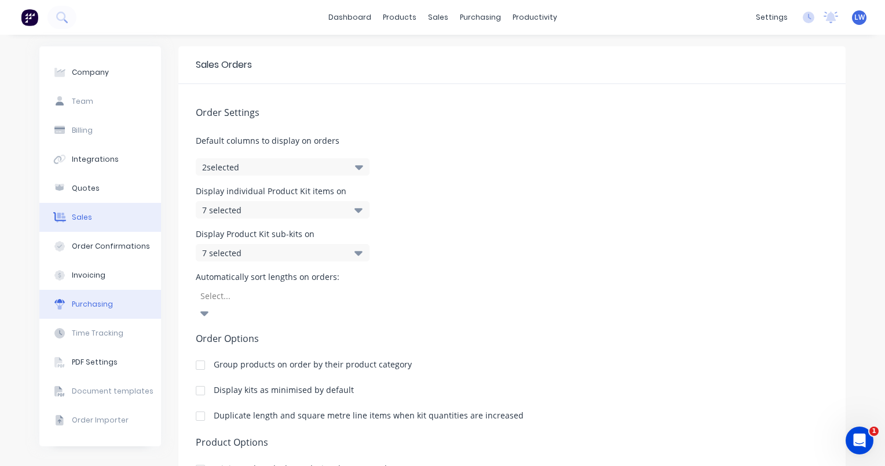
click at [89, 299] on div "Purchasing" at bounding box center [92, 304] width 41 height 10
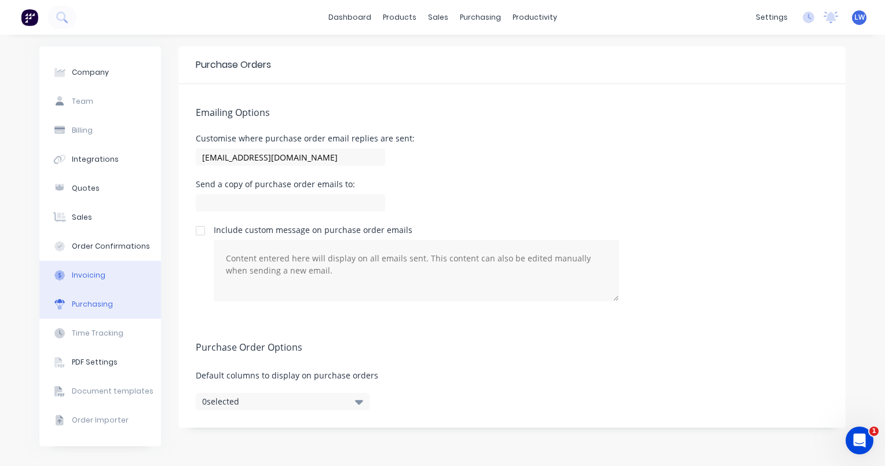
click at [92, 273] on div "Invoicing" at bounding box center [89, 275] width 34 height 10
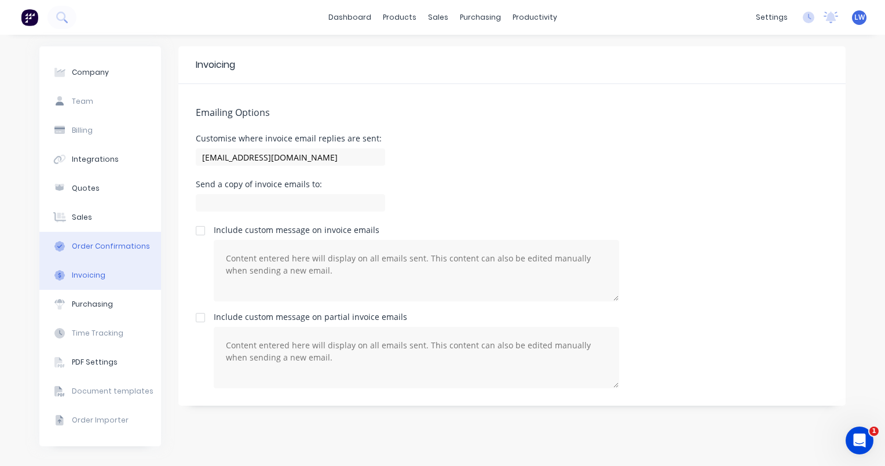
click at [95, 246] on div "Order Confirmations" at bounding box center [111, 246] width 78 height 10
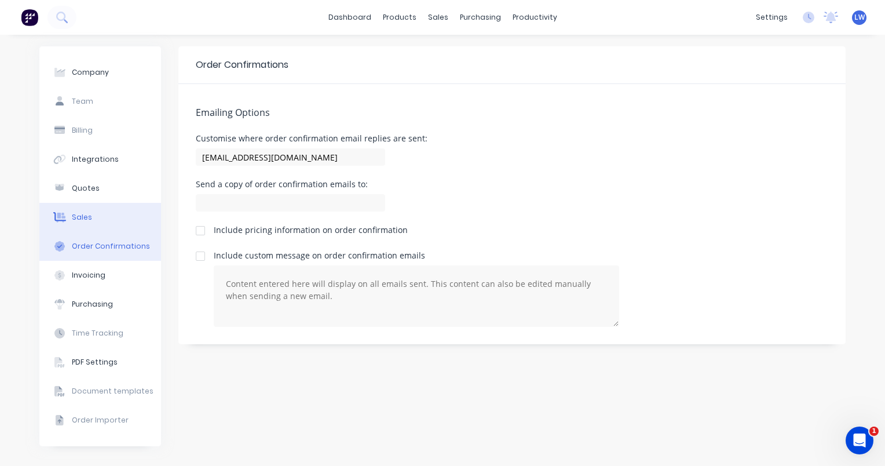
click at [90, 217] on button "Sales" at bounding box center [100, 217] width 122 height 29
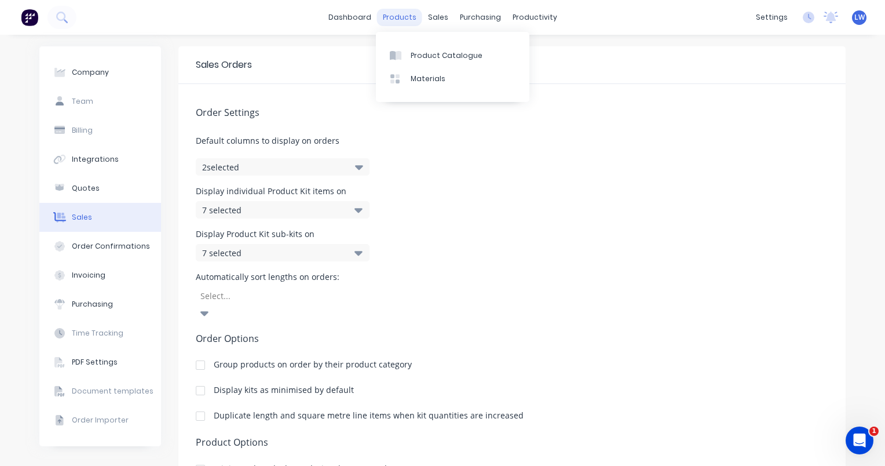
click at [409, 19] on div "products" at bounding box center [399, 17] width 45 height 17
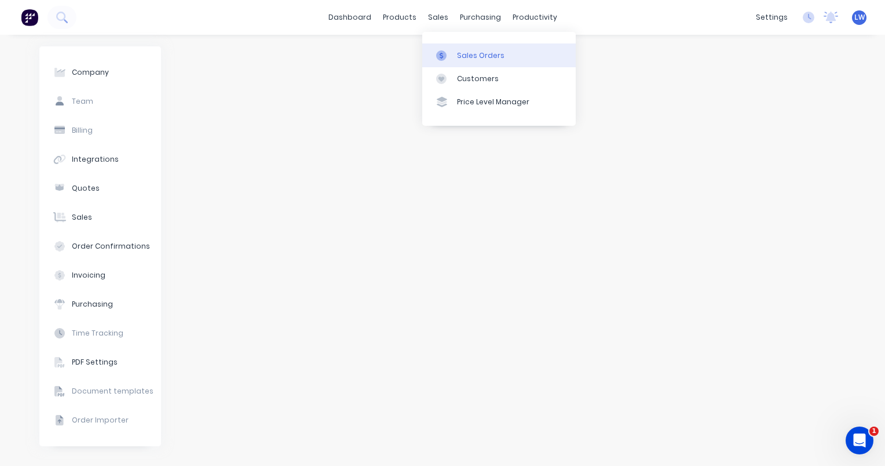
click at [450, 53] on div at bounding box center [444, 55] width 17 height 10
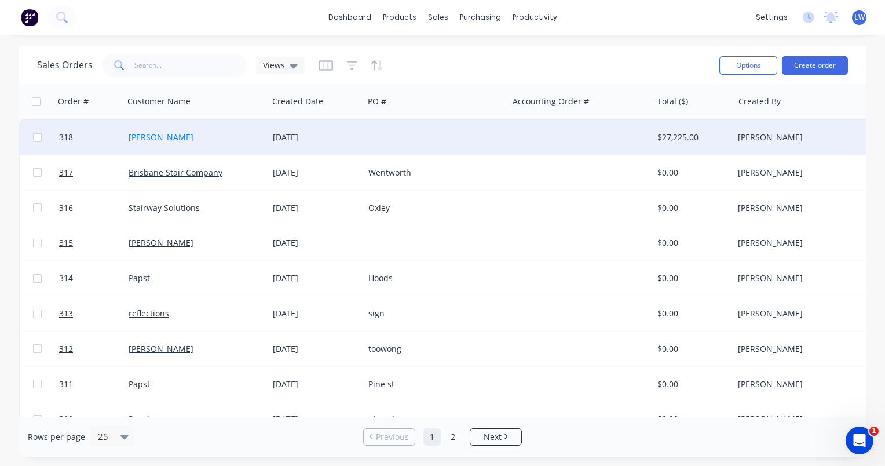
click at [159, 138] on link "[PERSON_NAME]" at bounding box center [161, 137] width 65 height 11
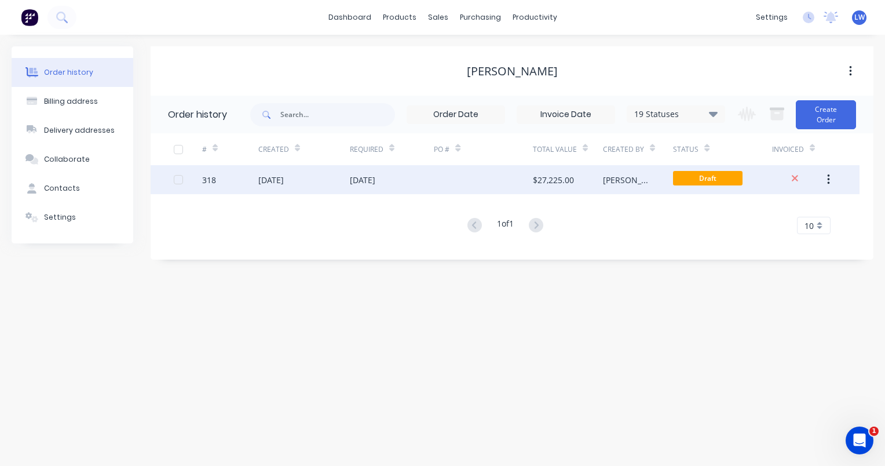
click at [330, 176] on div "[DATE]" at bounding box center [304, 179] width 92 height 29
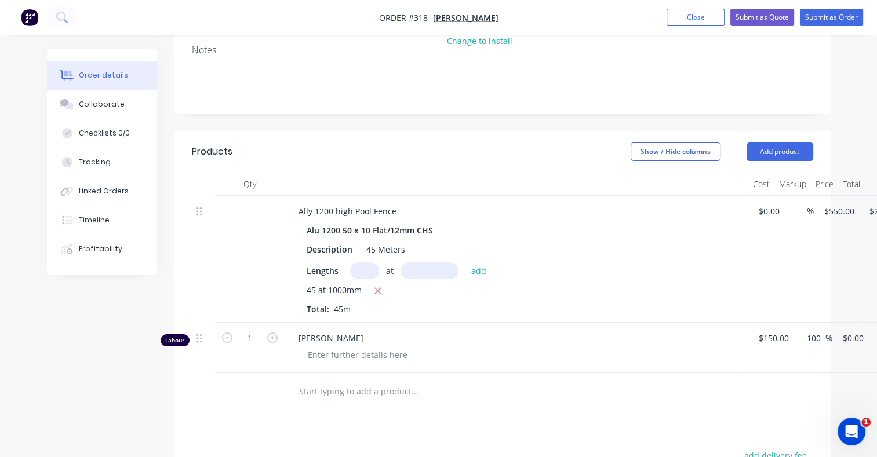
scroll to position [290, 0]
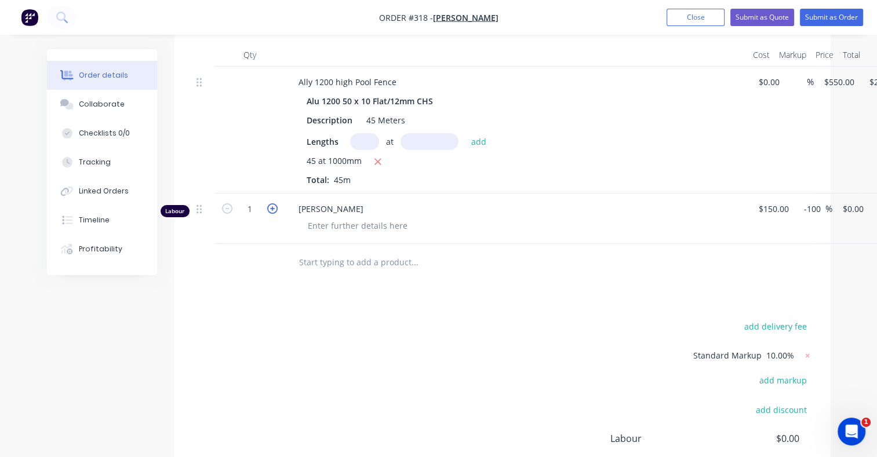
click at [271, 209] on icon "button" at bounding box center [272, 208] width 10 height 10
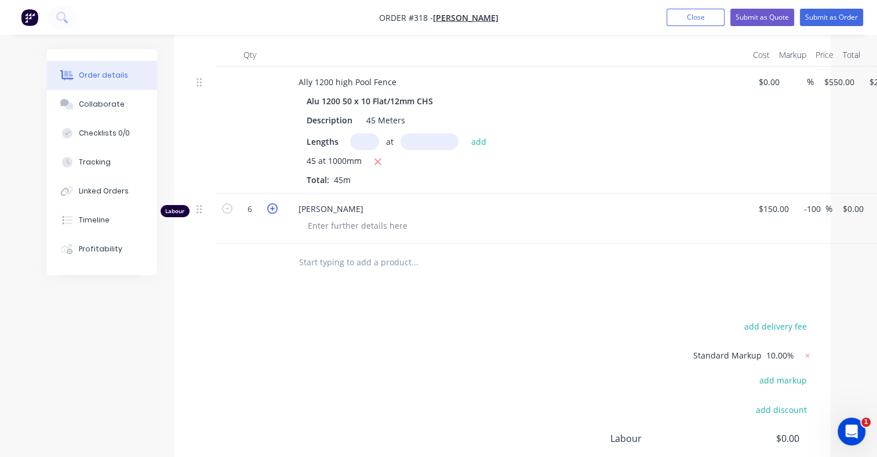
click at [271, 209] on icon "button" at bounding box center [272, 208] width 10 height 10
type input "7"
click at [262, 271] on div at bounding box center [250, 263] width 70 height 38
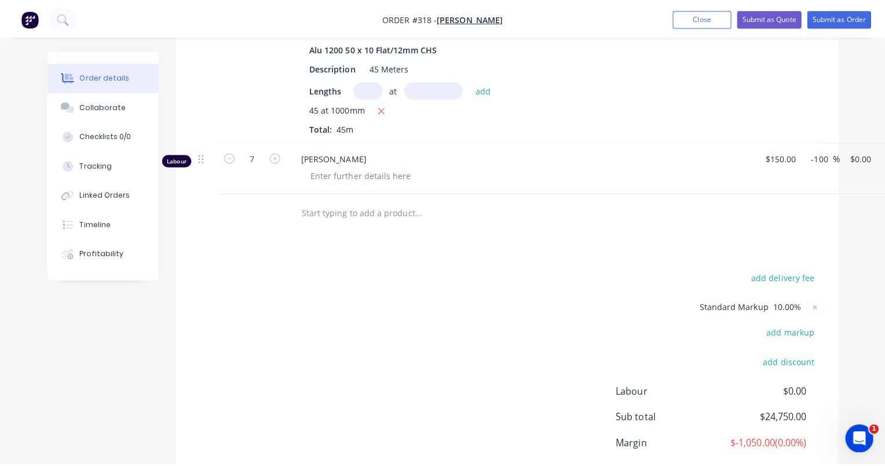
scroll to position [201, 0]
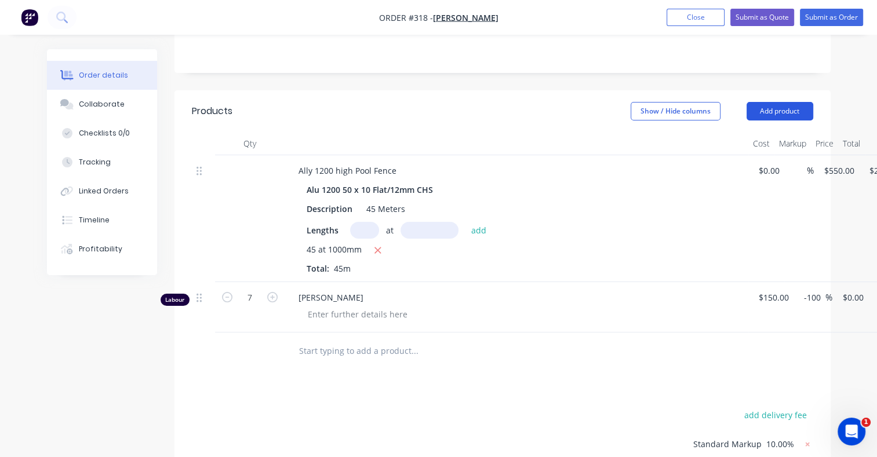
click at [776, 113] on button "Add product" at bounding box center [779, 111] width 67 height 19
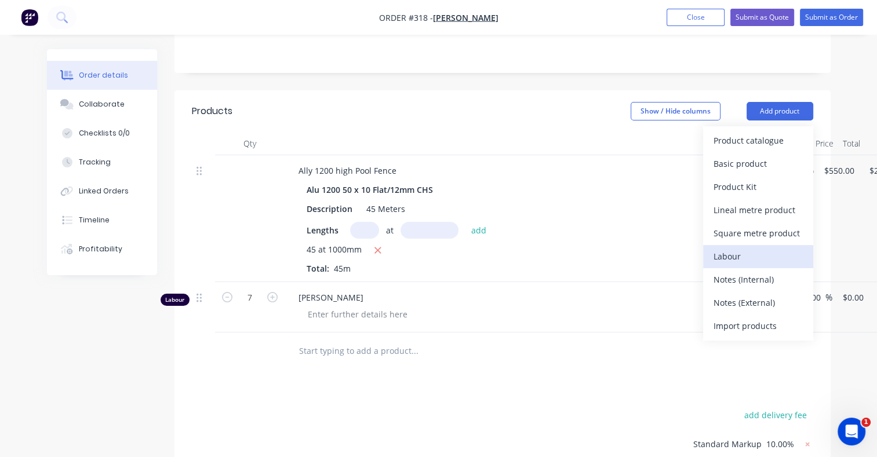
click at [745, 253] on div "Labour" at bounding box center [757, 256] width 89 height 17
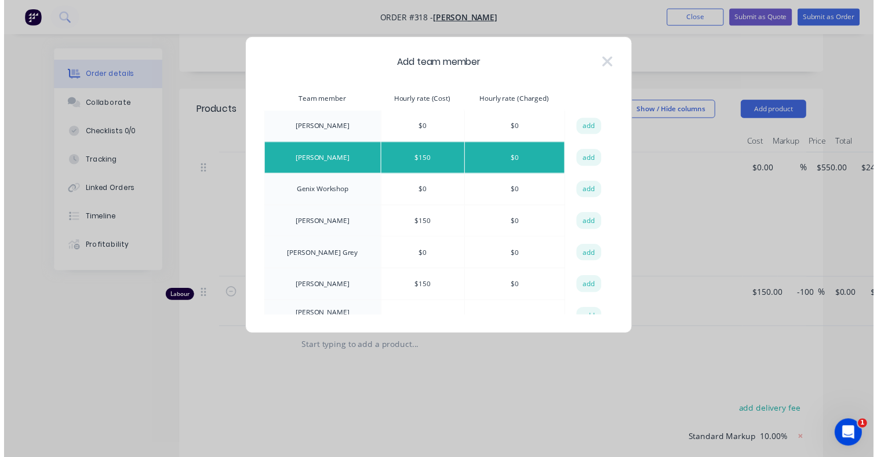
scroll to position [0, 0]
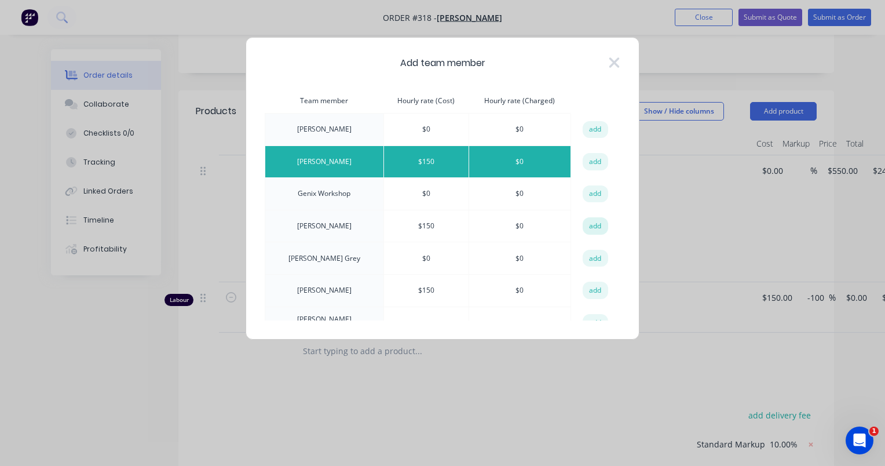
click at [589, 223] on button "add" at bounding box center [595, 225] width 25 height 17
click at [313, 222] on td "[PERSON_NAME]" at bounding box center [324, 226] width 119 height 32
click at [614, 65] on icon at bounding box center [614, 62] width 12 height 16
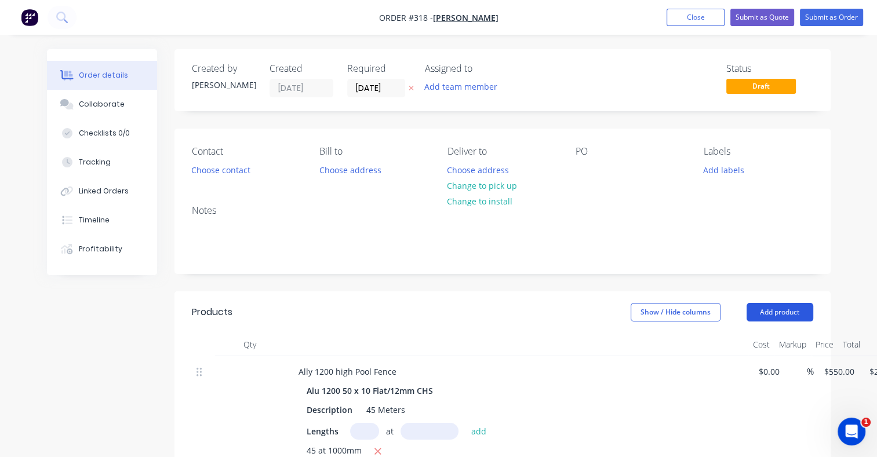
click at [777, 312] on button "Add product" at bounding box center [779, 312] width 67 height 19
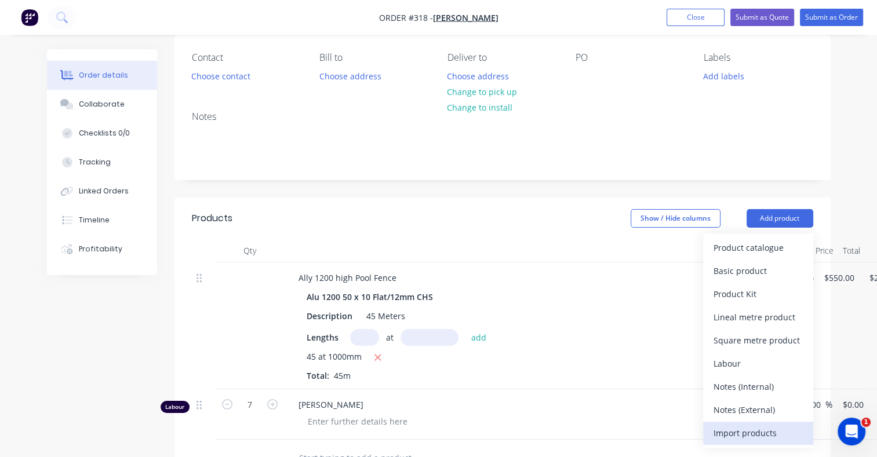
scroll to position [116, 0]
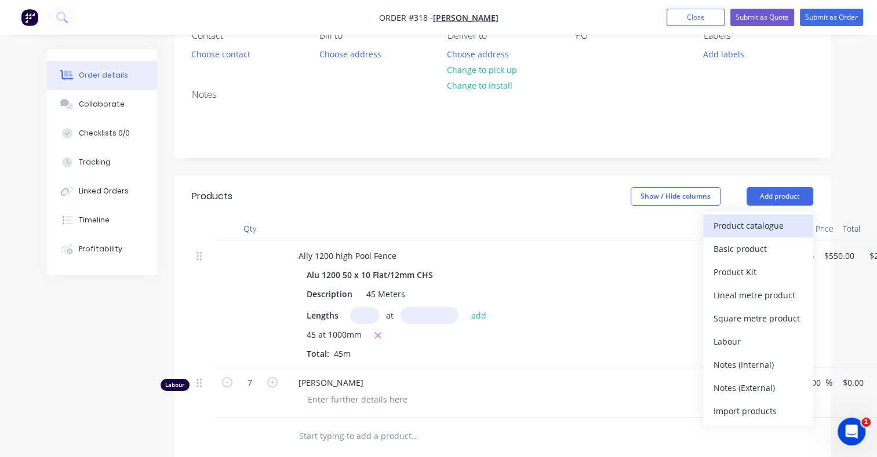
click at [761, 225] on div "Product catalogue" at bounding box center [757, 225] width 89 height 17
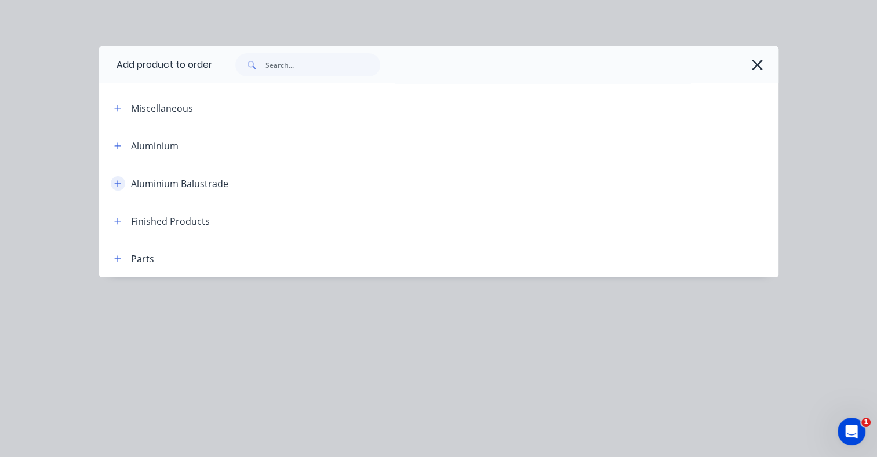
click at [120, 183] on icon "button" at bounding box center [117, 183] width 6 height 6
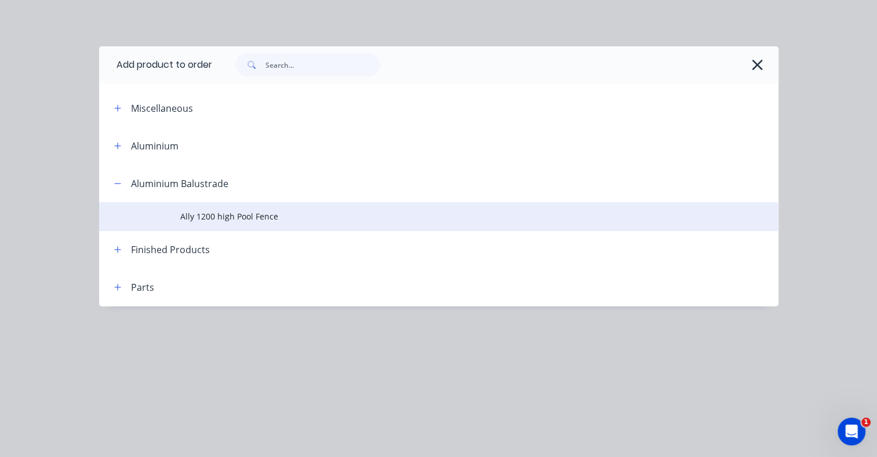
click at [216, 214] on span "Ally 1200 high Pool Fence" at bounding box center [419, 216] width 478 height 12
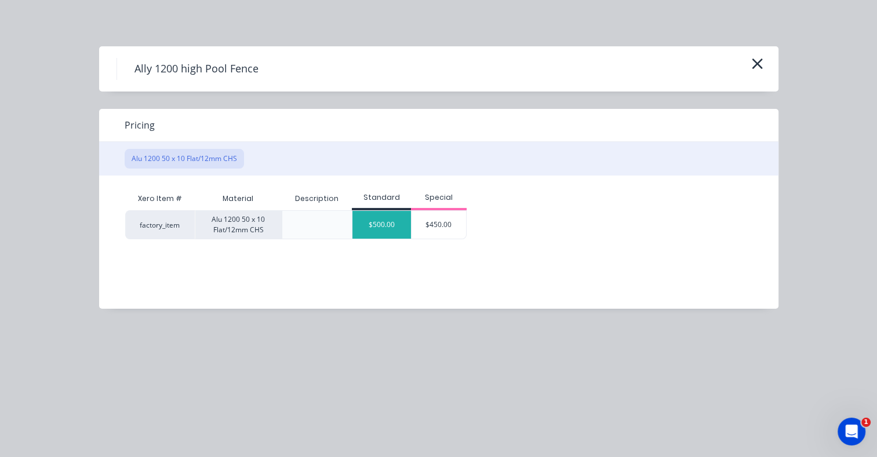
click at [386, 222] on div "$500.00" at bounding box center [381, 225] width 59 height 28
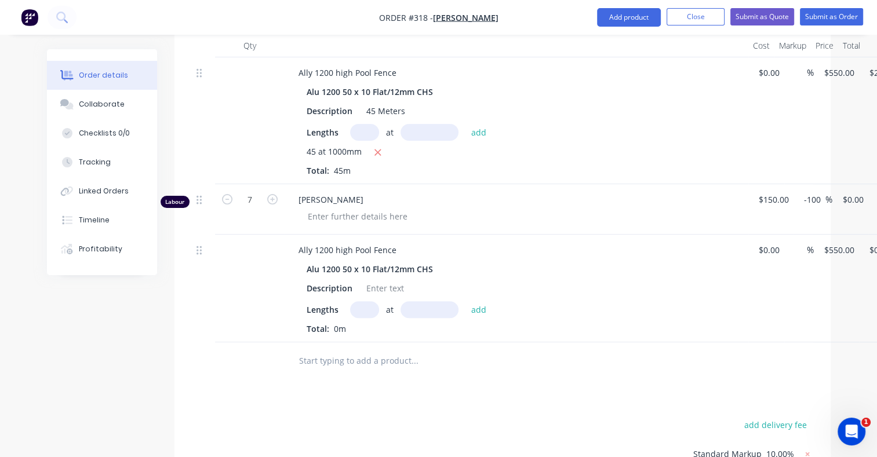
scroll to position [406, 0]
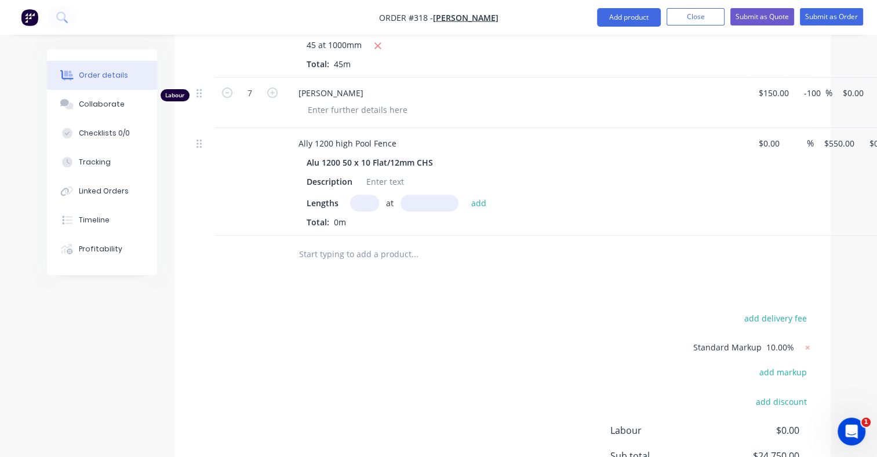
click at [370, 201] on input "text" at bounding box center [364, 203] width 29 height 17
type input "50"
click at [413, 198] on input "text" at bounding box center [429, 203] width 58 height 17
type input "1000"
click at [465, 195] on button "add" at bounding box center [478, 203] width 27 height 16
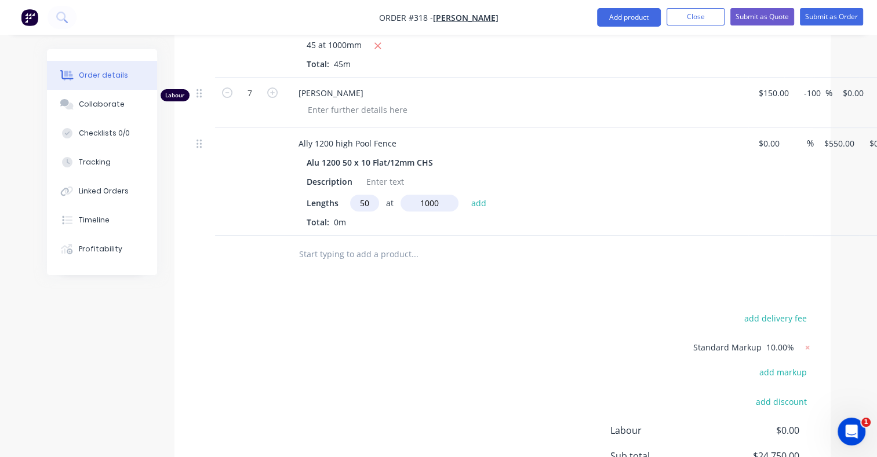
type input "$27,500.00"
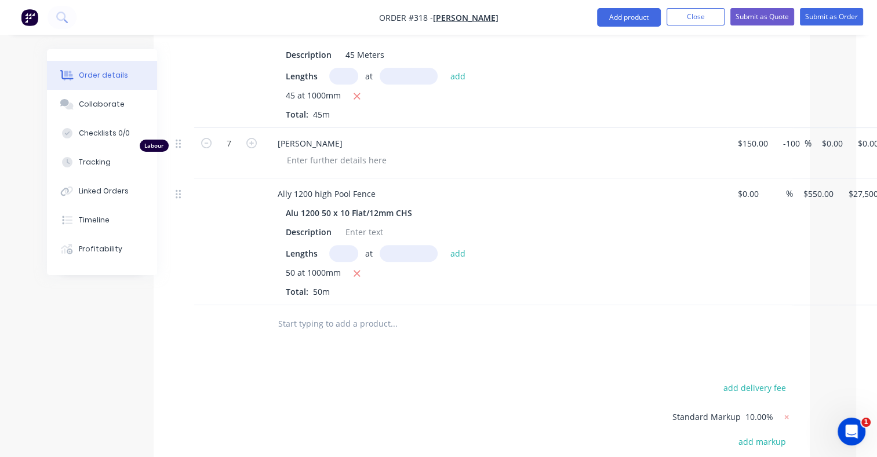
scroll to position [328, 21]
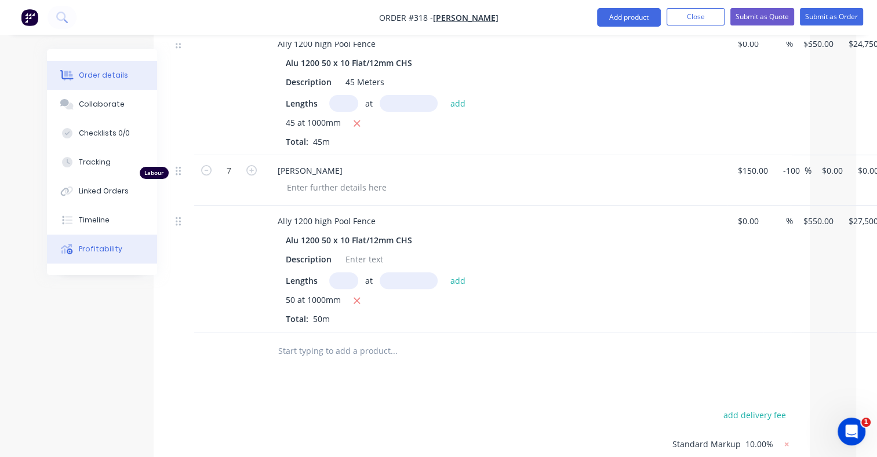
click at [97, 250] on div "Profitability" at bounding box center [100, 249] width 43 height 10
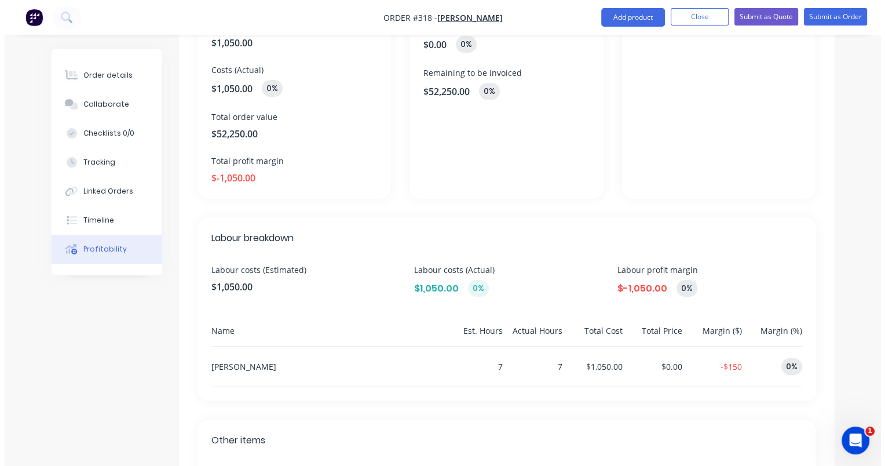
scroll to position [232, 0]
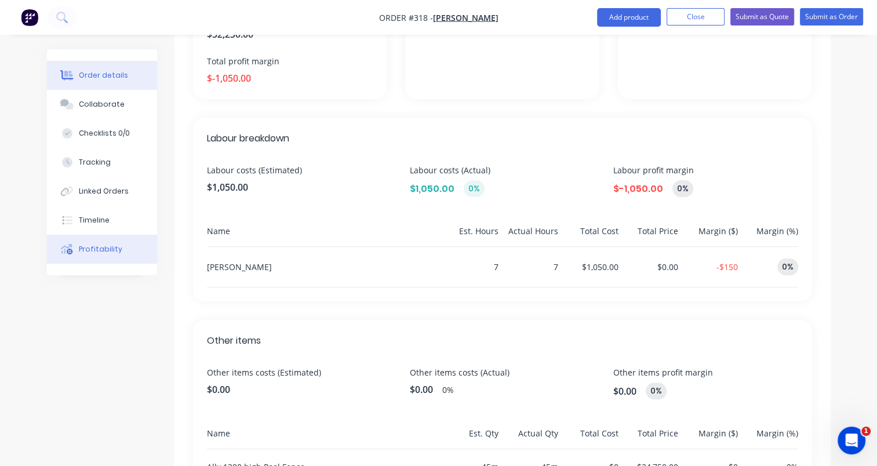
click at [81, 80] on div "Order details" at bounding box center [103, 75] width 49 height 10
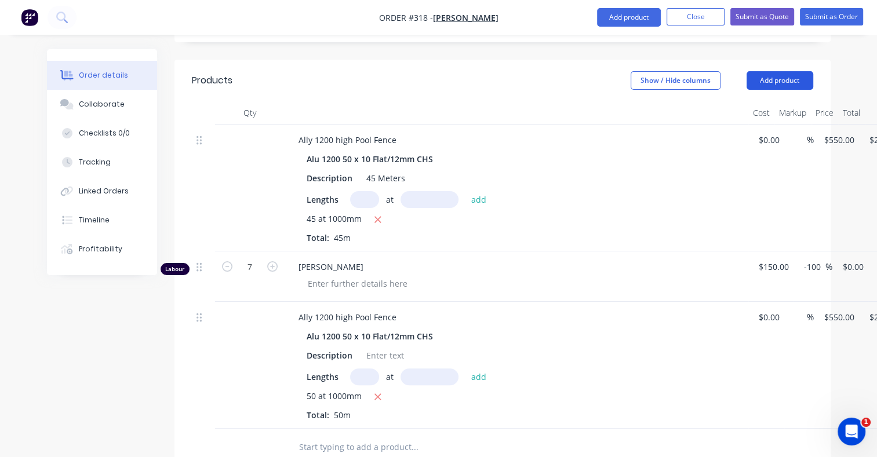
click at [794, 79] on button "Add product" at bounding box center [779, 80] width 67 height 19
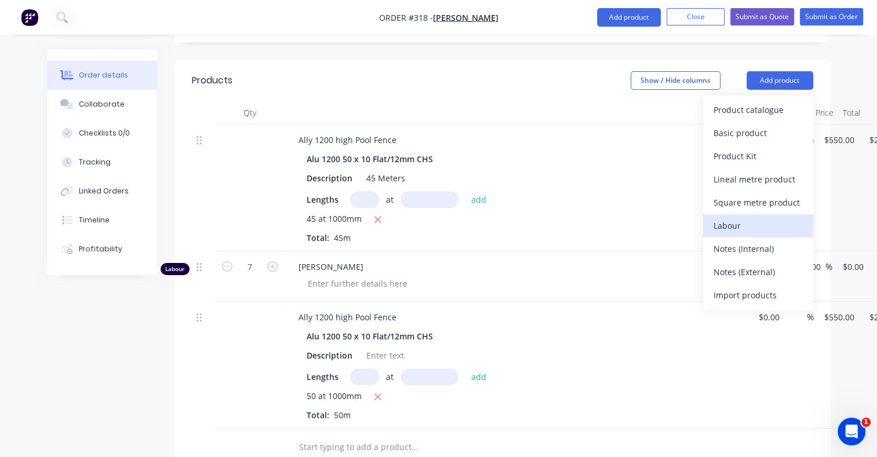
click at [734, 221] on div "Labour" at bounding box center [757, 225] width 89 height 17
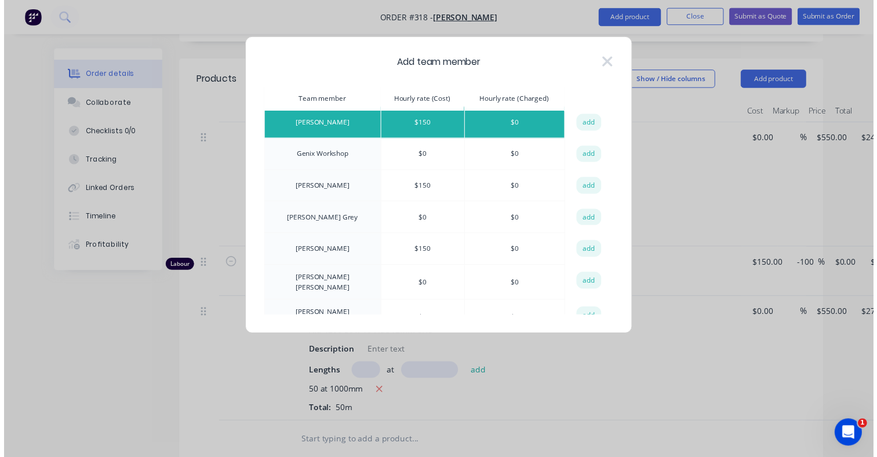
scroll to position [79, 0]
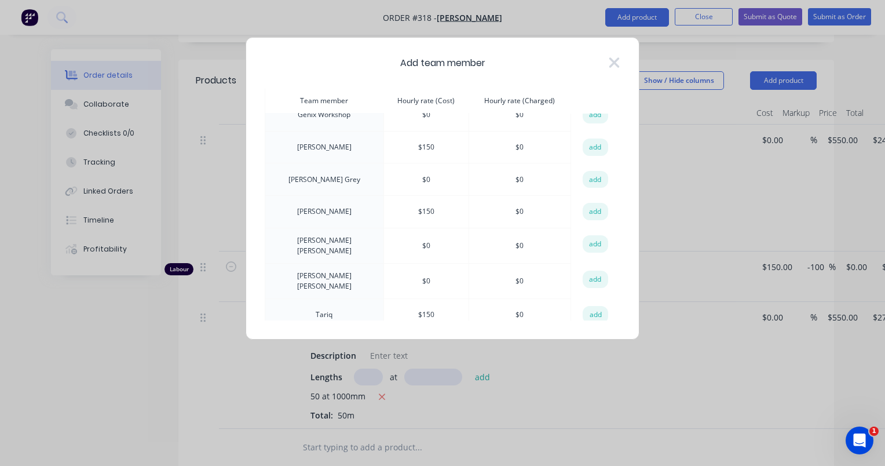
click at [119, 247] on div "Add team member Team member Hourly rate (Cost) Hourly rate (Charged) action [PE…" at bounding box center [442, 233] width 885 height 466
click at [614, 61] on icon at bounding box center [614, 62] width 10 height 10
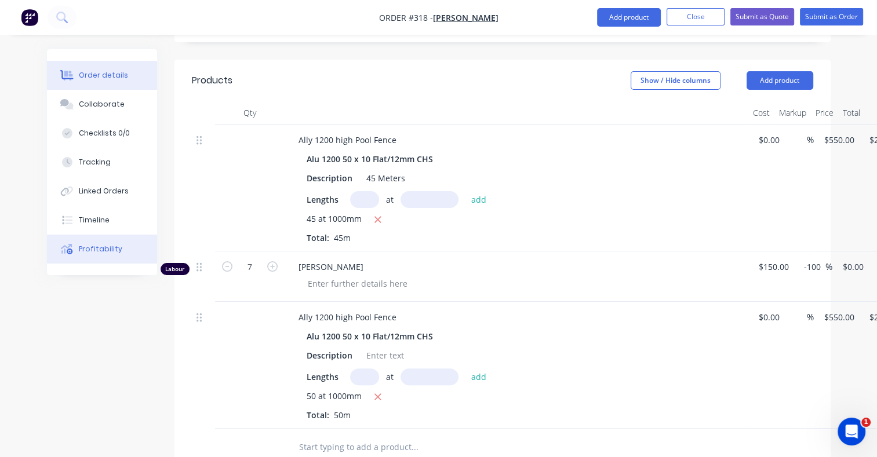
click at [97, 248] on div "Profitability" at bounding box center [100, 249] width 43 height 10
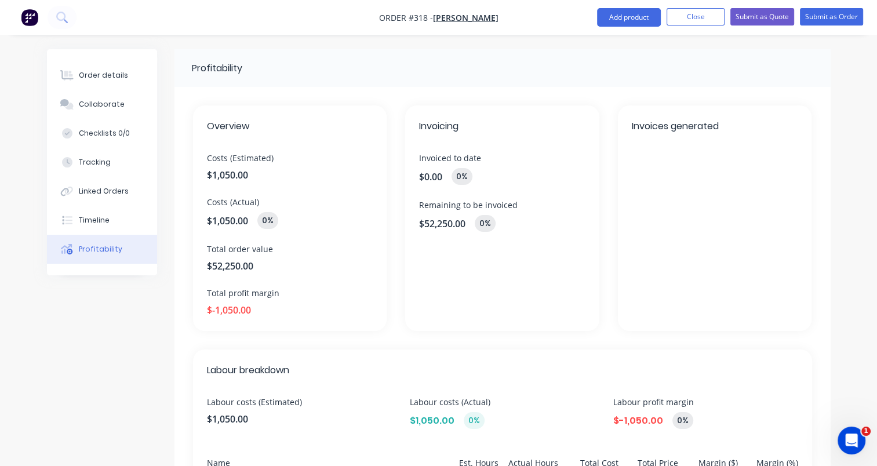
click at [28, 19] on img "button" at bounding box center [29, 17] width 17 height 17
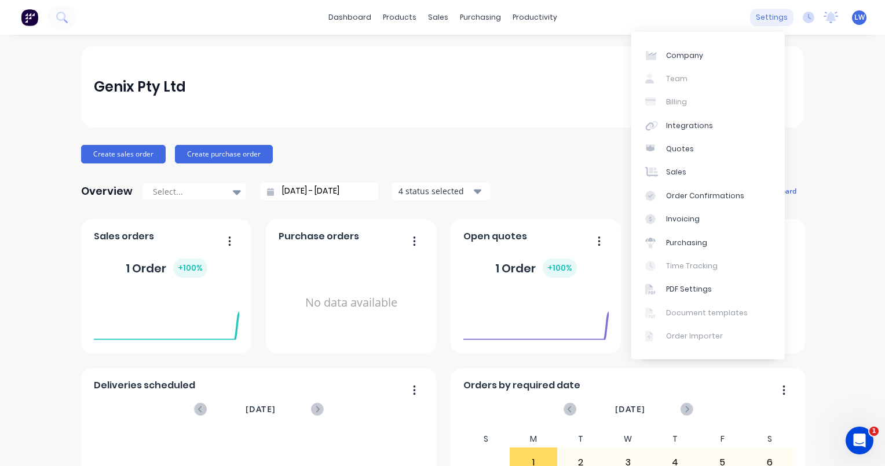
click at [761, 19] on div "settings" at bounding box center [771, 17] width 43 height 17
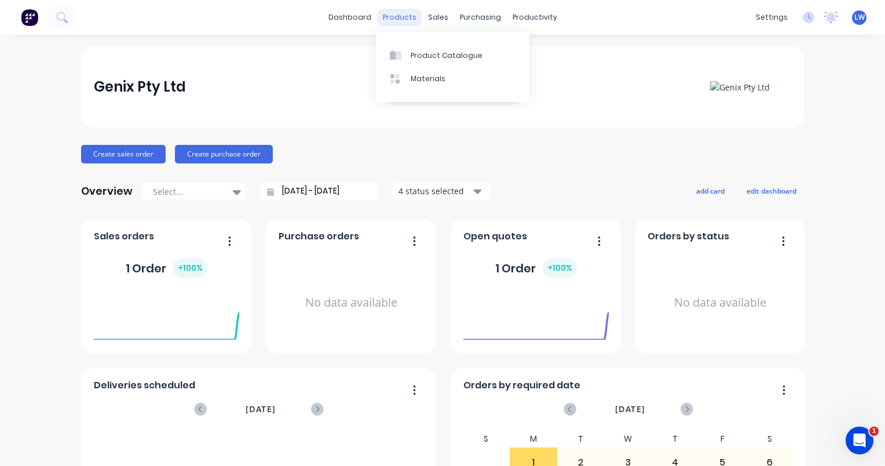
click at [397, 20] on div "products" at bounding box center [399, 17] width 45 height 17
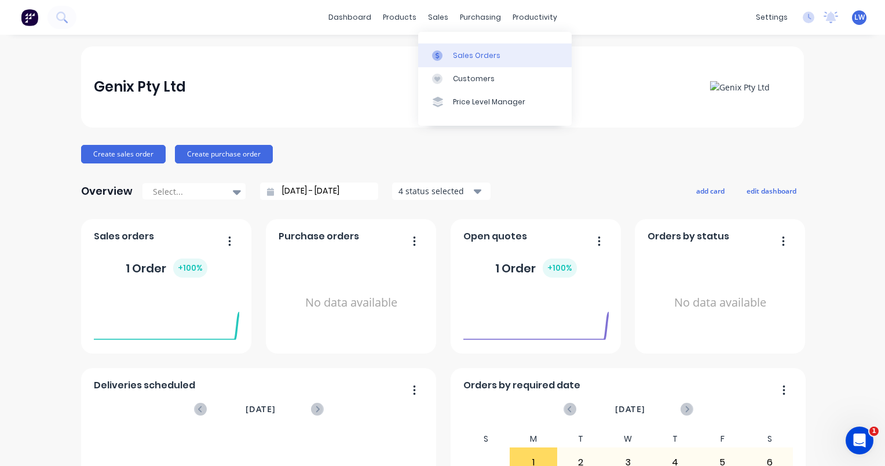
click at [456, 52] on div "Sales Orders" at bounding box center [477, 55] width 48 height 10
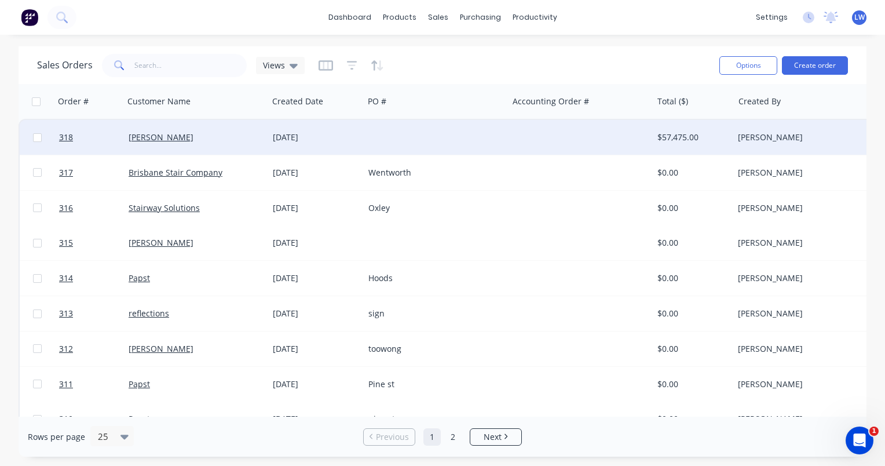
click at [294, 143] on div "[DATE]" at bounding box center [316, 137] width 96 height 35
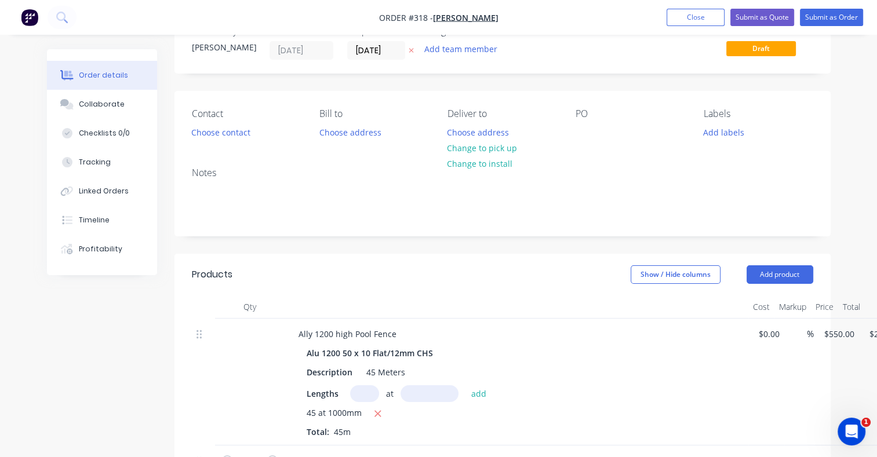
scroll to position [58, 0]
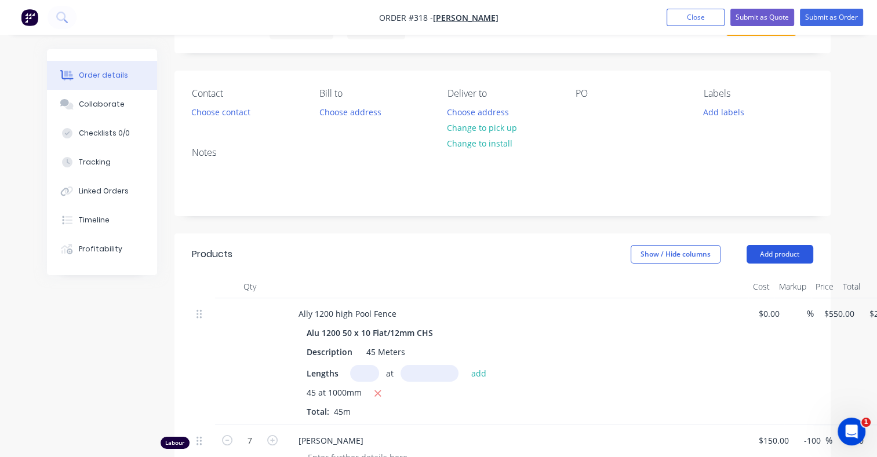
click at [785, 256] on button "Add product" at bounding box center [779, 254] width 67 height 19
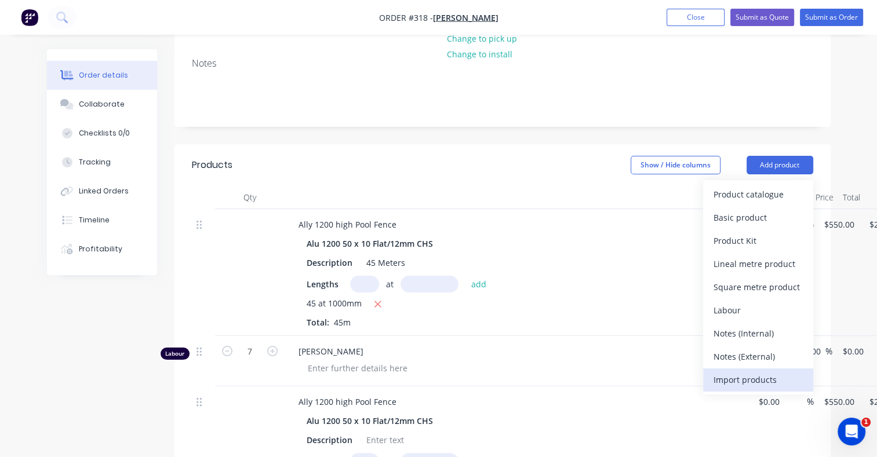
scroll to position [174, 0]
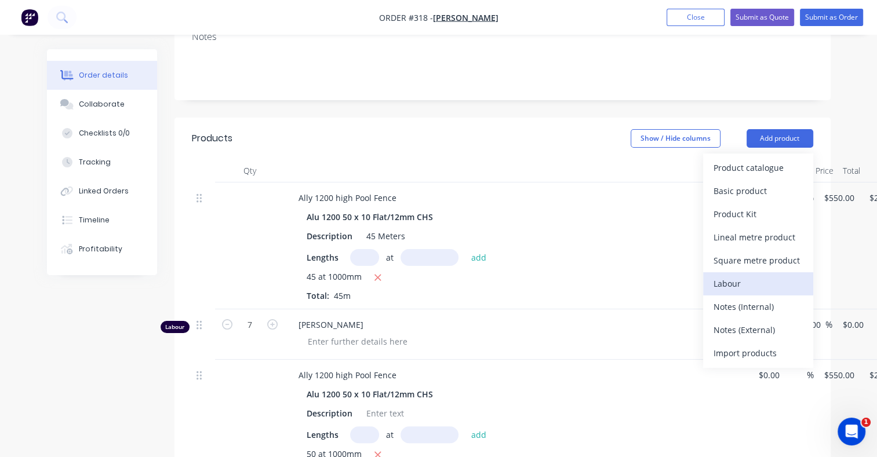
click at [727, 276] on div "Labour" at bounding box center [757, 283] width 89 height 17
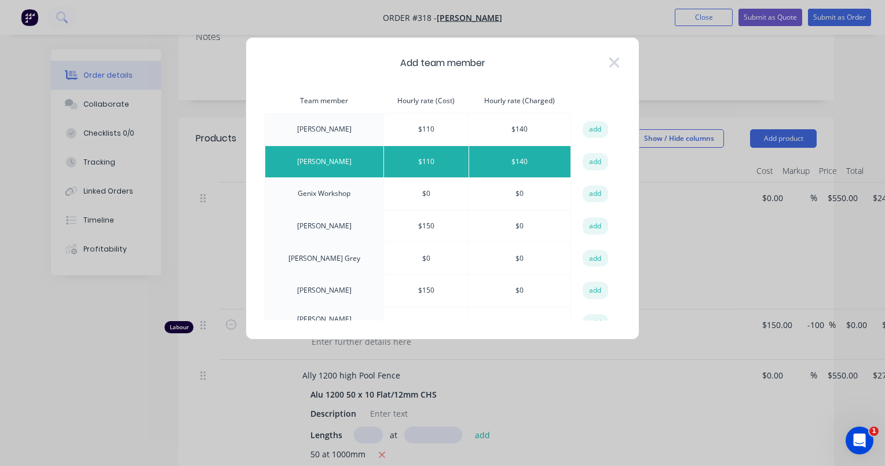
click at [395, 132] on td "$ 110" at bounding box center [426, 130] width 85 height 32
click at [410, 127] on td "$ 110" at bounding box center [426, 130] width 85 height 32
click at [585, 127] on button "add" at bounding box center [595, 129] width 25 height 17
click at [305, 219] on td "[PERSON_NAME]" at bounding box center [324, 226] width 119 height 32
drag, startPoint x: 401, startPoint y: 159, endPoint x: 416, endPoint y: 160, distance: 15.2
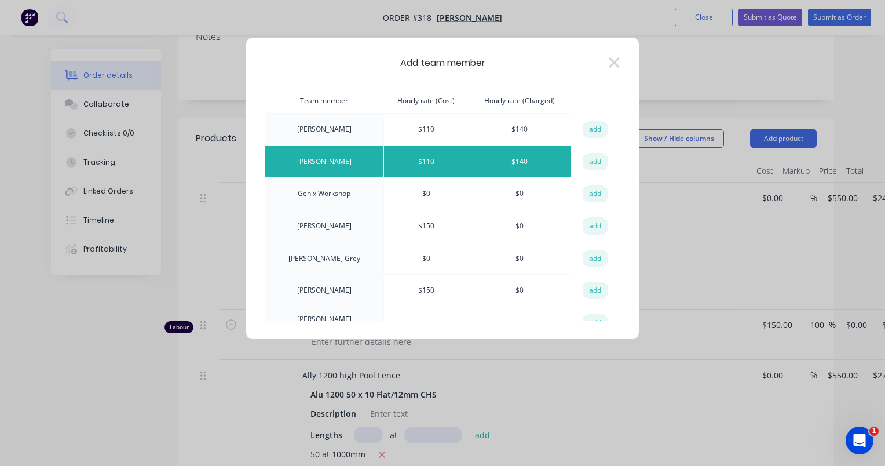
click at [401, 160] on td "$ 110" at bounding box center [426, 161] width 85 height 32
click at [590, 163] on button "add" at bounding box center [595, 161] width 25 height 17
click at [428, 66] on span "Add team member" at bounding box center [442, 63] width 85 height 14
click at [610, 63] on icon at bounding box center [614, 62] width 12 height 16
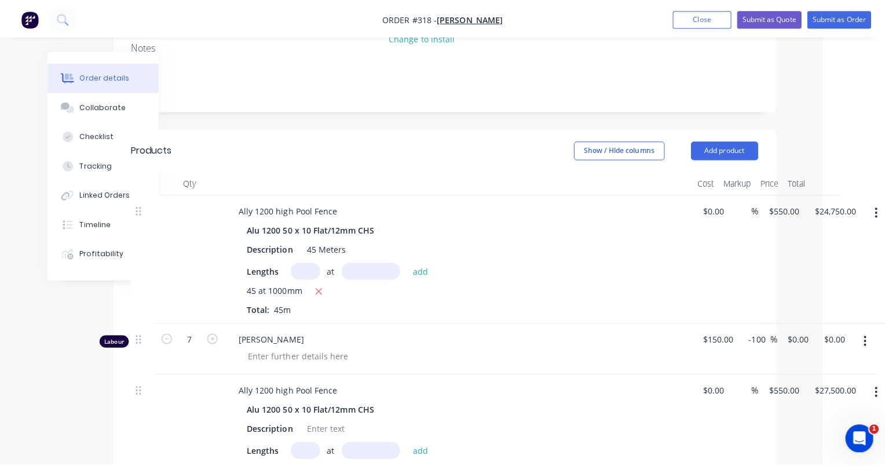
scroll to position [154, 62]
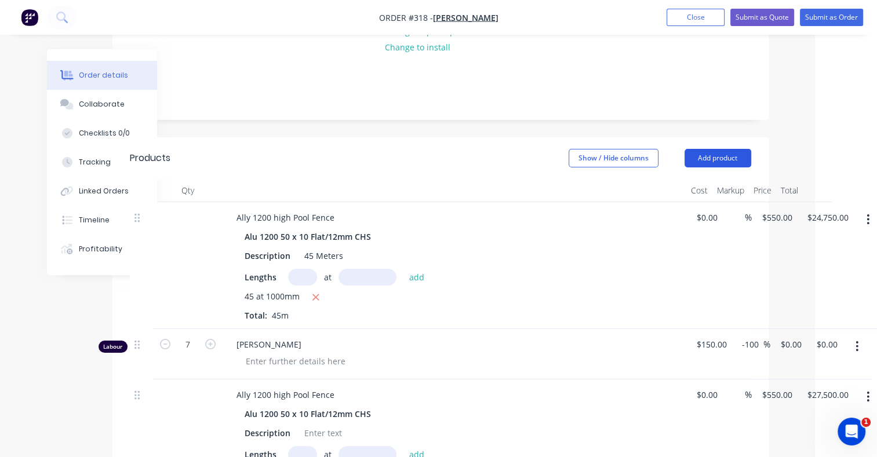
click at [699, 160] on button "Add product" at bounding box center [717, 158] width 67 height 19
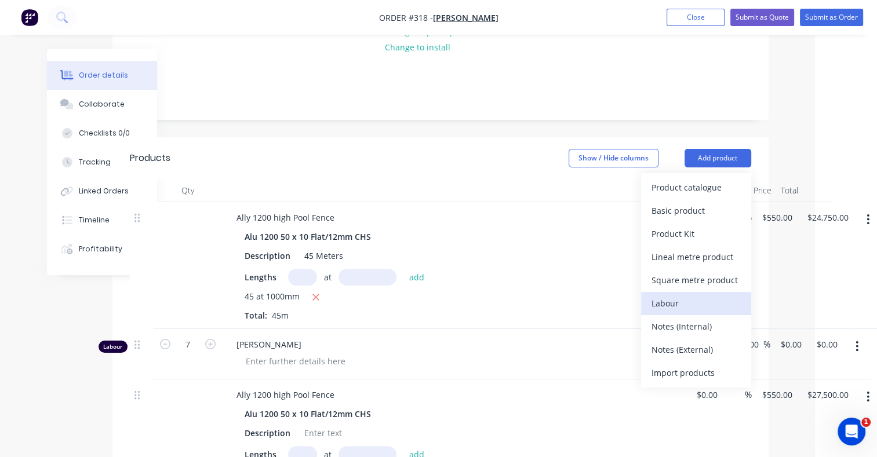
click at [680, 306] on div "Labour" at bounding box center [695, 303] width 89 height 17
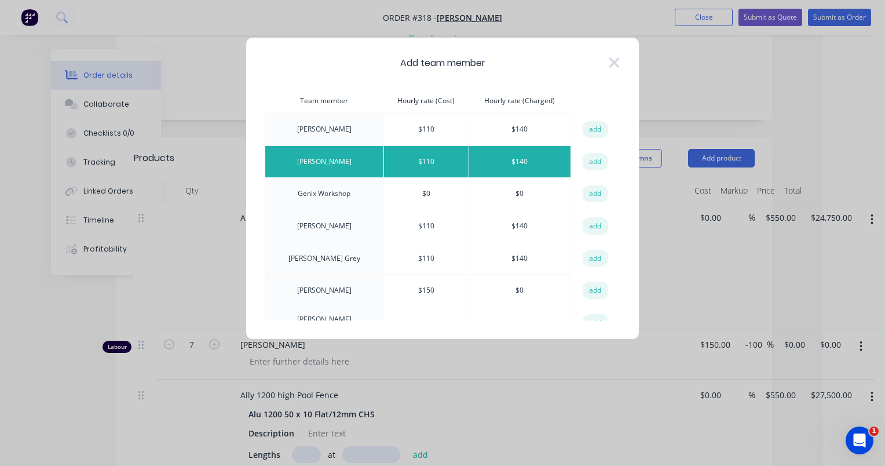
click at [400, 174] on td "$ 110" at bounding box center [426, 161] width 85 height 32
click at [301, 178] on tbody "[PERSON_NAME] $ 110 $ 140 add [PERSON_NAME] $ 110 $ 140 add Genix Workshop $ 0 …" at bounding box center [442, 262] width 355 height 296
drag, startPoint x: 301, startPoint y: 178, endPoint x: 375, endPoint y: 240, distance: 95.8
click at [375, 240] on tbody "[PERSON_NAME] $ 110 $ 140 add [PERSON_NAME] $ 110 $ 140 add Genix Workshop $ 0 …" at bounding box center [442, 262] width 355 height 296
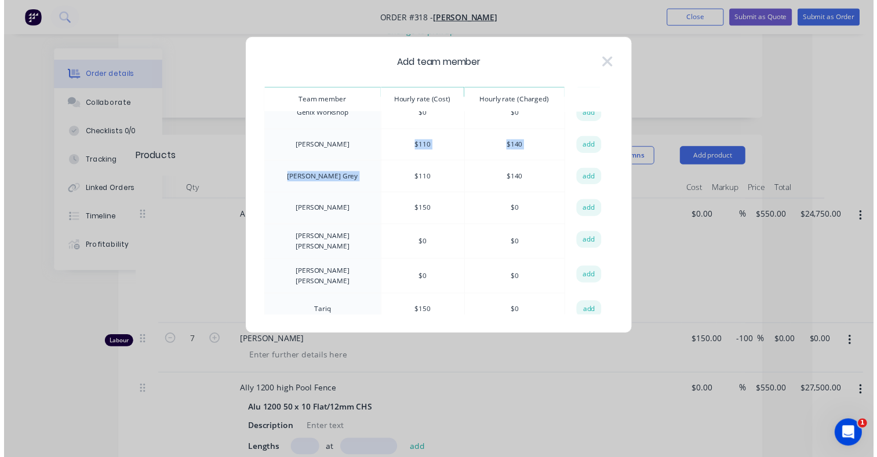
scroll to position [0, 0]
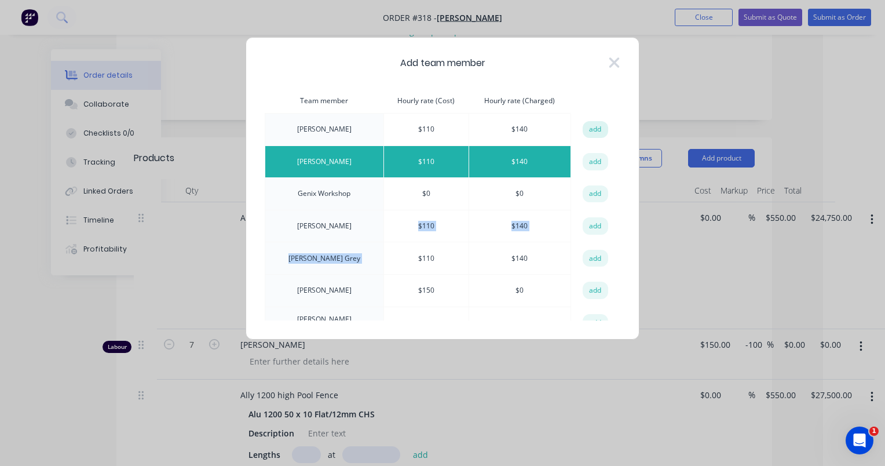
click at [589, 126] on button "add" at bounding box center [595, 129] width 25 height 17
drag, startPoint x: 589, startPoint y: 126, endPoint x: 568, endPoint y: 126, distance: 21.4
click at [571, 126] on td "add" at bounding box center [595, 130] width 49 height 32
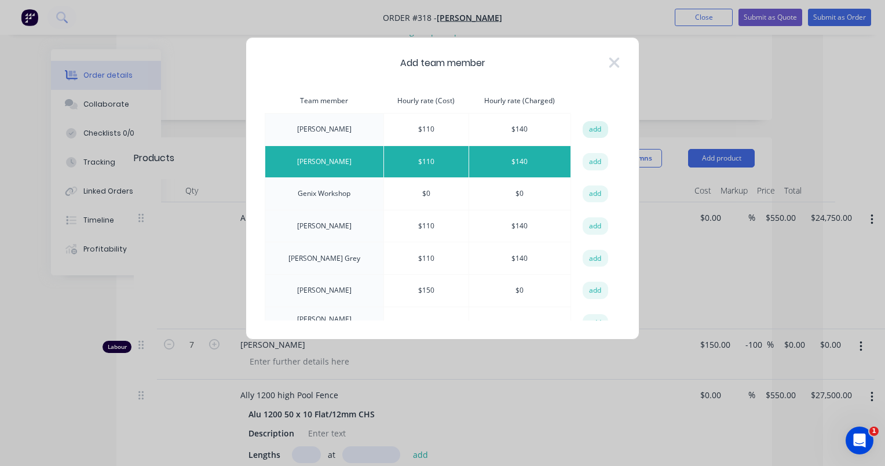
click at [589, 127] on button "add" at bounding box center [595, 129] width 25 height 17
click at [590, 126] on button "add" at bounding box center [595, 129] width 25 height 17
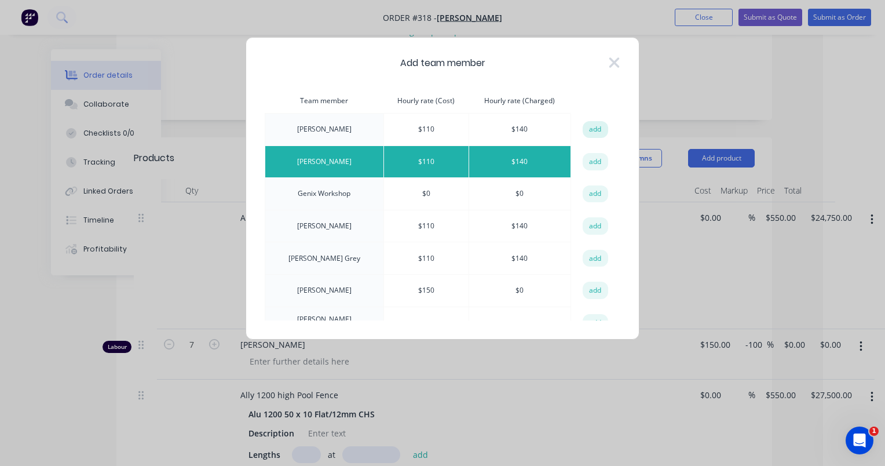
click at [590, 126] on button "add" at bounding box center [595, 129] width 25 height 17
click at [480, 253] on td "$ 140" at bounding box center [520, 258] width 102 height 32
click at [517, 421] on div "Add team member Team member Hourly rate (Cost) Hourly rate (Charged) action [PE…" at bounding box center [442, 233] width 885 height 466
click at [614, 58] on icon at bounding box center [614, 62] width 12 height 16
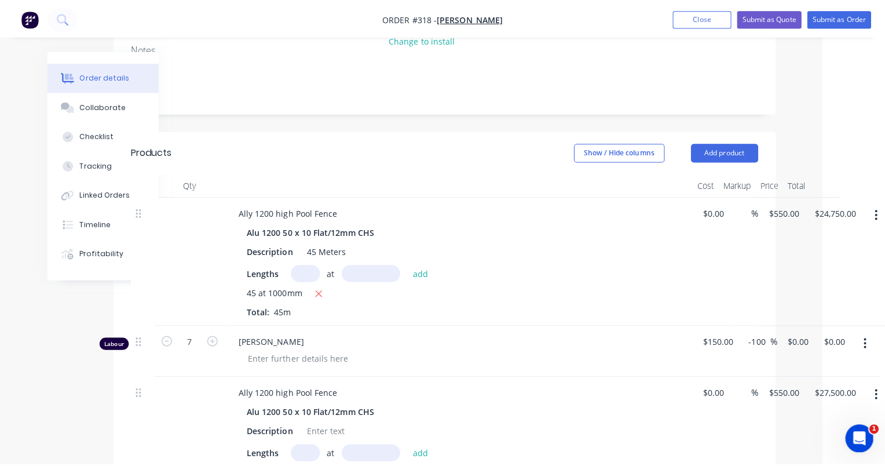
scroll to position [154, 62]
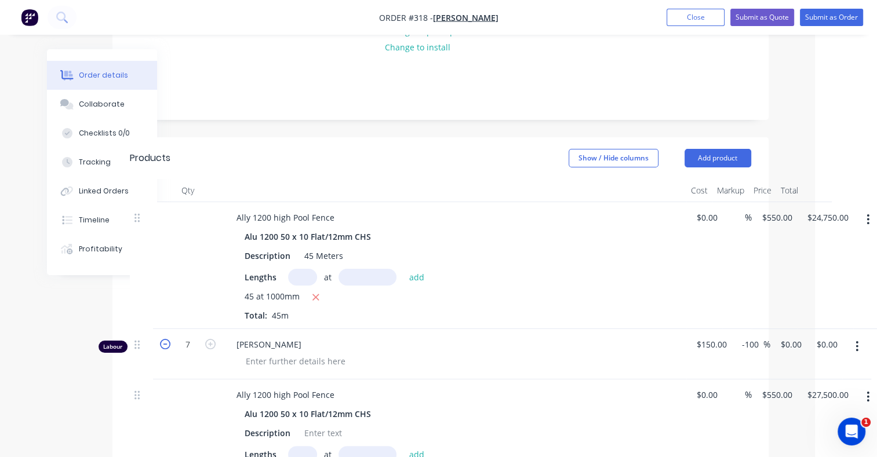
click at [166, 344] on icon "button" at bounding box center [165, 344] width 10 height 10
click at [166, 343] on icon "button" at bounding box center [165, 344] width 10 height 10
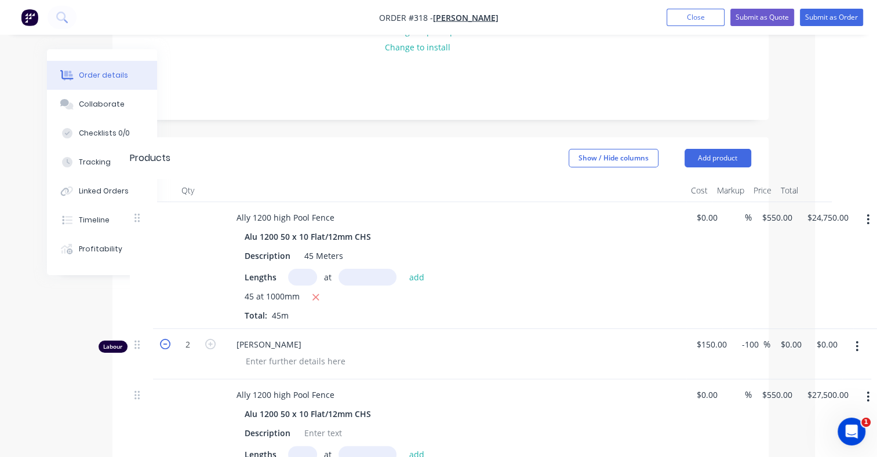
click at [166, 343] on icon "button" at bounding box center [165, 344] width 10 height 10
click at [200, 364] on div "1" at bounding box center [188, 354] width 70 height 50
click at [167, 342] on icon "button" at bounding box center [165, 344] width 10 height 10
type input "0"
click at [857, 345] on icon "button" at bounding box center [857, 346] width 2 height 10
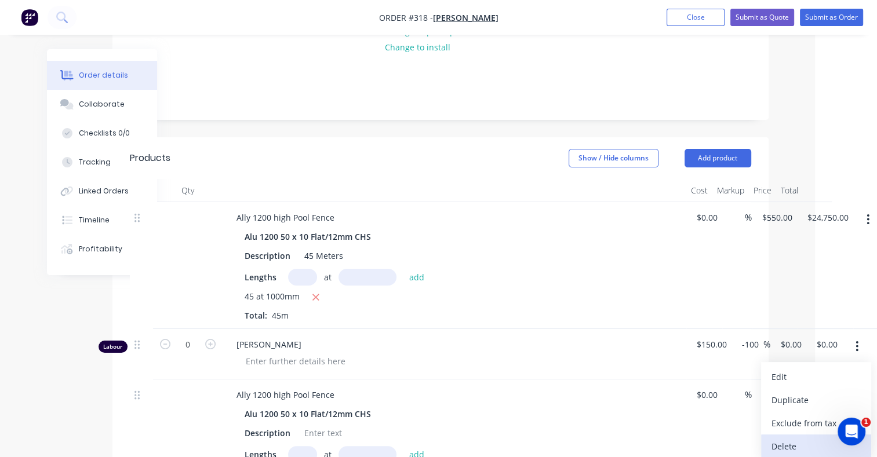
click at [790, 447] on div "Delete" at bounding box center [815, 446] width 89 height 17
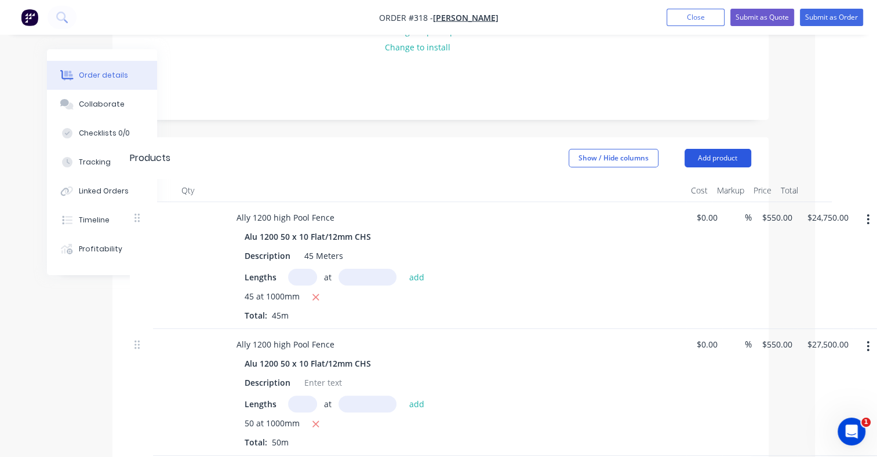
click at [722, 156] on button "Add product" at bounding box center [717, 158] width 67 height 19
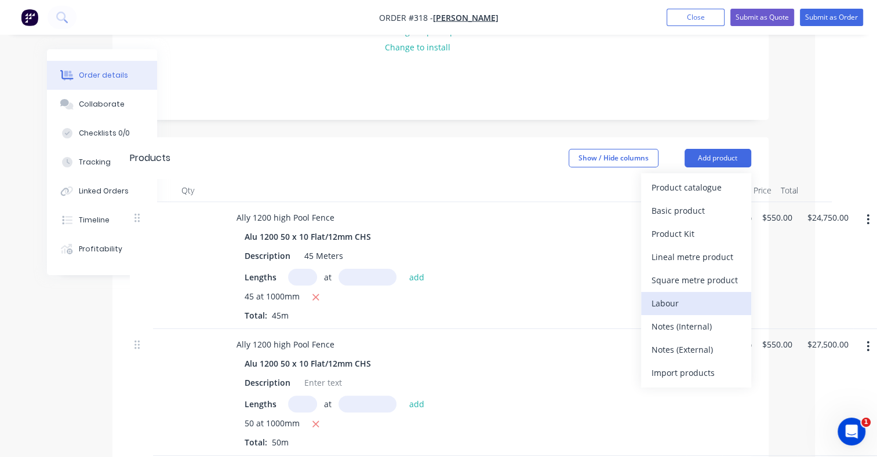
click at [666, 302] on div "Labour" at bounding box center [695, 303] width 89 height 17
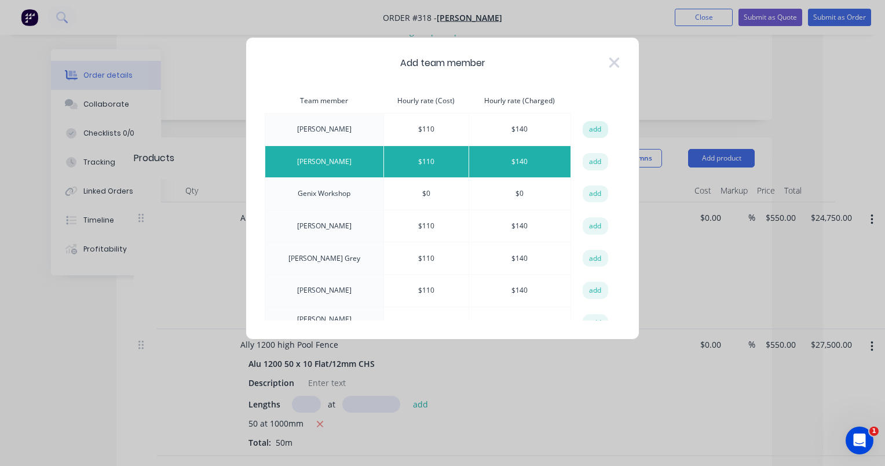
click at [592, 127] on button "add" at bounding box center [595, 129] width 25 height 17
click at [583, 161] on button "add" at bounding box center [595, 161] width 25 height 17
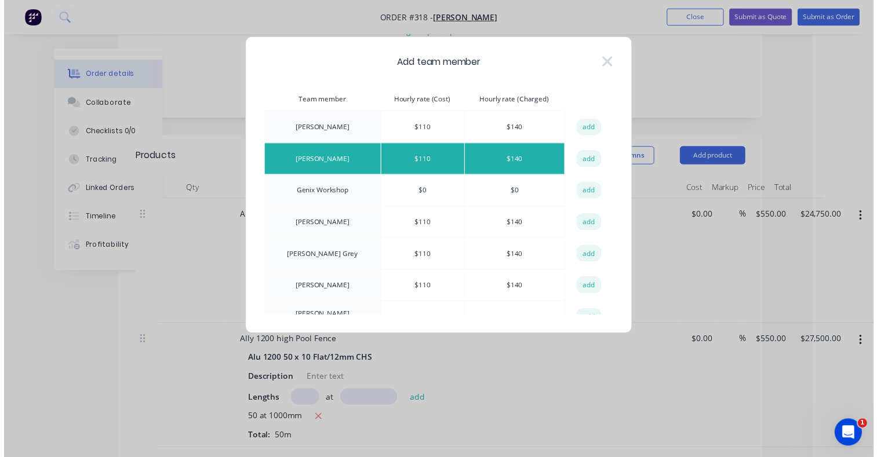
scroll to position [0, 0]
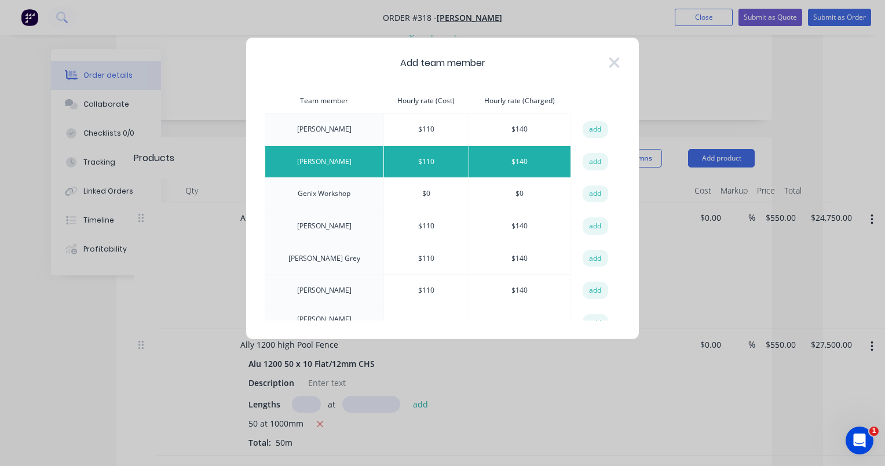
click at [299, 171] on td "[PERSON_NAME]" at bounding box center [324, 161] width 119 height 32
drag, startPoint x: 308, startPoint y: 190, endPoint x: 342, endPoint y: 170, distance: 38.9
click at [308, 190] on td "Genix Workshop" at bounding box center [324, 194] width 119 height 32
click at [589, 192] on button "add" at bounding box center [595, 193] width 25 height 17
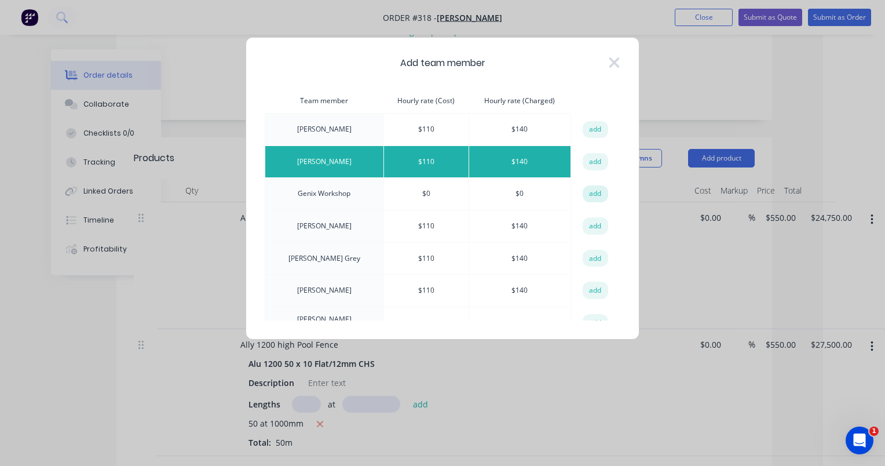
click at [589, 192] on button "add" at bounding box center [595, 193] width 25 height 17
click at [584, 154] on button "add" at bounding box center [595, 161] width 25 height 17
click at [615, 58] on icon at bounding box center [614, 62] width 12 height 16
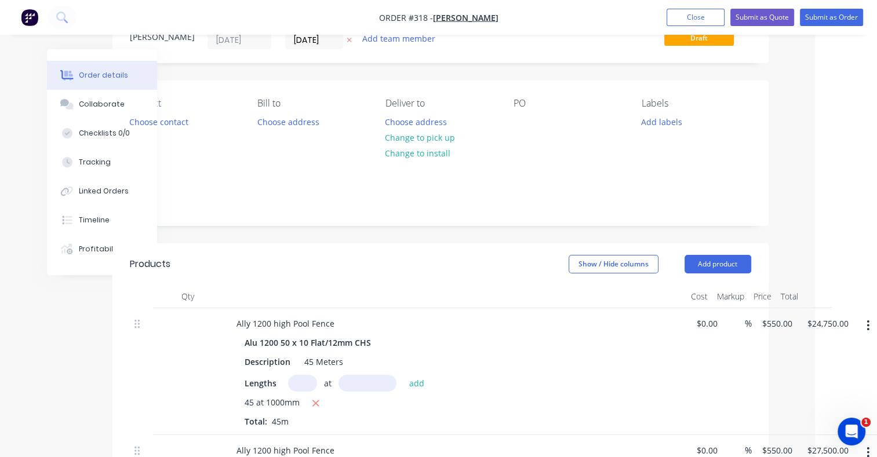
scroll to position [0, 62]
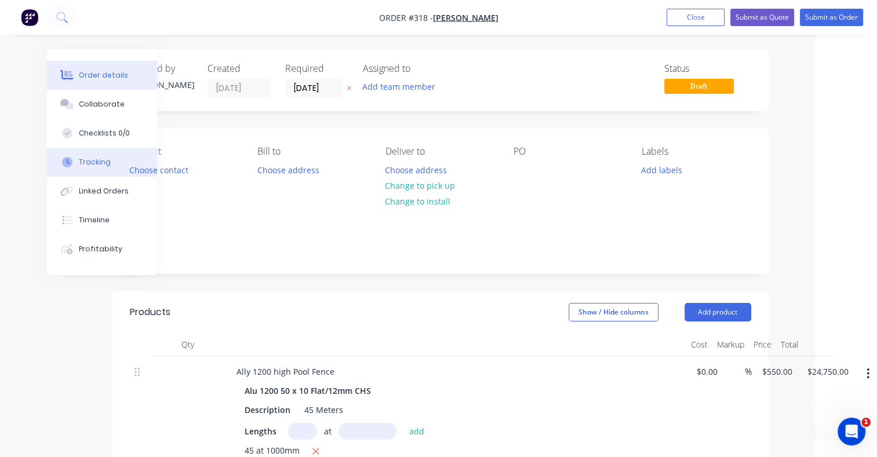
drag, startPoint x: 679, startPoint y: 78, endPoint x: 97, endPoint y: 169, distance: 588.7
click at [97, 169] on button "Tracking" at bounding box center [102, 162] width 110 height 29
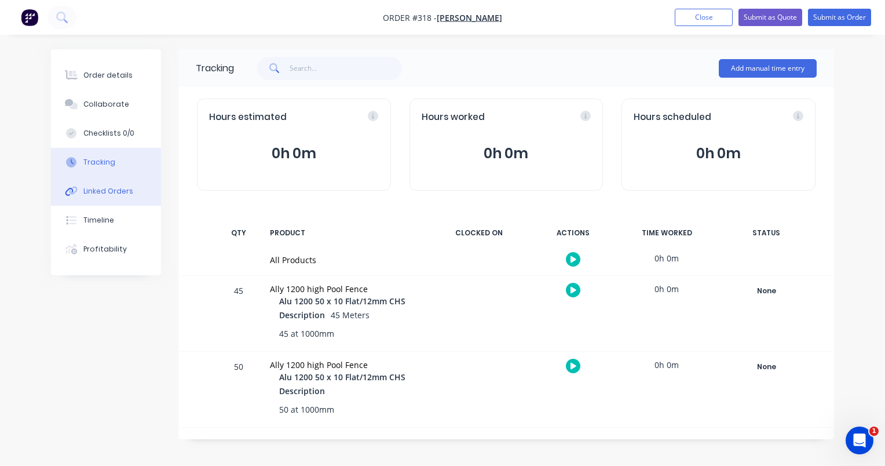
click at [102, 195] on div "Linked Orders" at bounding box center [108, 191] width 50 height 10
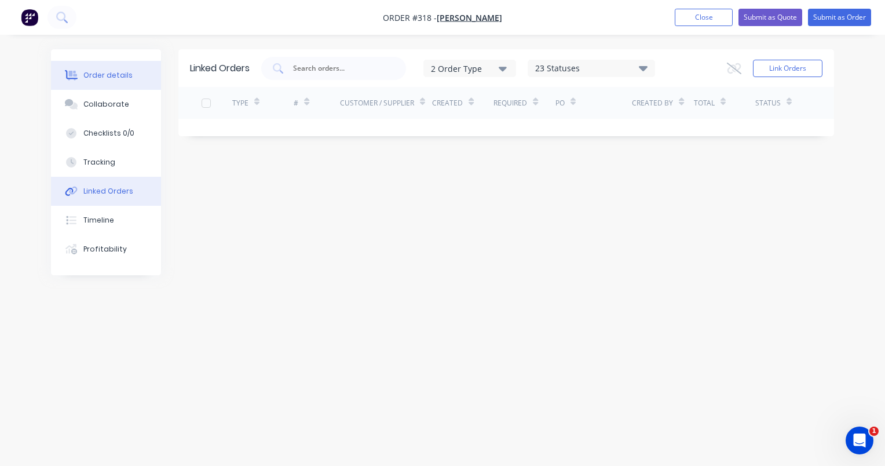
click at [116, 74] on div "Order details" at bounding box center [107, 75] width 49 height 10
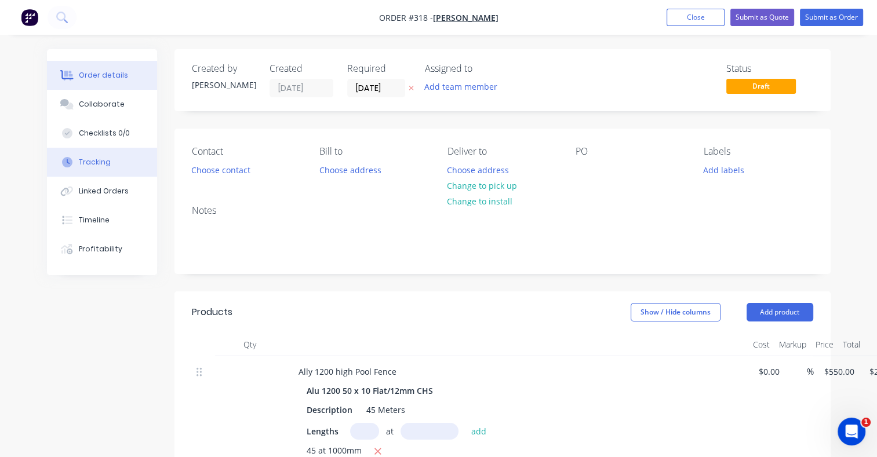
click at [91, 160] on div "Tracking" at bounding box center [95, 162] width 32 height 10
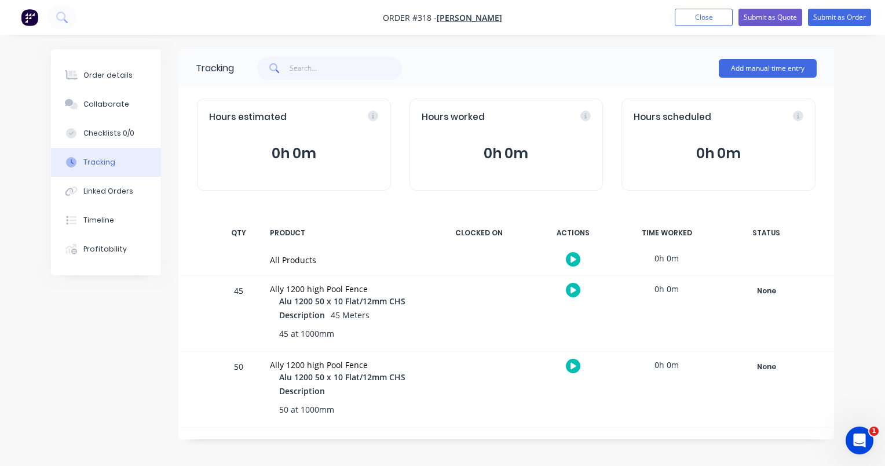
click at [574, 260] on icon "button" at bounding box center [574, 259] width 6 height 6
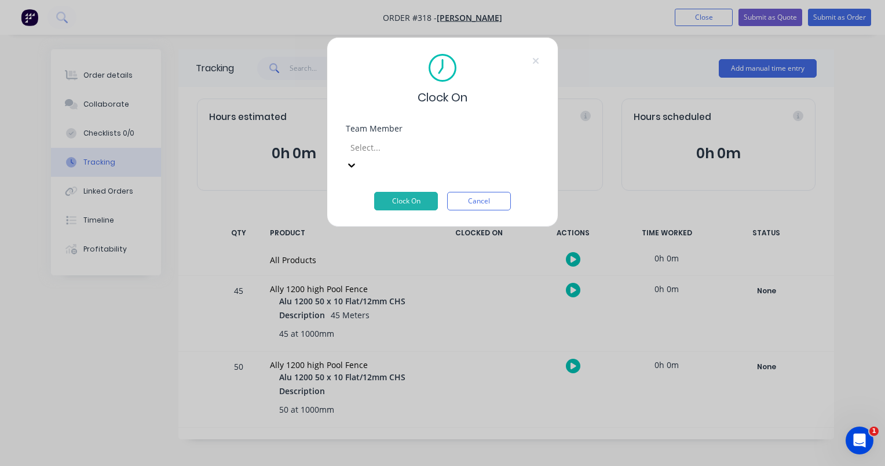
click at [607, 205] on div "Clock On Team Member 9 results available. Use Up and Down to choose options, pr…" at bounding box center [442, 233] width 885 height 466
click at [536, 61] on icon at bounding box center [536, 61] width 6 height 6
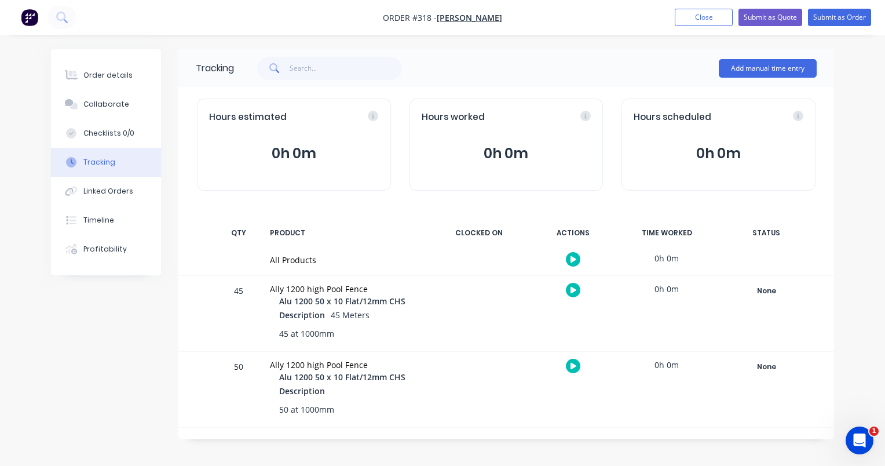
click at [576, 293] on icon "button" at bounding box center [574, 290] width 6 height 8
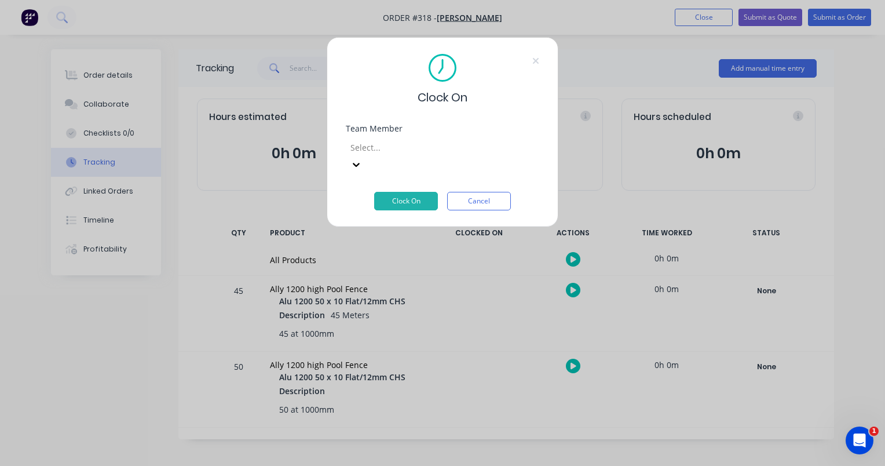
click at [362, 159] on icon at bounding box center [357, 165] width 12 height 12
click at [610, 175] on div "Clock On Team Member Select... Clock On Cancel" at bounding box center [442, 233] width 885 height 466
click at [535, 65] on icon at bounding box center [535, 60] width 7 height 9
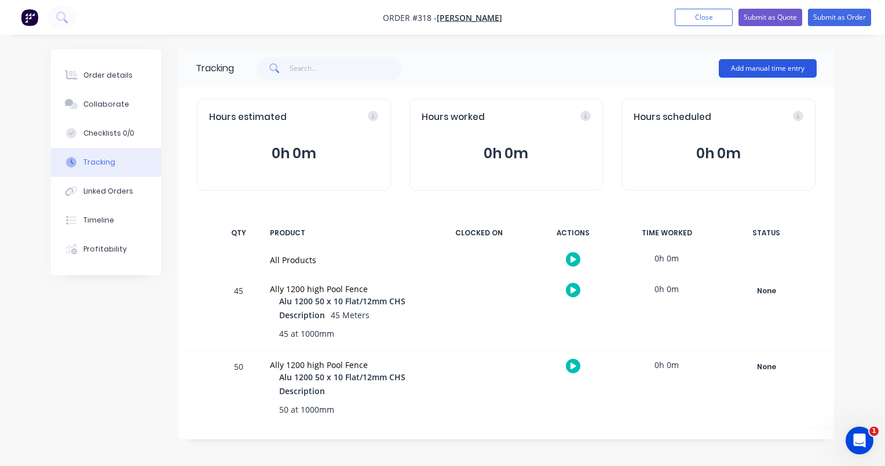
click at [749, 71] on button "Add manual time entry" at bounding box center [768, 68] width 98 height 19
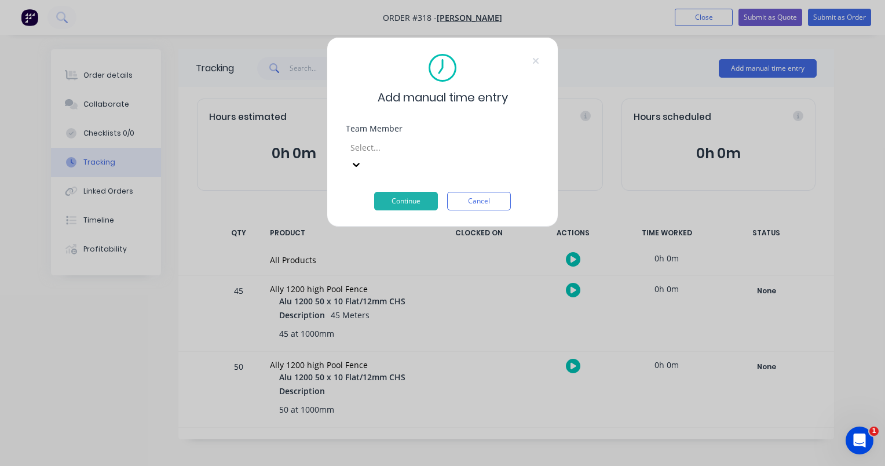
click at [360, 163] on icon at bounding box center [356, 165] width 7 height 4
click at [217, 222] on div "Add manual time entry Team Member 9 results available. Use Up and Down to choos…" at bounding box center [442, 233] width 885 height 466
click at [537, 61] on icon at bounding box center [536, 61] width 6 height 6
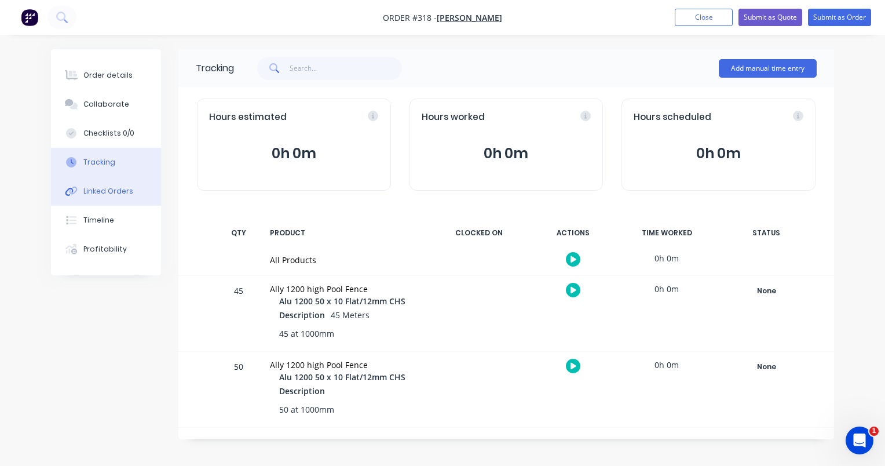
click at [111, 190] on div "Linked Orders" at bounding box center [108, 191] width 50 height 10
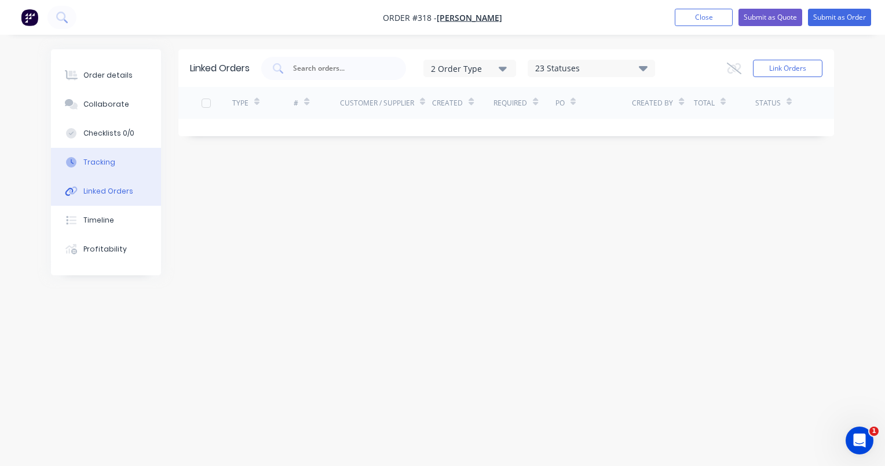
click at [115, 169] on button "Tracking" at bounding box center [106, 162] width 110 height 29
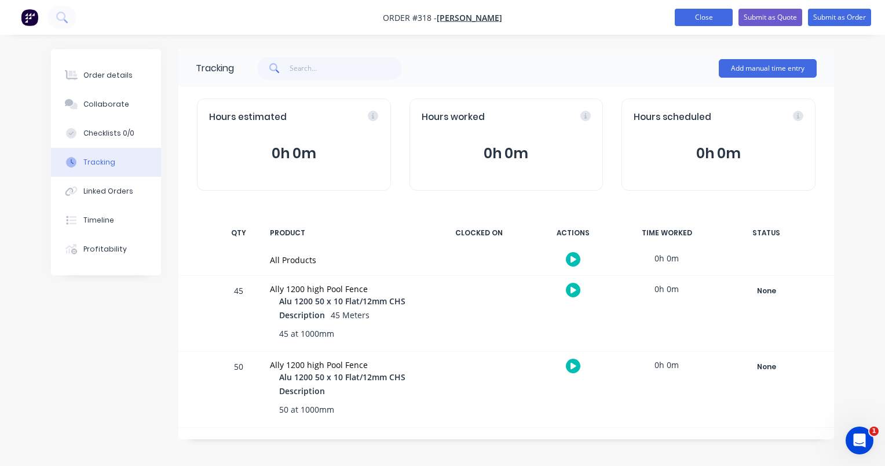
click at [700, 17] on button "Close" at bounding box center [704, 17] width 58 height 17
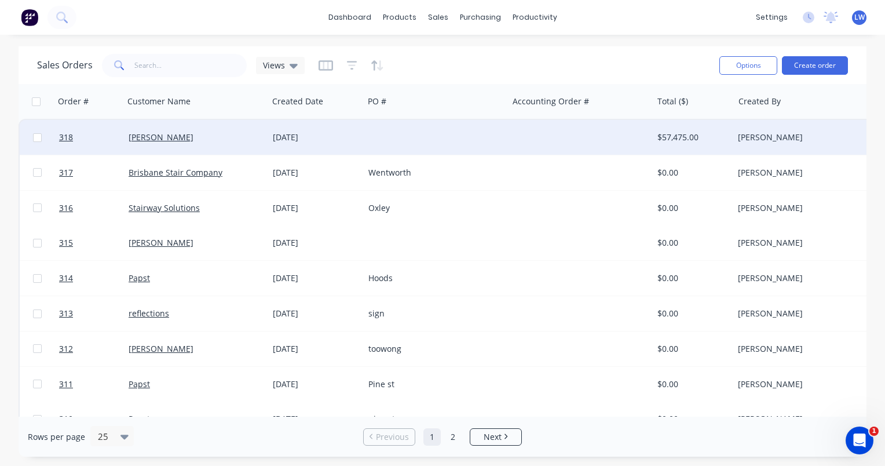
click at [759, 137] on div "[PERSON_NAME]" at bounding box center [802, 138] width 129 height 12
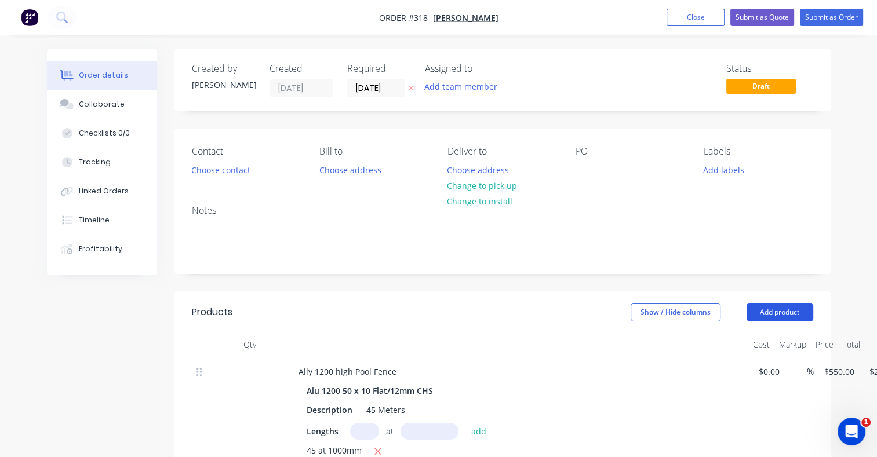
click at [793, 309] on button "Add product" at bounding box center [779, 312] width 67 height 19
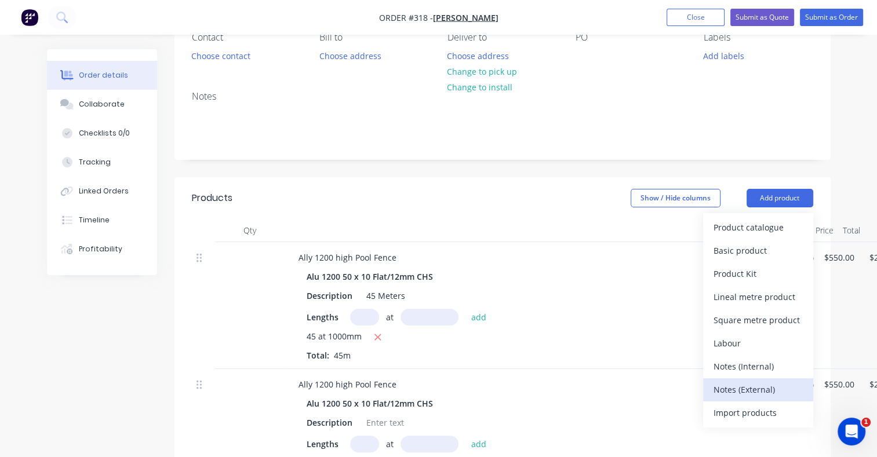
scroll to position [116, 0]
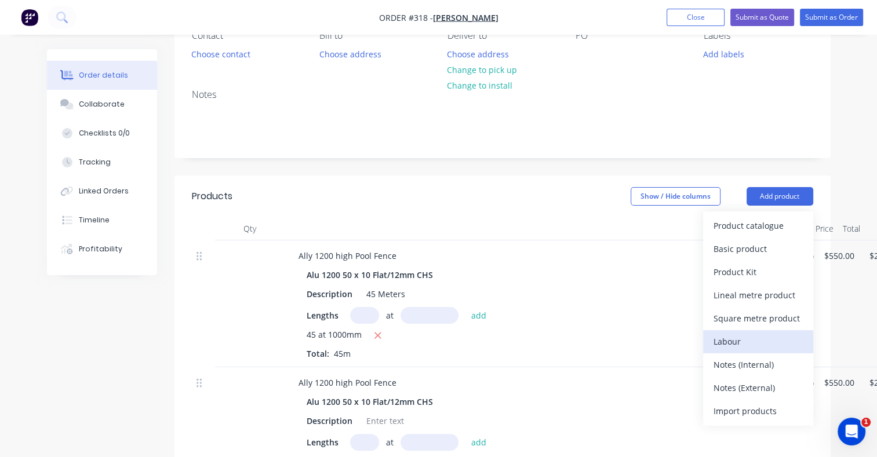
click at [724, 339] on div "Labour" at bounding box center [757, 341] width 89 height 17
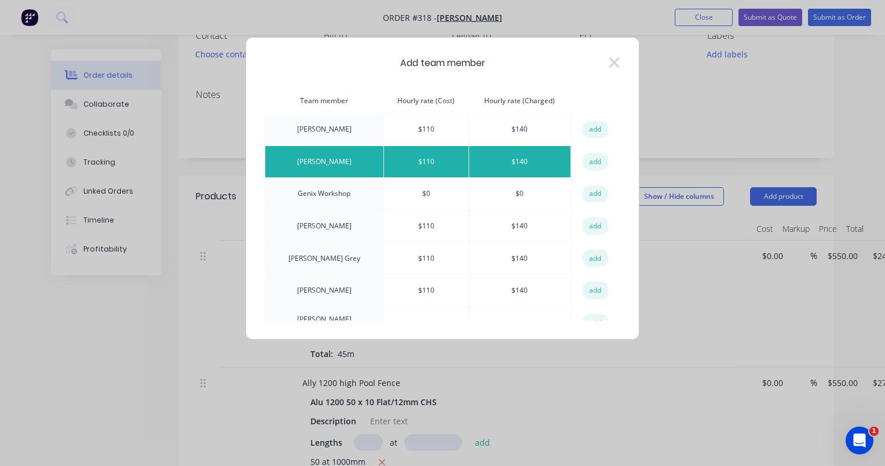
drag, startPoint x: 447, startPoint y: 155, endPoint x: 426, endPoint y: 159, distance: 21.2
drag, startPoint x: 426, startPoint y: 159, endPoint x: 403, endPoint y: 159, distance: 23.2
click at [403, 159] on td "$ 110" at bounding box center [426, 161] width 85 height 32
drag, startPoint x: 403, startPoint y: 159, endPoint x: 517, endPoint y: 158, distance: 113.6
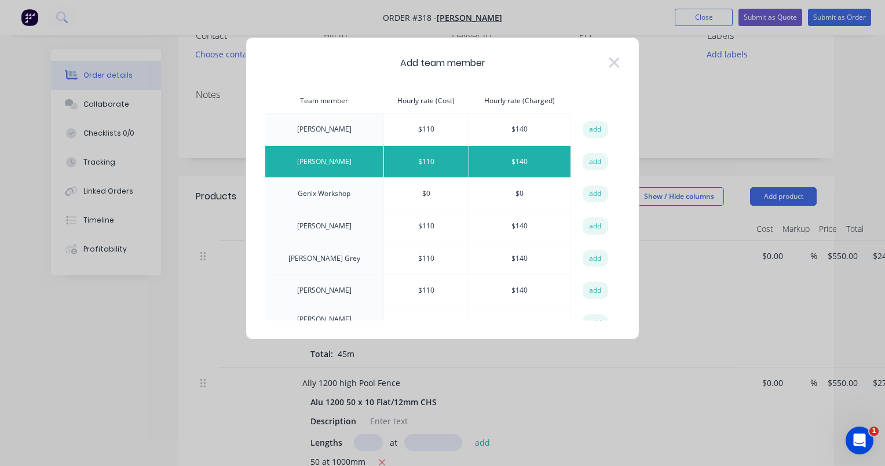
drag, startPoint x: 517, startPoint y: 158, endPoint x: 700, endPoint y: 116, distance: 187.8
click at [700, 116] on div "Add team member Team member Hourly rate (Cost) Hourly rate (Charged) action [PE…" at bounding box center [442, 233] width 885 height 466
click at [290, 178] on td "Genix Workshop" at bounding box center [324, 194] width 119 height 32
click at [298, 192] on td "Genix Workshop" at bounding box center [324, 194] width 119 height 32
click at [614, 62] on icon at bounding box center [614, 62] width 10 height 10
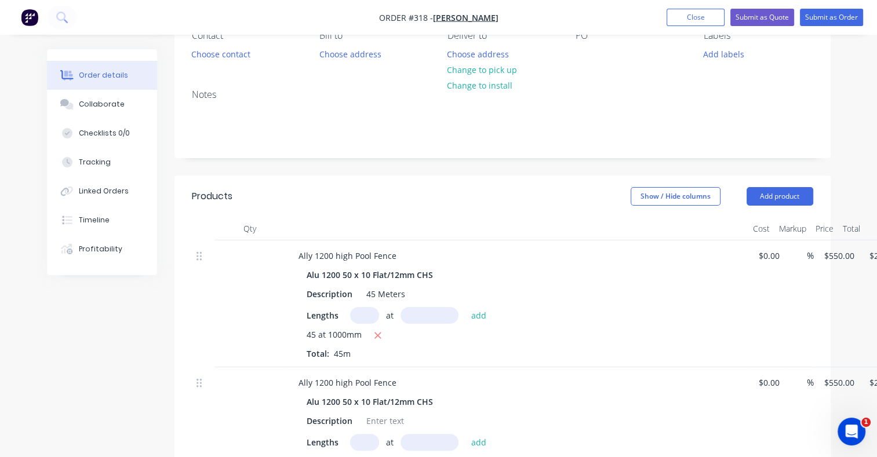
drag, startPoint x: 777, startPoint y: 198, endPoint x: 781, endPoint y: 184, distance: 14.3
click at [781, 184] on header "Products Show / Hide columns Add product" at bounding box center [502, 197] width 656 height 42
click at [791, 191] on button "Add product" at bounding box center [779, 196] width 67 height 19
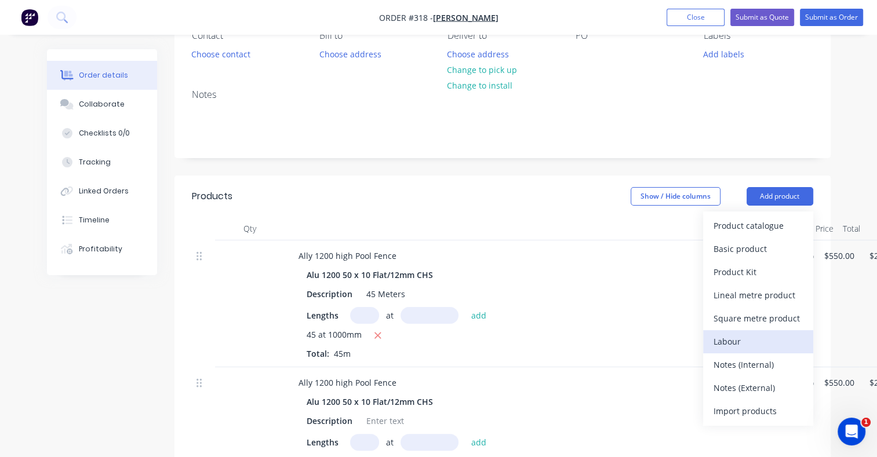
click at [737, 344] on div "Labour" at bounding box center [757, 341] width 89 height 17
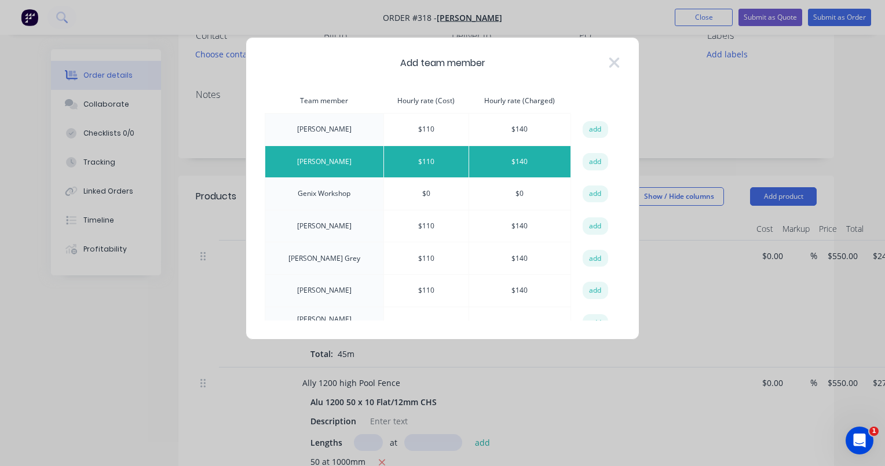
drag, startPoint x: 385, startPoint y: 162, endPoint x: 331, endPoint y: 166, distance: 53.4
drag, startPoint x: 331, startPoint y: 166, endPoint x: 271, endPoint y: 404, distance: 246.2
click at [271, 404] on div "Add team member Team member Hourly rate (Cost) Hourly rate (Charged) action [PE…" at bounding box center [442, 233] width 885 height 466
click at [689, 390] on div "Add team member Team member Hourly rate (Cost) Hourly rate (Charged) action [PE…" at bounding box center [442, 233] width 885 height 466
click at [614, 61] on icon at bounding box center [614, 62] width 10 height 10
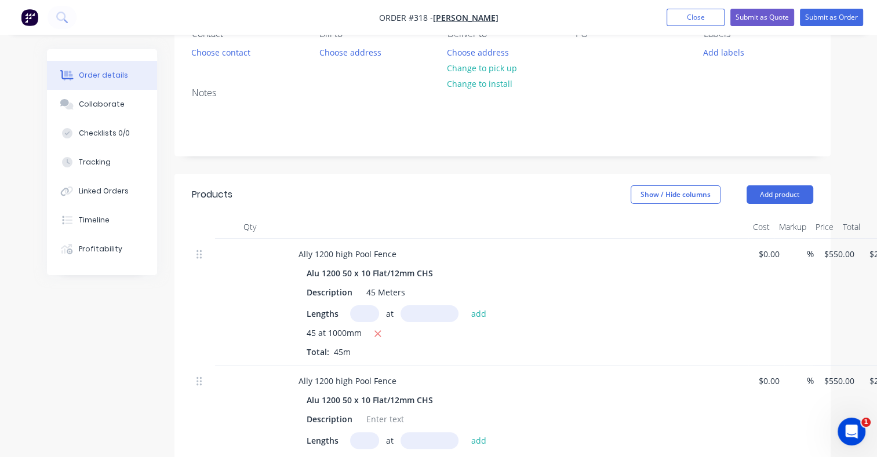
scroll to position [104, 0]
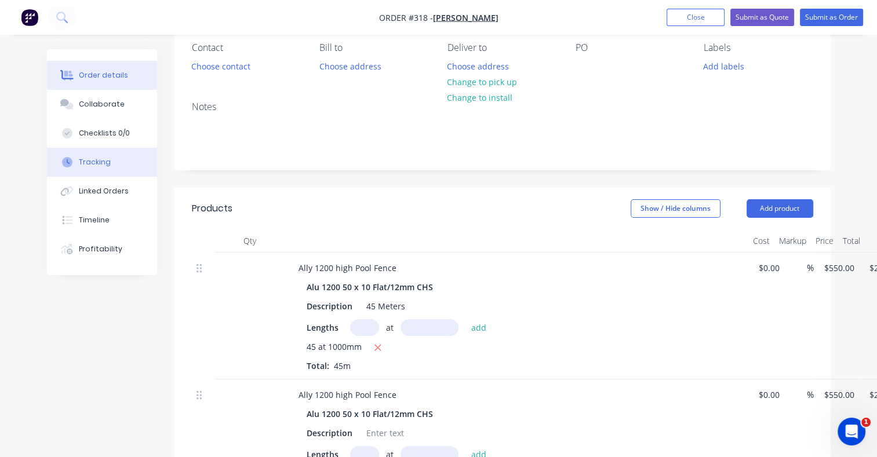
click at [84, 162] on div "Tracking" at bounding box center [95, 162] width 32 height 10
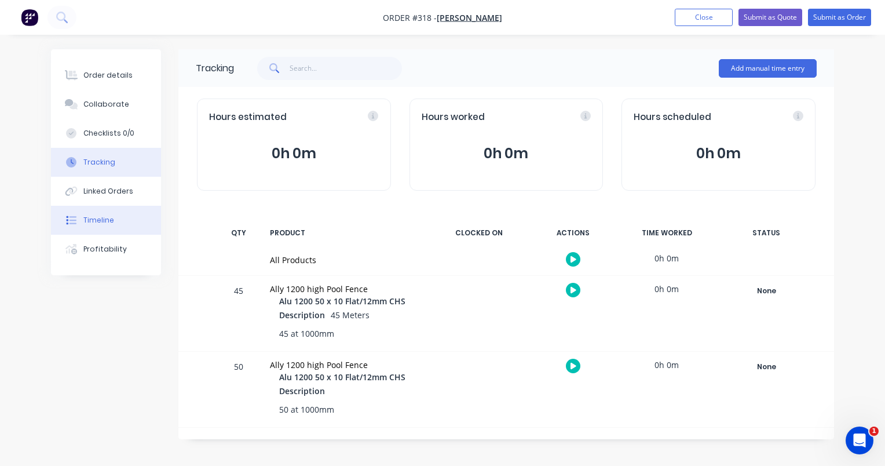
click at [92, 222] on div "Timeline" at bounding box center [98, 220] width 31 height 10
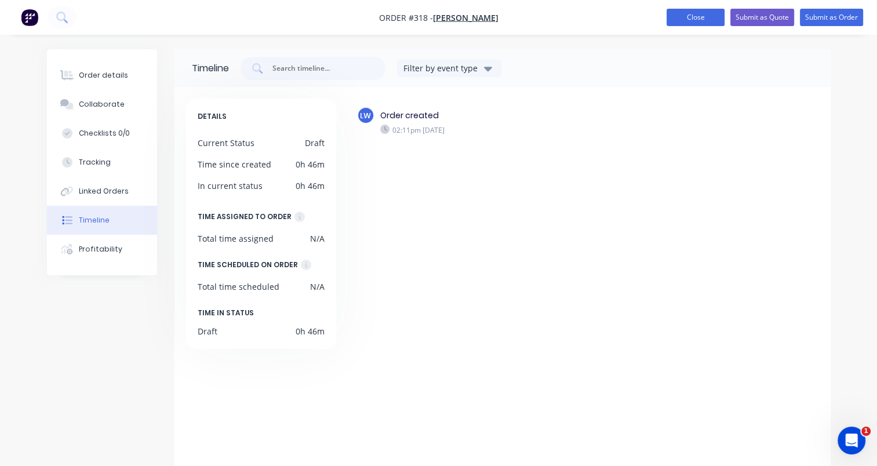
click at [681, 21] on button "Close" at bounding box center [695, 17] width 58 height 17
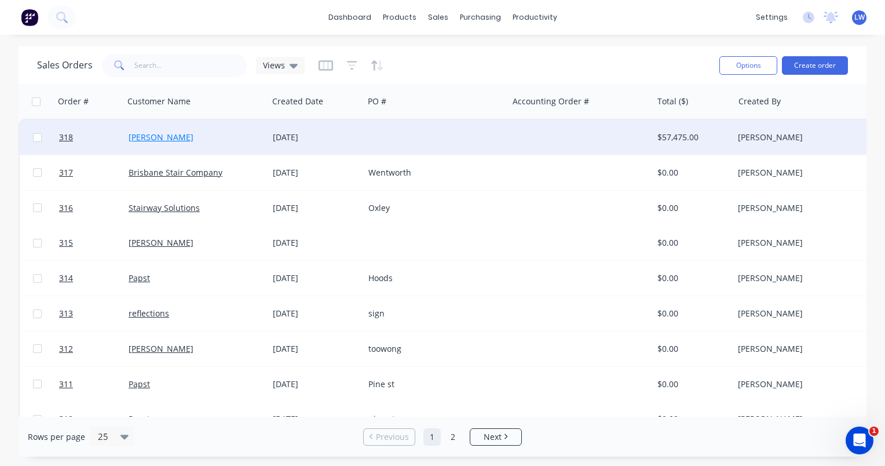
click at [139, 136] on link "[PERSON_NAME]" at bounding box center [161, 137] width 65 height 11
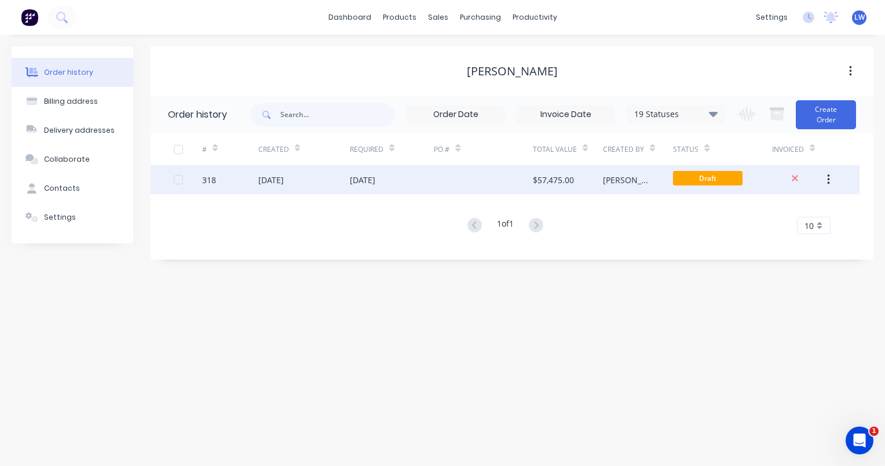
click at [828, 181] on icon "button" at bounding box center [828, 179] width 3 height 13
click at [762, 209] on div "Archive" at bounding box center [787, 210] width 89 height 17
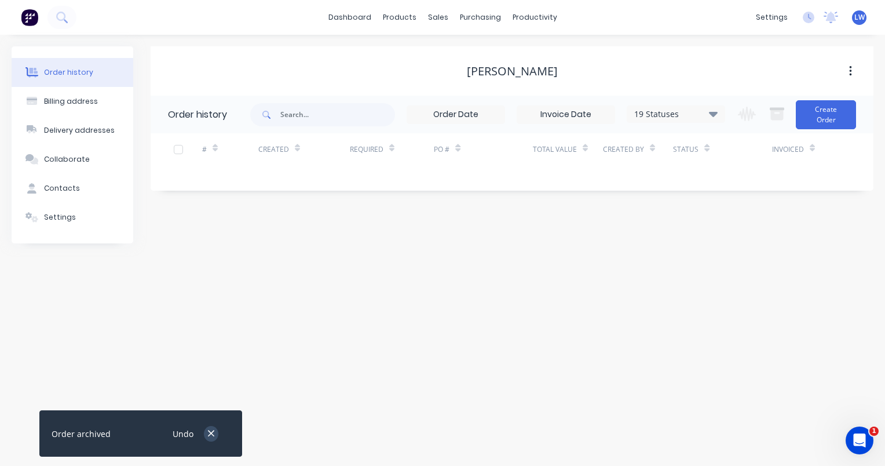
click at [212, 435] on icon "button" at bounding box center [211, 433] width 6 height 6
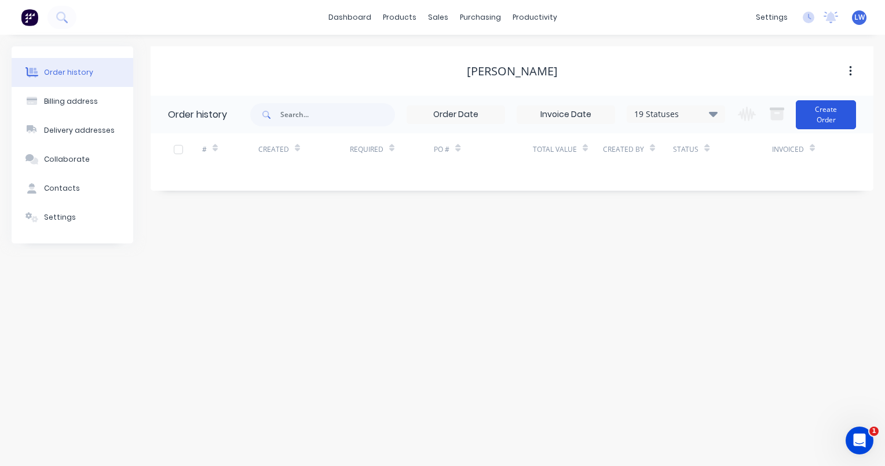
click at [834, 113] on button "Create Order" at bounding box center [826, 114] width 60 height 29
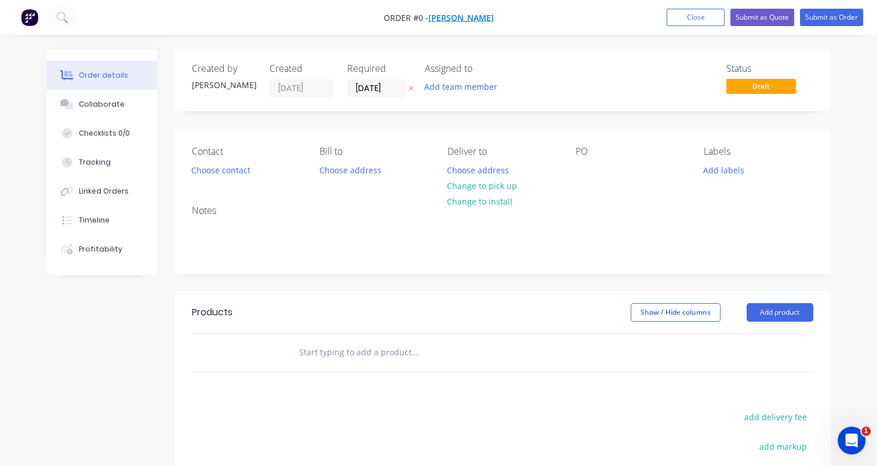
click at [462, 19] on span "[PERSON_NAME]" at bounding box center [460, 17] width 65 height 11
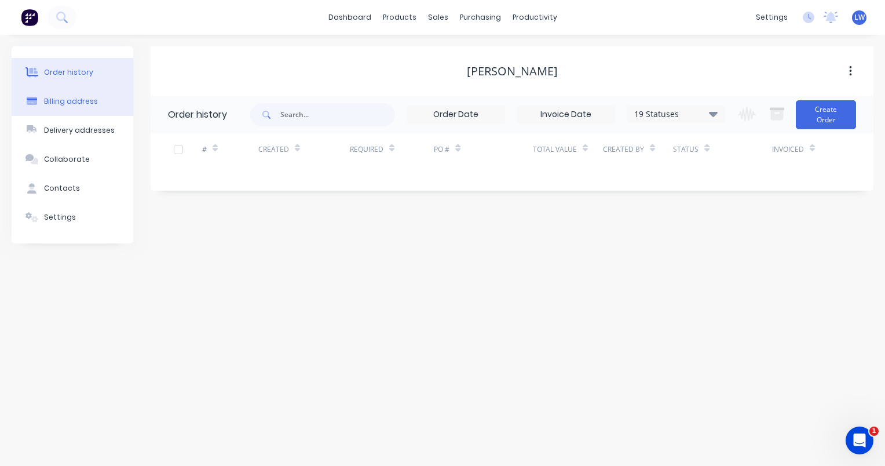
click at [70, 98] on div "Billing address" at bounding box center [71, 101] width 54 height 10
select select "AU"
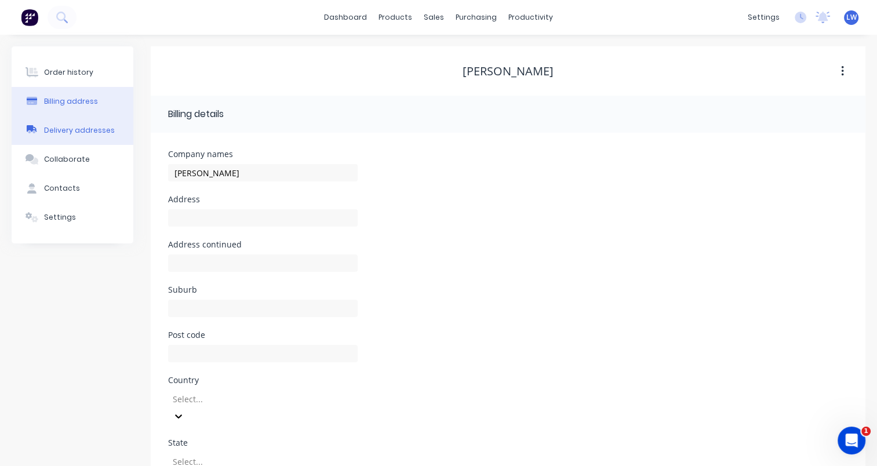
click at [71, 130] on div "Delivery addresses" at bounding box center [79, 130] width 71 height 10
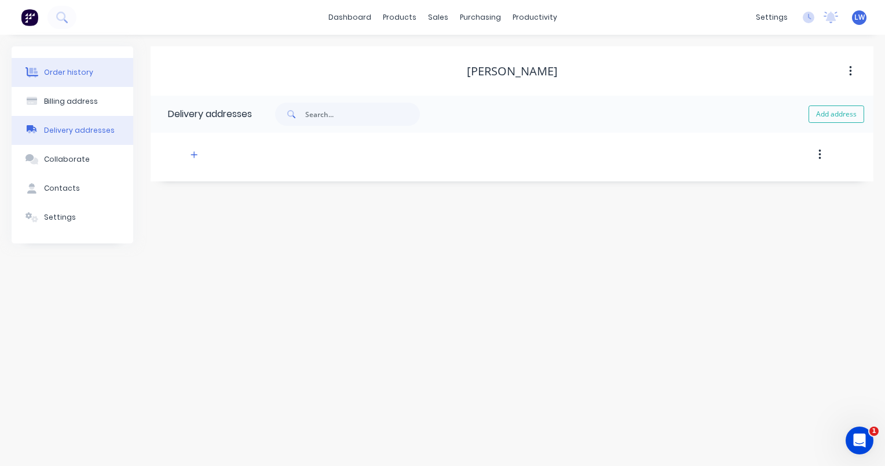
click at [67, 72] on div "Order history" at bounding box center [68, 72] width 49 height 10
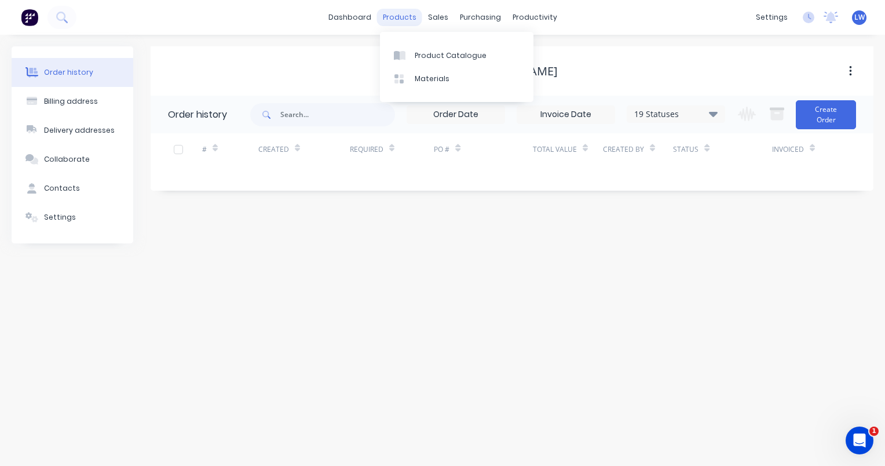
click at [396, 14] on div "products" at bounding box center [399, 17] width 45 height 17
click at [441, 16] on div "sales" at bounding box center [438, 17] width 32 height 17
click at [466, 16] on div "purchasing" at bounding box center [480, 17] width 53 height 17
click at [435, 17] on div "sales" at bounding box center [438, 17] width 32 height 17
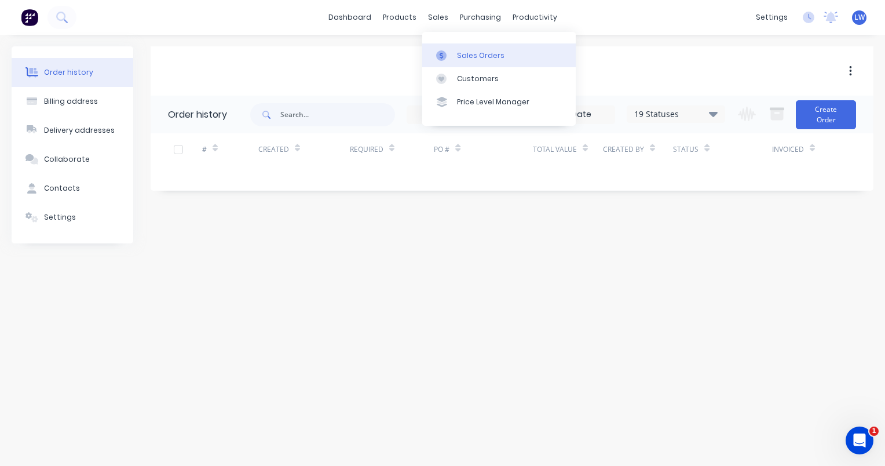
click at [463, 46] on link "Sales Orders" at bounding box center [499, 54] width 154 height 23
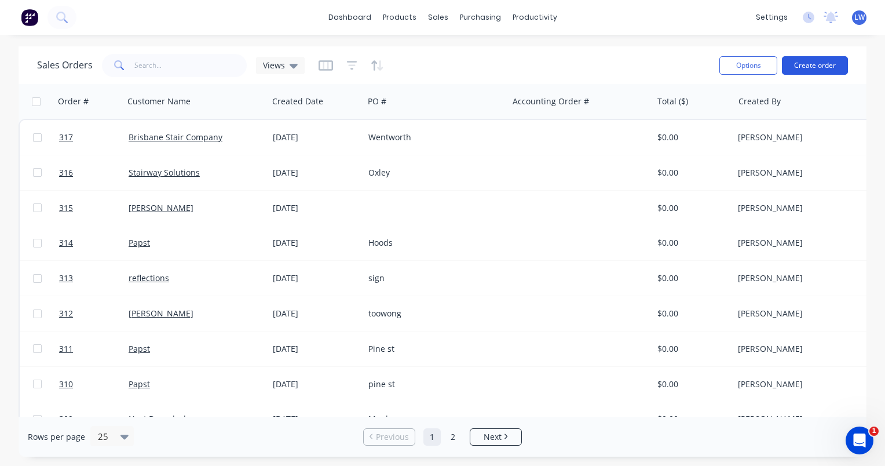
click at [818, 65] on button "Create order" at bounding box center [815, 65] width 66 height 19
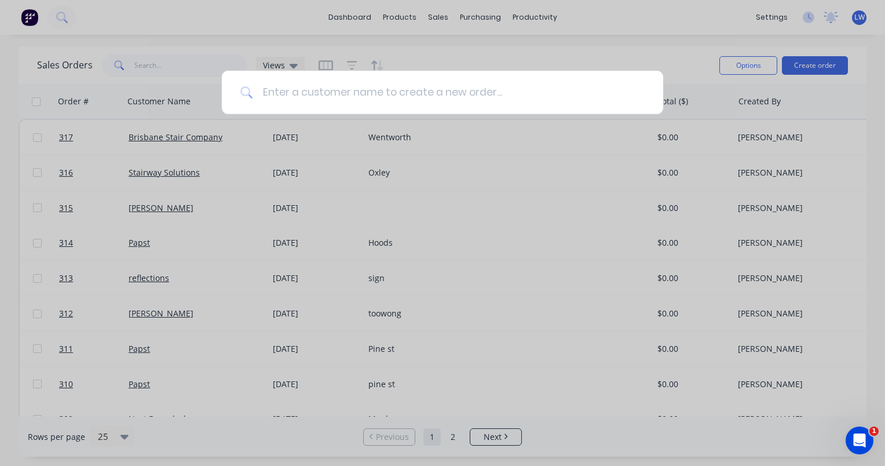
type input "n"
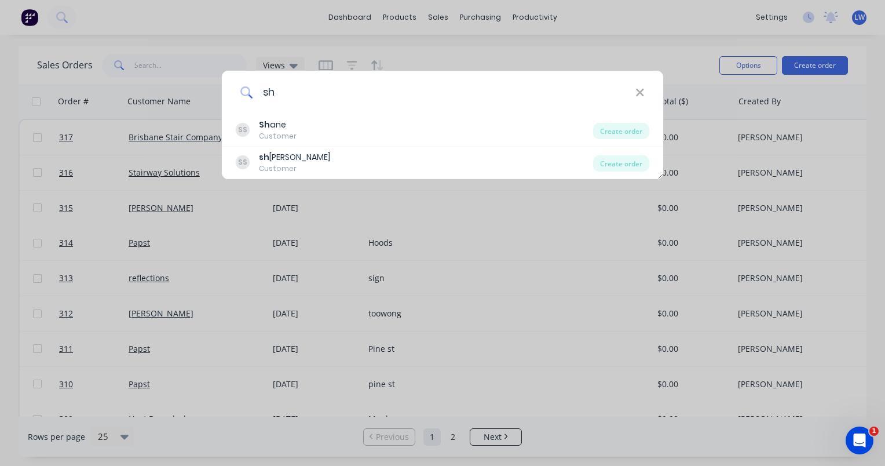
type input "s"
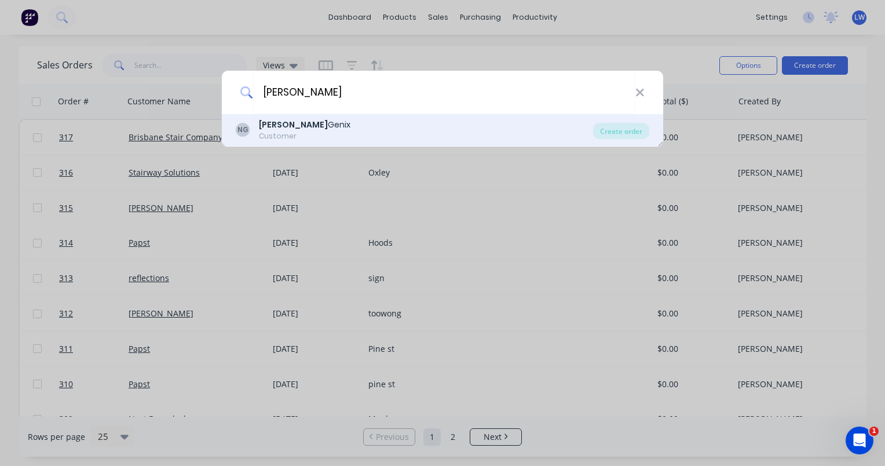
type input "[PERSON_NAME]"
click at [301, 123] on div "NG [PERSON_NAME] Customer" at bounding box center [414, 130] width 357 height 23
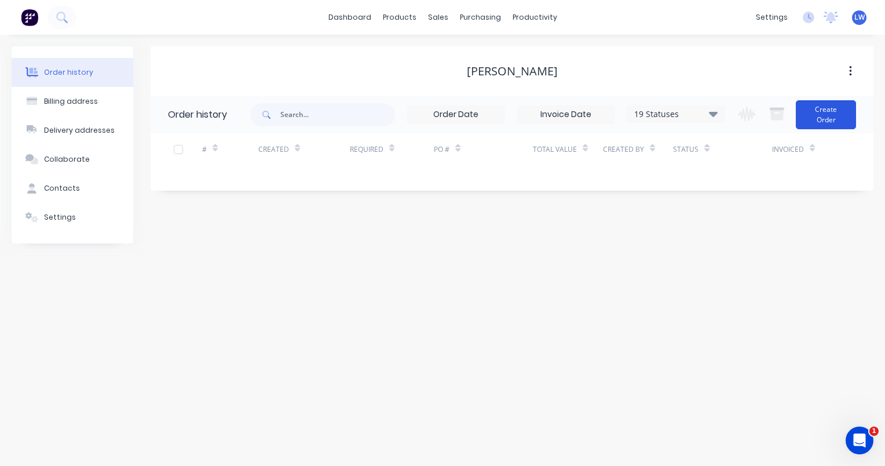
click at [838, 113] on button "Create Order" at bounding box center [826, 114] width 60 height 29
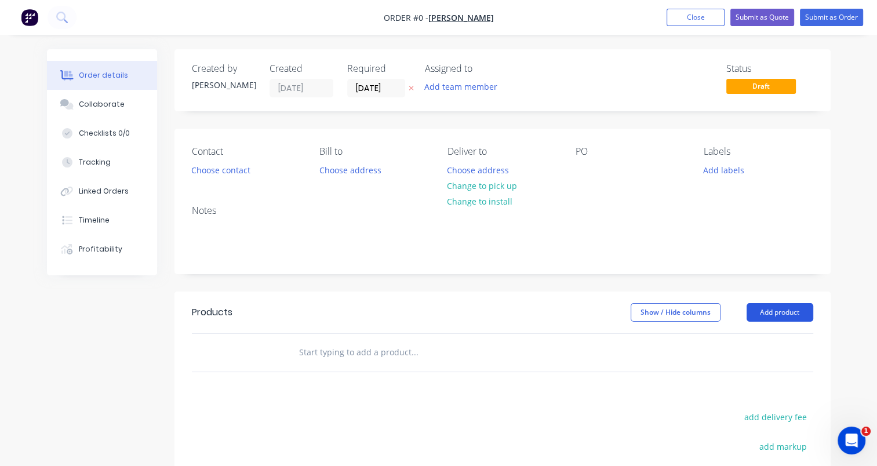
click at [769, 313] on button "Add product" at bounding box center [779, 312] width 67 height 19
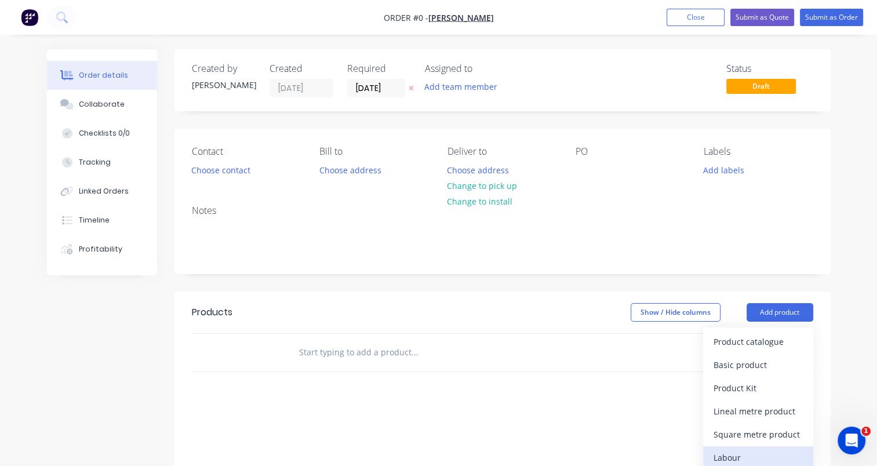
click at [732, 458] on div "Labour" at bounding box center [757, 457] width 89 height 17
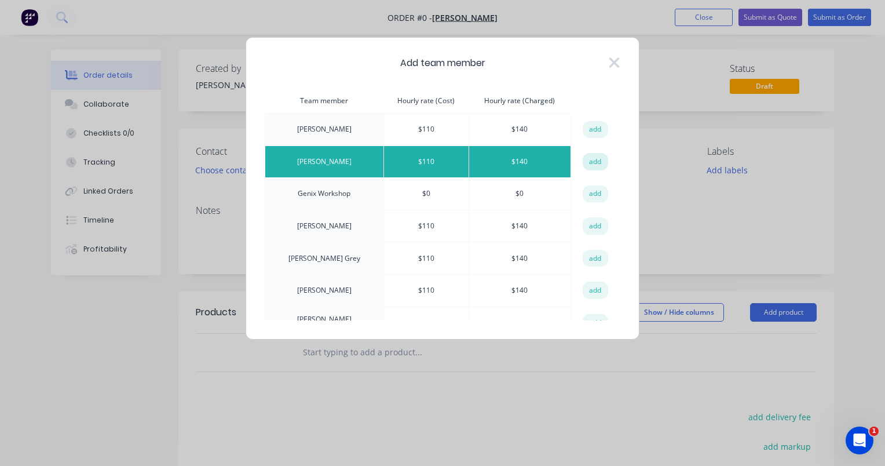
click at [590, 163] on button "add" at bounding box center [595, 161] width 25 height 17
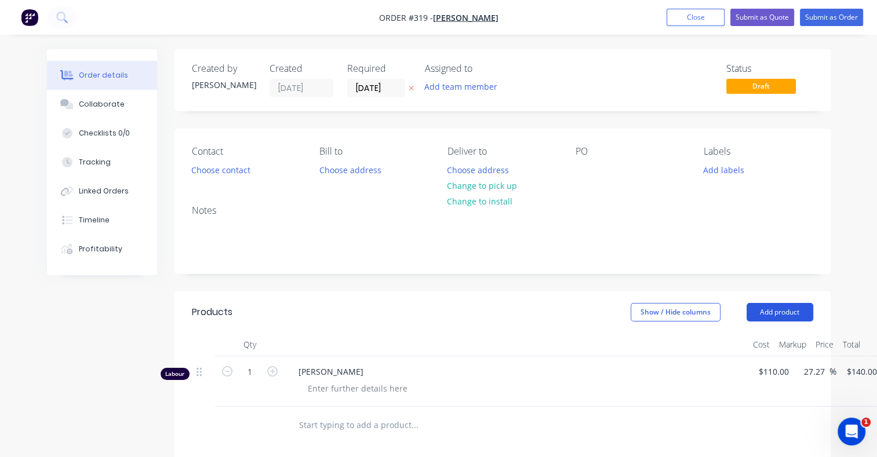
click at [779, 311] on button "Add product" at bounding box center [779, 312] width 67 height 19
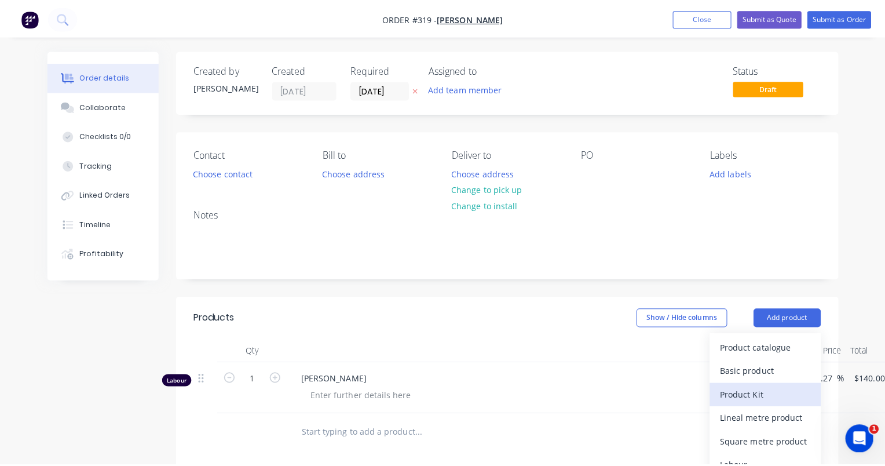
scroll to position [58, 0]
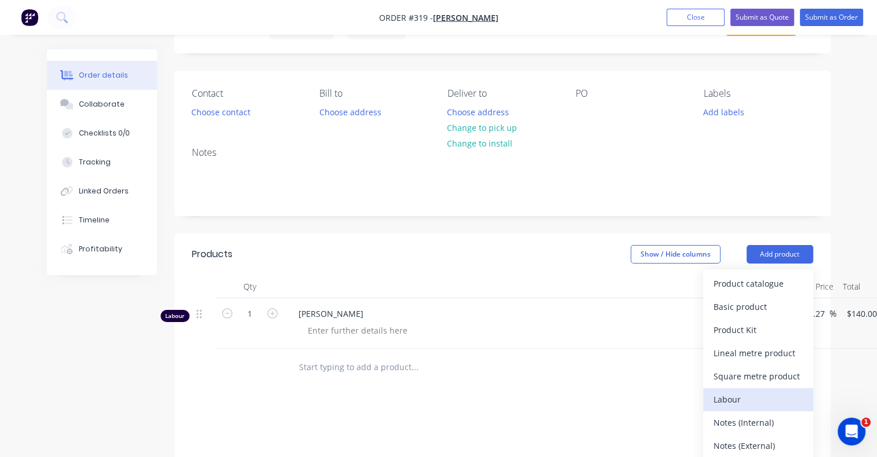
click at [728, 403] on div "Labour" at bounding box center [757, 399] width 89 height 17
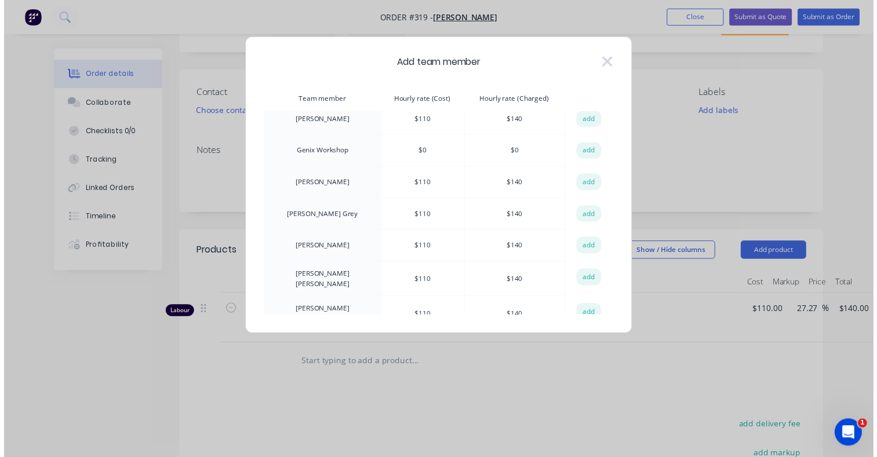
scroll to position [79, 0]
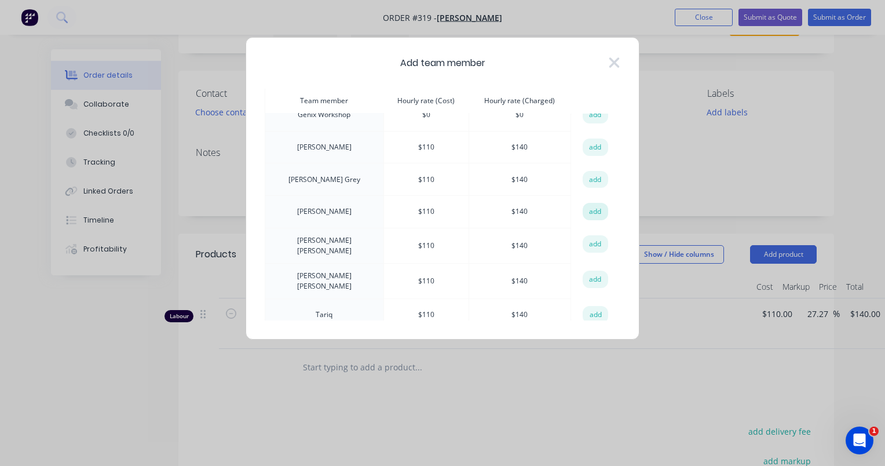
click at [588, 214] on button "add" at bounding box center [595, 211] width 25 height 17
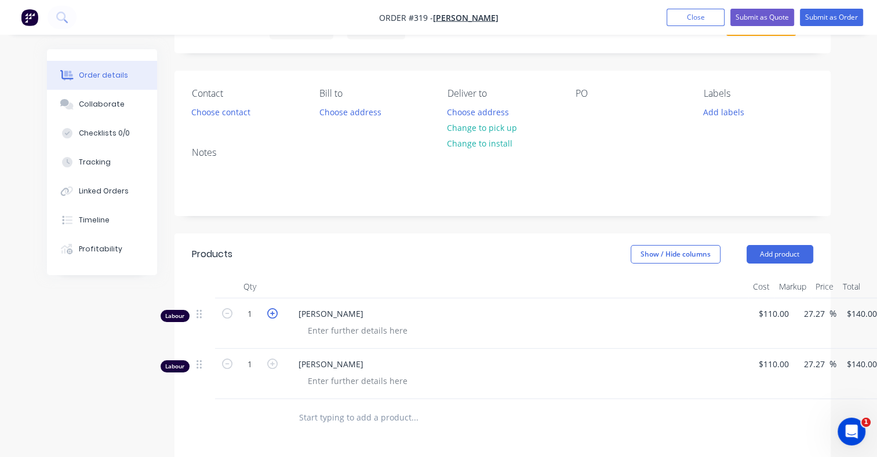
click at [273, 311] on icon "button" at bounding box center [272, 313] width 10 height 10
type input "2"
type input "$280.00"
click at [273, 311] on icon "button" at bounding box center [272, 313] width 10 height 10
type input "3"
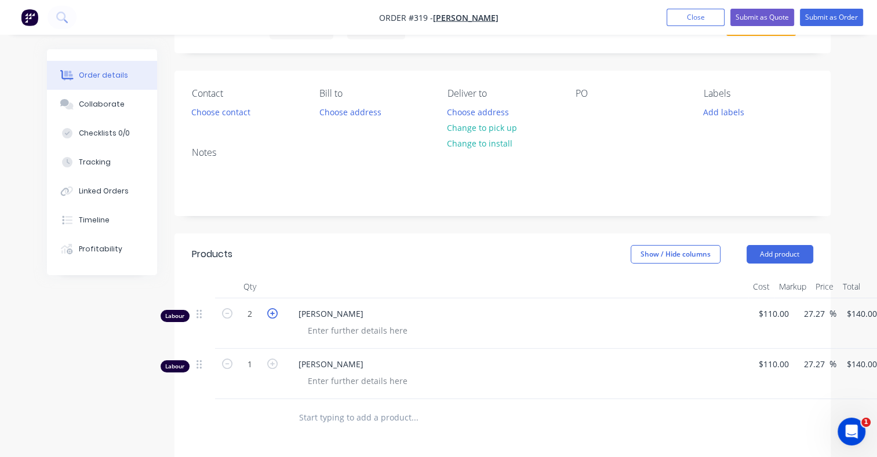
type input "$420.00"
click at [273, 311] on icon "button" at bounding box center [272, 313] width 10 height 10
type input "4"
type input "$560.00"
click at [273, 311] on icon "button" at bounding box center [272, 313] width 10 height 10
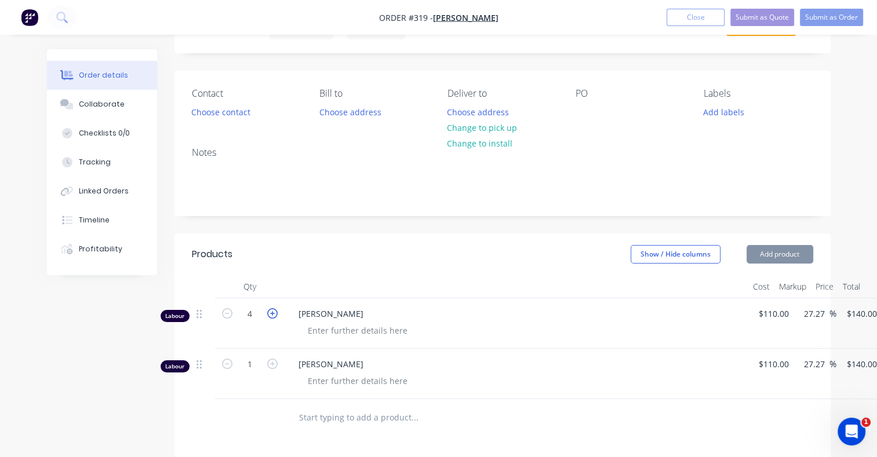
type input "5"
type input "$700.00"
click at [273, 311] on icon "button" at bounding box center [272, 313] width 10 height 10
type input "6"
type input "$840.00"
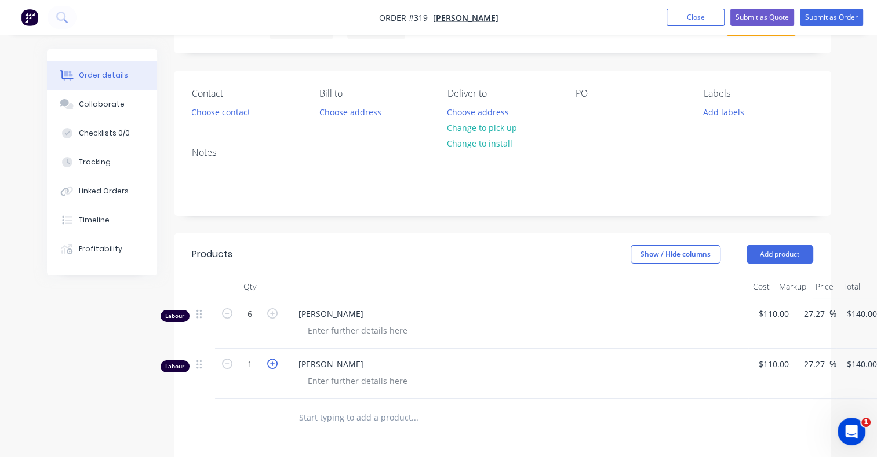
click at [270, 364] on icon "button" at bounding box center [272, 364] width 10 height 10
type input "2"
type input "$280.00"
click at [270, 364] on icon "button" at bounding box center [272, 364] width 10 height 10
type input "3"
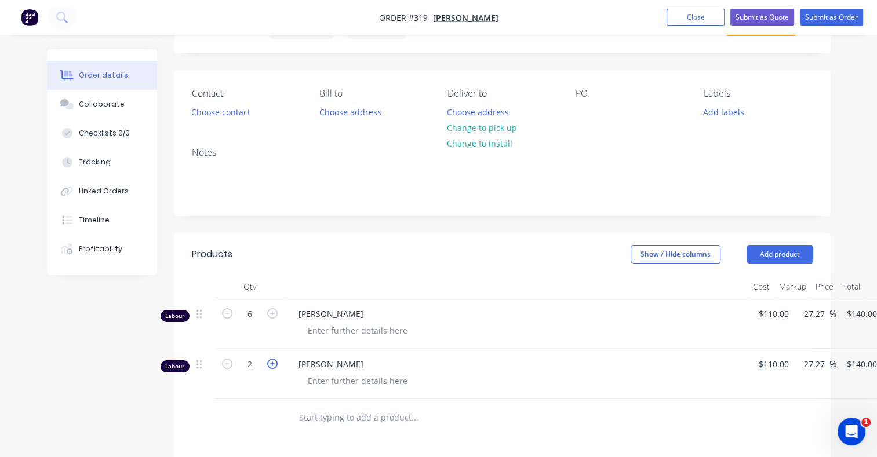
type input "$420.00"
click at [270, 364] on icon "button" at bounding box center [272, 364] width 10 height 10
type input "4"
type input "$560.00"
click at [270, 364] on icon "button" at bounding box center [272, 364] width 10 height 10
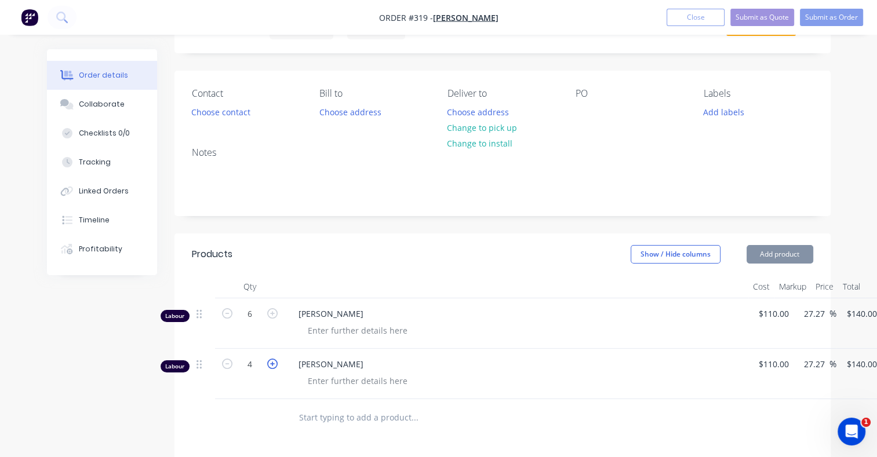
type input "5"
type input "$700.00"
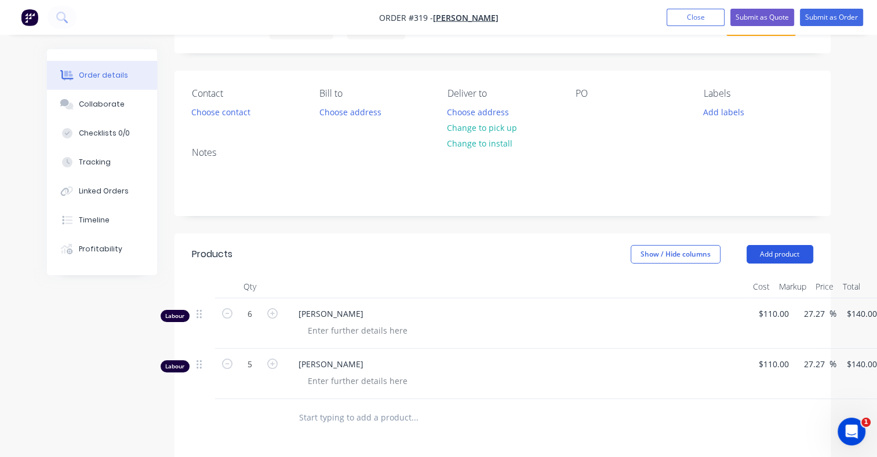
click at [797, 254] on button "Add product" at bounding box center [779, 254] width 67 height 19
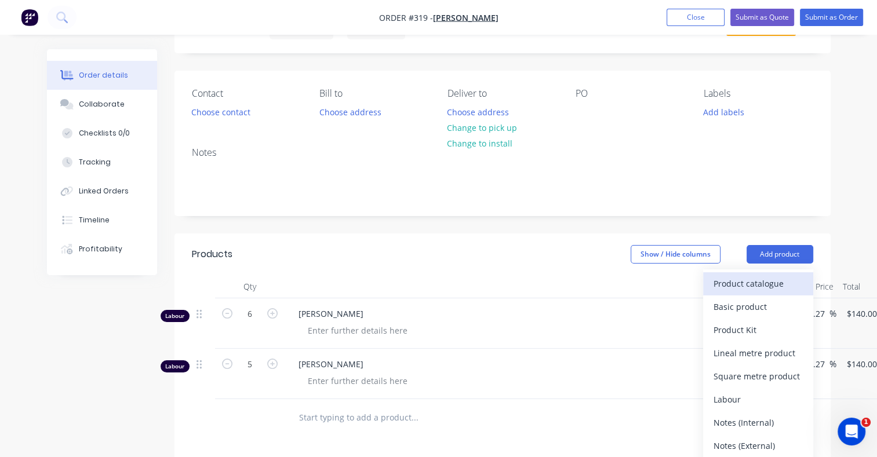
click at [737, 280] on div "Product catalogue" at bounding box center [757, 283] width 89 height 17
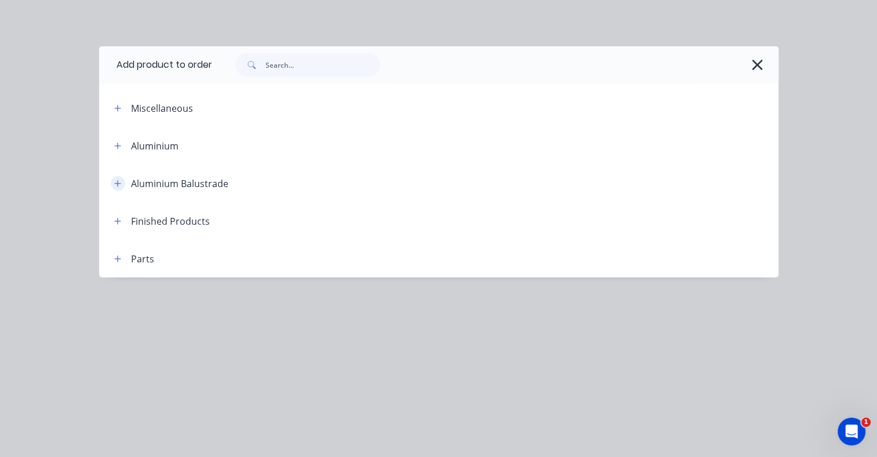
click at [116, 182] on icon "button" at bounding box center [117, 184] width 7 height 8
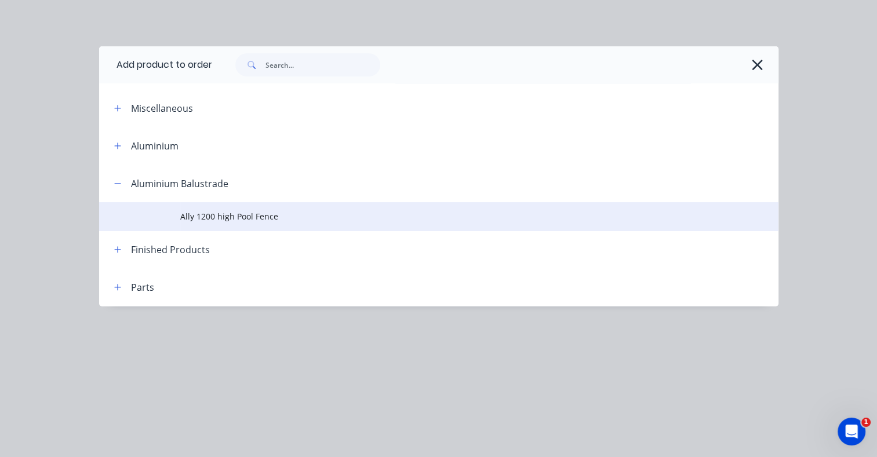
click at [198, 216] on span "Ally 1200 high Pool Fence" at bounding box center [419, 216] width 478 height 12
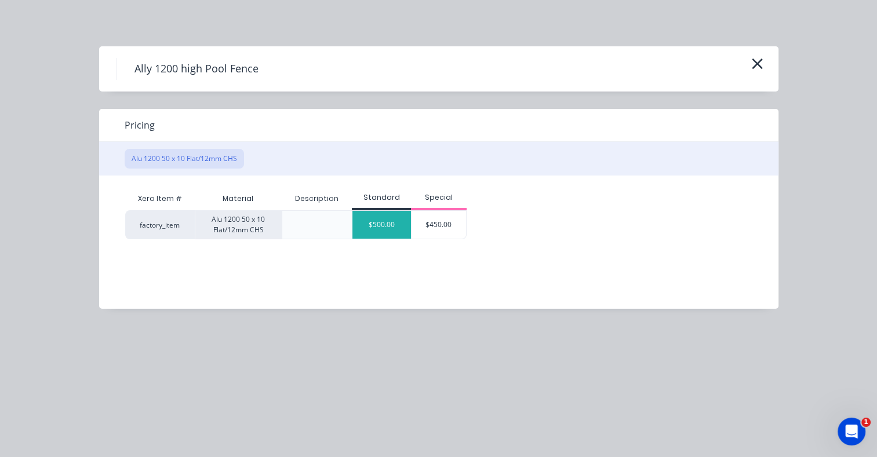
click at [366, 224] on div "$500.00" at bounding box center [381, 225] width 59 height 28
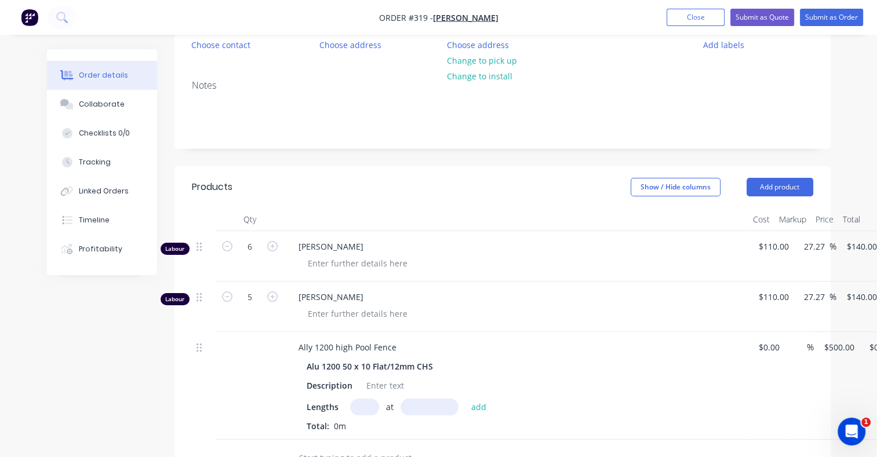
scroll to position [232, 0]
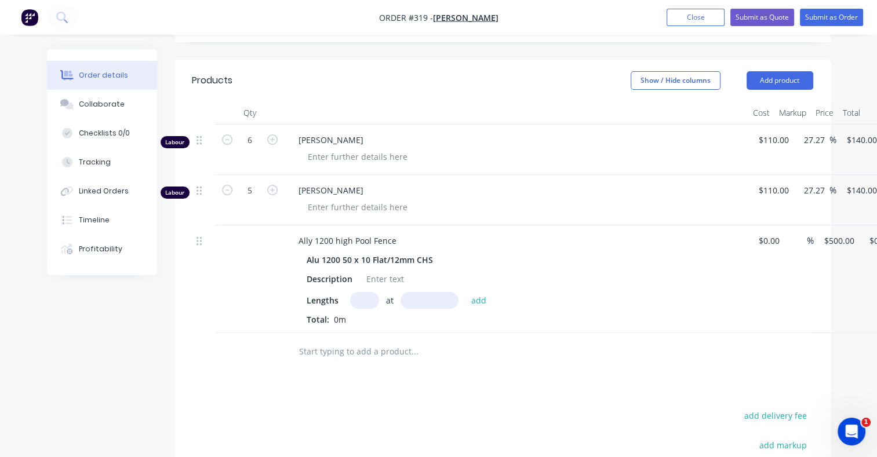
click at [361, 299] on input "text" at bounding box center [364, 300] width 29 height 17
type input "45"
click at [419, 295] on input "text" at bounding box center [429, 300] width 58 height 17
type input "1000"
click at [465, 292] on button "add" at bounding box center [478, 300] width 27 height 16
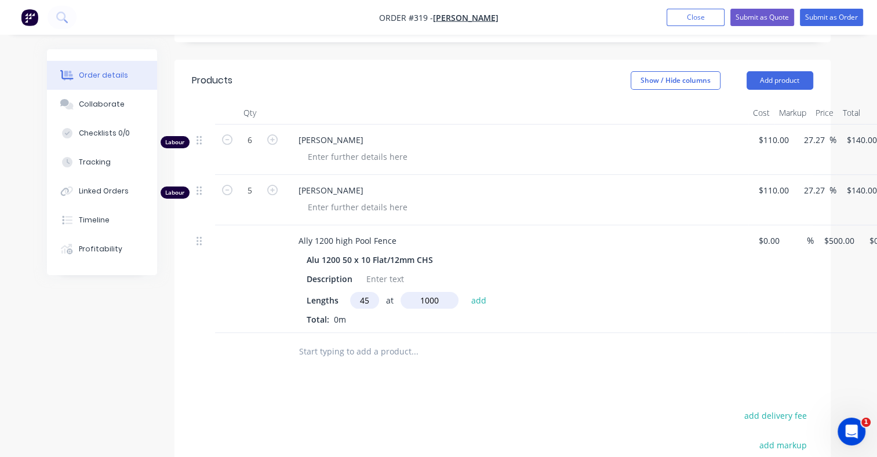
type input "$22,500.00"
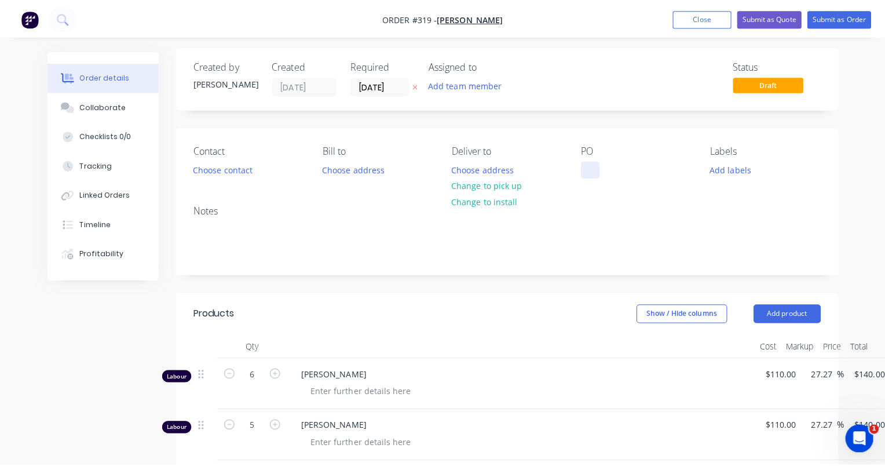
scroll to position [0, 0]
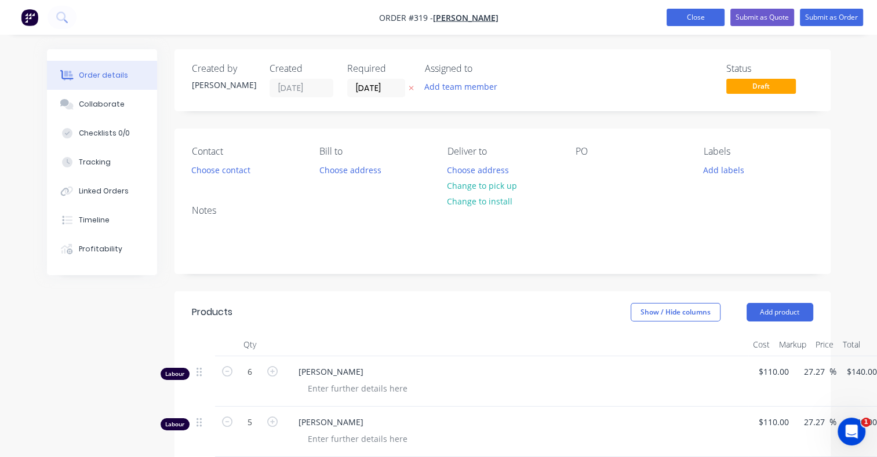
click at [701, 22] on button "Close" at bounding box center [695, 17] width 58 height 17
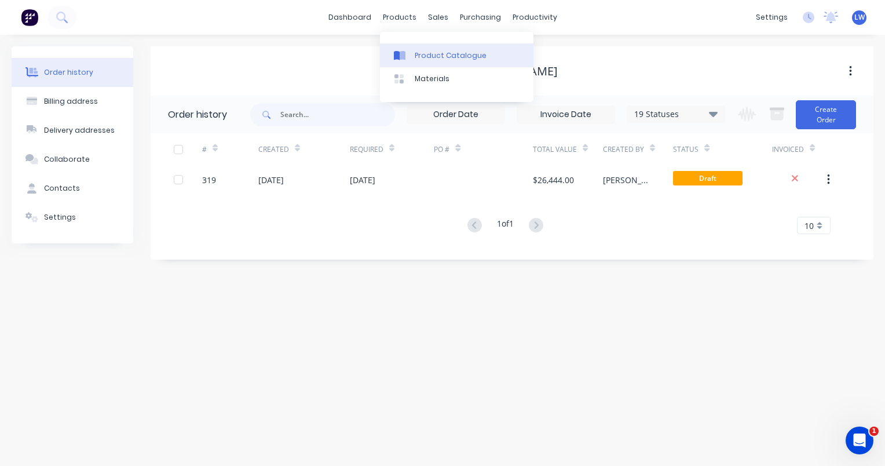
click at [412, 52] on link "Product Catalogue" at bounding box center [457, 54] width 154 height 23
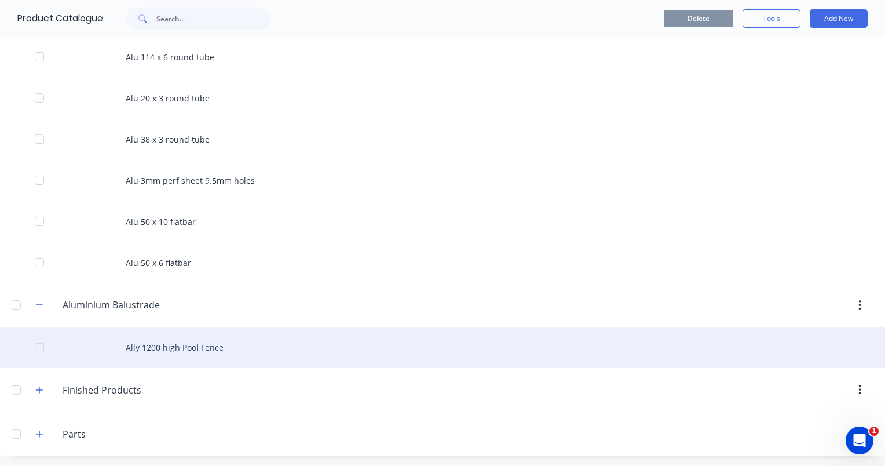
scroll to position [253, 0]
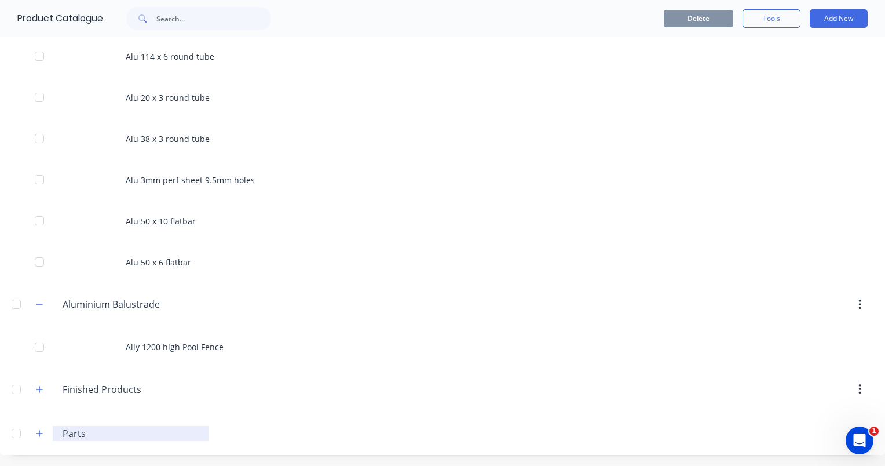
click at [72, 433] on input "Parts" at bounding box center [131, 433] width 137 height 14
click at [41, 429] on icon "button" at bounding box center [39, 433] width 7 height 8
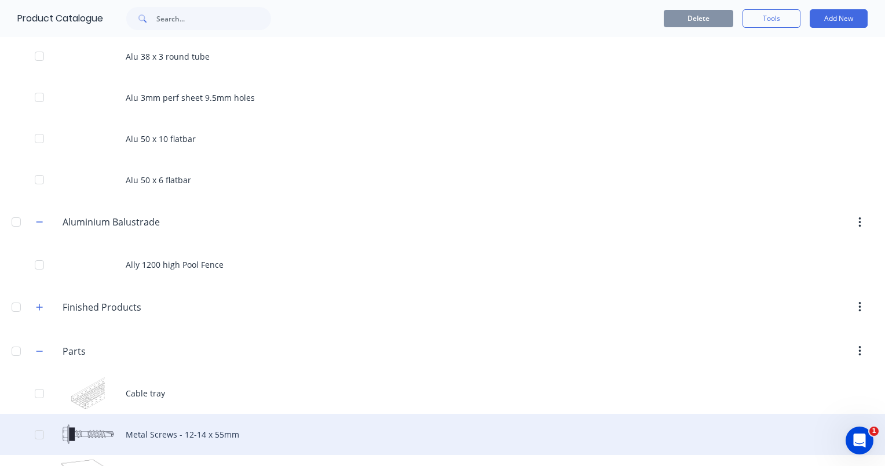
scroll to position [417, 0]
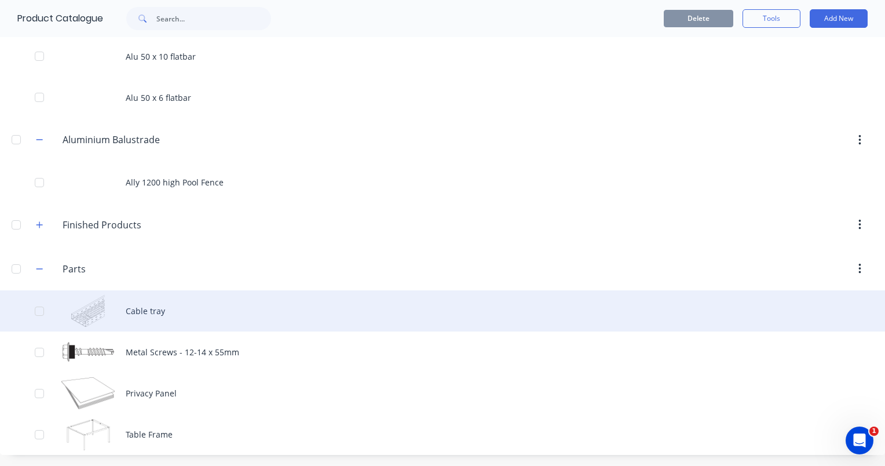
click at [133, 308] on div "Cable tray" at bounding box center [442, 310] width 885 height 41
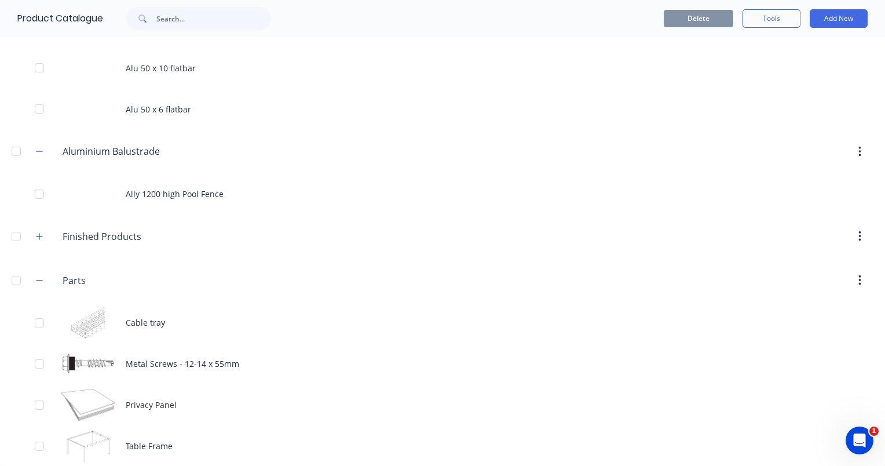
scroll to position [417, 0]
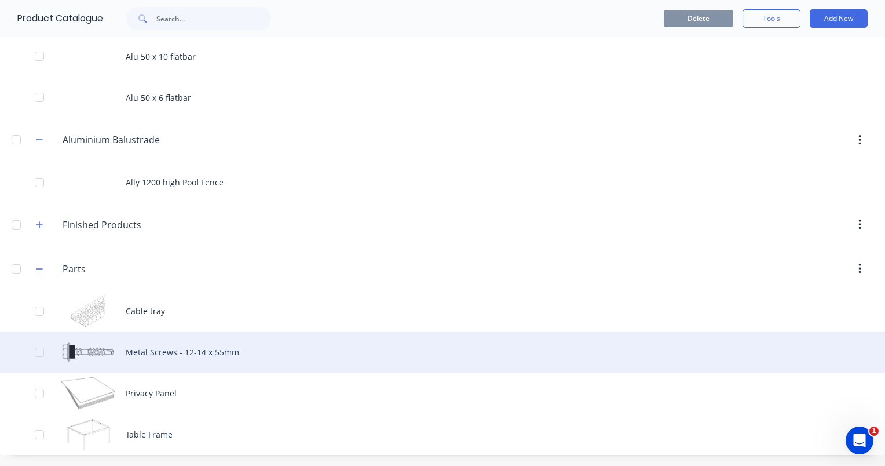
click at [193, 353] on div "Metal Screws - 12-14 x 55mm" at bounding box center [442, 351] width 885 height 41
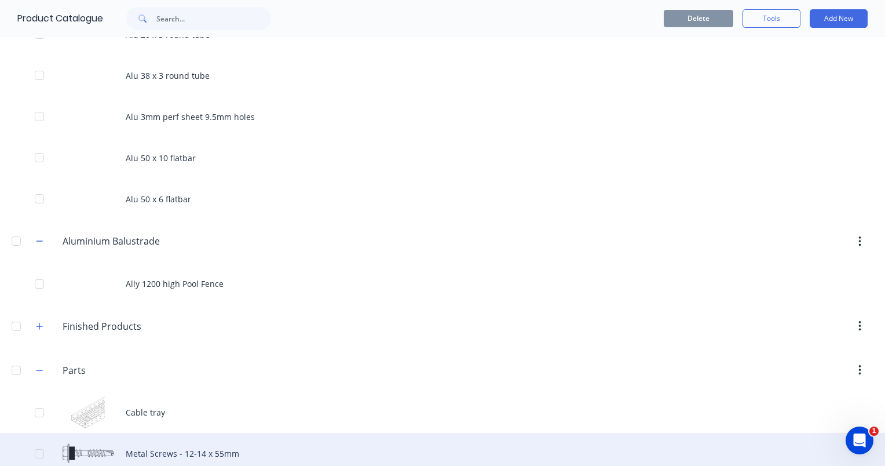
scroll to position [417, 0]
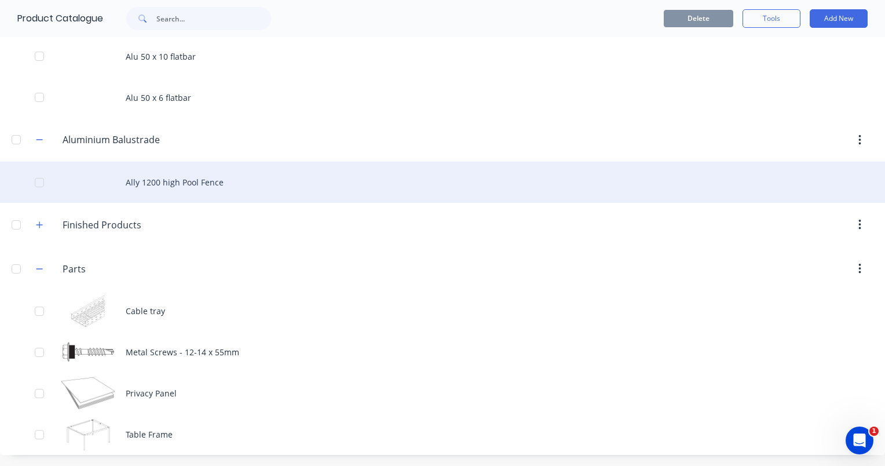
click at [160, 180] on div "Ally 1200 high Pool Fence" at bounding box center [442, 182] width 885 height 41
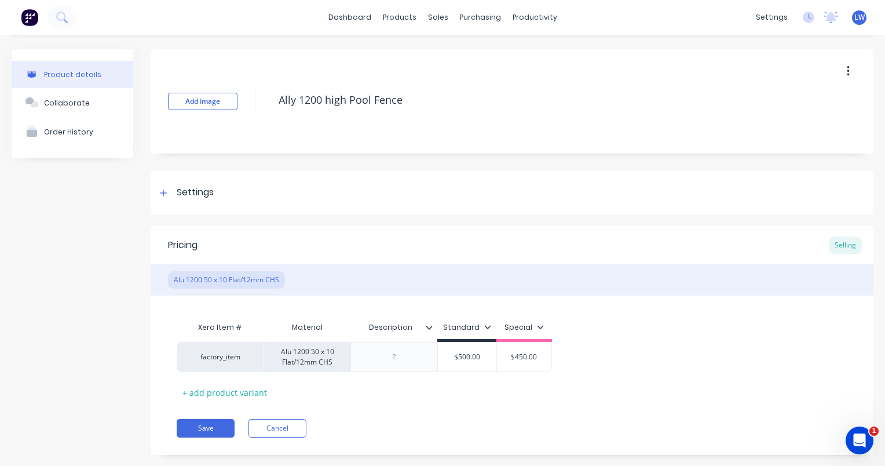
scroll to position [20, 0]
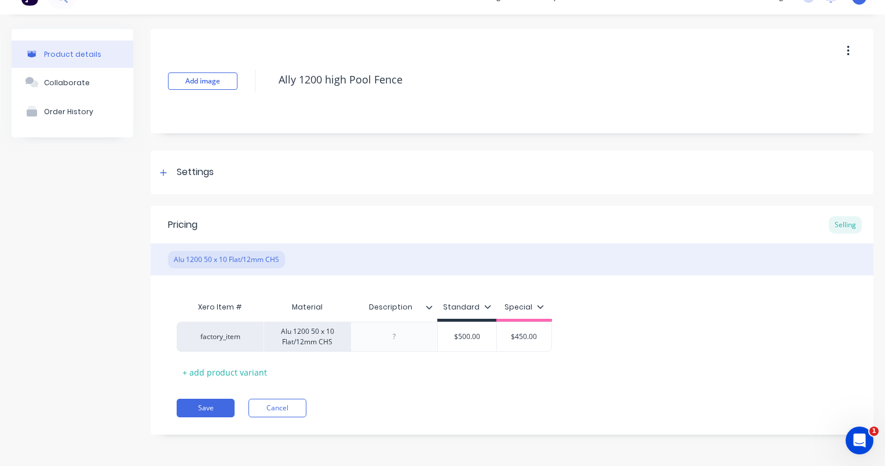
click at [36, 225] on div "Product details Collaborate Order History" at bounding box center [73, 240] width 122 height 423
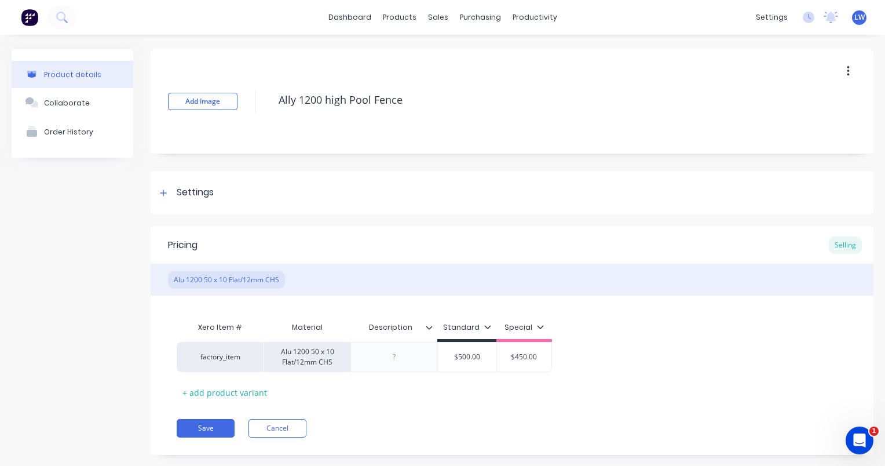
scroll to position [0, 0]
click at [454, 56] on div "Sales Orders" at bounding box center [477, 55] width 48 height 10
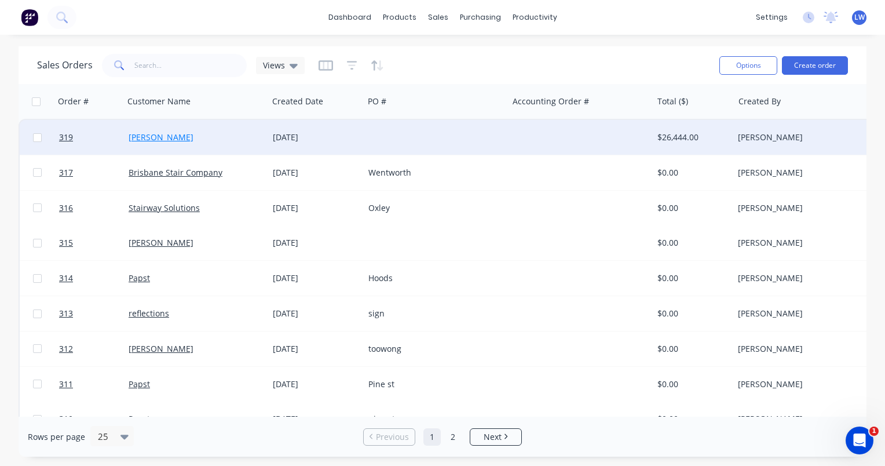
click at [163, 139] on link "[PERSON_NAME]" at bounding box center [161, 137] width 65 height 11
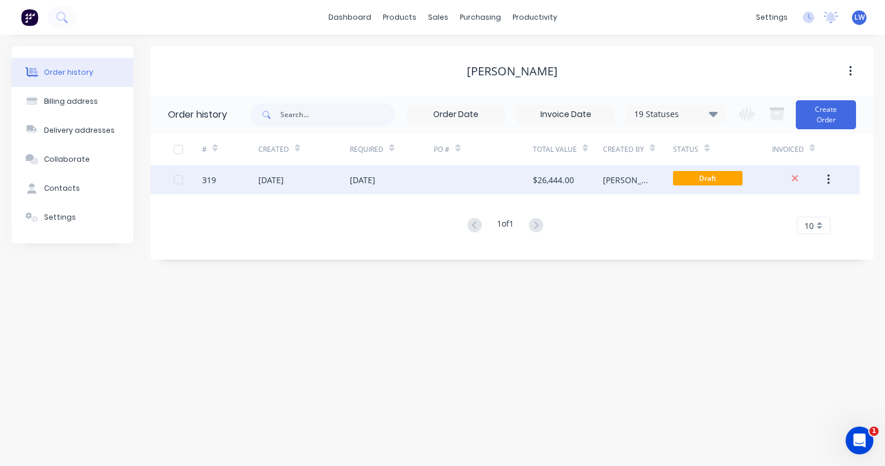
click at [269, 181] on div "[DATE]" at bounding box center [270, 180] width 25 height 12
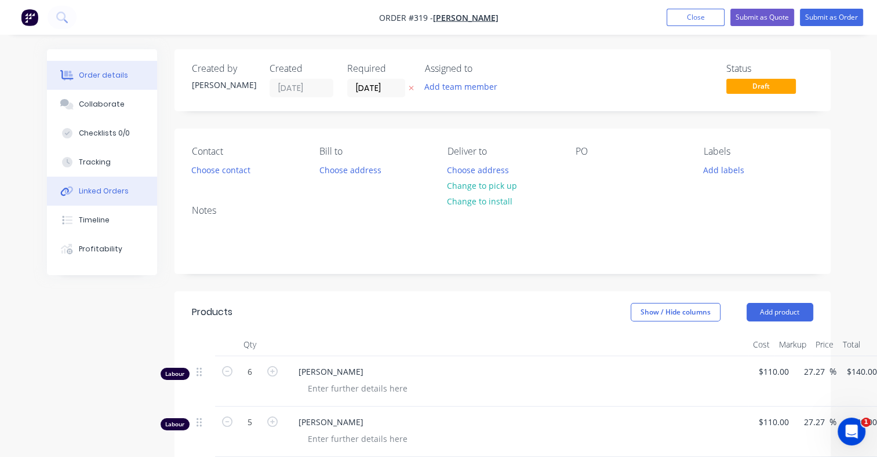
click at [114, 188] on div "Linked Orders" at bounding box center [104, 191] width 50 height 10
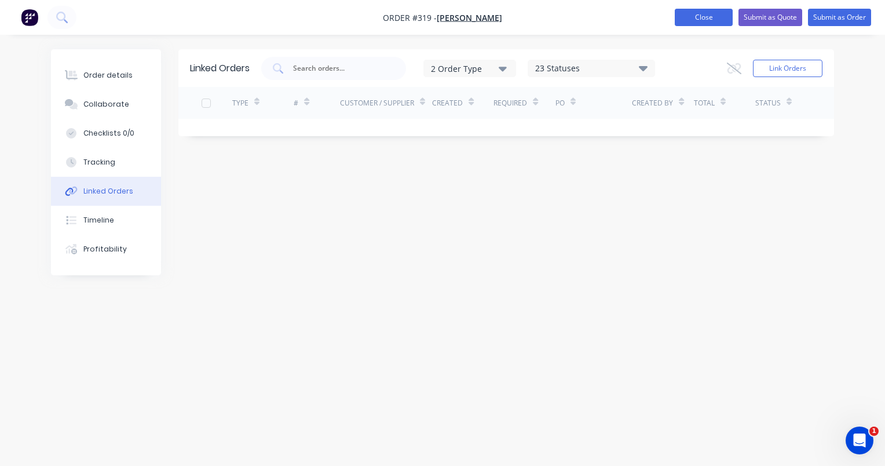
click at [698, 19] on button "Close" at bounding box center [704, 17] width 58 height 17
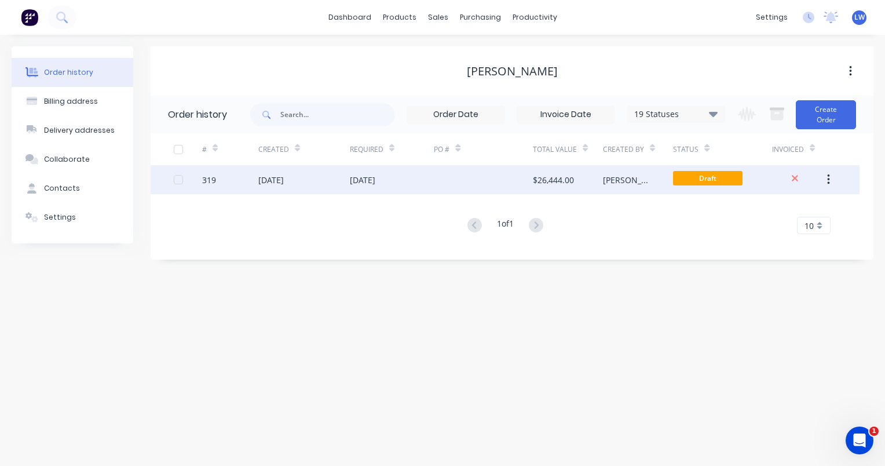
click at [829, 178] on icon "button" at bounding box center [828, 179] width 2 height 10
click at [772, 208] on div "Archive" at bounding box center [787, 210] width 89 height 17
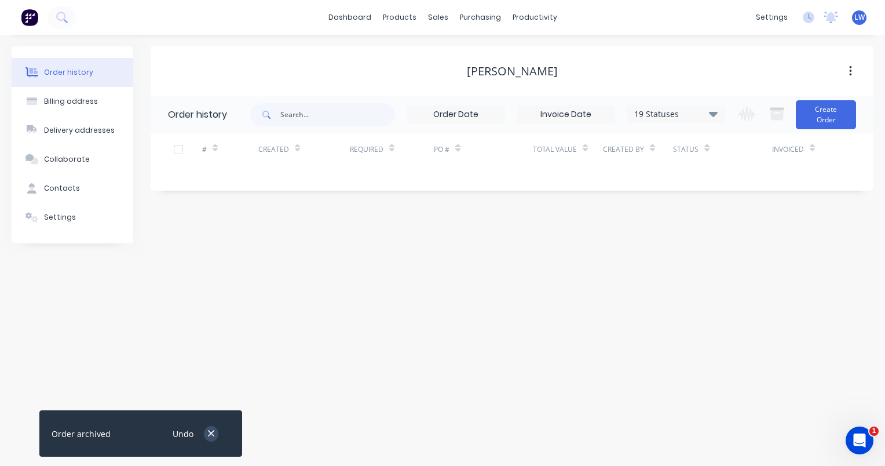
click at [212, 436] on icon "button" at bounding box center [211, 433] width 8 height 10
